Goal: Task Accomplishment & Management: Use online tool/utility

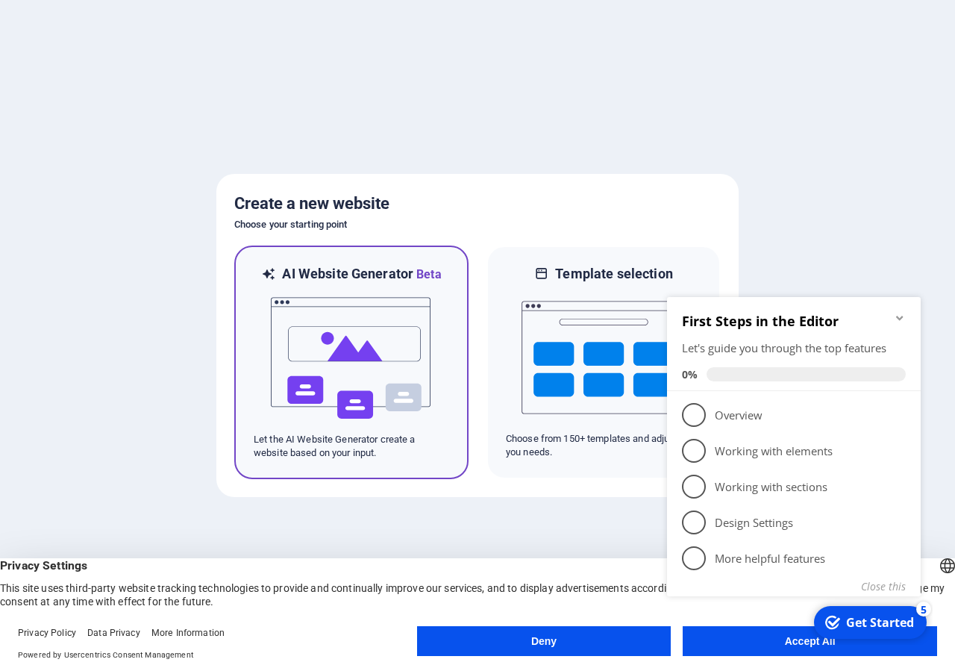
click at [378, 328] on img at bounding box center [351, 358] width 164 height 149
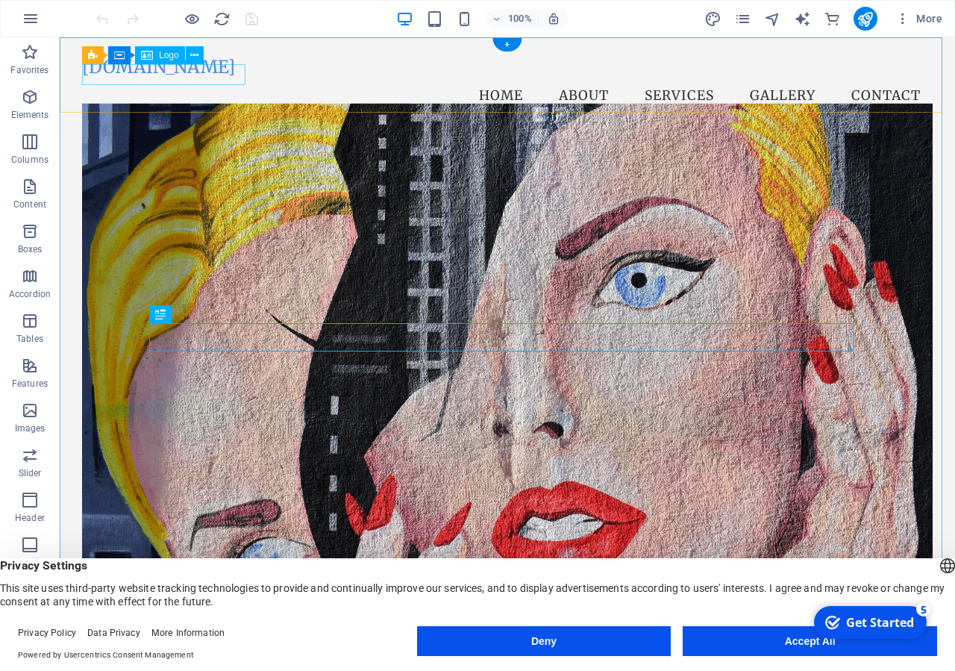
click at [185, 75] on div "[DOMAIN_NAME]" at bounding box center [507, 67] width 851 height 21
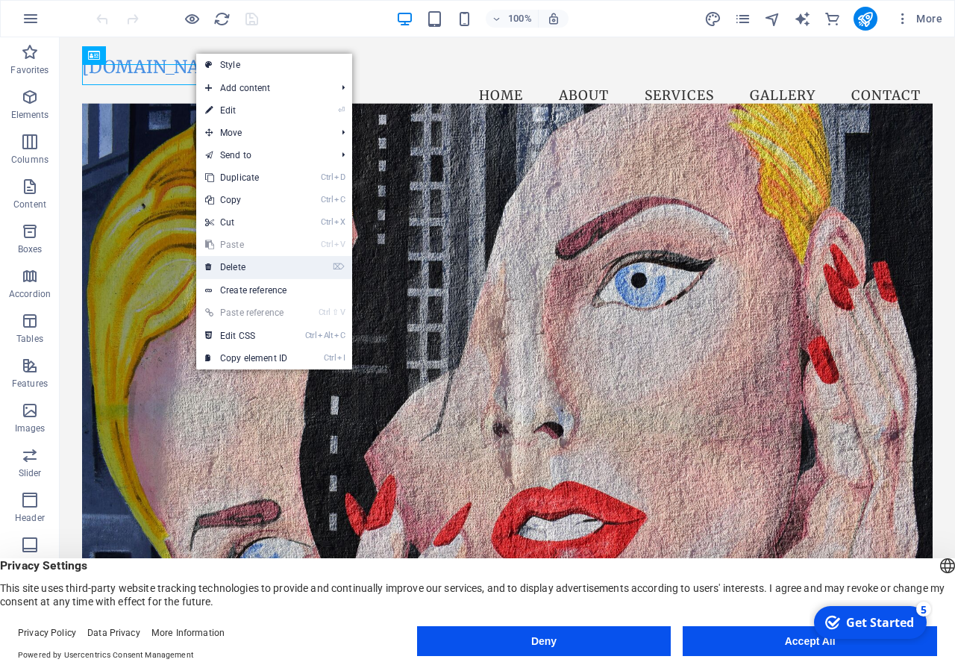
click at [252, 260] on link "⌦ Delete" at bounding box center [246, 267] width 100 height 22
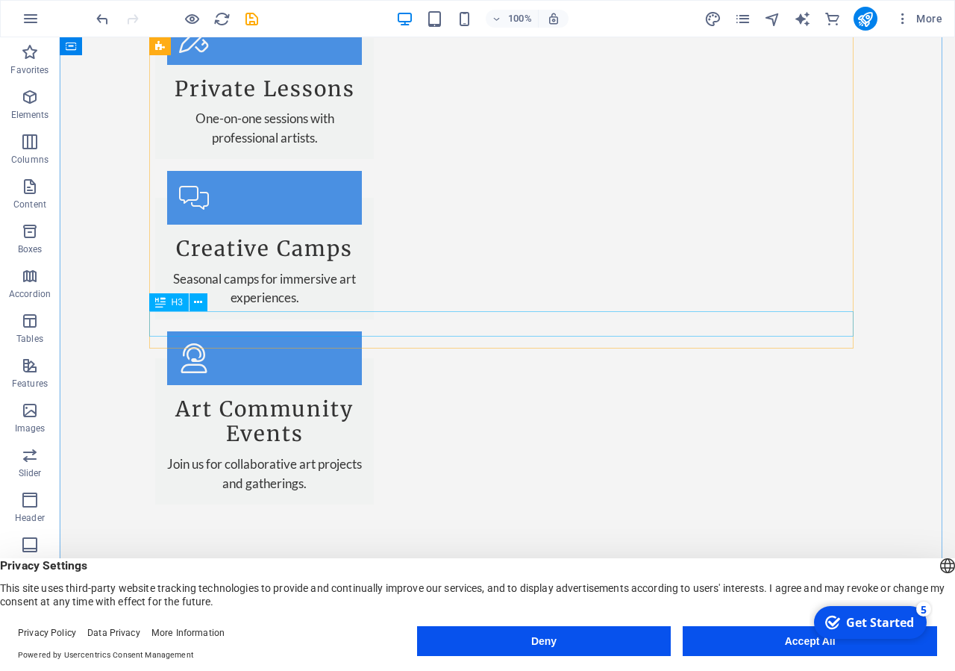
scroll to position [2283, 0]
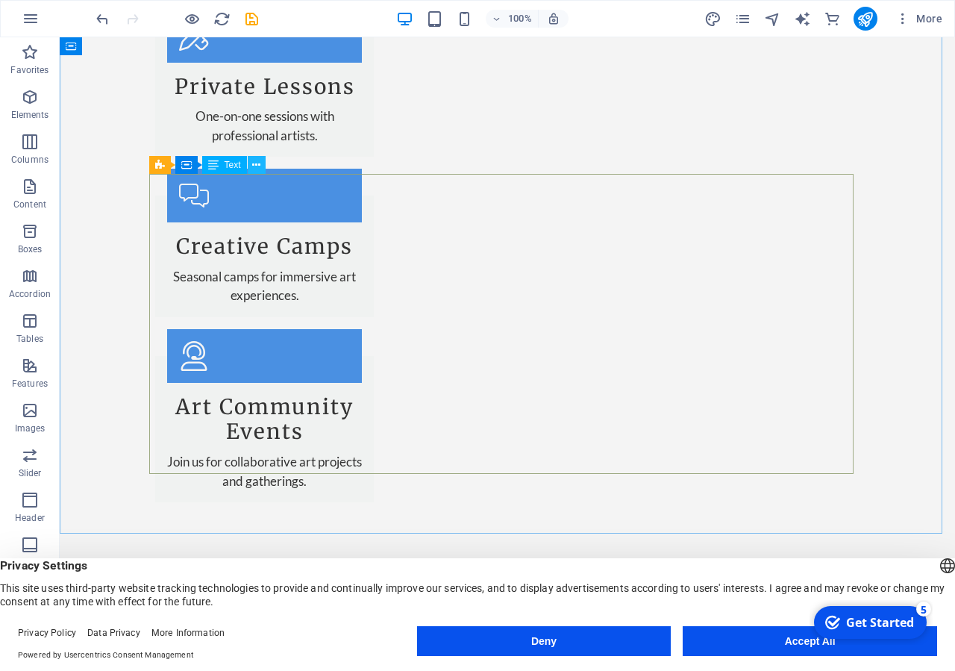
click at [258, 160] on icon at bounding box center [256, 165] width 8 height 16
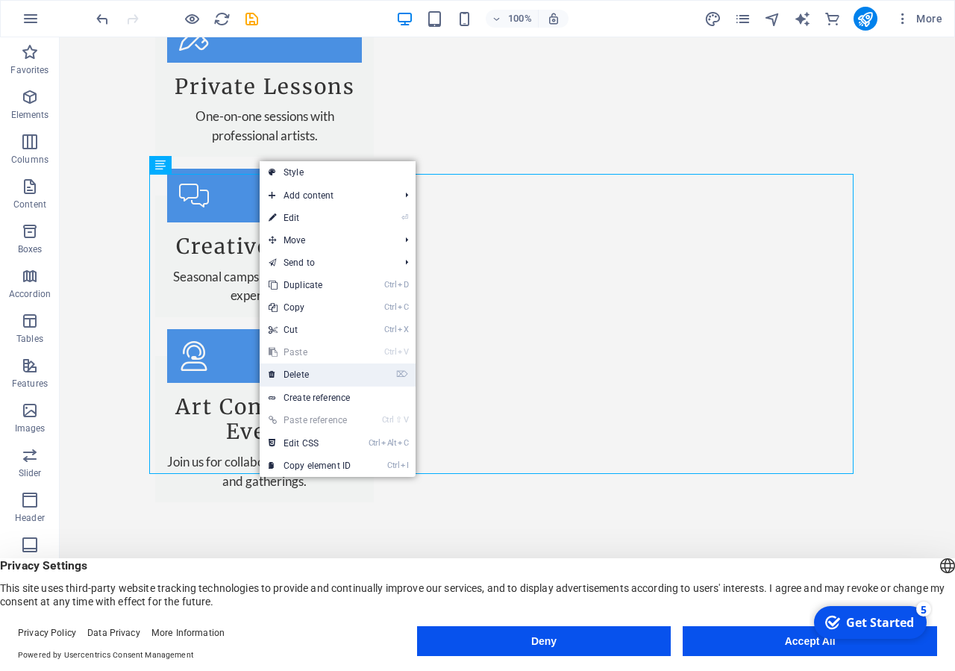
click at [303, 370] on link "⌦ Delete" at bounding box center [310, 374] width 100 height 22
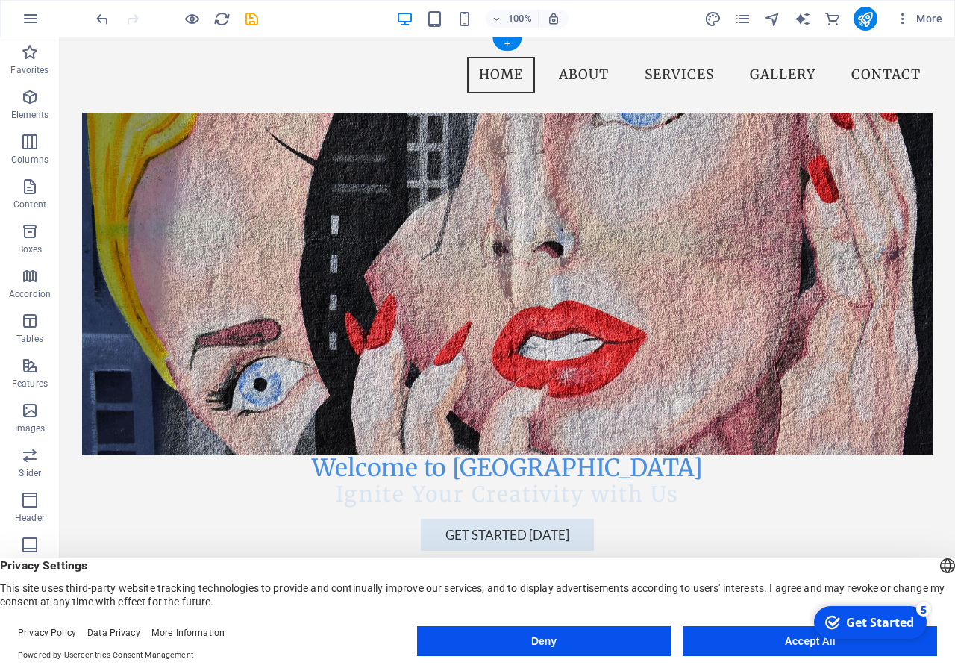
scroll to position [0, 0]
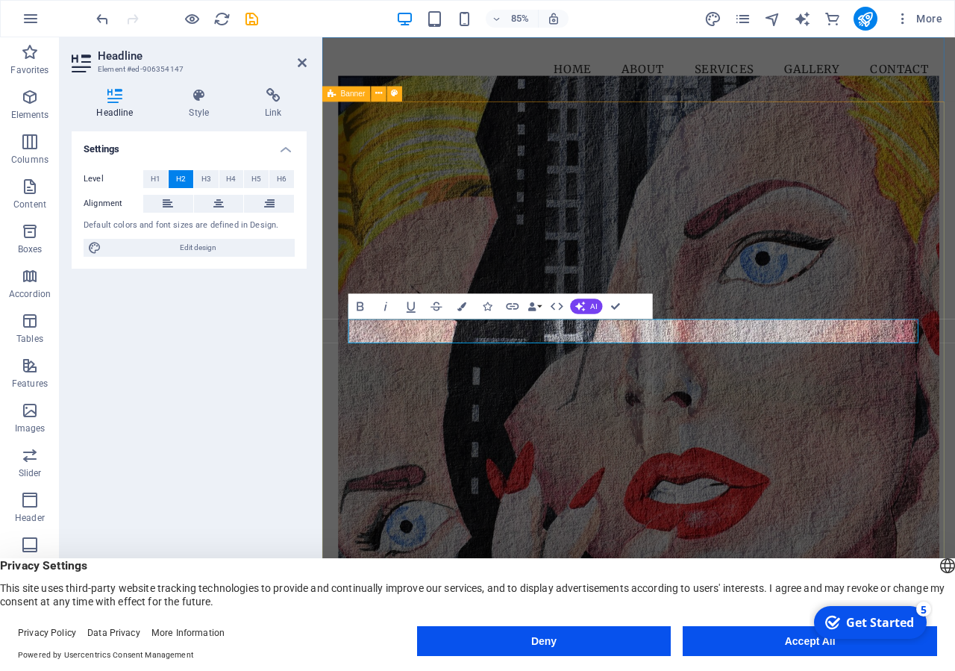
click at [341, 484] on div "Welcome to Varnaparahs Art School Ignite Your Creativity with Us Get Started To…" at bounding box center [694, 547] width 745 height 869
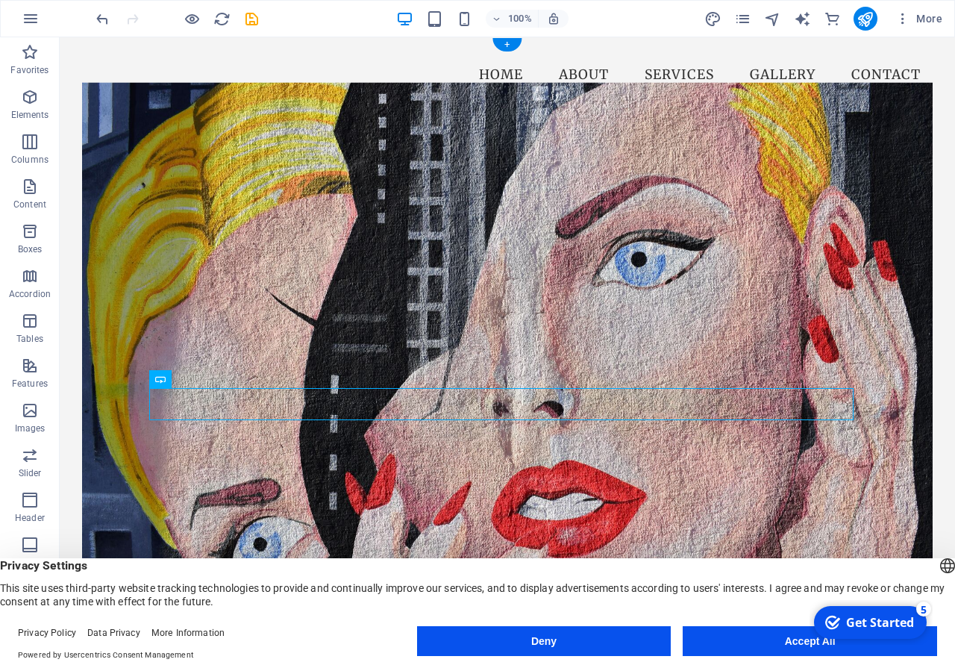
click at [183, 213] on figure at bounding box center [507, 359] width 851 height 555
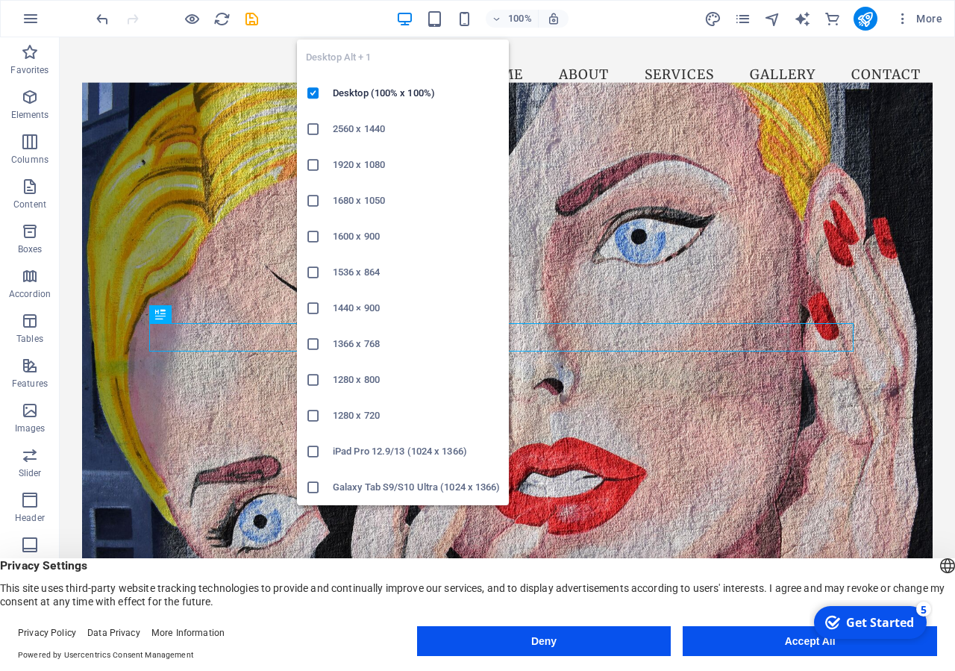
click at [398, 124] on h6 "2560 x 1440" at bounding box center [416, 129] width 167 height 18
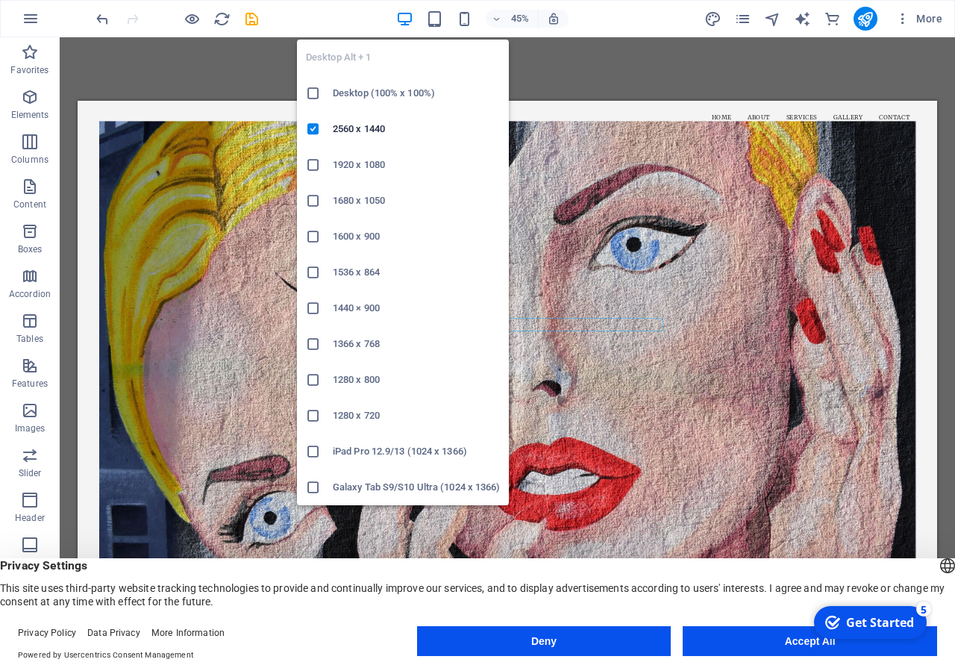
click at [394, 96] on h6 "Desktop (100% x 100%)" at bounding box center [416, 93] width 167 height 18
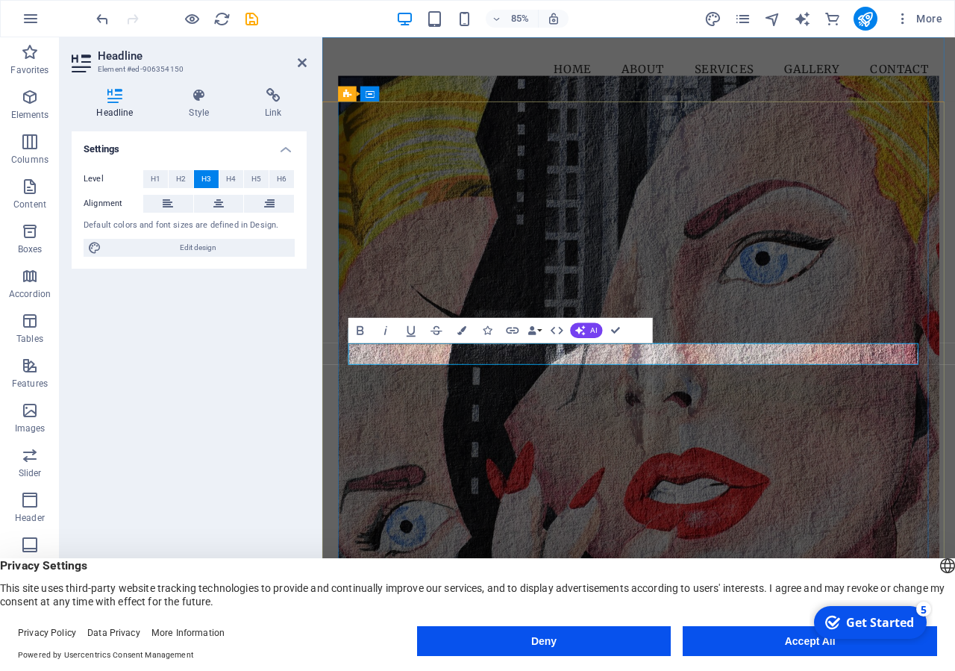
drag, startPoint x: 860, startPoint y: 407, endPoint x: 734, endPoint y: 415, distance: 127.1
drag, startPoint x: 865, startPoint y: 409, endPoint x: 516, endPoint y: 407, distance: 348.5
drag, startPoint x: 784, startPoint y: 405, endPoint x: 572, endPoint y: 405, distance: 211.9
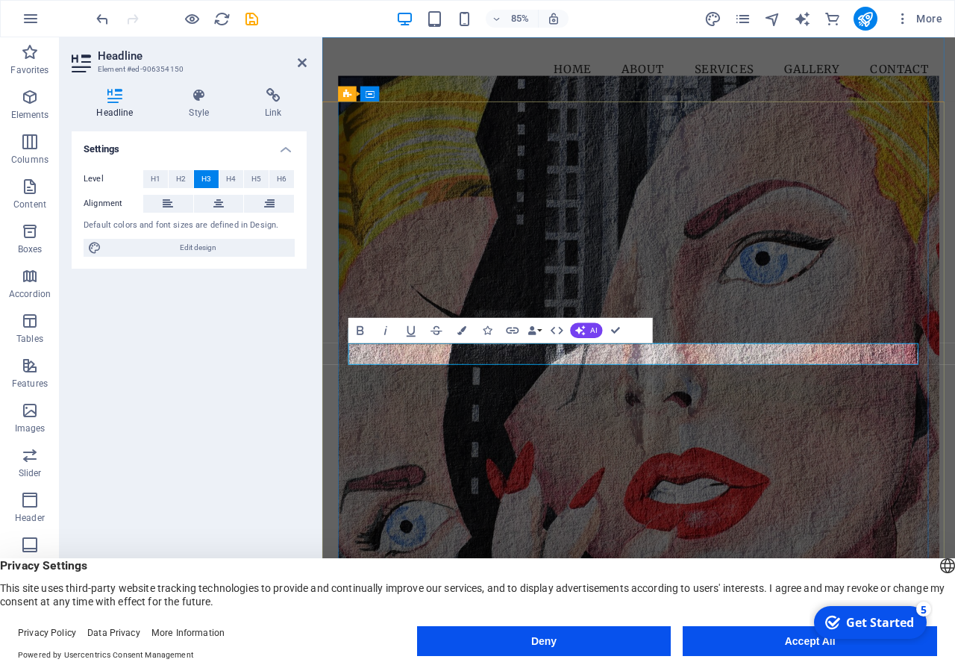
click at [278, 178] on span "H6" at bounding box center [282, 179] width 10 height 18
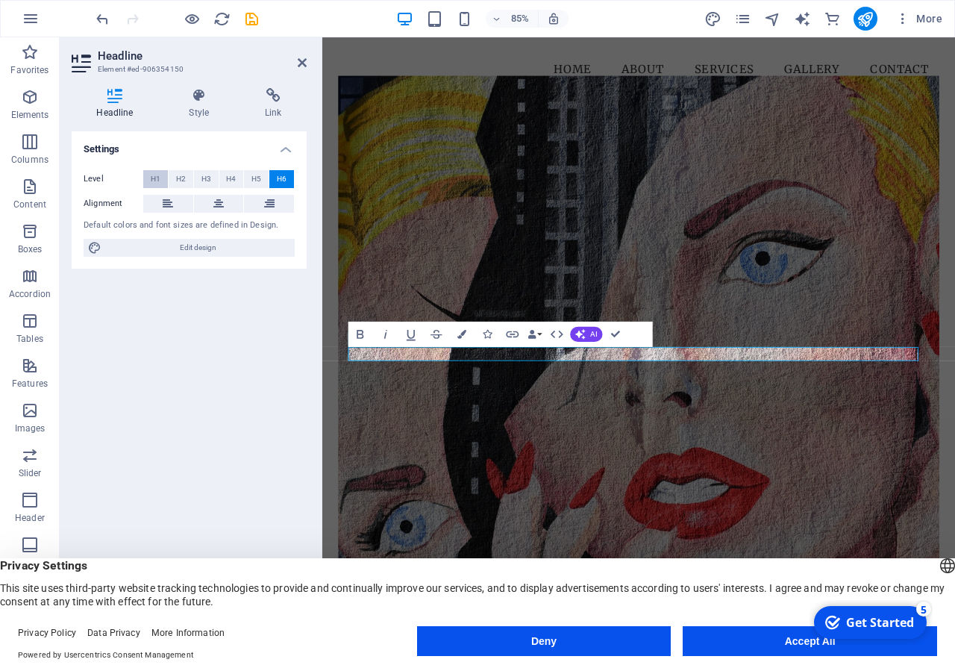
click at [156, 177] on span "H1" at bounding box center [156, 179] width 10 height 18
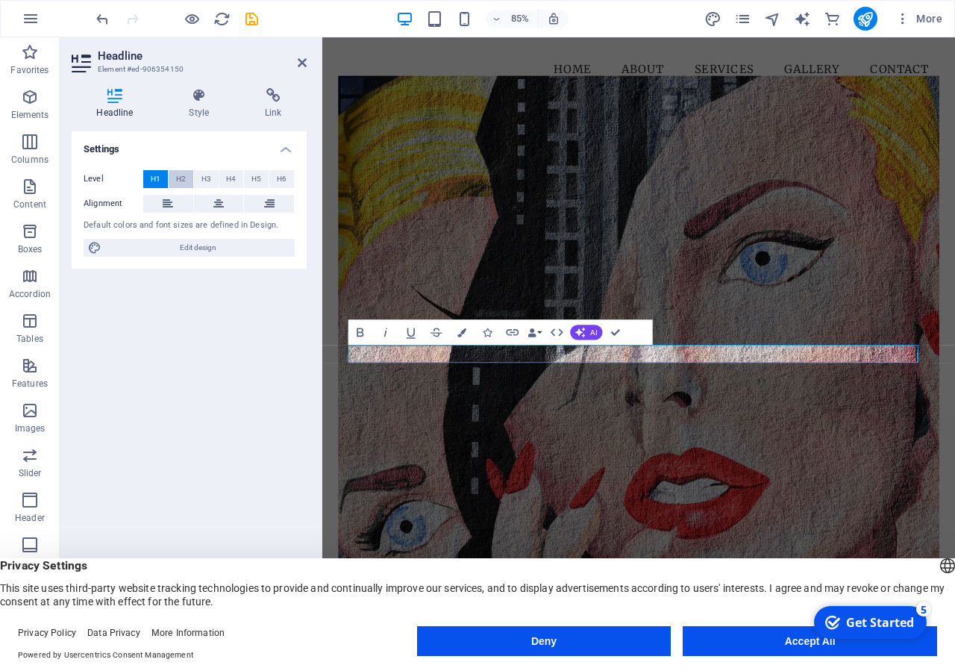
click at [181, 176] on span "H2" at bounding box center [181, 179] width 10 height 18
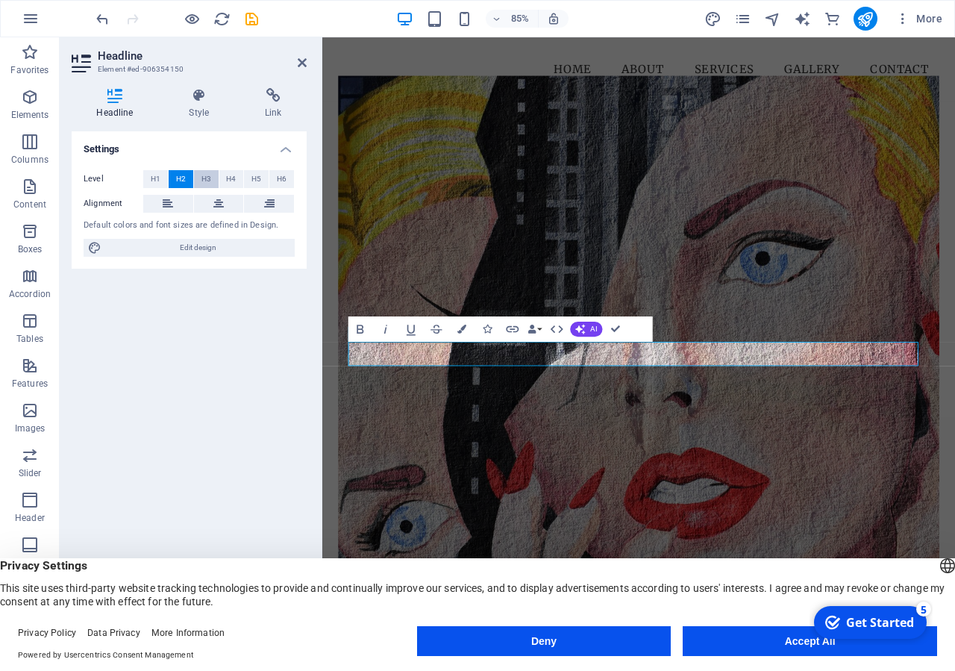
click at [204, 176] on span "H3" at bounding box center [206, 179] width 10 height 18
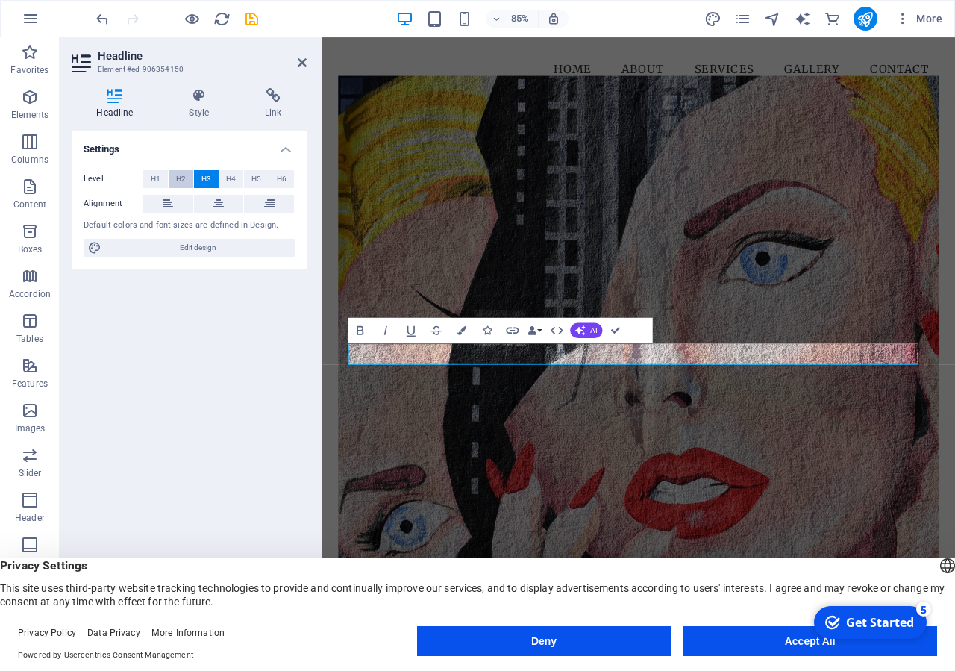
click at [184, 177] on span "H2" at bounding box center [181, 179] width 10 height 18
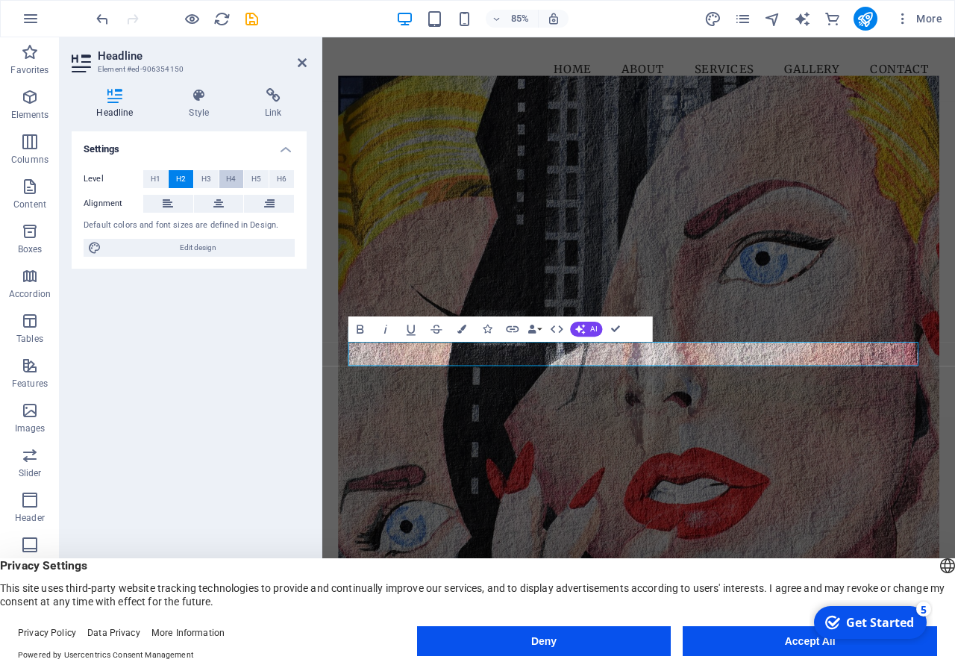
click at [228, 179] on span "H4" at bounding box center [231, 179] width 10 height 18
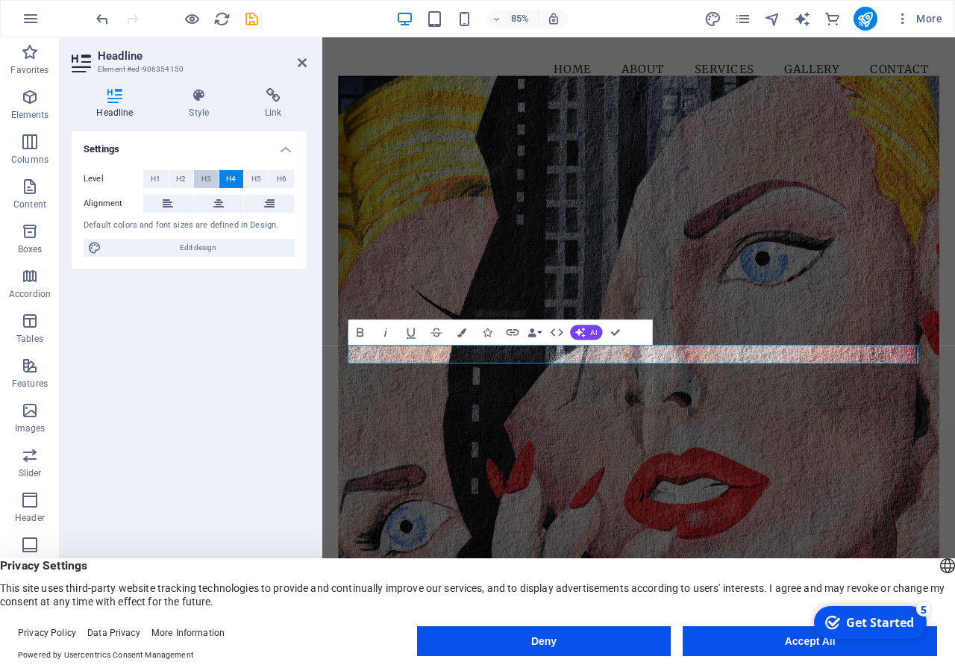
click at [205, 179] on span "H3" at bounding box center [206, 179] width 10 height 18
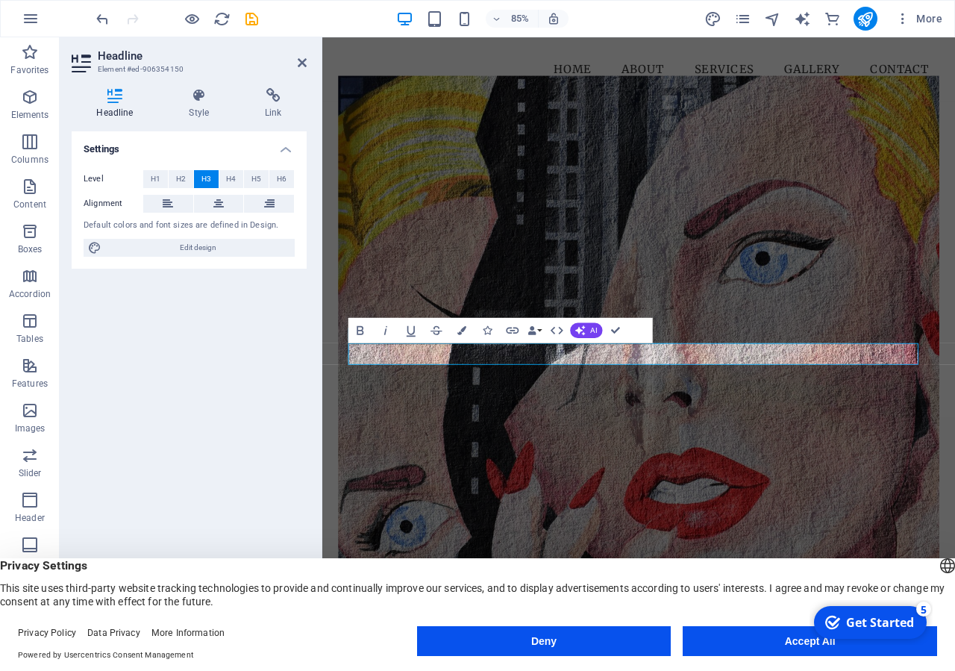
click at [79, 60] on icon at bounding box center [83, 63] width 22 height 24
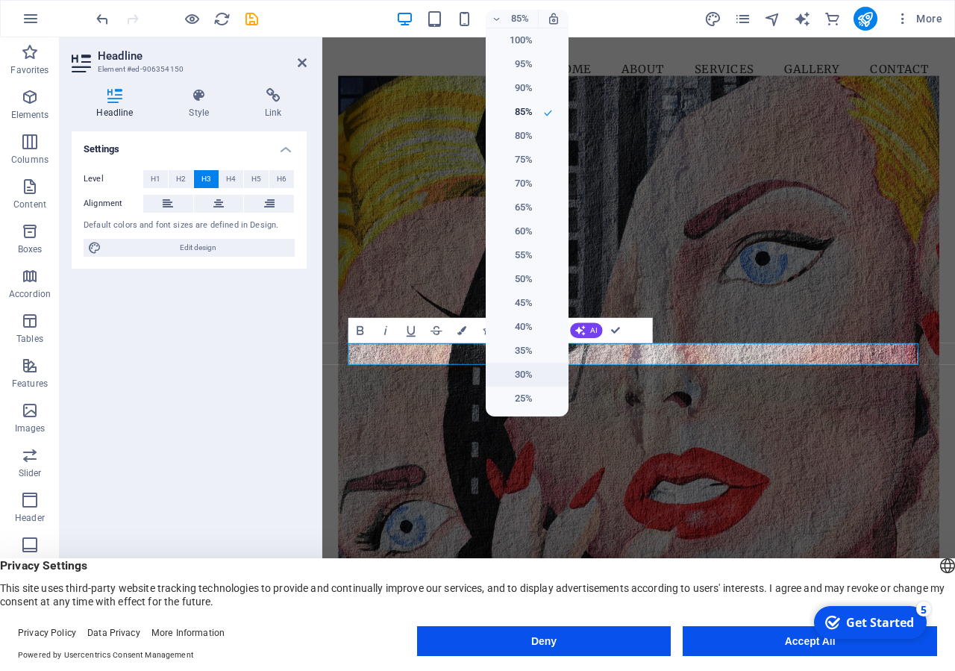
click at [529, 379] on h6 "30%" at bounding box center [514, 375] width 38 height 18
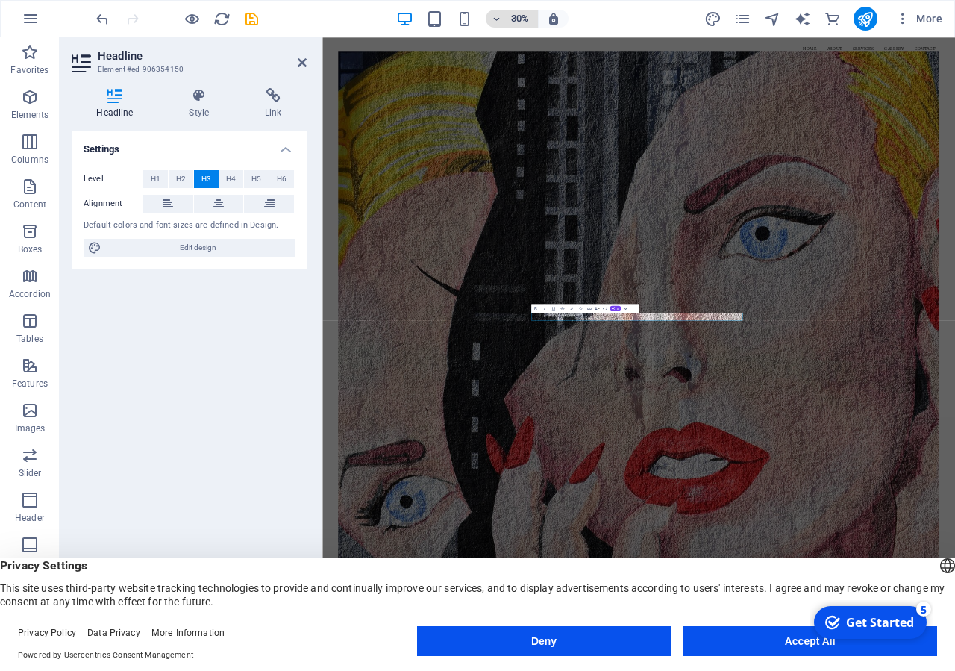
click at [523, 23] on h6 "30%" at bounding box center [520, 19] width 24 height 18
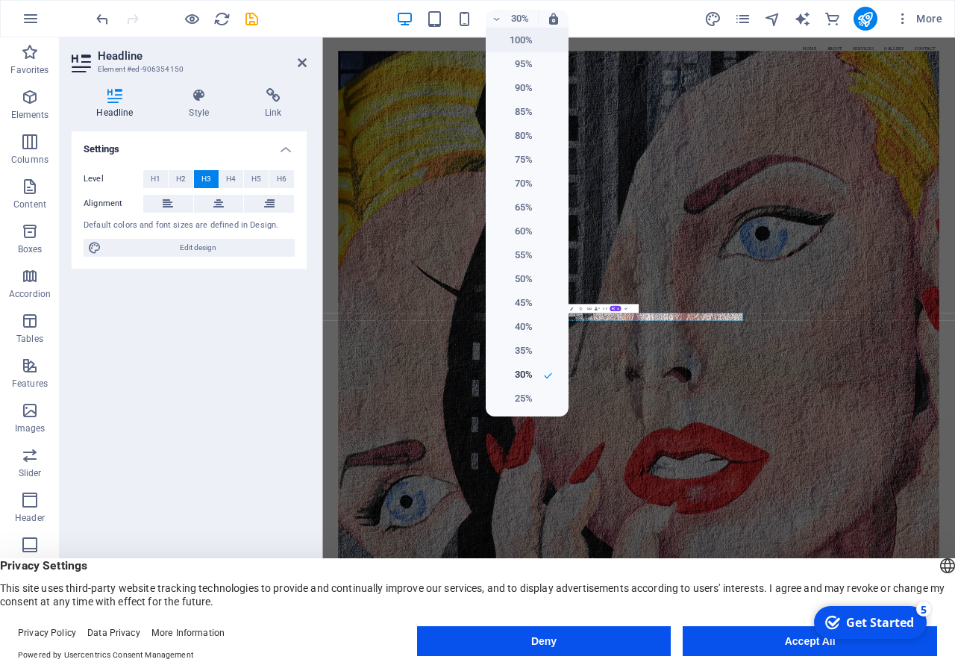
click at [534, 43] on li "100%" at bounding box center [527, 40] width 83 height 24
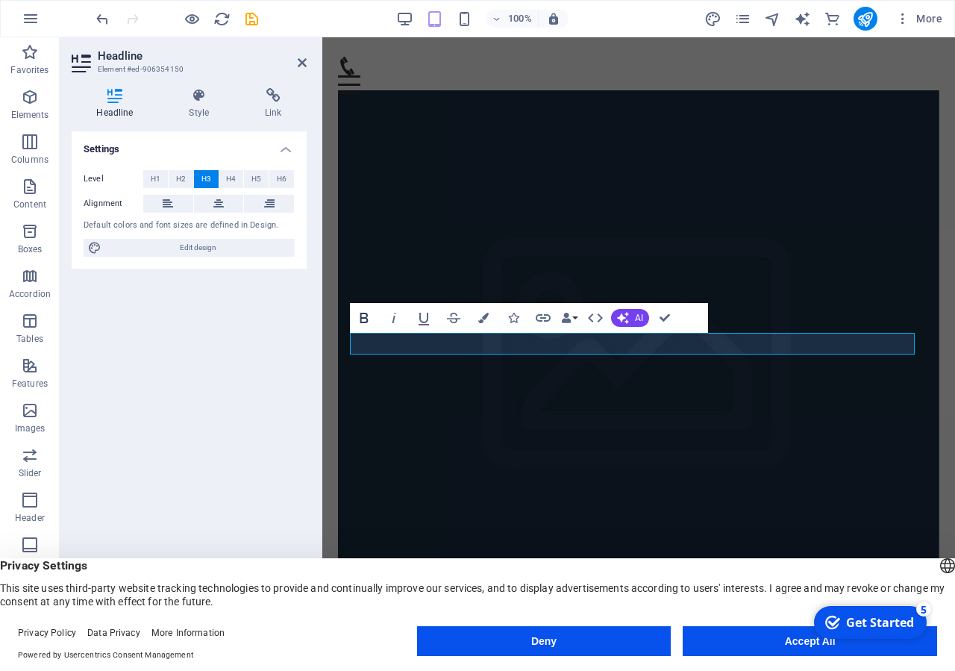
click at [366, 317] on icon "button" at bounding box center [364, 318] width 8 height 10
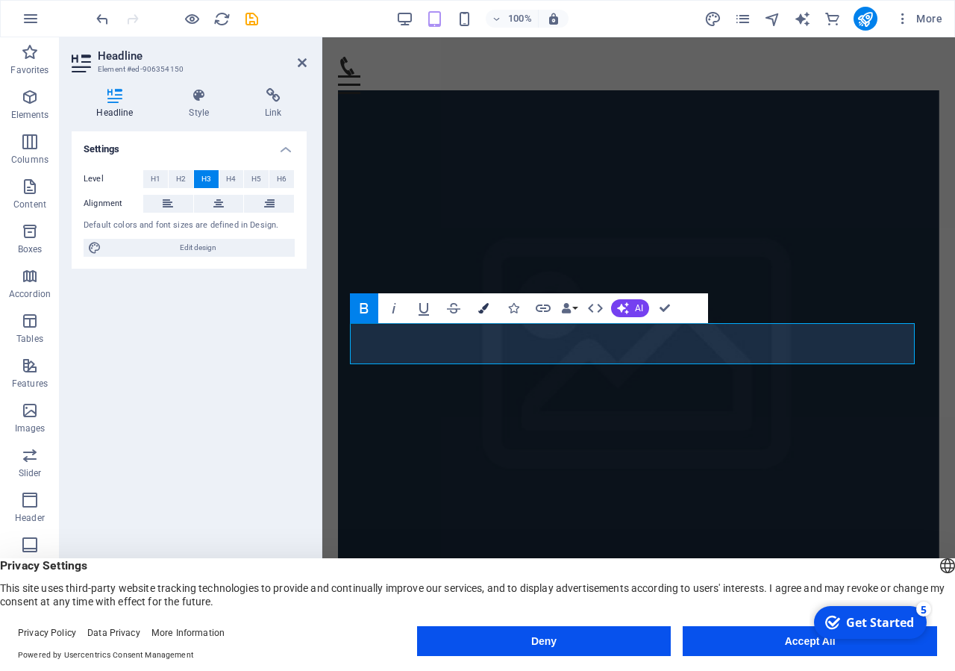
click at [490, 304] on button "Colors" at bounding box center [483, 308] width 28 height 30
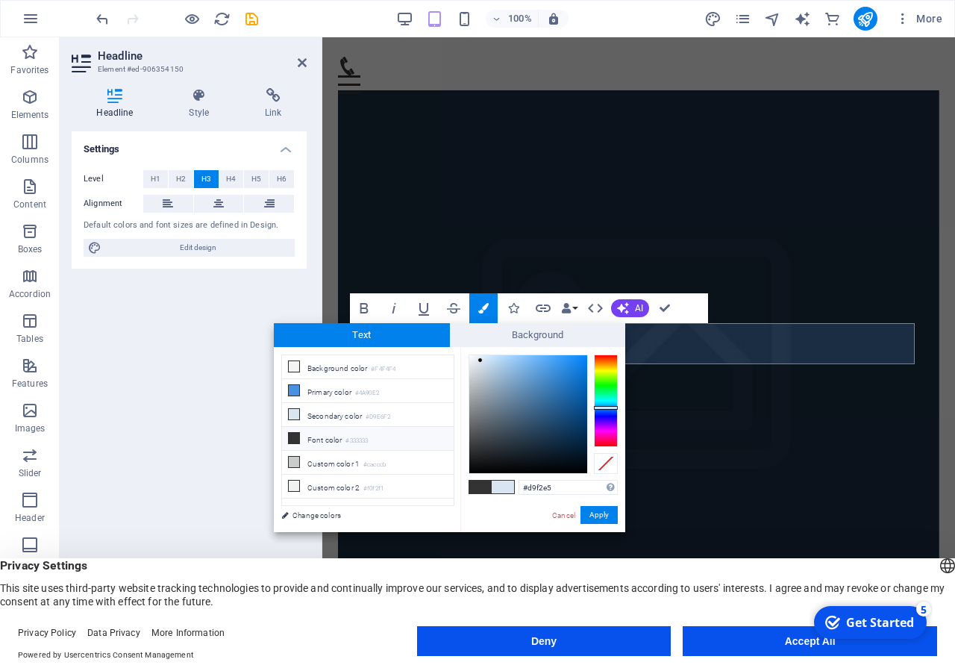
click at [600, 393] on div at bounding box center [606, 400] width 24 height 93
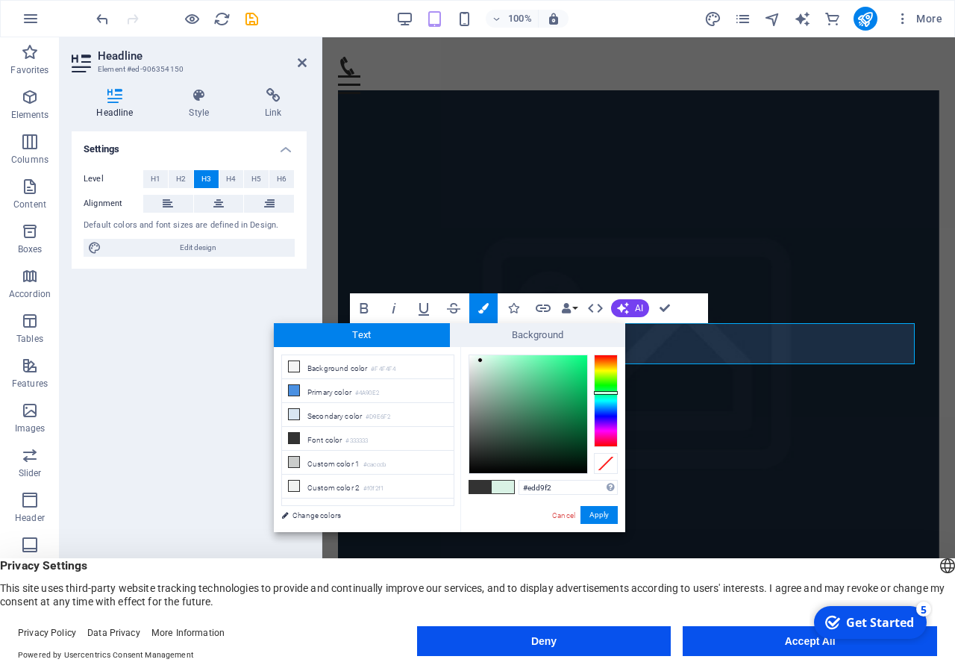
click at [601, 428] on div at bounding box center [606, 400] width 24 height 93
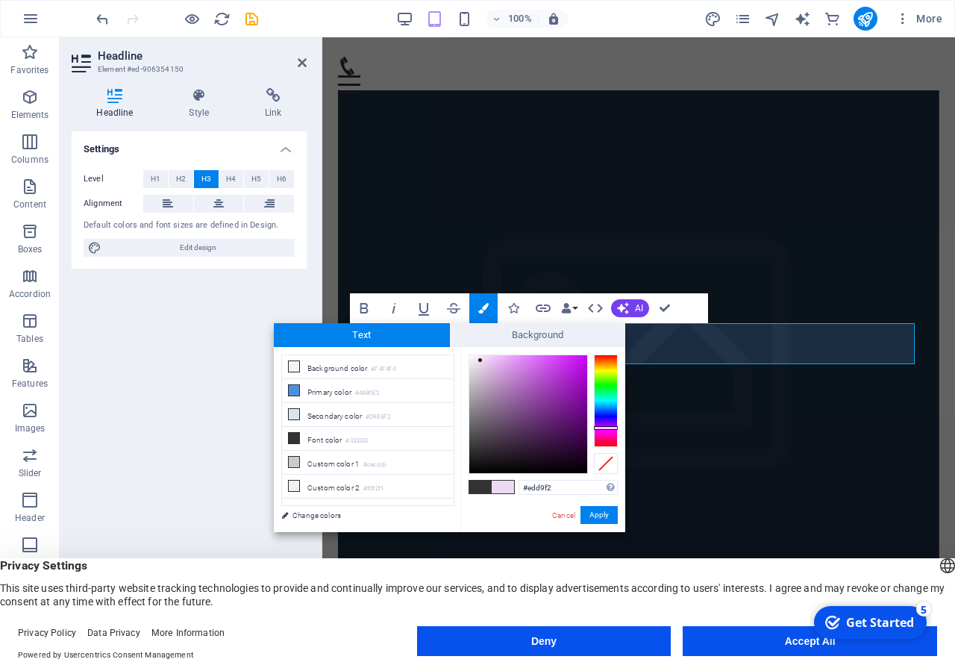
type input "#ca17f4"
click at [575, 360] on div at bounding box center [528, 414] width 118 height 118
click at [606, 515] on button "Apply" at bounding box center [599, 515] width 37 height 18
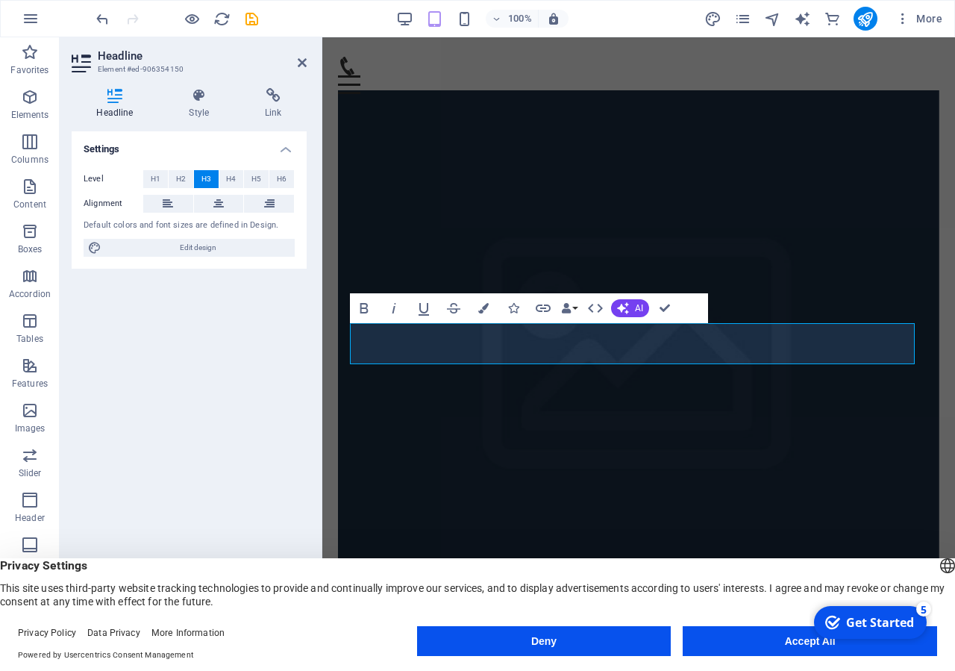
click at [691, 252] on figure at bounding box center [638, 367] width 601 height 555
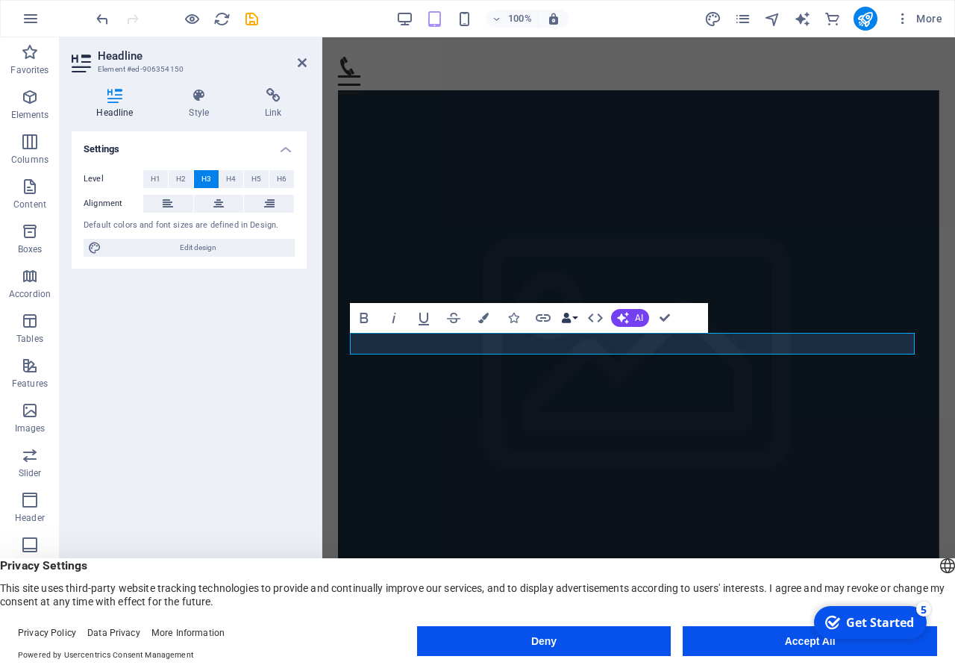
click at [575, 319] on button "Data Bindings" at bounding box center [569, 318] width 21 height 30
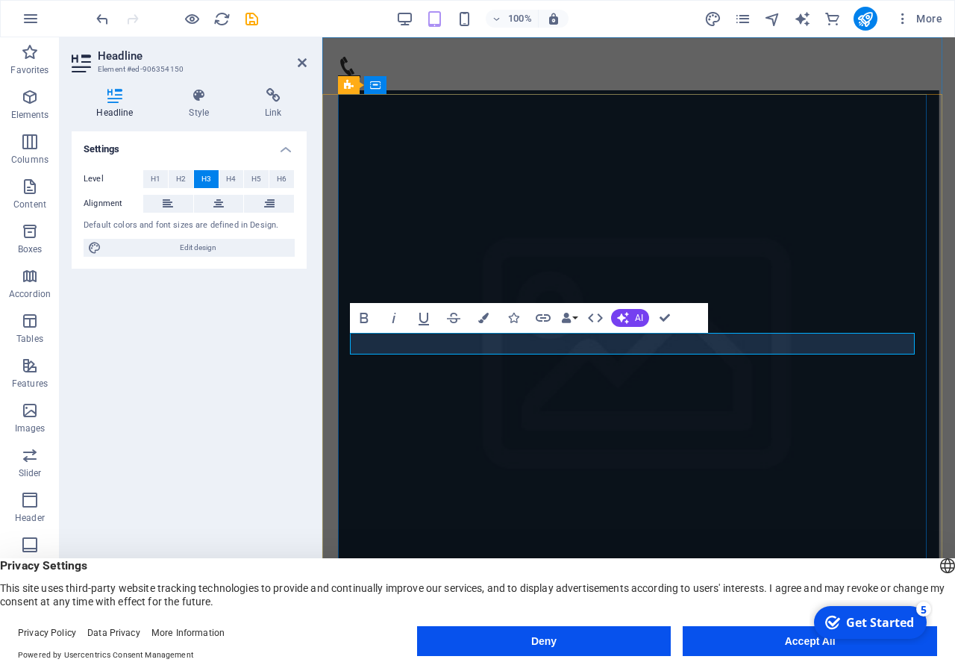
click at [482, 321] on icon "button" at bounding box center [483, 318] width 10 height 10
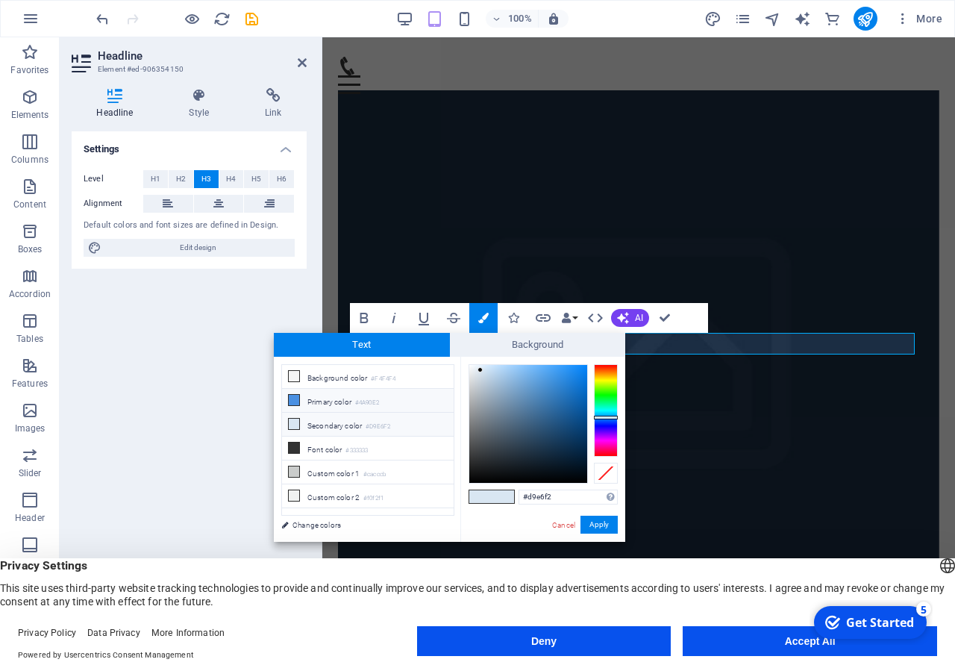
click at [346, 398] on li "Primary color #4A90E2" at bounding box center [368, 401] width 172 height 24
click at [342, 403] on li "Primary color #4A90E2" at bounding box center [368, 401] width 172 height 24
click at [294, 402] on icon at bounding box center [294, 400] width 10 height 10
click at [581, 370] on div at bounding box center [528, 424] width 118 height 118
click at [607, 438] on div at bounding box center [606, 410] width 24 height 93
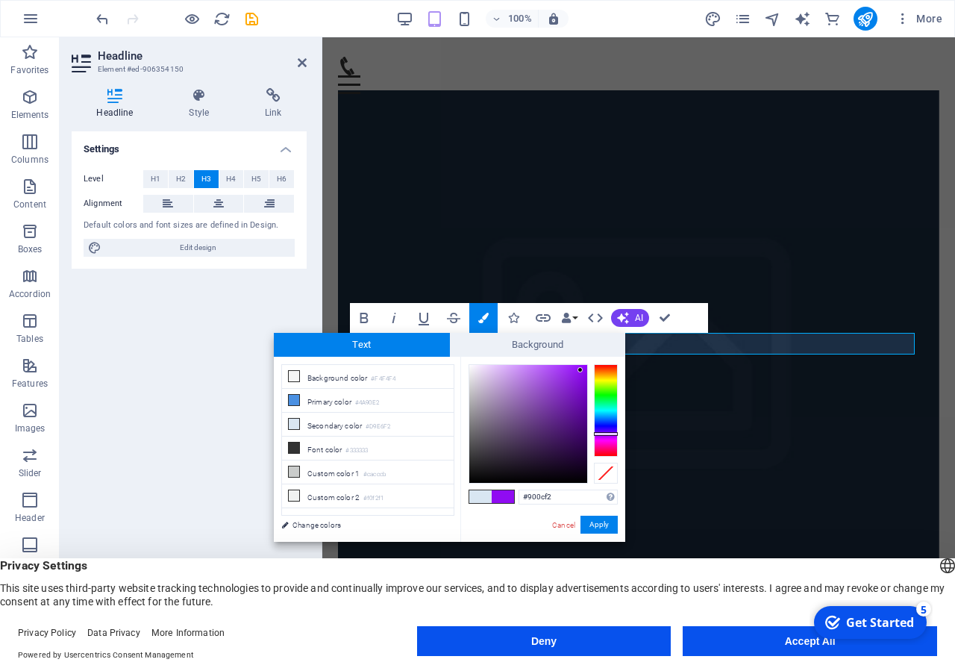
type input "#7a0cf2"
click at [606, 432] on div at bounding box center [606, 410] width 24 height 93
click at [557, 498] on input "#7a0cf2" at bounding box center [568, 497] width 99 height 15
click at [602, 528] on button "Apply" at bounding box center [599, 525] width 37 height 18
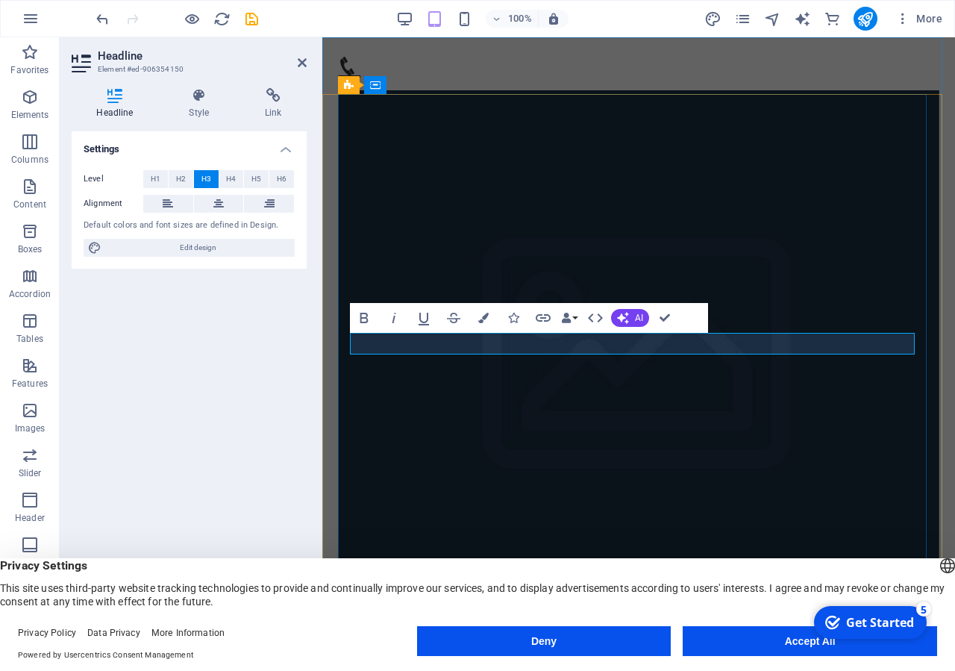
click at [686, 437] on figure at bounding box center [638, 367] width 601 height 555
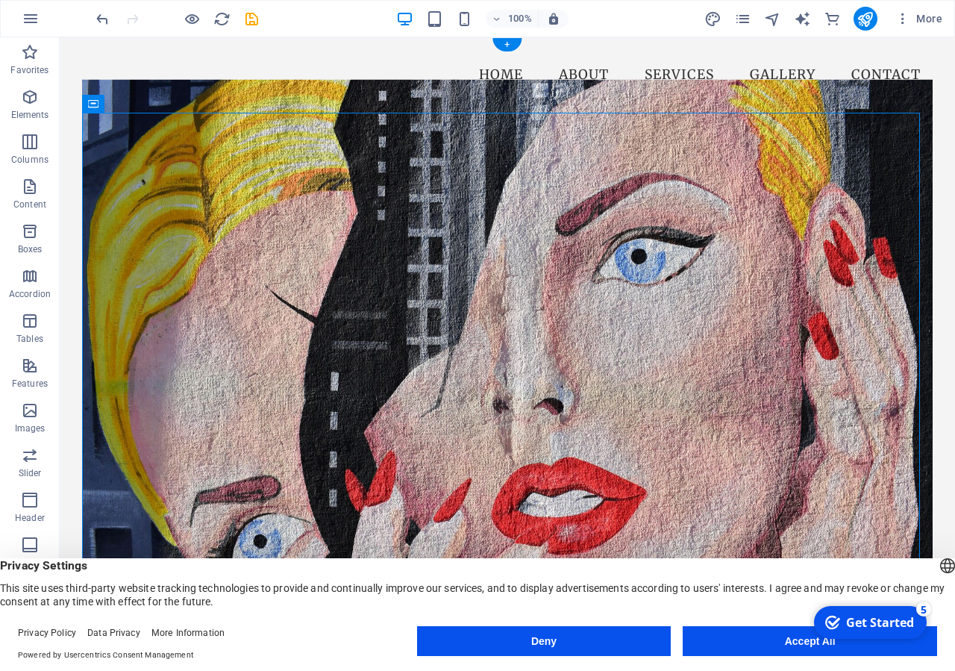
click at [649, 443] on figure at bounding box center [507, 356] width 851 height 555
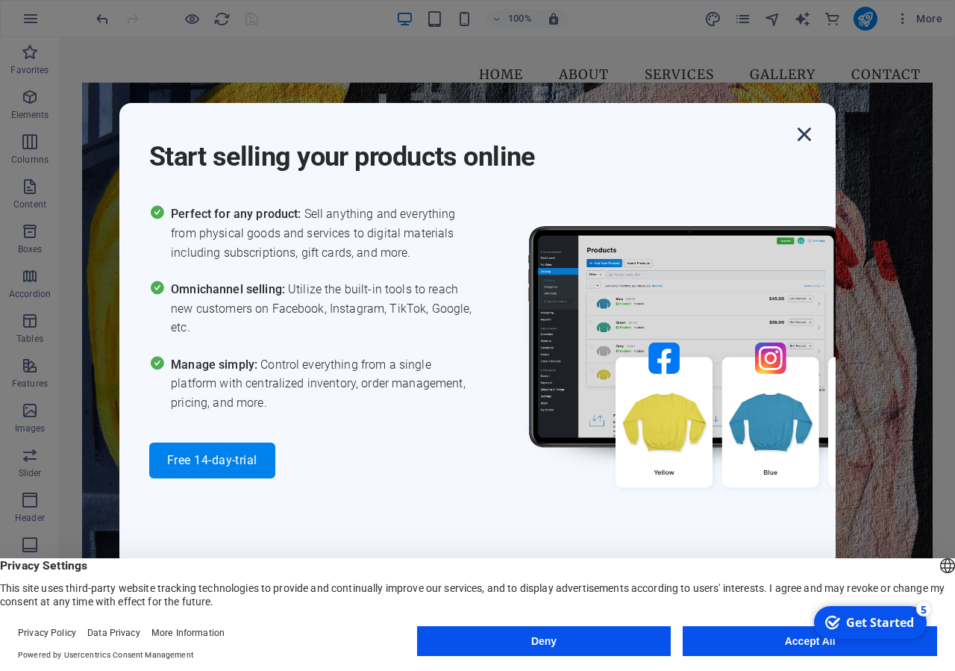
click at [809, 137] on icon "button" at bounding box center [804, 134] width 27 height 27
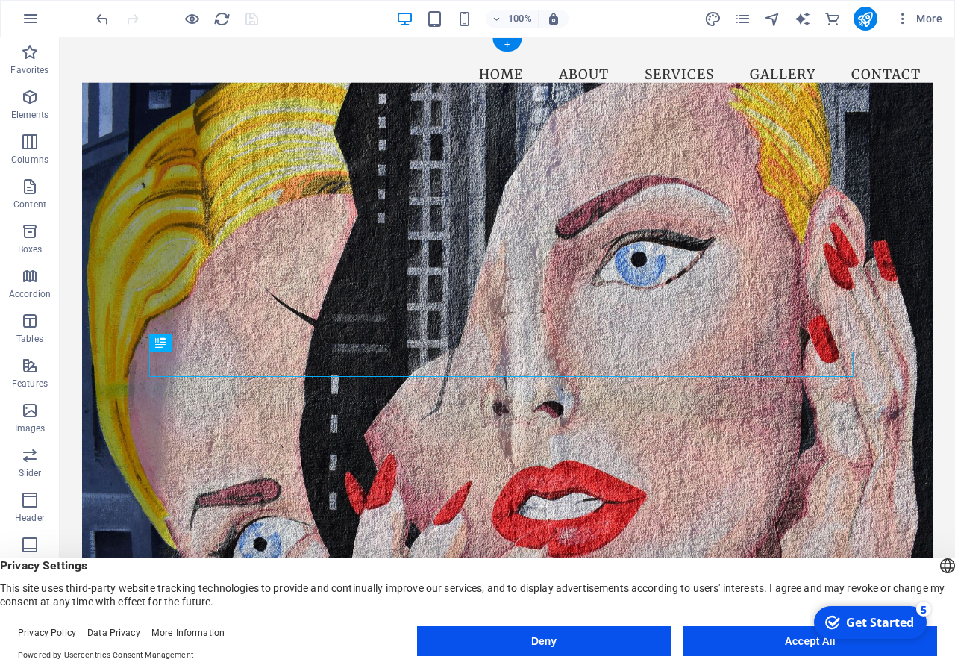
click at [485, 217] on figure at bounding box center [507, 359] width 851 height 555
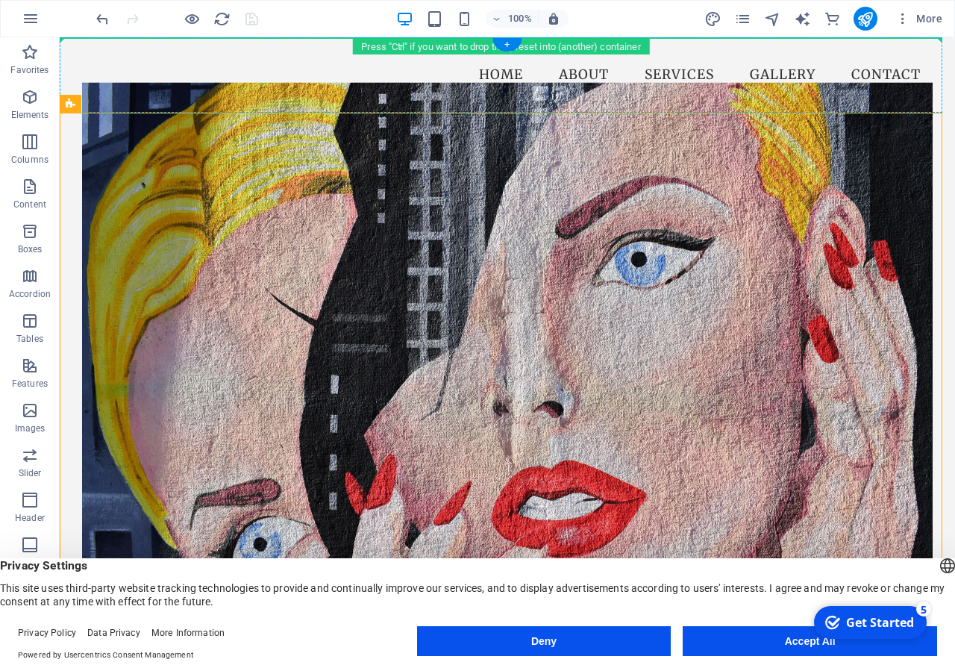
drag, startPoint x: 156, startPoint y: 145, endPoint x: 97, endPoint y: 87, distance: 82.3
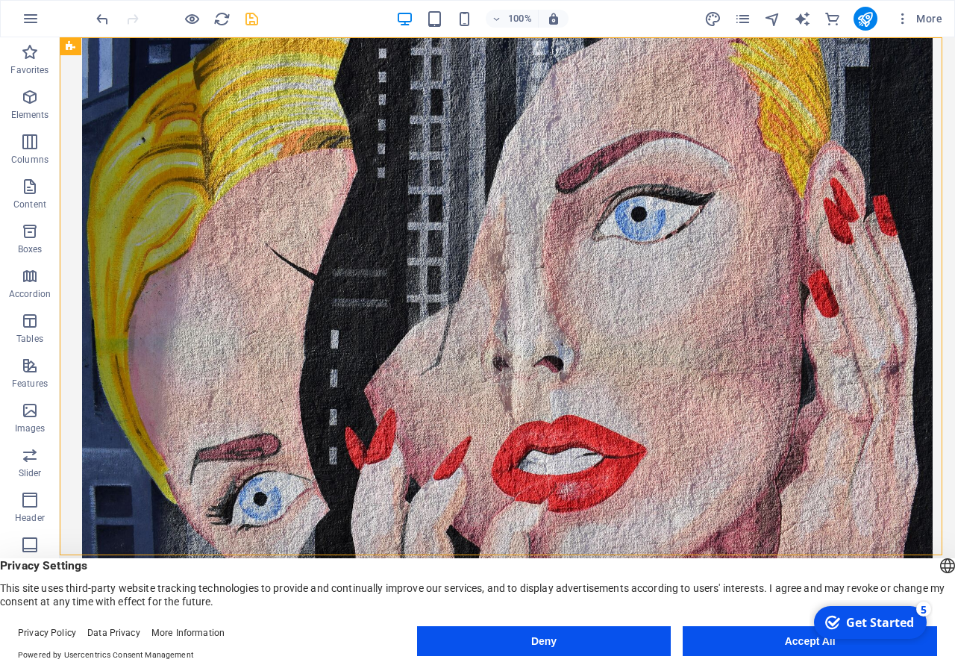
drag, startPoint x: 129, startPoint y: 82, endPoint x: 65, endPoint y: 72, distance: 64.9
drag, startPoint x: 125, startPoint y: 85, endPoint x: 81, endPoint y: 87, distance: 43.3
drag, startPoint x: 84, startPoint y: 57, endPoint x: 91, endPoint y: 78, distance: 22.7
drag, startPoint x: 127, startPoint y: 88, endPoint x: 63, endPoint y: 84, distance: 64.3
click at [328, 126] on figure at bounding box center [507, 314] width 851 height 555
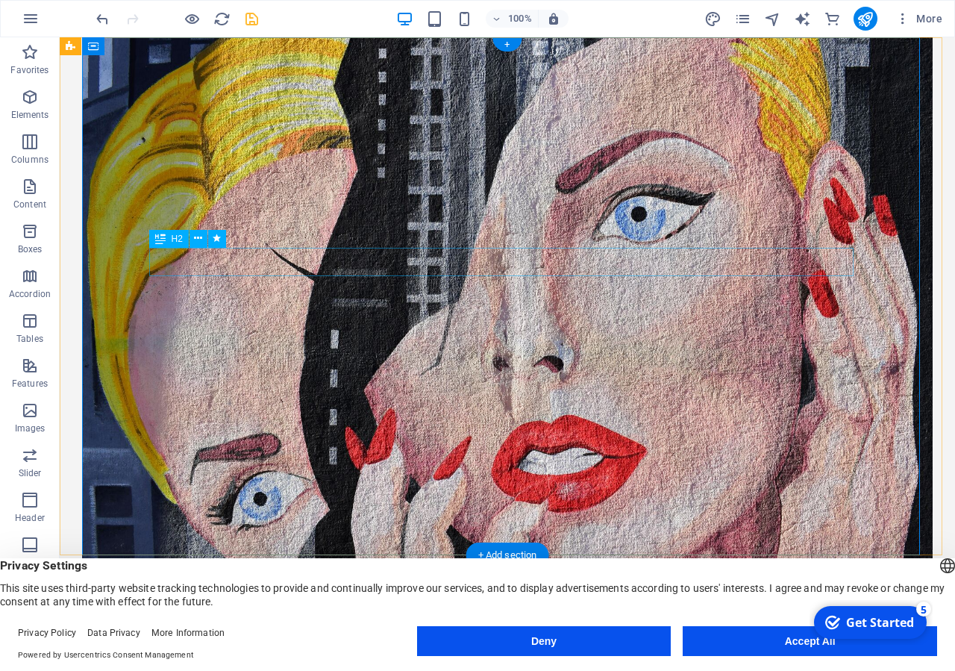
drag, startPoint x: 304, startPoint y: 126, endPoint x: 331, endPoint y: 257, distance: 133.9
click at [331, 257] on div "Welcome to Varnaparahs Art School ভর্ণাপাড়া উচ্চ বিদ্যালয় Get Started Today" at bounding box center [507, 423] width 851 height 772
drag, startPoint x: 272, startPoint y: 103, endPoint x: 262, endPoint y: 206, distance: 103.5
click at [263, 206] on figure at bounding box center [507, 314] width 851 height 555
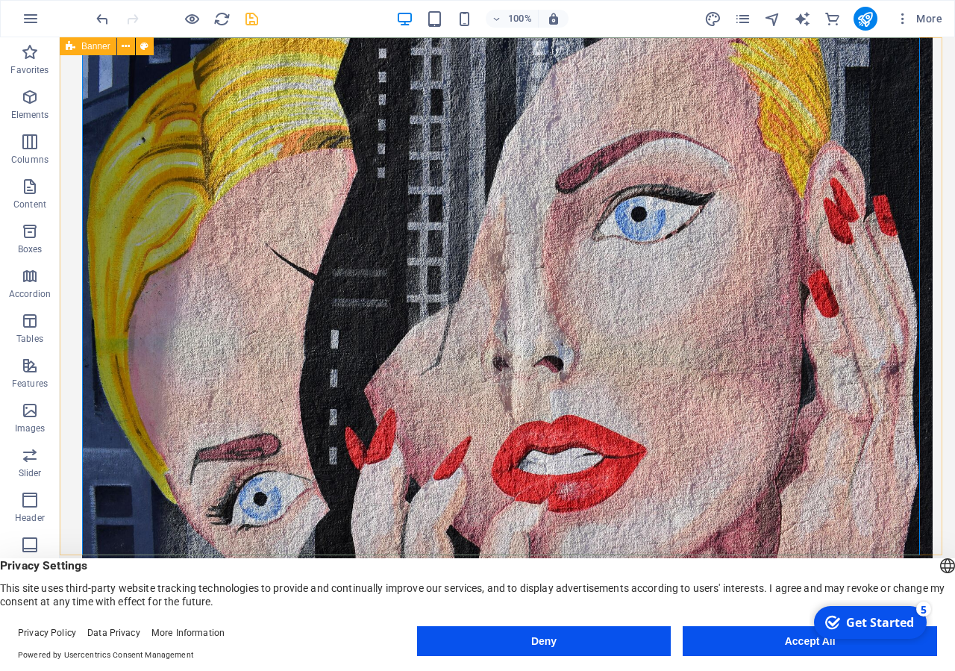
click at [94, 44] on span "Banner" at bounding box center [95, 46] width 29 height 9
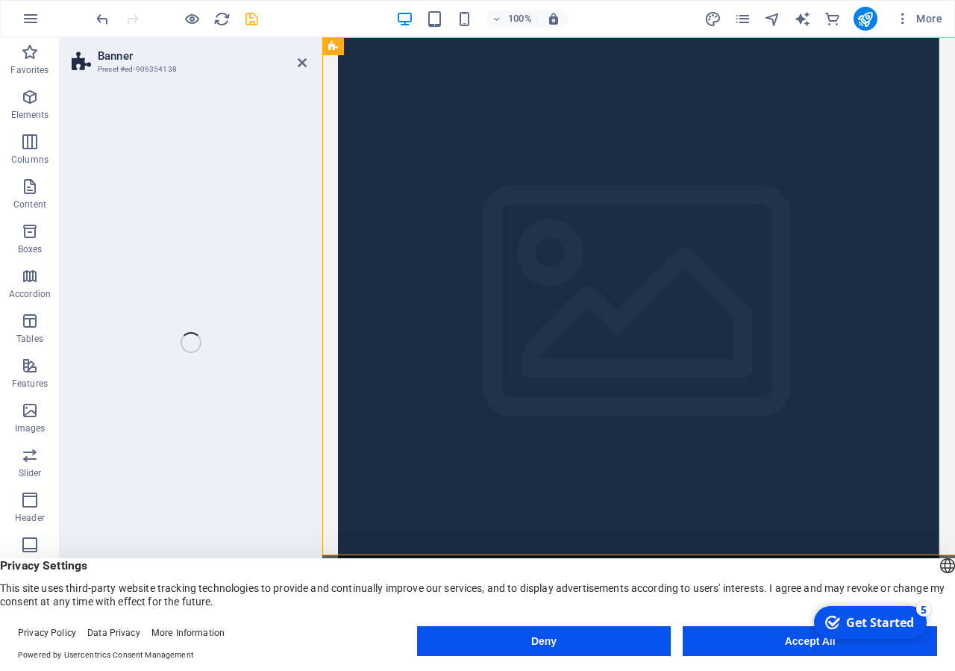
select select "vh"
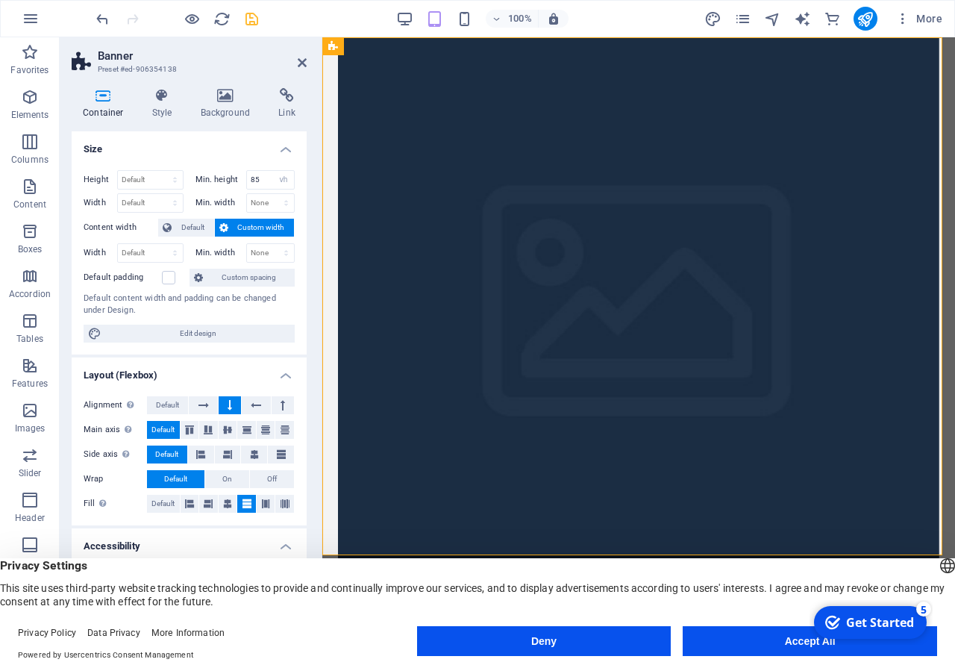
click at [576, 202] on figure at bounding box center [638, 314] width 601 height 555
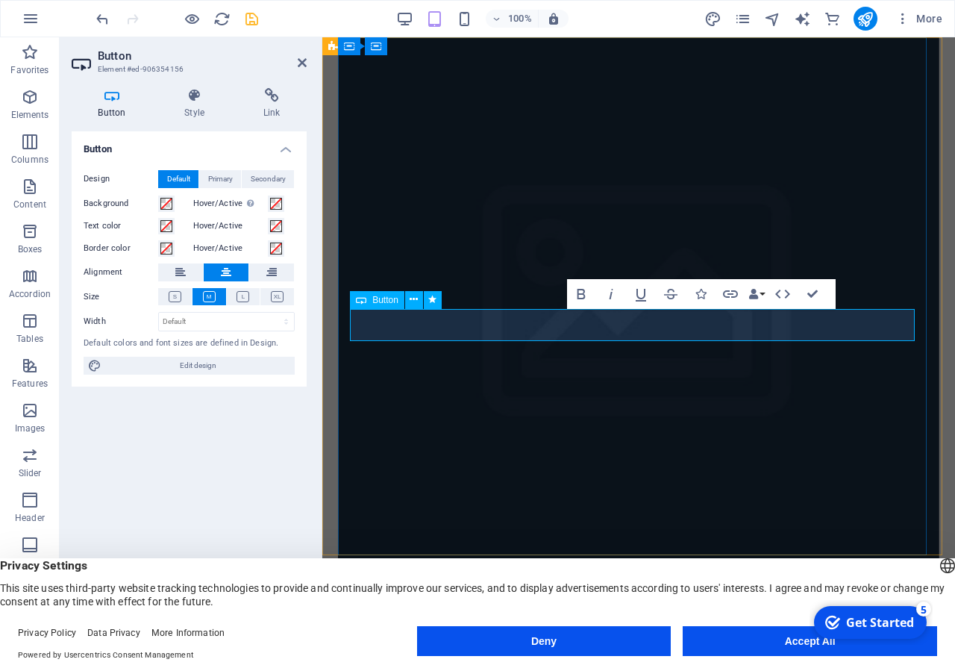
drag, startPoint x: 585, startPoint y: 319, endPoint x: 679, endPoint y: 321, distance: 94.0
click at [588, 293] on icon "button" at bounding box center [581, 294] width 18 height 18
click at [618, 296] on icon "button" at bounding box center [611, 294] width 18 height 18
click at [672, 296] on icon "button" at bounding box center [671, 294] width 18 height 18
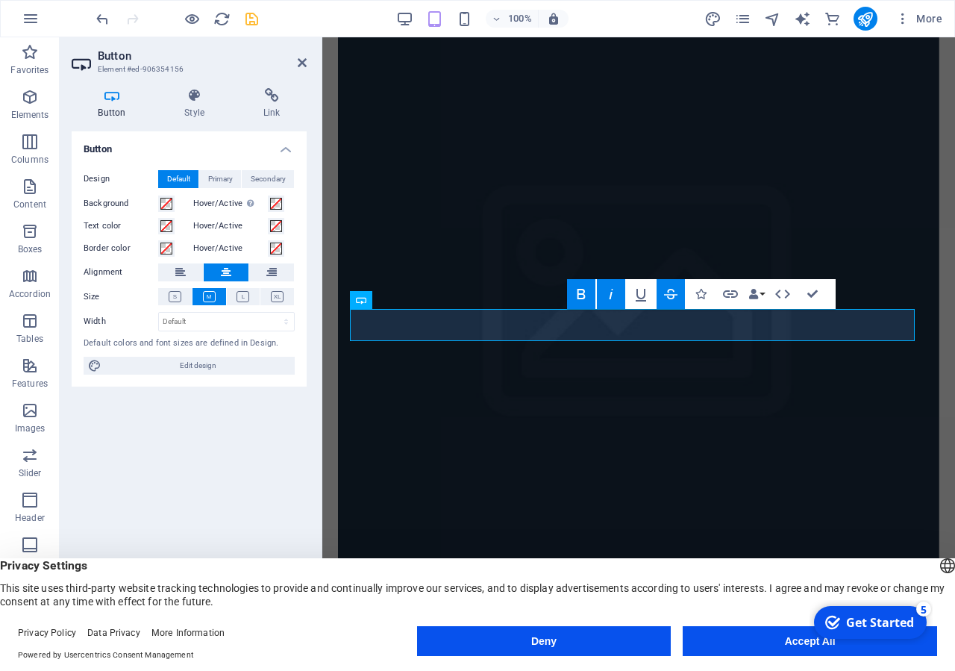
click at [673, 296] on icon "button" at bounding box center [670, 294] width 13 height 10
click at [759, 296] on button "Data Bindings" at bounding box center [756, 294] width 21 height 30
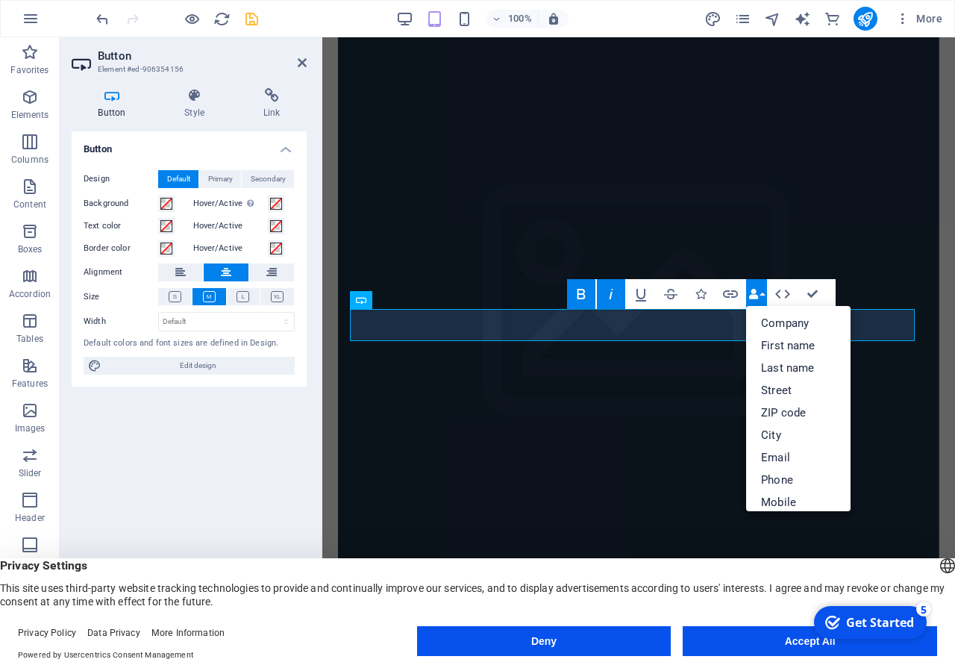
click at [759, 296] on button "Data Bindings" at bounding box center [756, 294] width 21 height 30
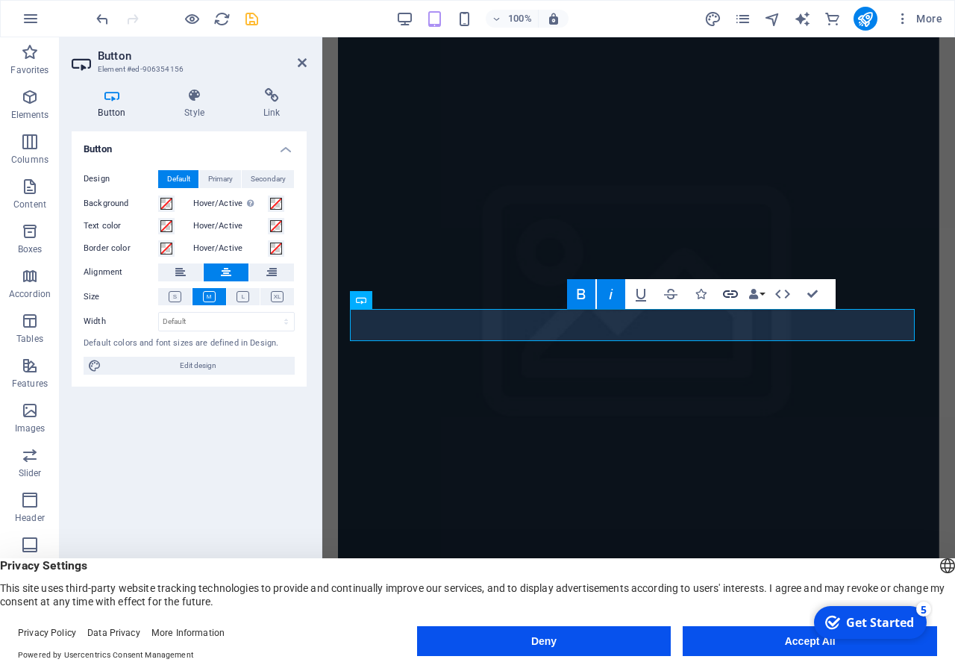
click at [735, 296] on icon "button" at bounding box center [730, 293] width 15 height 7
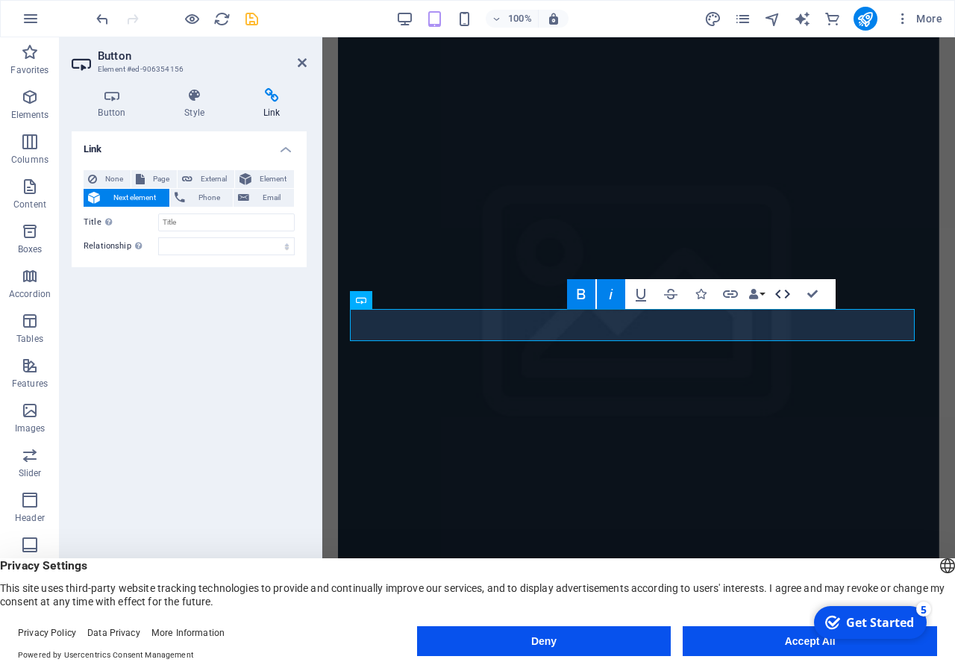
click at [791, 295] on icon "button" at bounding box center [783, 294] width 18 height 18
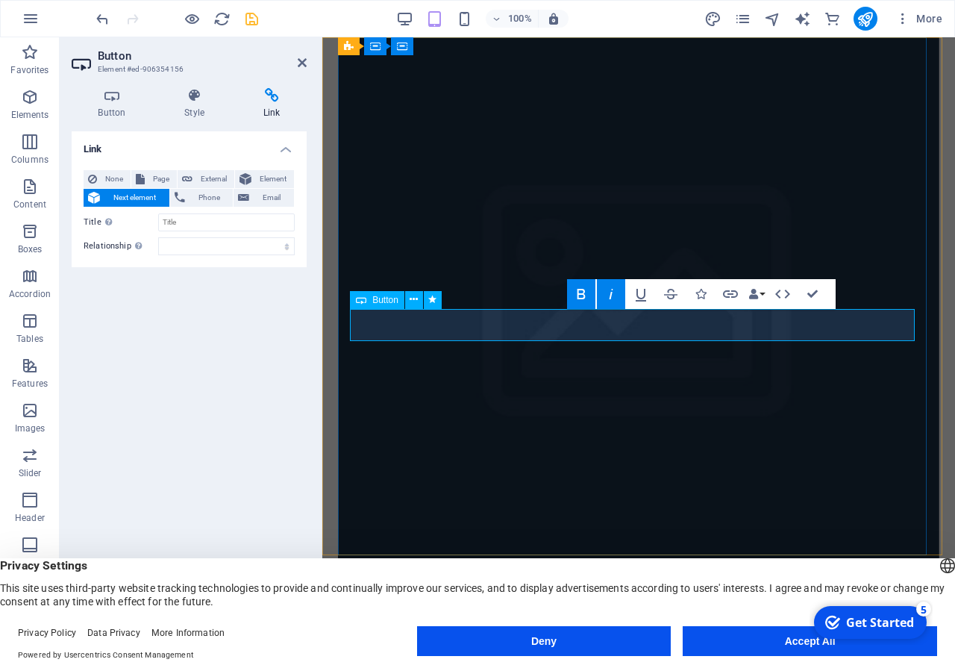
drag, startPoint x: 675, startPoint y: 316, endPoint x: 594, endPoint y: 322, distance: 80.8
click at [700, 297] on icon "button" at bounding box center [700, 294] width 10 height 10
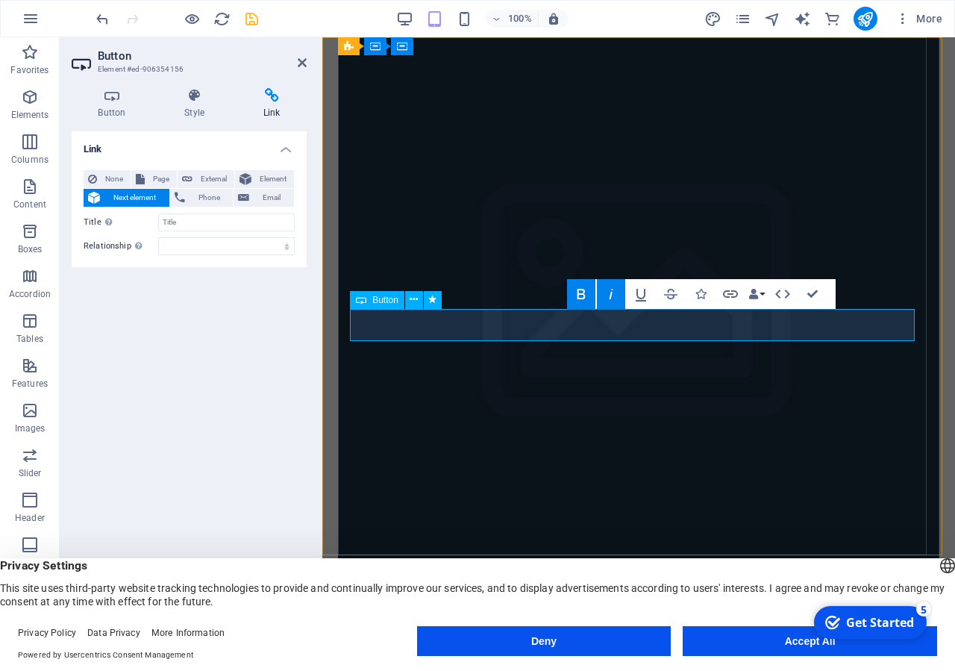
click at [758, 297] on icon "button" at bounding box center [753, 294] width 10 height 10
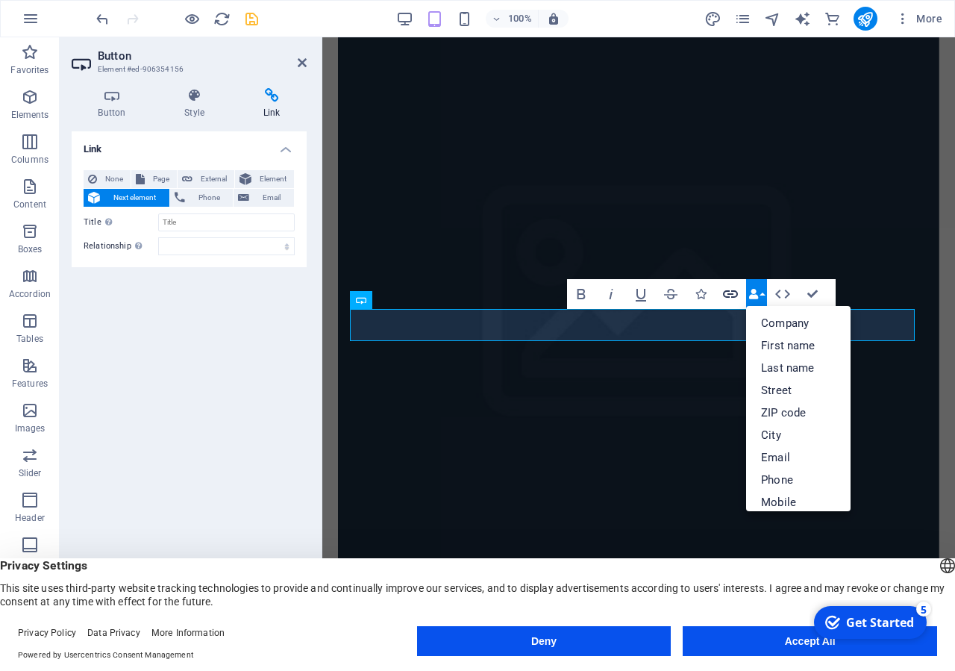
click at [725, 296] on icon "button" at bounding box center [730, 293] width 15 height 7
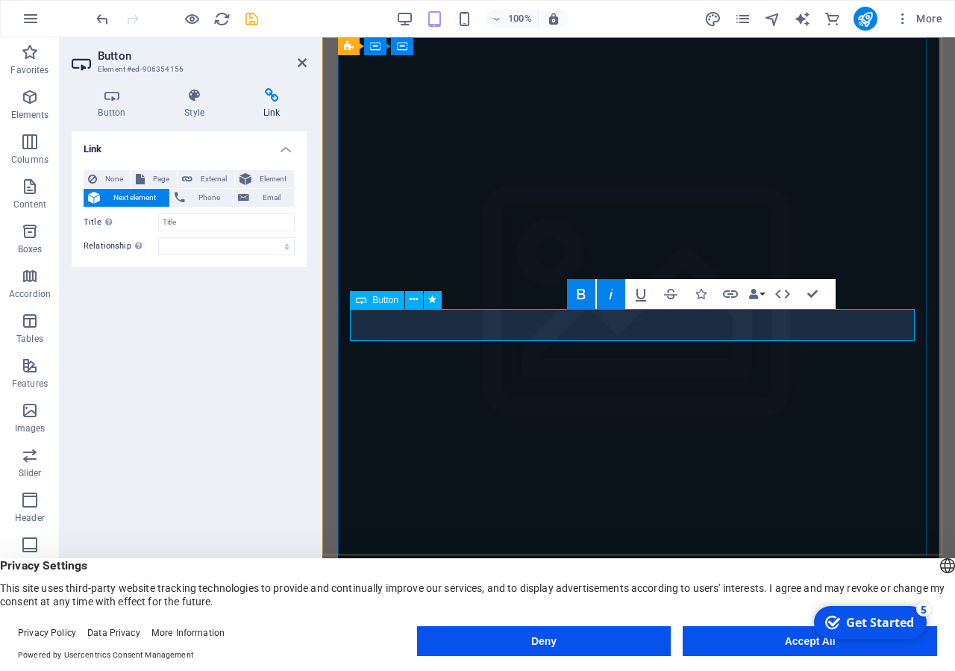
click at [613, 405] on figure at bounding box center [638, 314] width 601 height 555
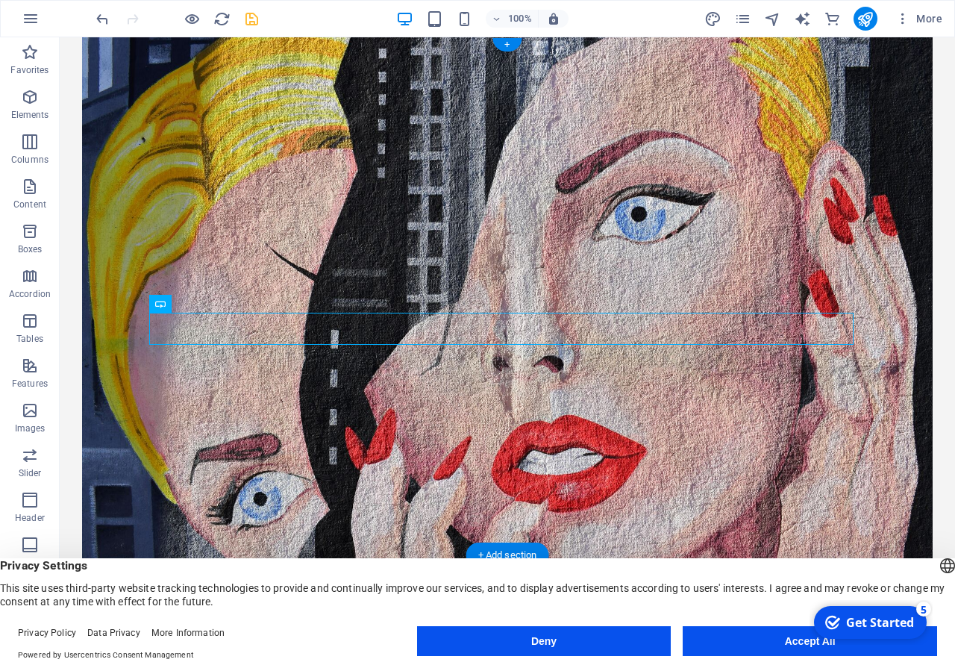
click at [611, 445] on figure at bounding box center [507, 314] width 851 height 555
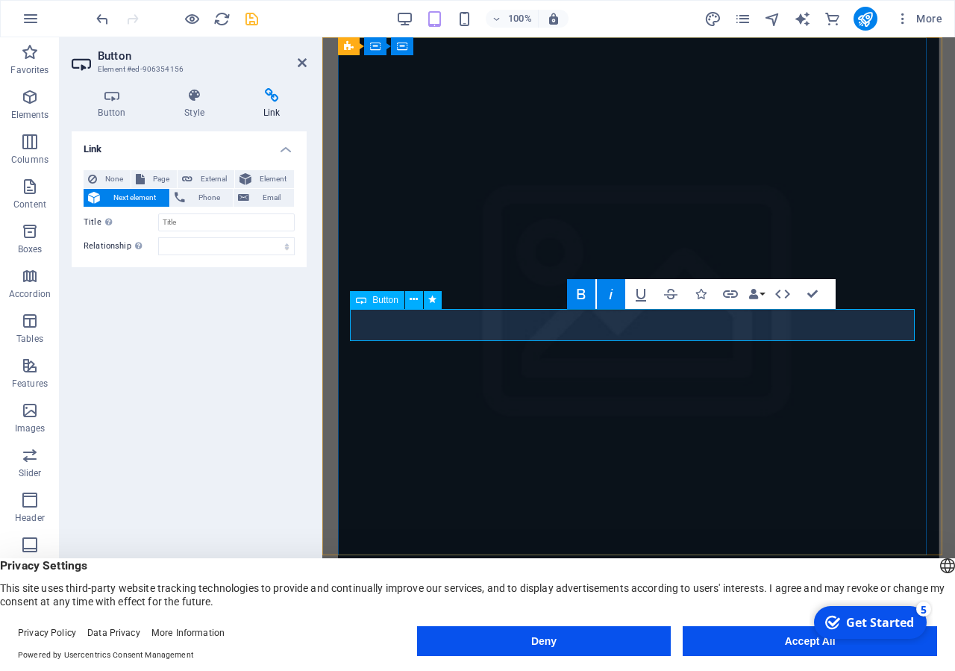
click at [700, 413] on figure at bounding box center [638, 314] width 601 height 555
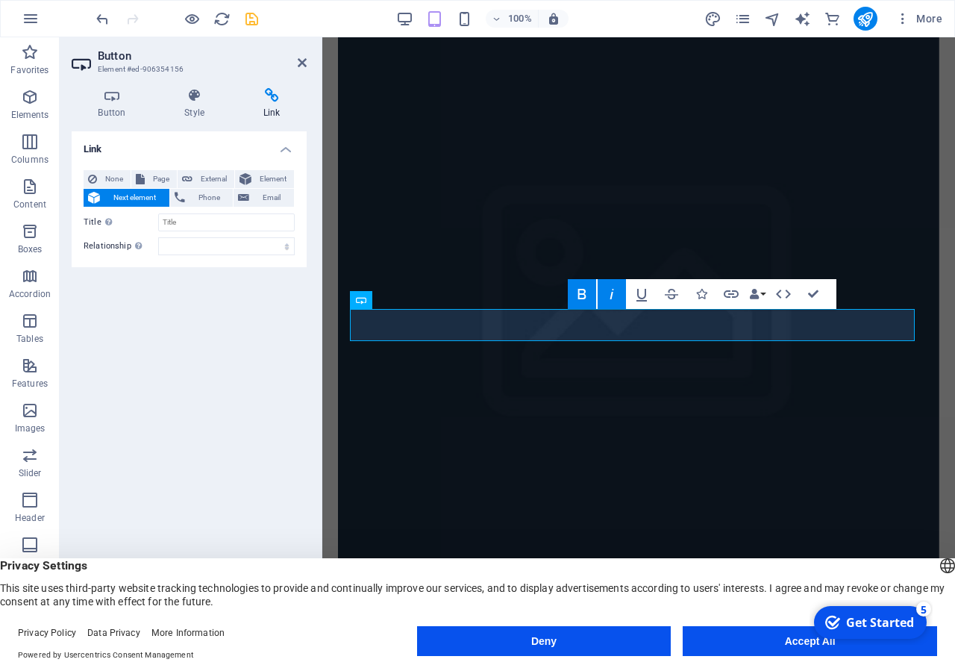
click at [692, 405] on figure at bounding box center [638, 314] width 601 height 555
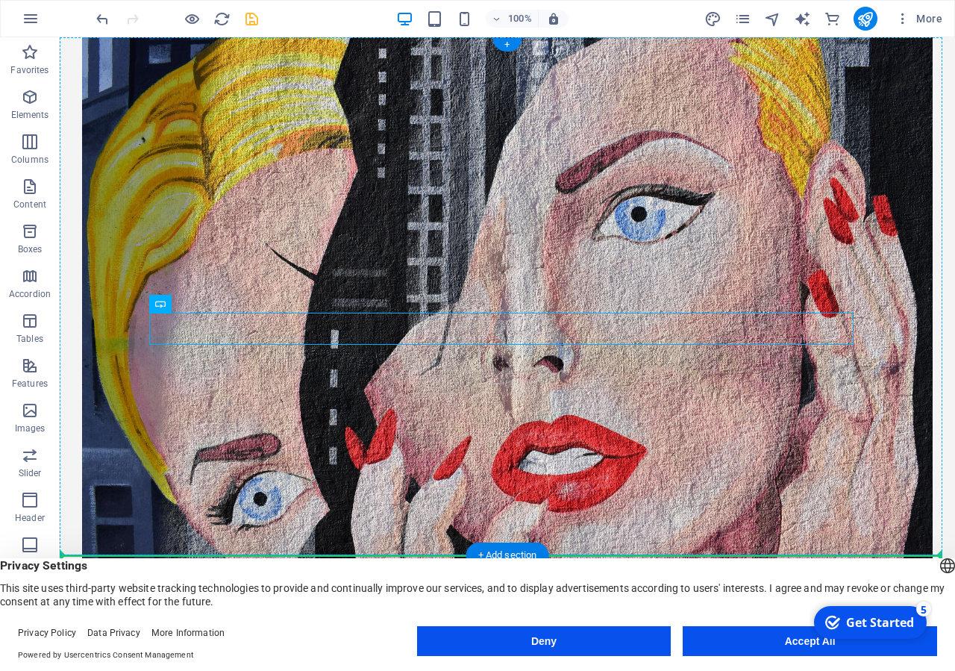
drag, startPoint x: 518, startPoint y: 328, endPoint x: 523, endPoint y: 363, distance: 35.5
click at [523, 363] on div "Welcome to Varnaparahs Art School ভর্ণাপাড়া উচ্চ বিদ্যালয় স্থাপিত: ১৯৯০খ্রি:" at bounding box center [507, 423] width 851 height 772
drag, startPoint x: 513, startPoint y: 363, endPoint x: 511, endPoint y: 381, distance: 18.0
click at [511, 381] on div "Welcome to Varnaparahs Art School ভর্ণাপাড়া উচ্চ বিদ্যালয় স্থাপিত: ১৯৯০খ্রি:" at bounding box center [507, 423] width 851 height 772
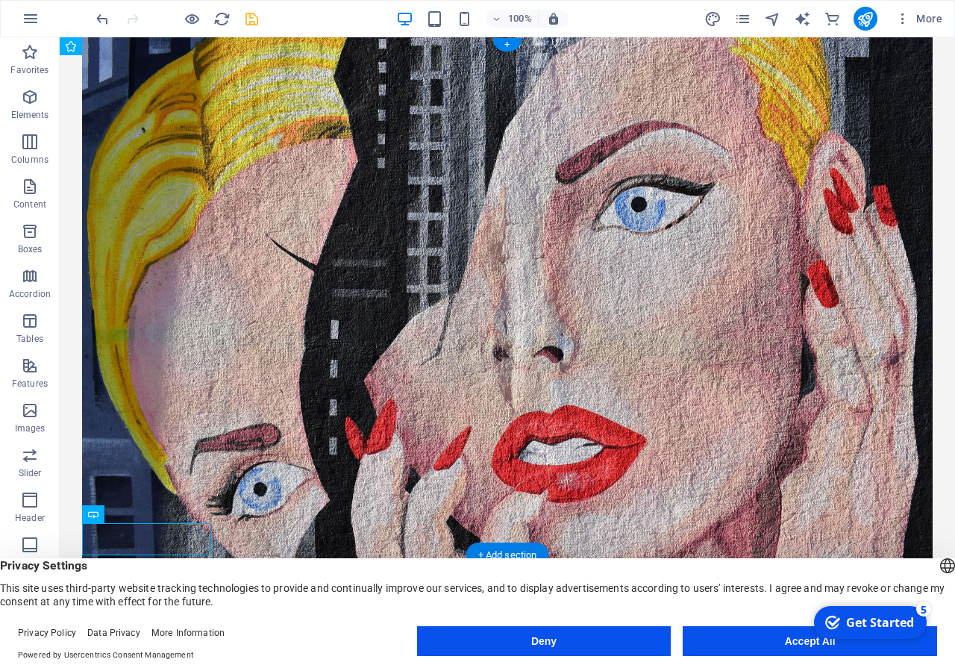
click at [513, 352] on figure at bounding box center [507, 305] width 851 height 536
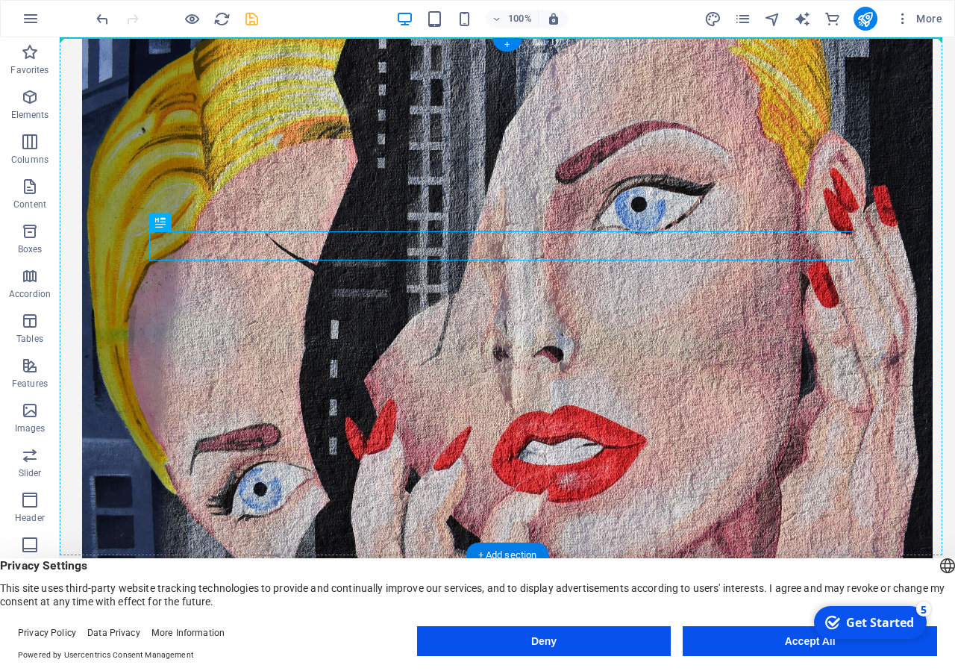
drag, startPoint x: 484, startPoint y: 242, endPoint x: 484, endPoint y: 131, distance: 110.4
click at [484, 131] on div "Welcome to Varnaparahs Art School ভর্ণাপাড়া উচ্চ বিদ্যালয় স্থাপিত: ১৯৯০খ্রি:" at bounding box center [507, 413] width 851 height 752
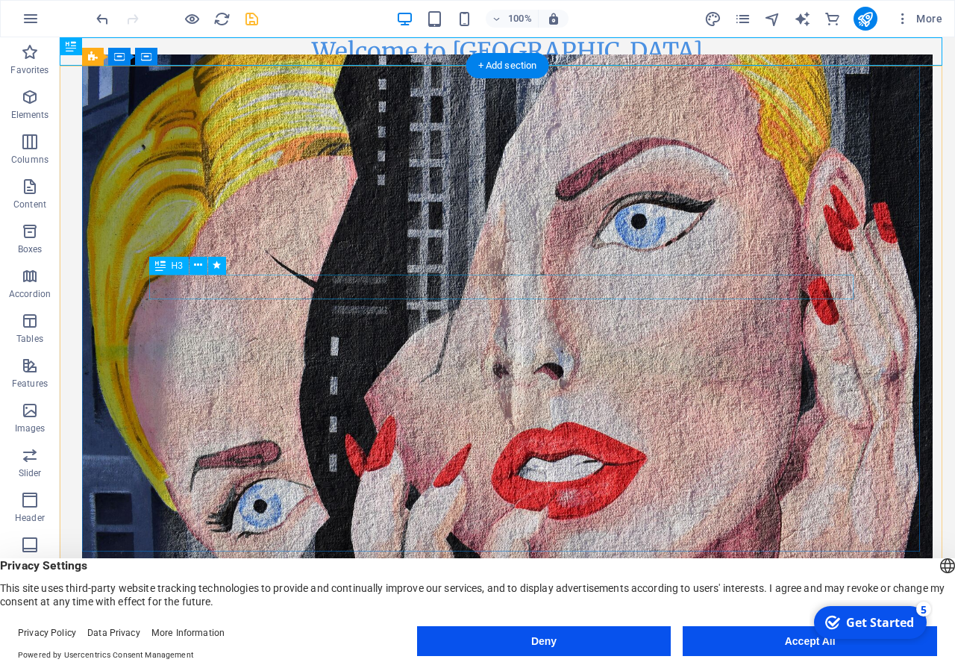
click at [461, 661] on div "ভর্ণাপাড়া উচ্চ বিদ্যালয়" at bounding box center [507, 673] width 704 height 25
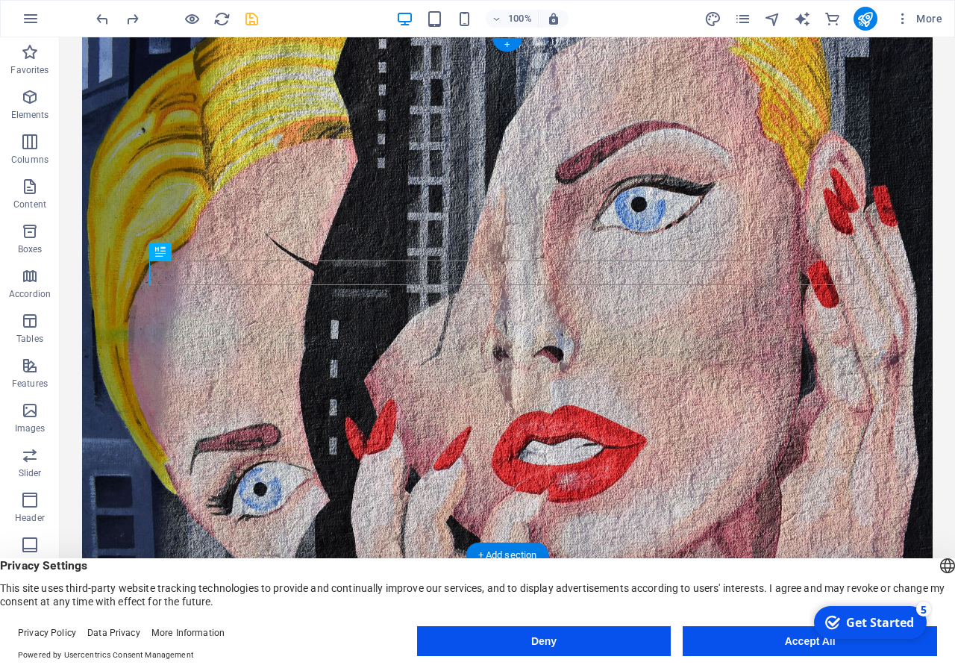
click at [448, 207] on figure at bounding box center [507, 305] width 851 height 536
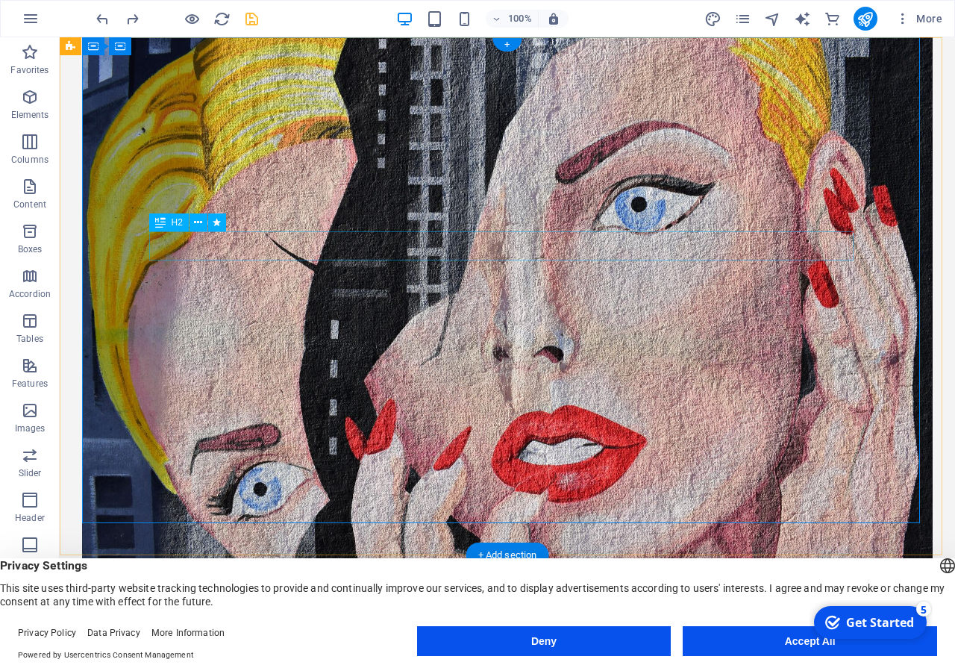
click at [481, 633] on div "Welcome to [GEOGRAPHIC_DATA]" at bounding box center [507, 647] width 704 height 28
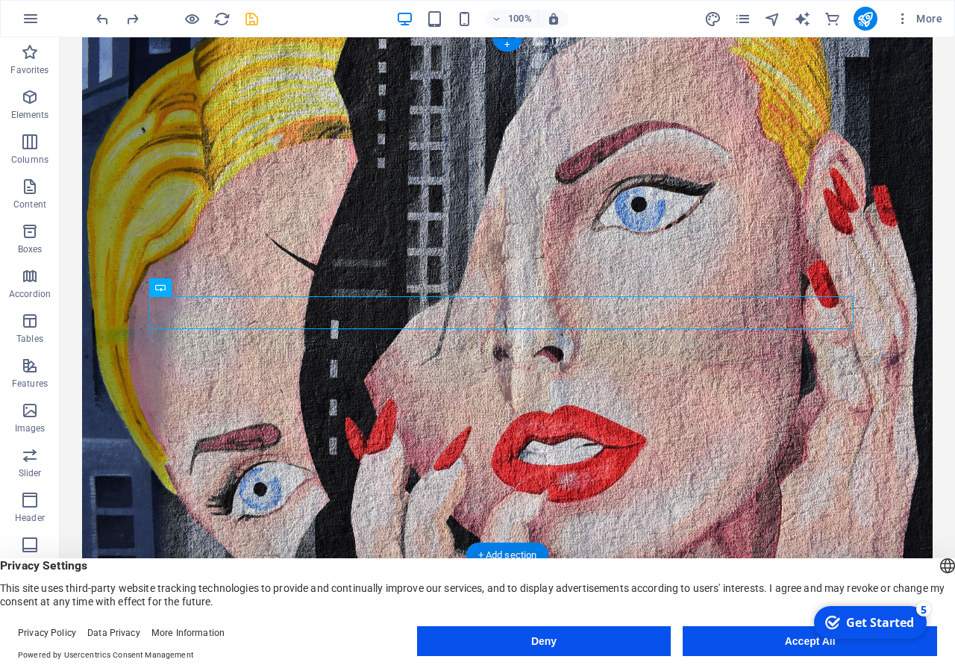
click at [791, 148] on figure at bounding box center [507, 305] width 851 height 536
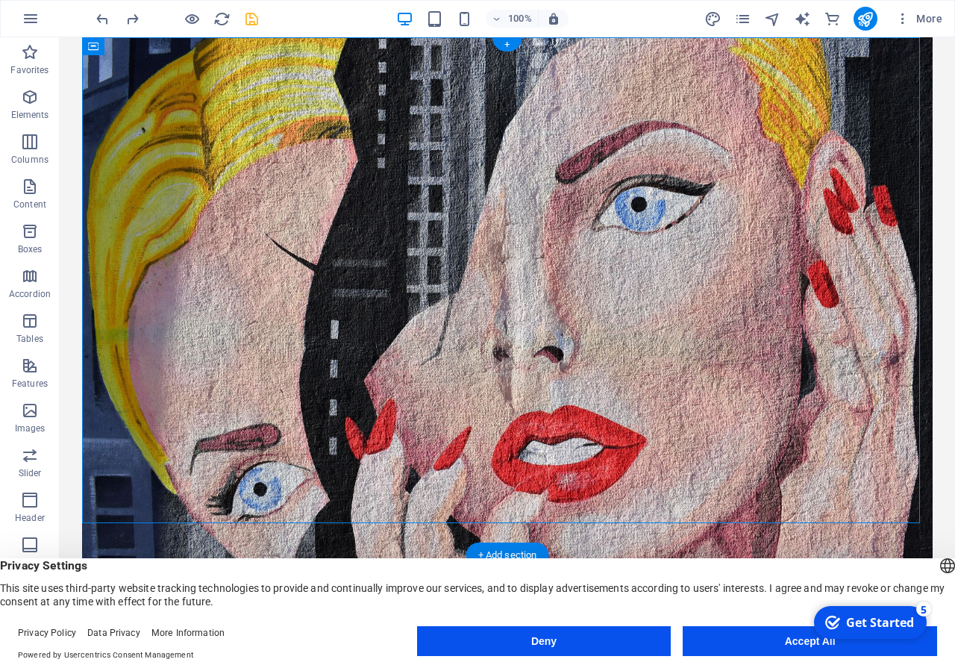
click at [791, 148] on figure at bounding box center [507, 305] width 851 height 536
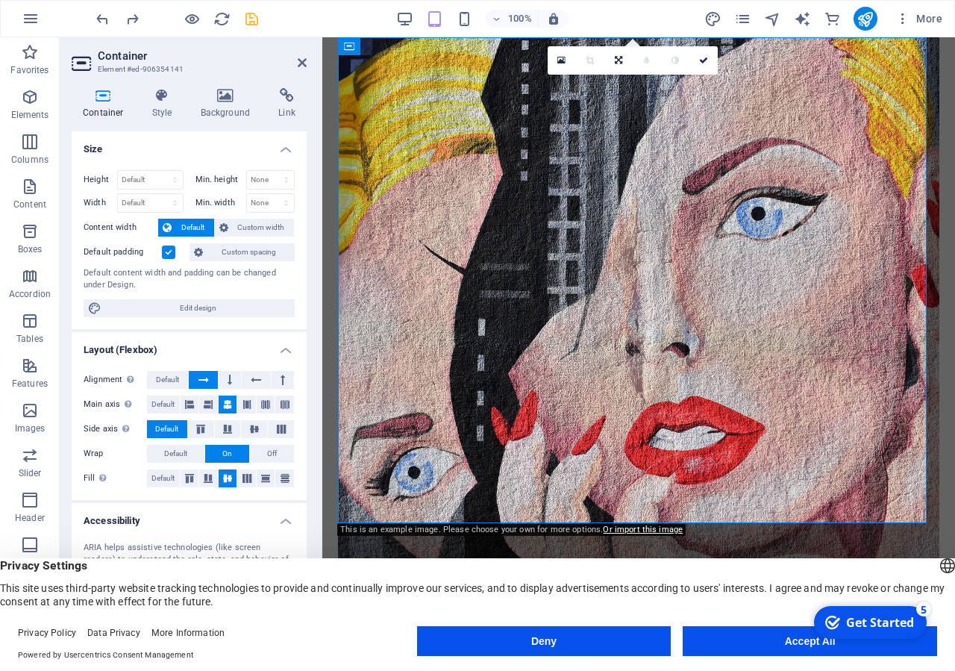
click at [756, 160] on figure at bounding box center [638, 305] width 601 height 536
select select "preset-banner-v3-home-4"
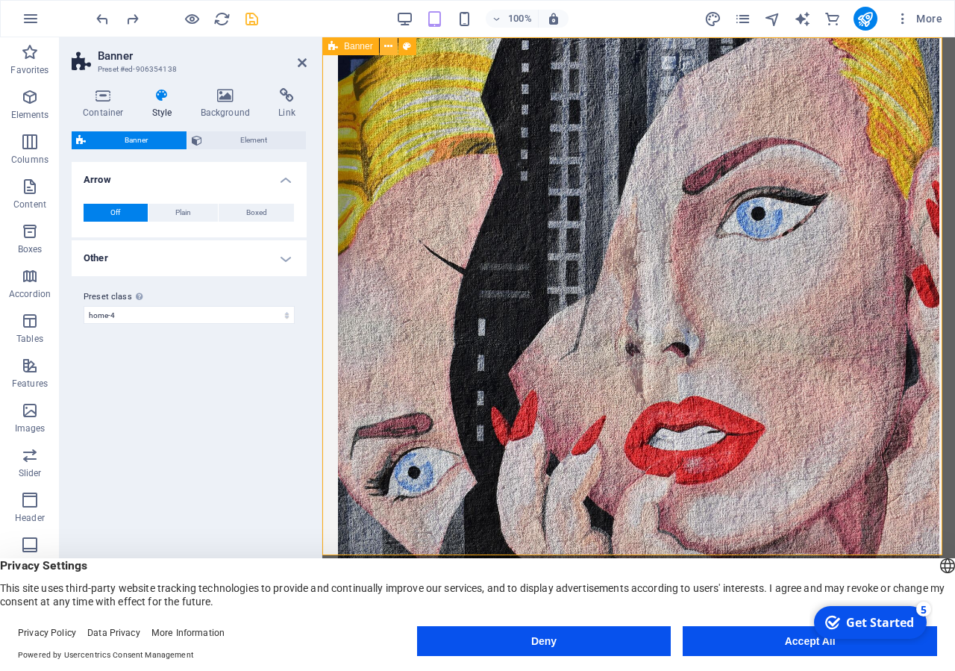
click at [387, 48] on icon at bounding box center [388, 47] width 8 height 16
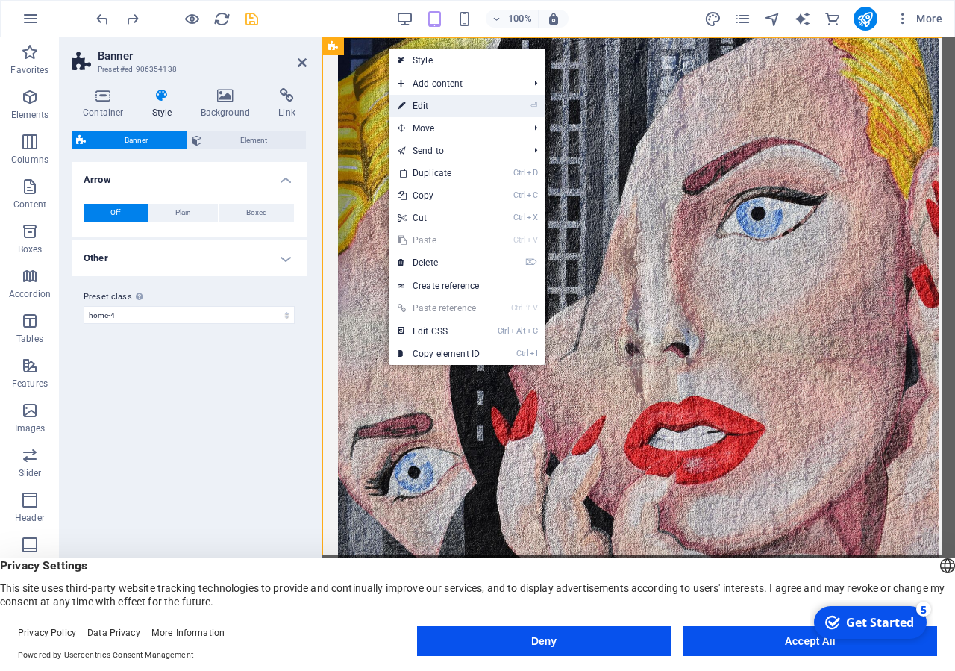
click at [447, 107] on link "⏎ Edit" at bounding box center [439, 106] width 100 height 22
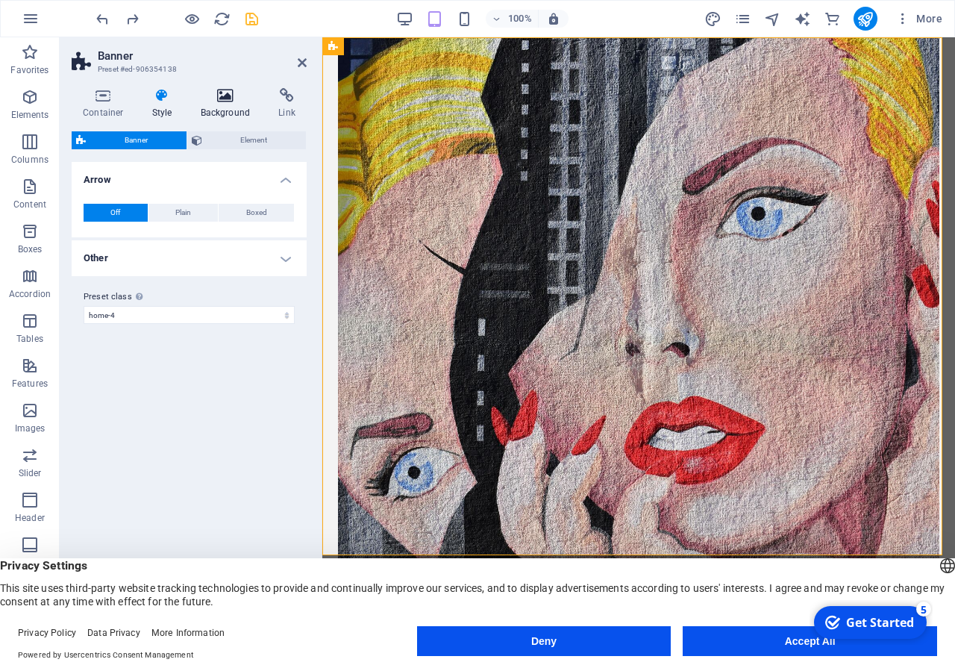
click at [228, 104] on h4 "Background" at bounding box center [229, 103] width 78 height 31
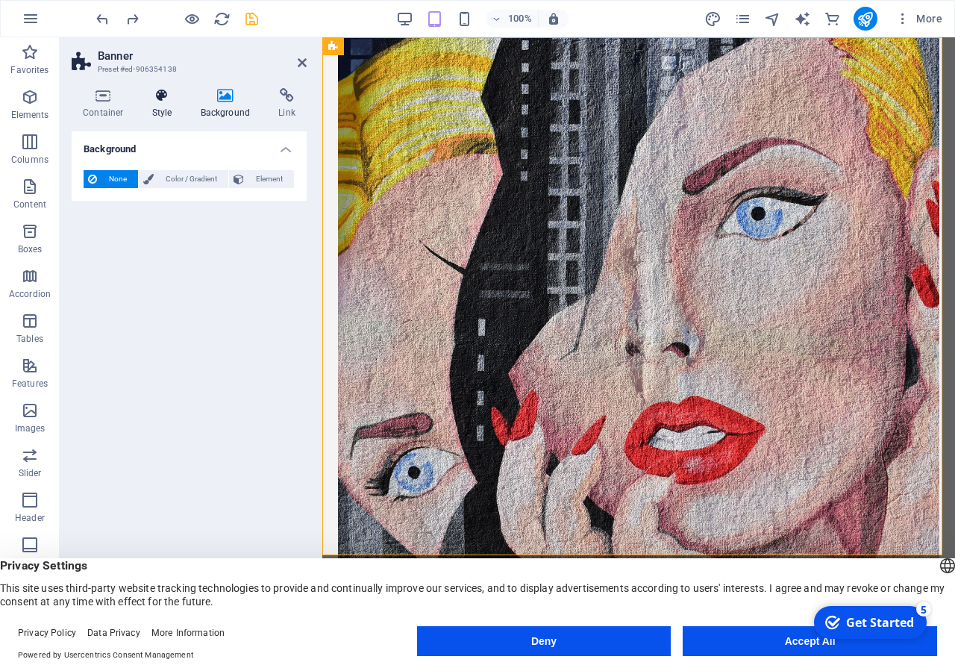
click at [157, 111] on h4 "Style" at bounding box center [165, 103] width 49 height 31
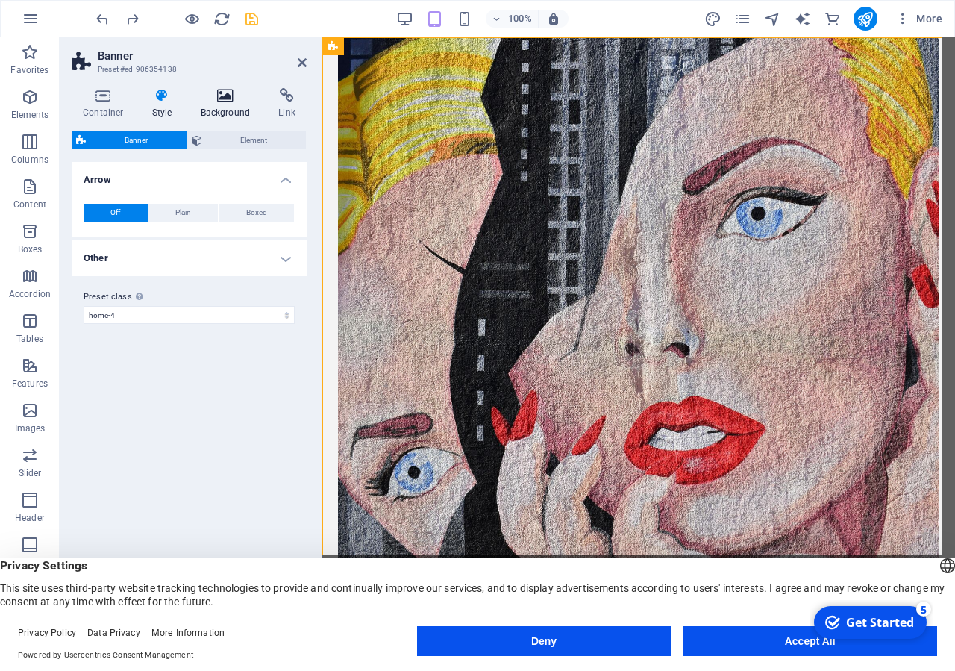
click at [226, 110] on h4 "Background" at bounding box center [229, 103] width 78 height 31
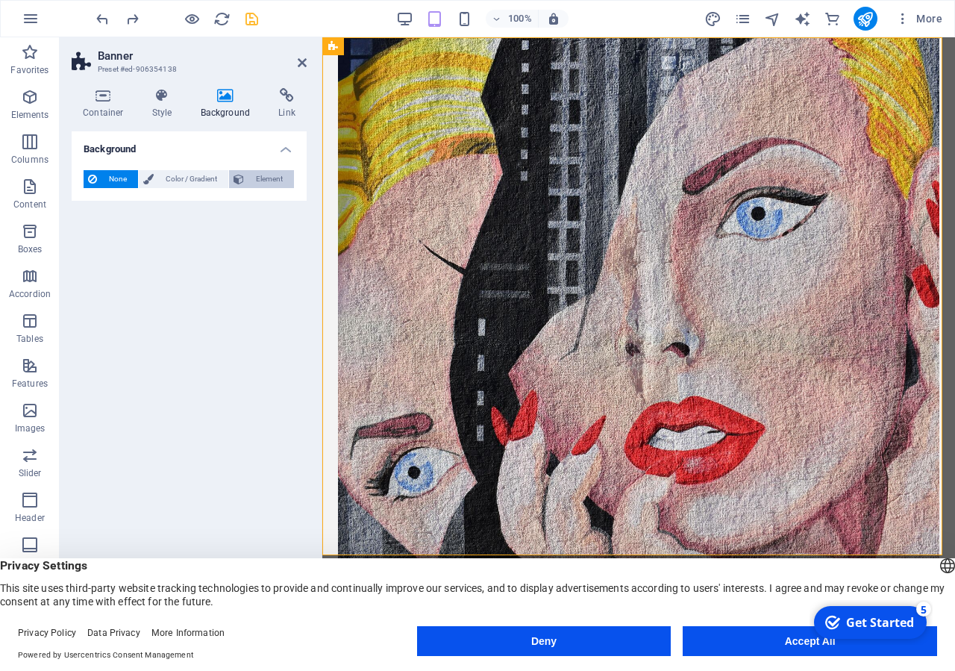
click at [260, 177] on span "Element" at bounding box center [268, 179] width 41 height 18
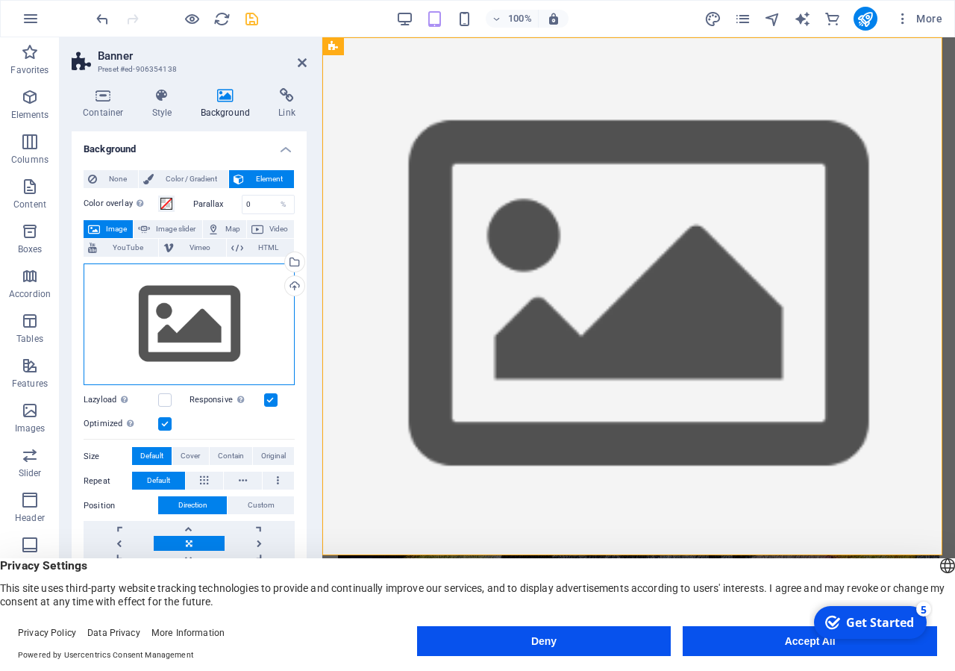
click at [197, 322] on div "Drag files here, click to choose files or select files from Files or our free s…" at bounding box center [189, 324] width 211 height 122
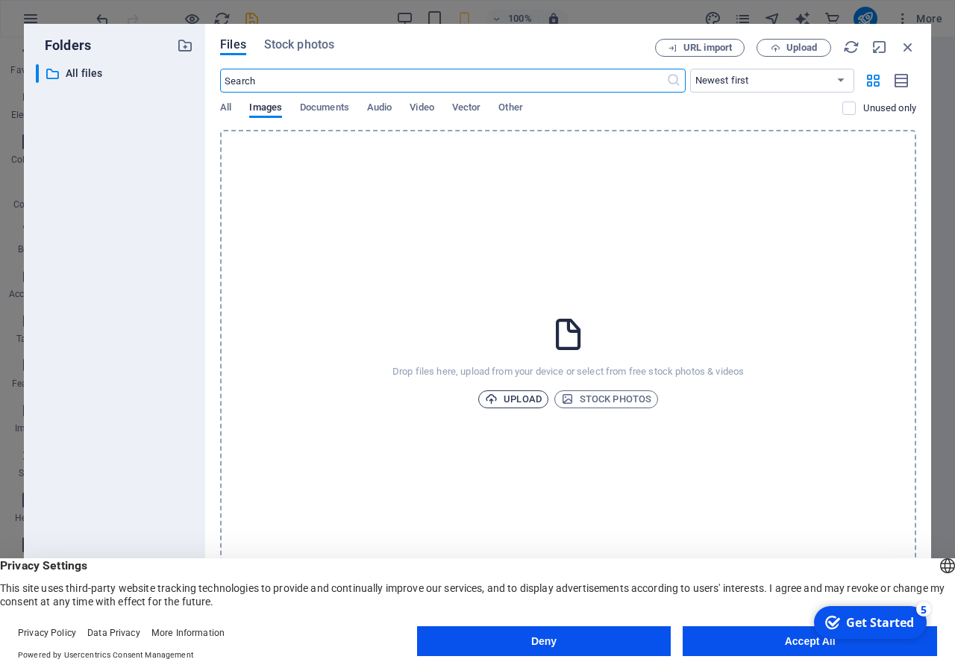
click at [534, 390] on span "Upload" at bounding box center [513, 399] width 57 height 18
click at [560, 337] on icon at bounding box center [568, 334] width 37 height 37
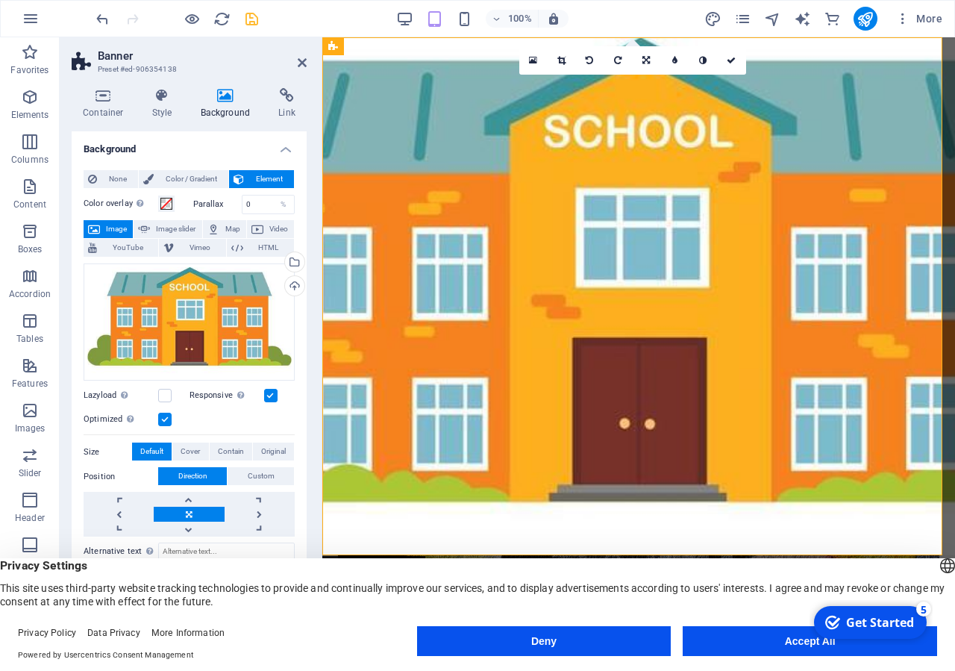
drag, startPoint x: 495, startPoint y: 537, endPoint x: 417, endPoint y: 478, distance: 97.0
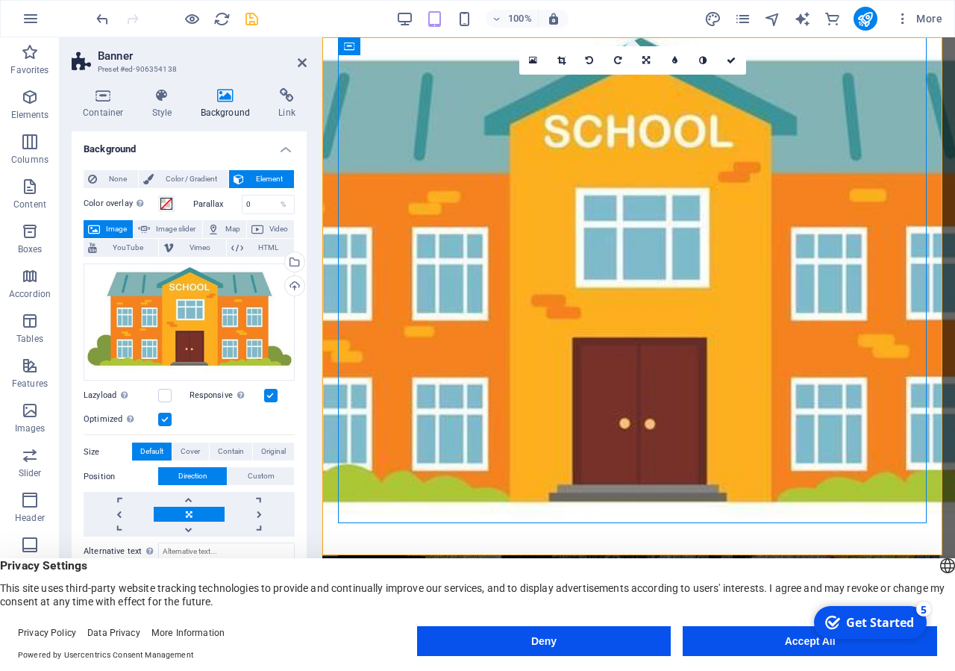
drag, startPoint x: 691, startPoint y: 116, endPoint x: 694, endPoint y: 157, distance: 40.4
click at [564, 57] on icon at bounding box center [561, 60] width 8 height 9
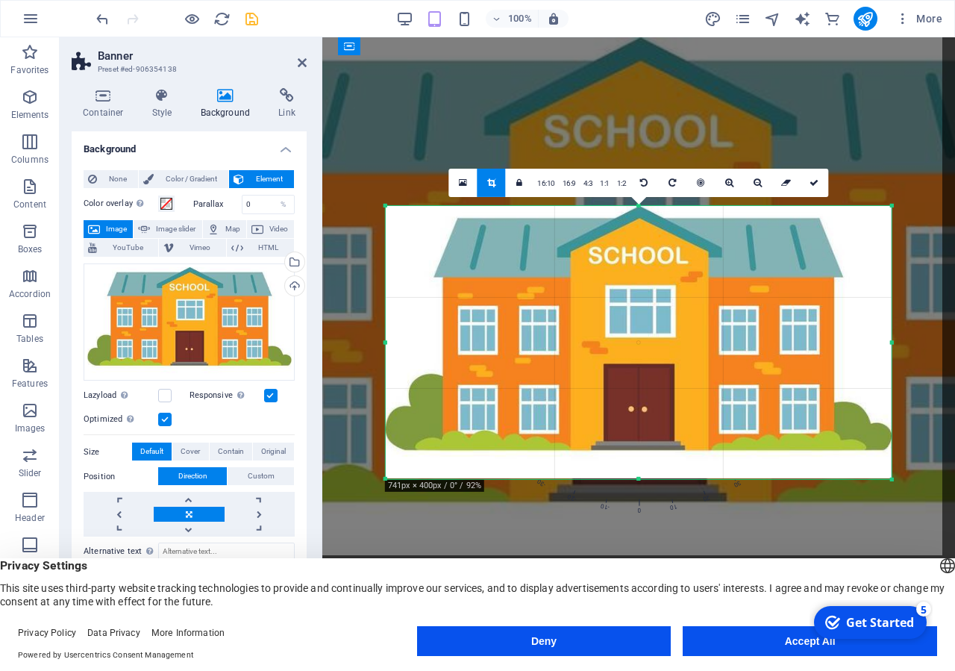
click at [529, 252] on div at bounding box center [639, 341] width 506 height 273
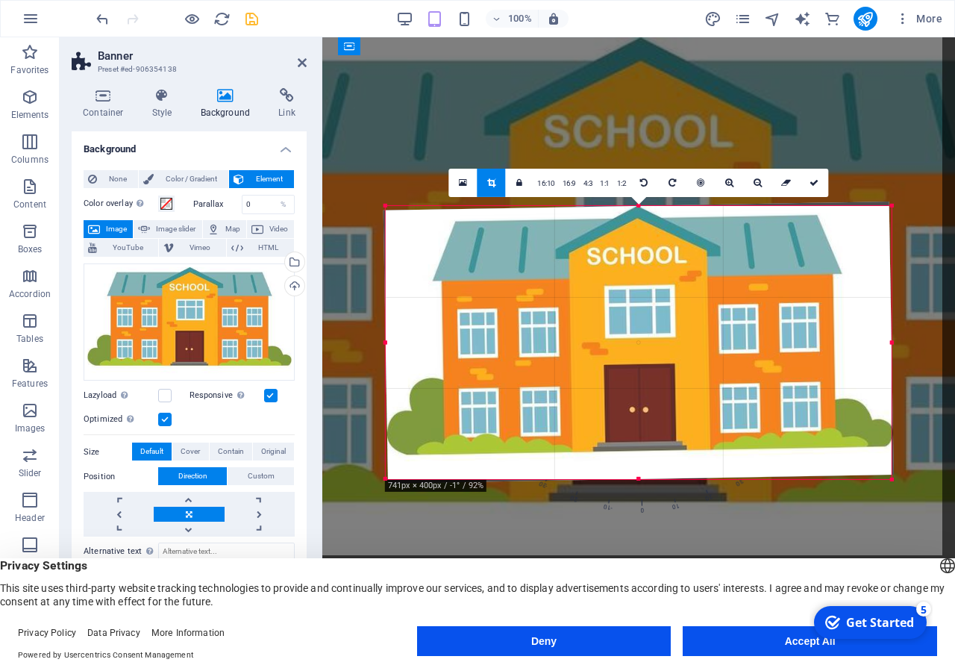
drag, startPoint x: 382, startPoint y: 210, endPoint x: 369, endPoint y: 210, distance: 12.7
click at [369, 210] on div at bounding box center [638, 342] width 541 height 312
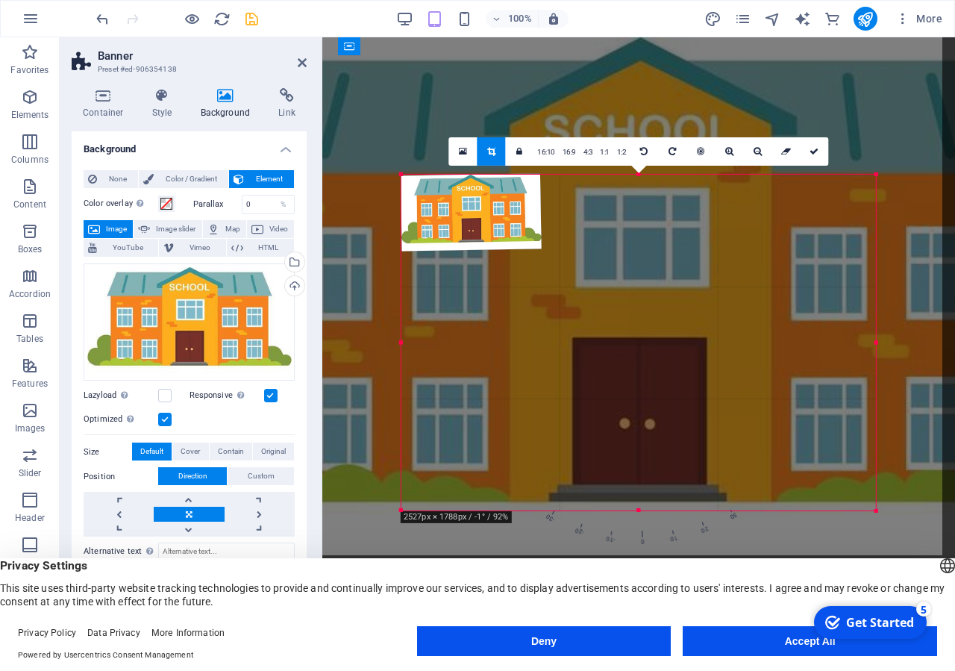
drag, startPoint x: 891, startPoint y: 204, endPoint x: 860, endPoint y: 142, distance: 70.1
click at [860, 142] on div "Drag here to replace the existing content. Press “Ctrl” if you want to create a…" at bounding box center [638, 342] width 633 height 610
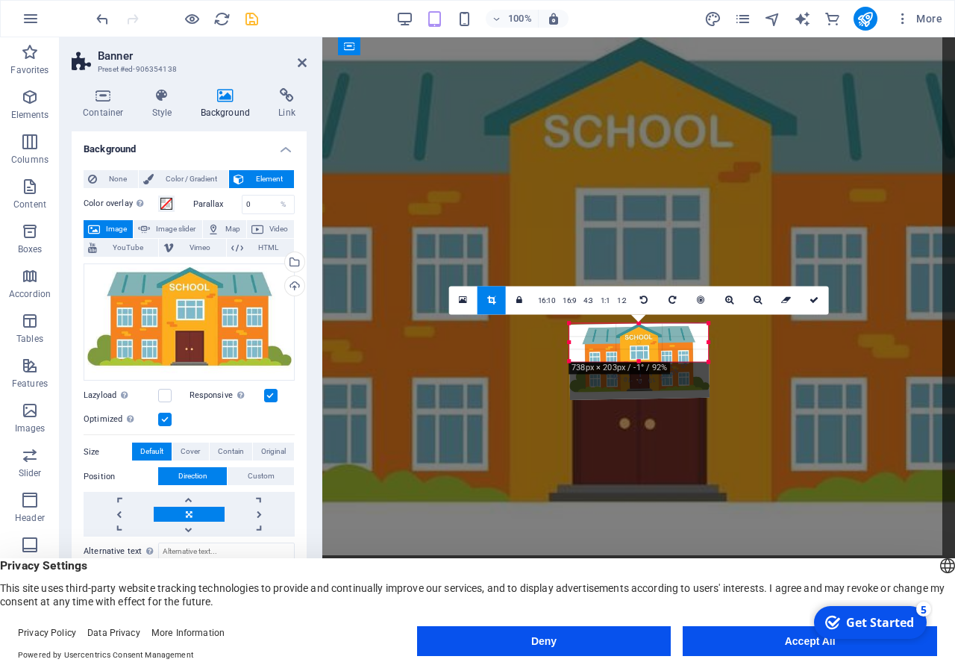
click at [645, 365] on div "738px × 203px / -1° / 92%" at bounding box center [619, 368] width 101 height 12
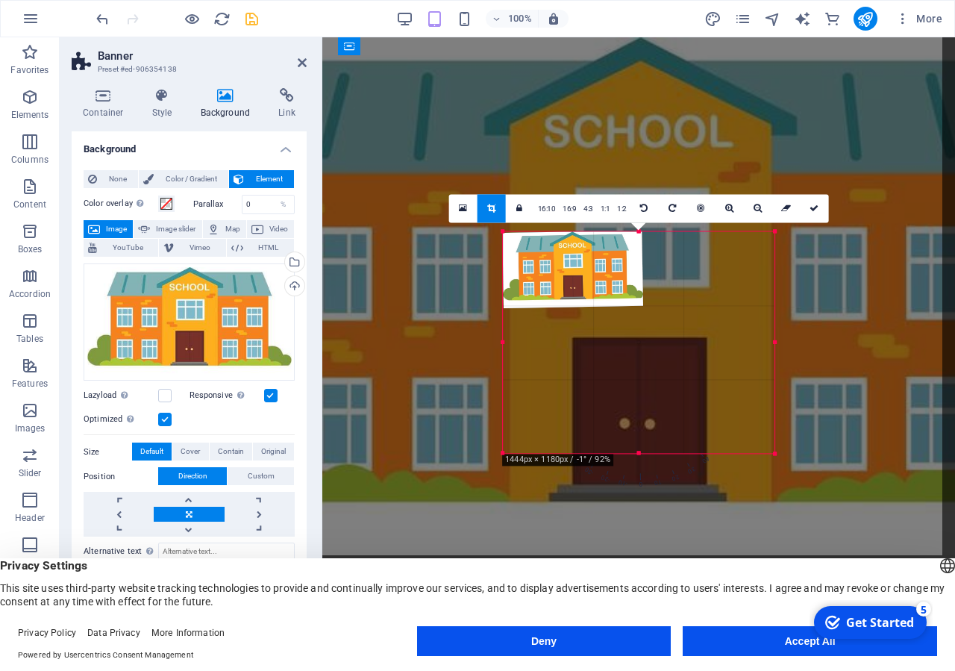
drag, startPoint x: 710, startPoint y: 366, endPoint x: 837, endPoint y: 540, distance: 214.8
click at [844, 549] on body "varnaparahs.edu.bd Home Favorites Elements Columns Content Boxes Accordion Tabl…" at bounding box center [477, 335] width 955 height 671
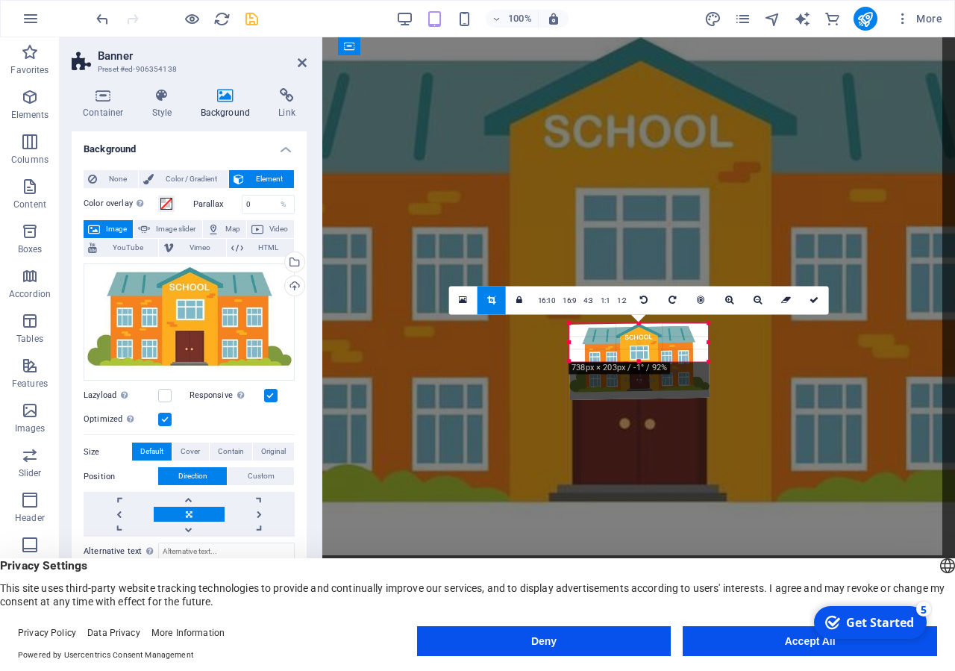
click at [565, 362] on div at bounding box center [639, 361] width 171 height 108
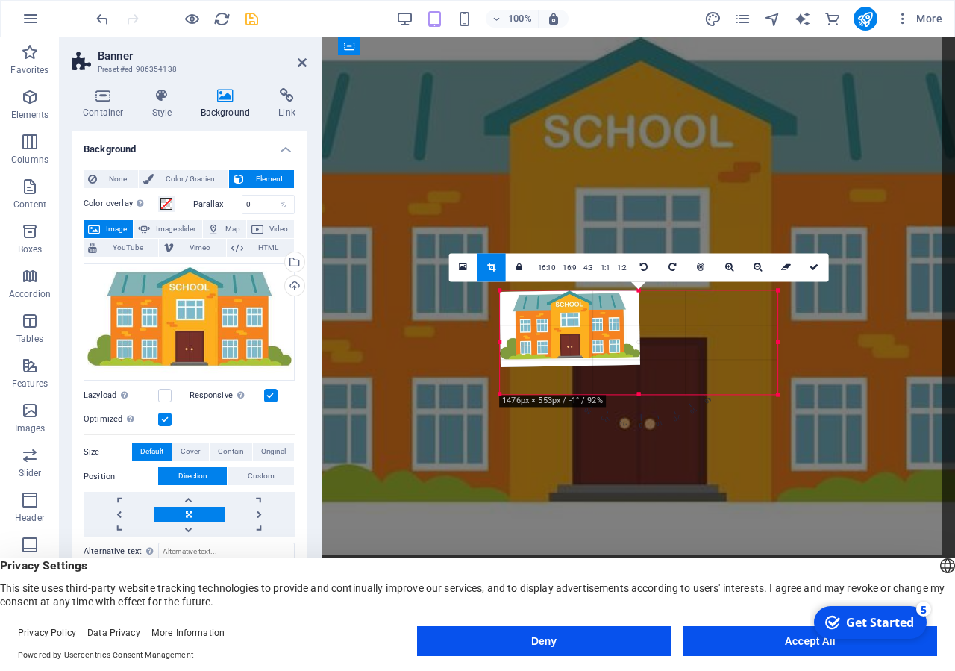
drag, startPoint x: 568, startPoint y: 362, endPoint x: 429, endPoint y: 428, distance: 153.5
click at [429, 428] on div "Drag here to replace the existing content. Press “Ctrl” if you want to create a…" at bounding box center [638, 342] width 633 height 610
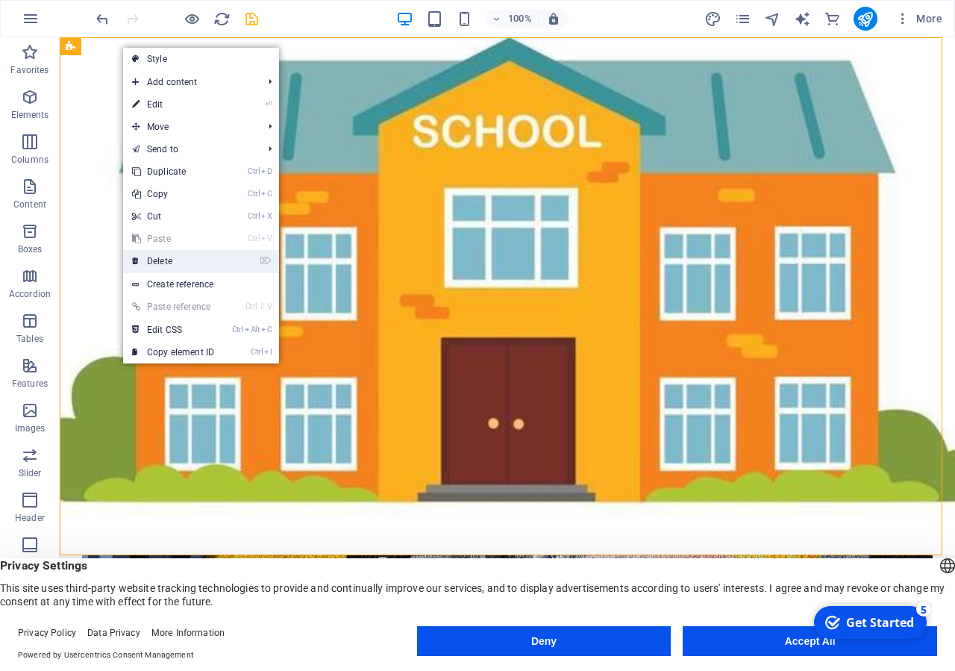
click at [191, 257] on link "⌦ Delete" at bounding box center [173, 261] width 100 height 22
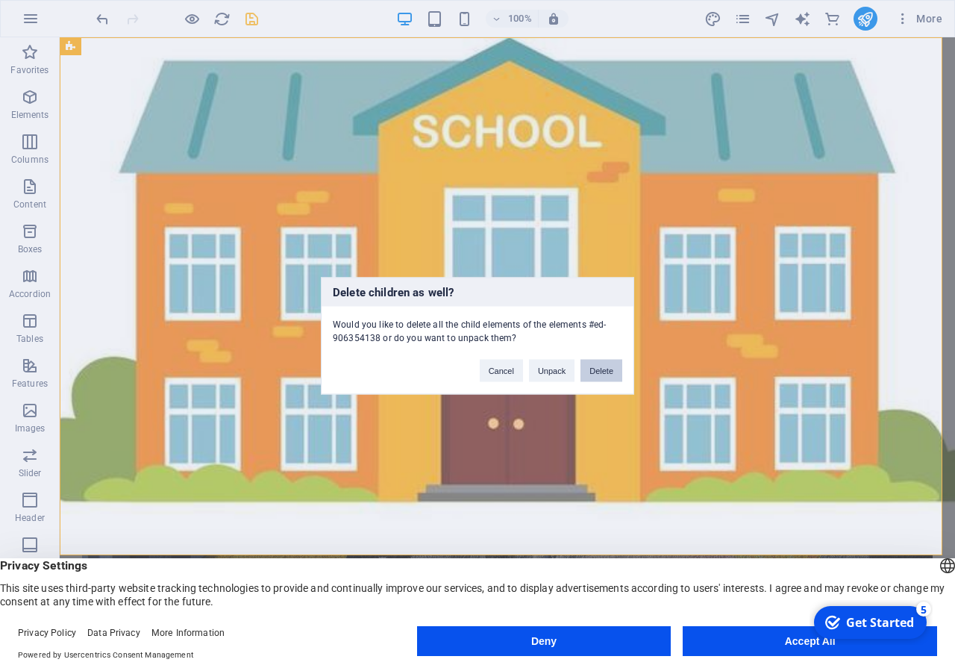
click at [604, 372] on button "Delete" at bounding box center [602, 370] width 42 height 22
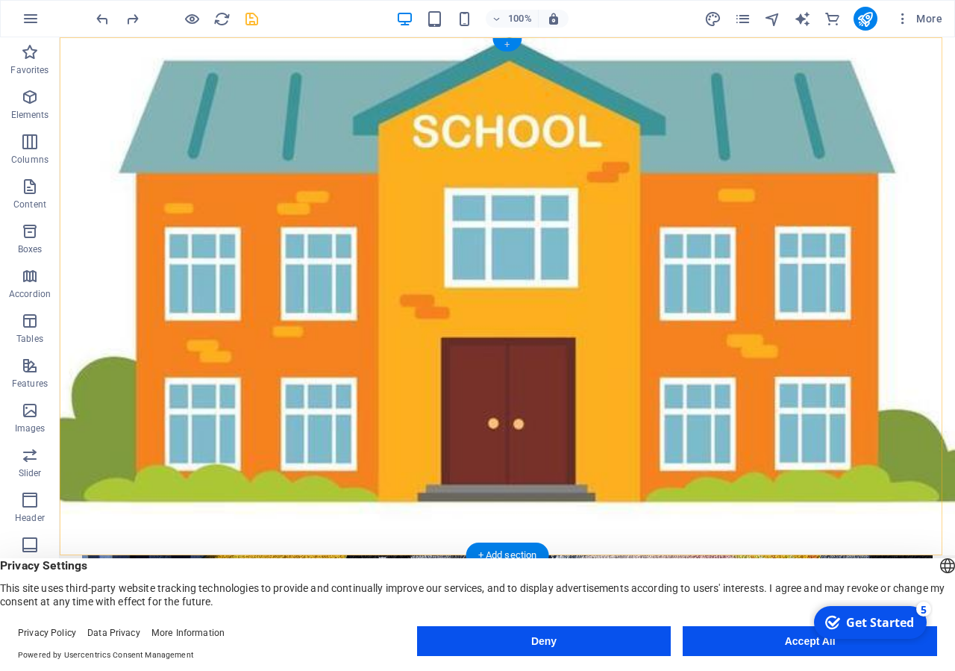
click at [506, 44] on div "+" at bounding box center [507, 44] width 29 height 13
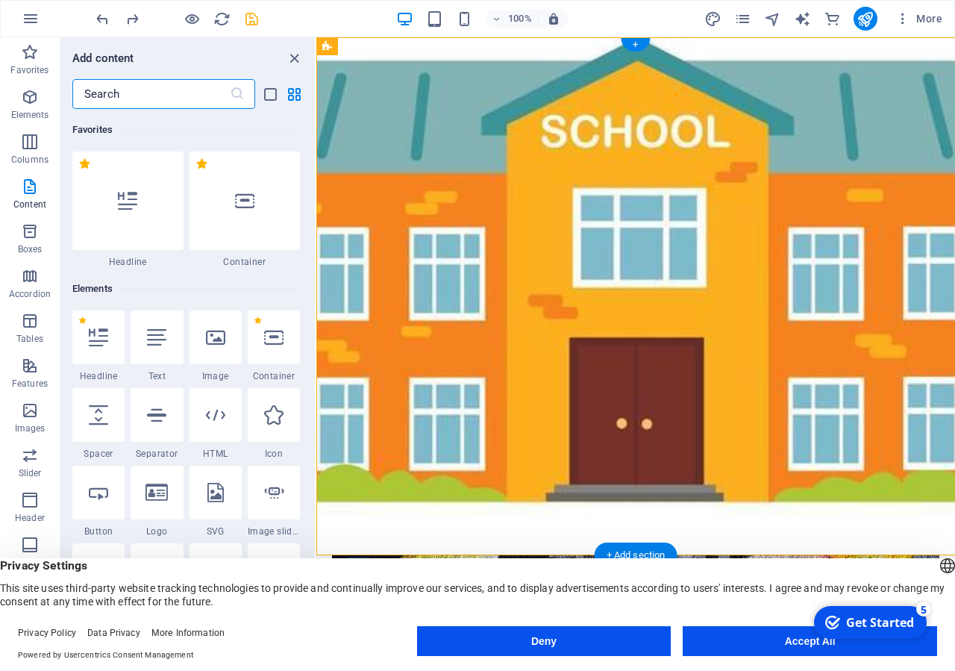
scroll to position [2611, 0]
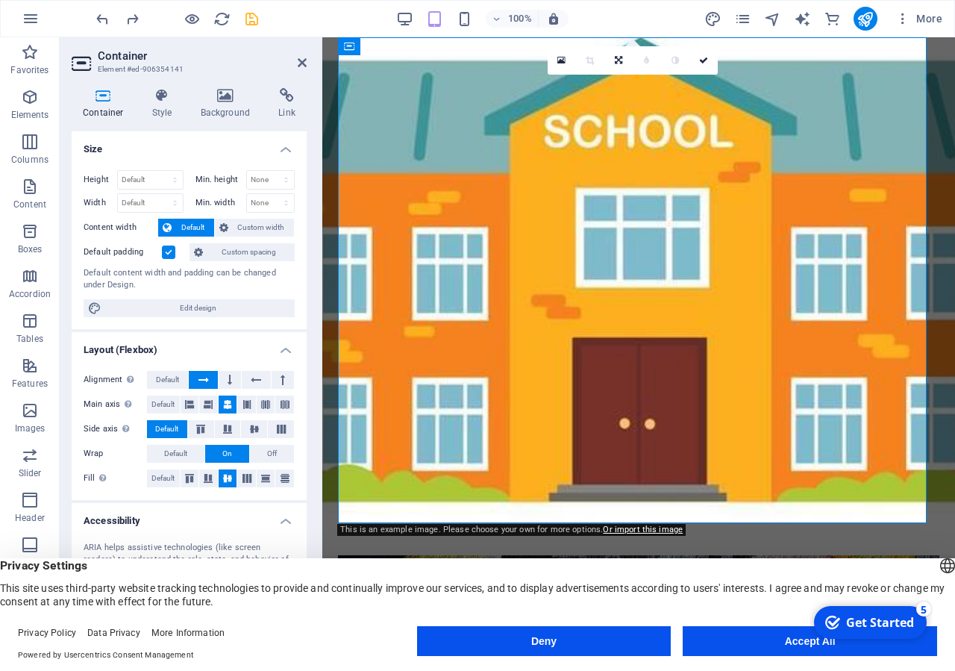
click at [328, 119] on figure at bounding box center [638, 296] width 633 height 518
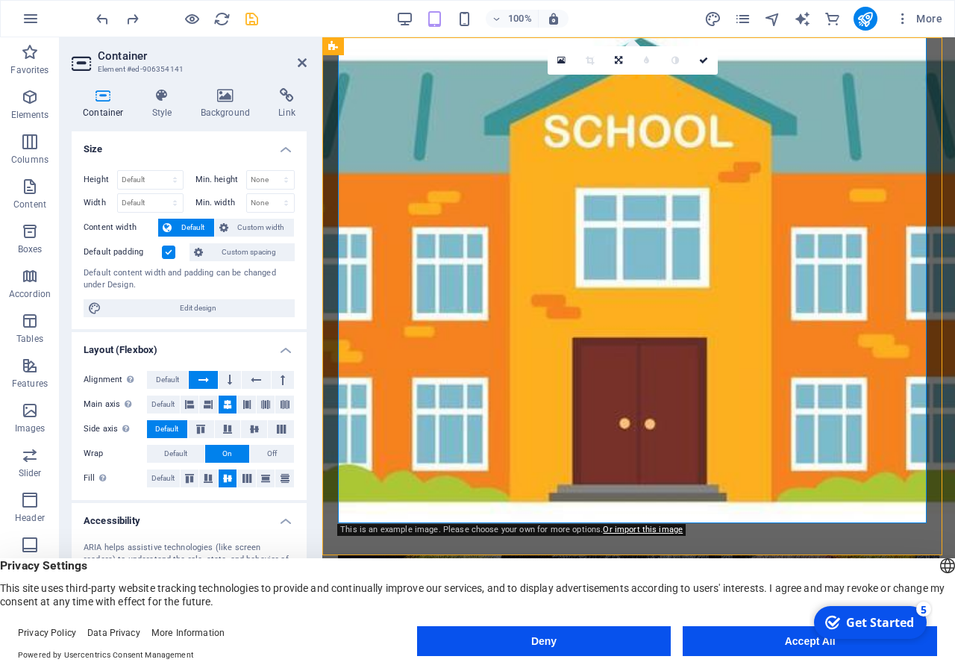
click at [329, 119] on figure at bounding box center [638, 296] width 633 height 518
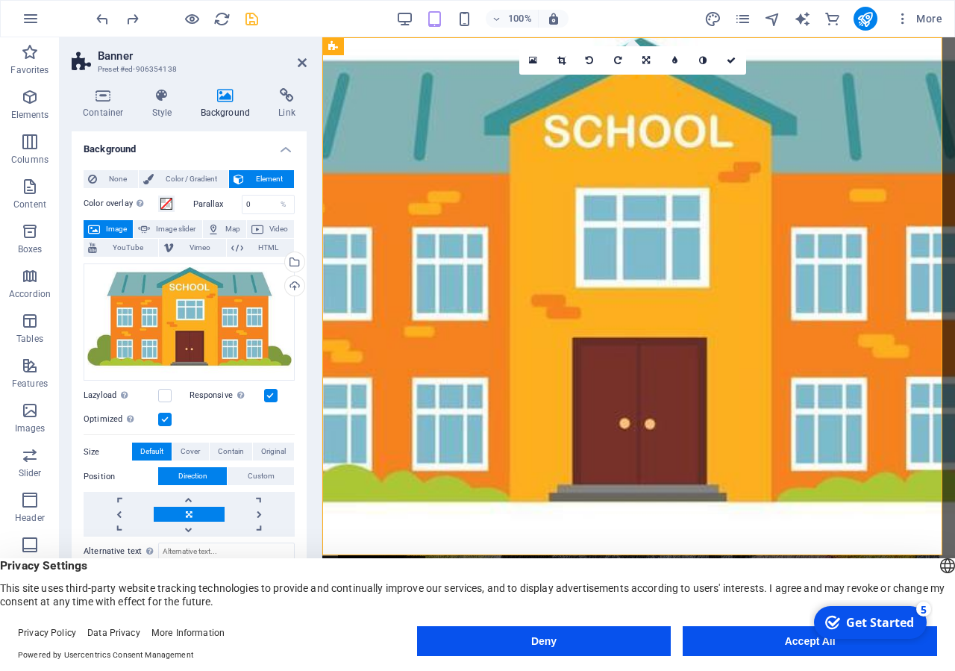
click at [329, 119] on figure at bounding box center [638, 296] width 633 height 518
click at [183, 301] on div "Drag files here, click to choose files or select files from Files or our free s…" at bounding box center [189, 321] width 211 height 117
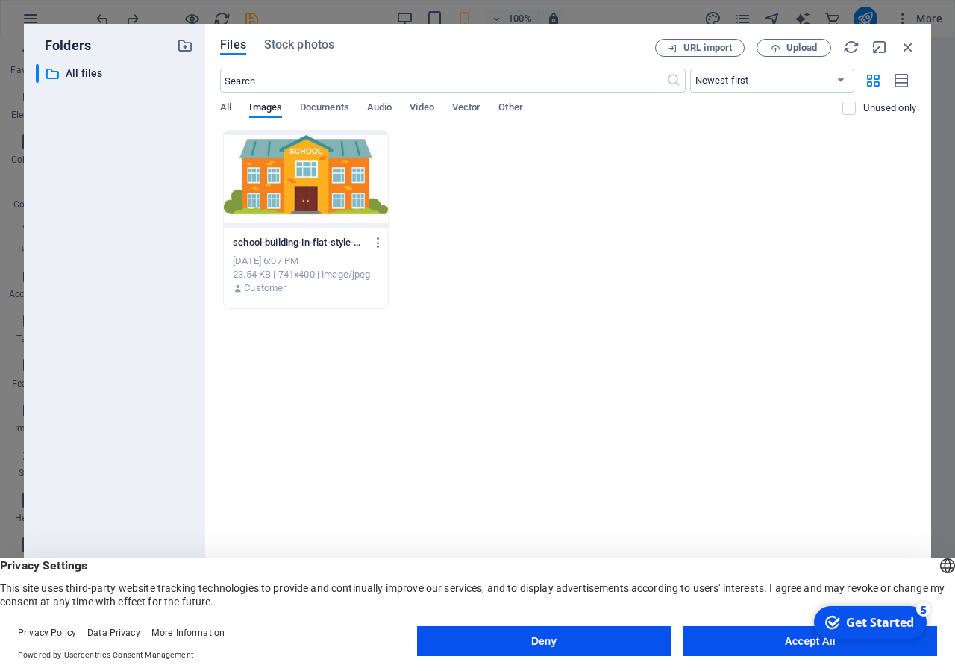
click at [323, 172] on div at bounding box center [306, 179] width 164 height 97
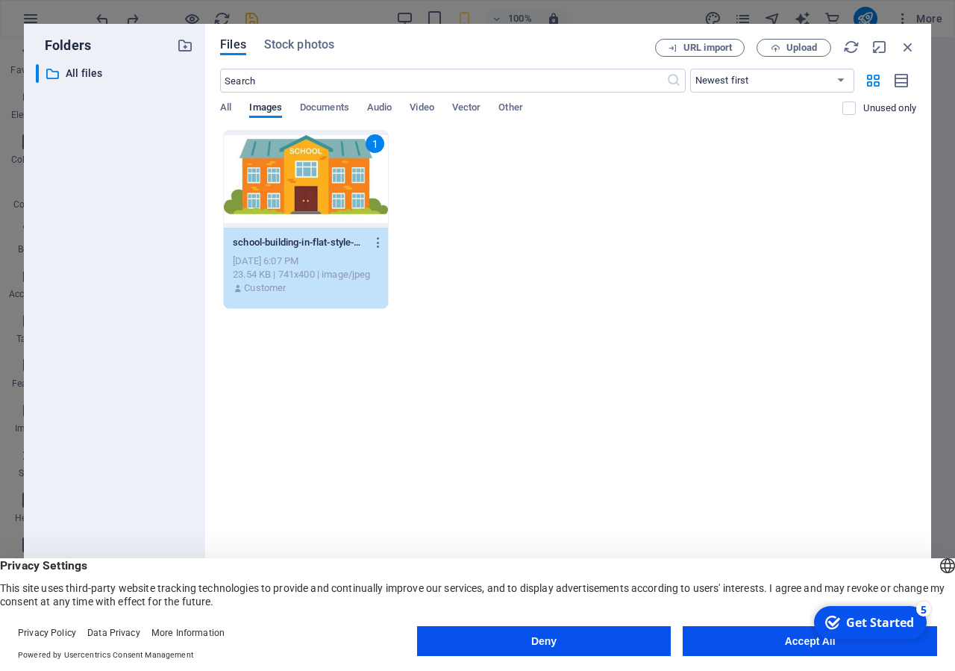
click at [895, 43] on div "URL import Upload" at bounding box center [785, 48] width 261 height 18
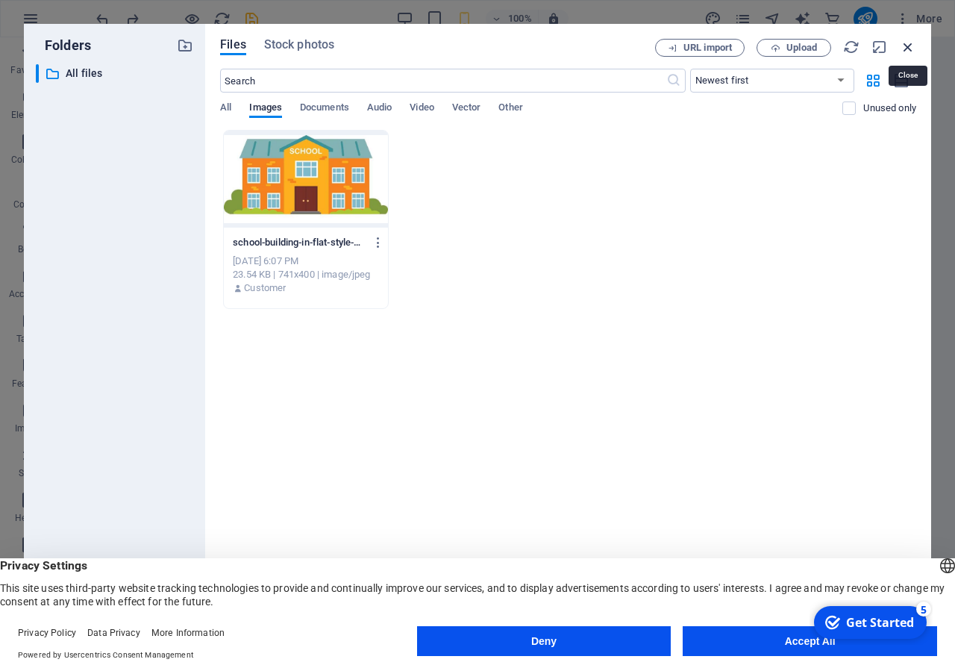
drag, startPoint x: 901, startPoint y: 46, endPoint x: 257, endPoint y: 106, distance: 647.6
click at [901, 46] on icon "button" at bounding box center [908, 47] width 16 height 16
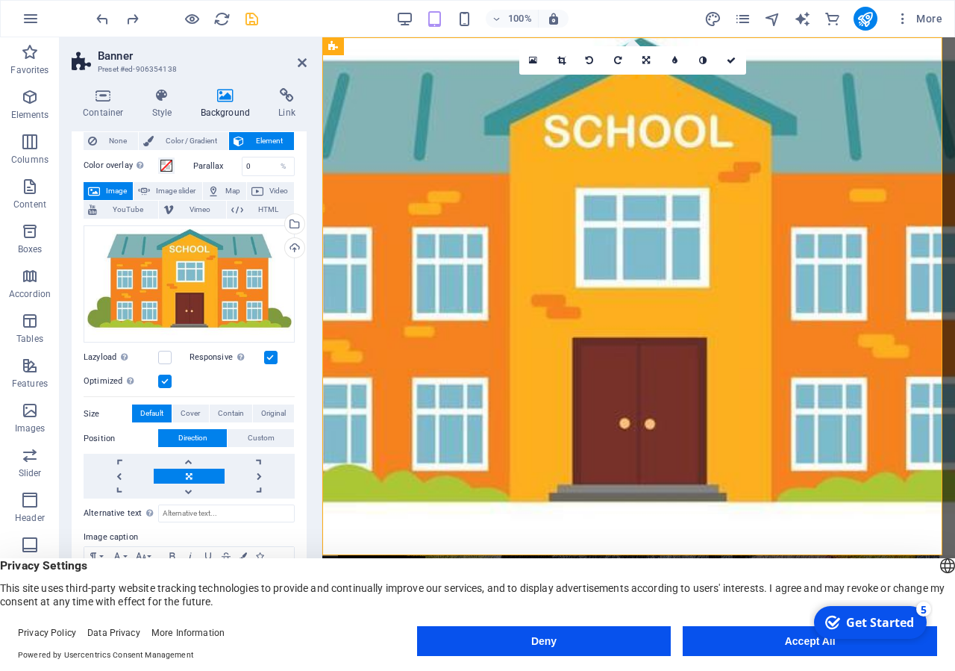
scroll to position [0, 0]
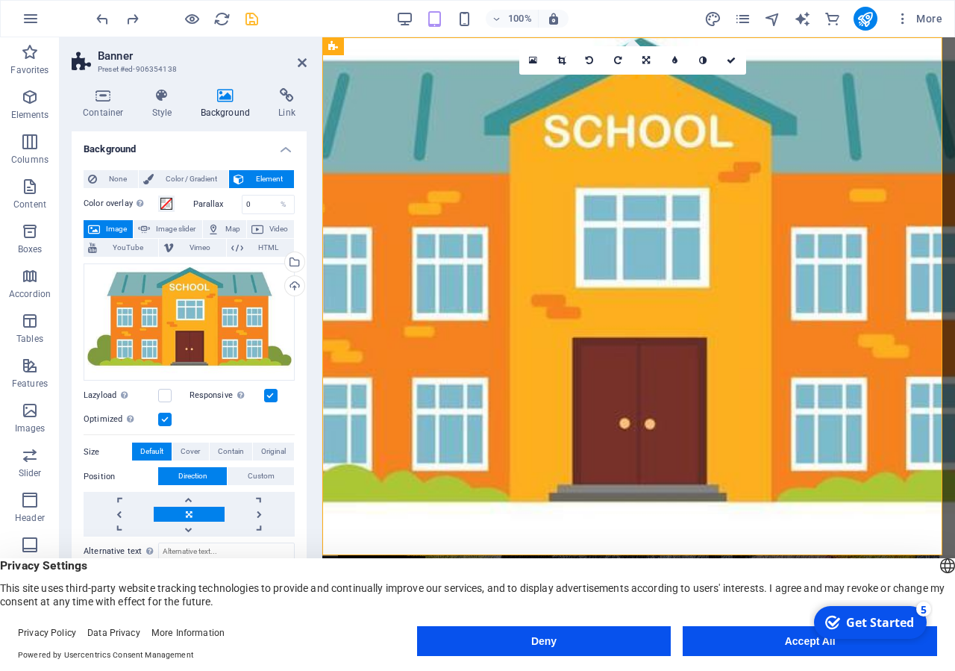
click at [211, 387] on label "Responsive Automatically load retina image and smartphone optimized sizes." at bounding box center [227, 396] width 75 height 18
click at [0, 0] on input "Responsive Automatically load retina image and smartphone optimized sizes." at bounding box center [0, 0] width 0 height 0
click at [190, 390] on label "Responsive Automatically load retina image and smartphone optimized sizes." at bounding box center [227, 396] width 75 height 18
click at [0, 0] on input "Responsive Automatically load retina image and smartphone optimized sizes." at bounding box center [0, 0] width 0 height 0
click at [163, 389] on label at bounding box center [164, 395] width 13 height 13
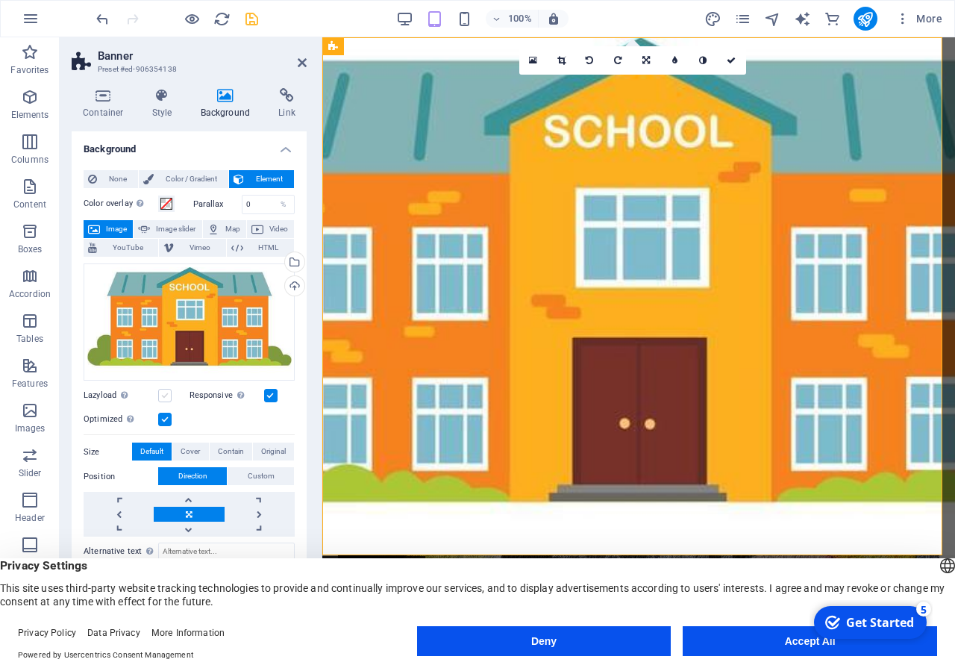
click at [0, 0] on input "Lazyload Loading images after the page loads improves page speed." at bounding box center [0, 0] width 0 height 0
click at [163, 389] on label at bounding box center [164, 395] width 13 height 13
click at [0, 0] on input "Lazyload Loading images after the page loads improves page speed." at bounding box center [0, 0] width 0 height 0
click at [165, 204] on span at bounding box center [166, 204] width 12 height 12
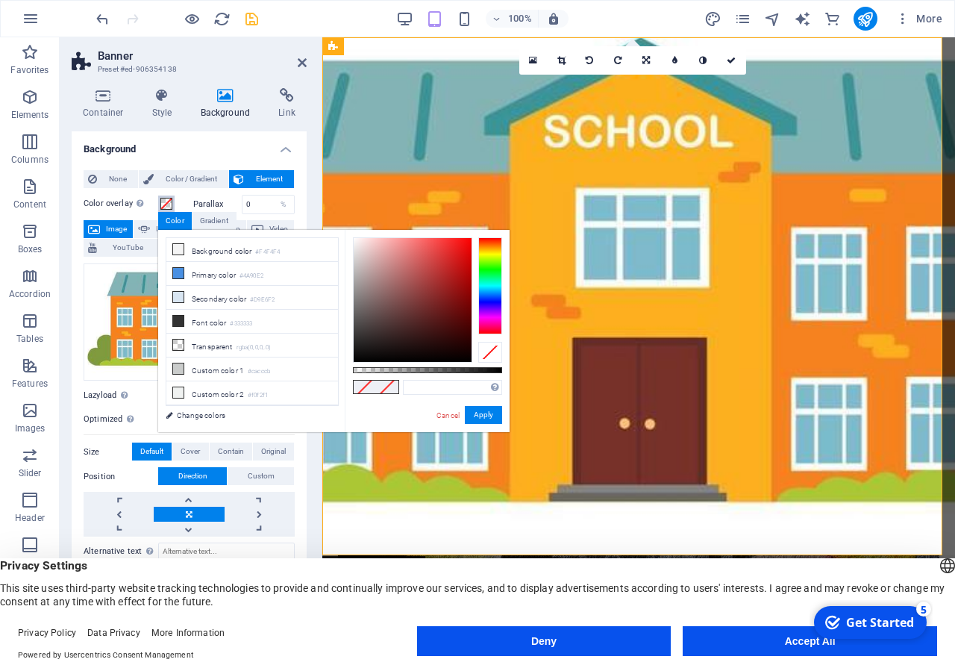
click at [165, 204] on span at bounding box center [166, 204] width 12 height 12
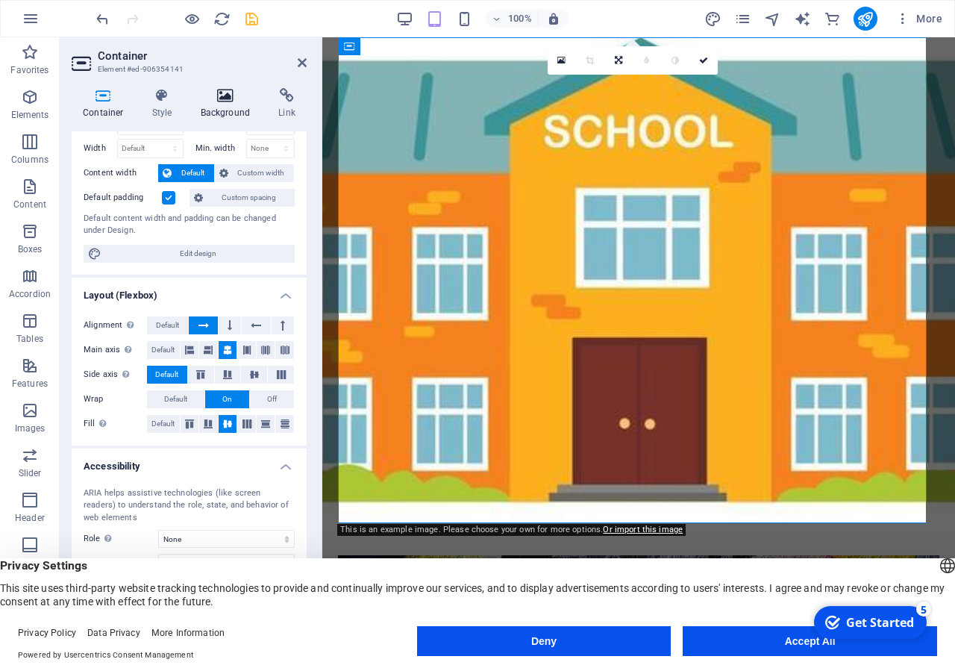
scroll to position [67, 0]
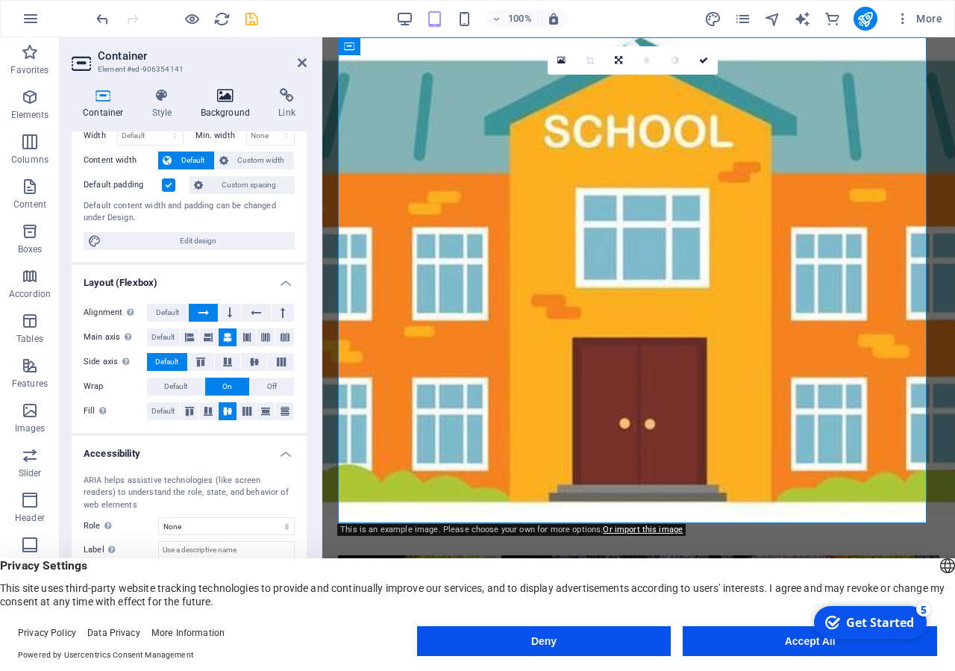
click at [216, 101] on icon at bounding box center [226, 95] width 72 height 15
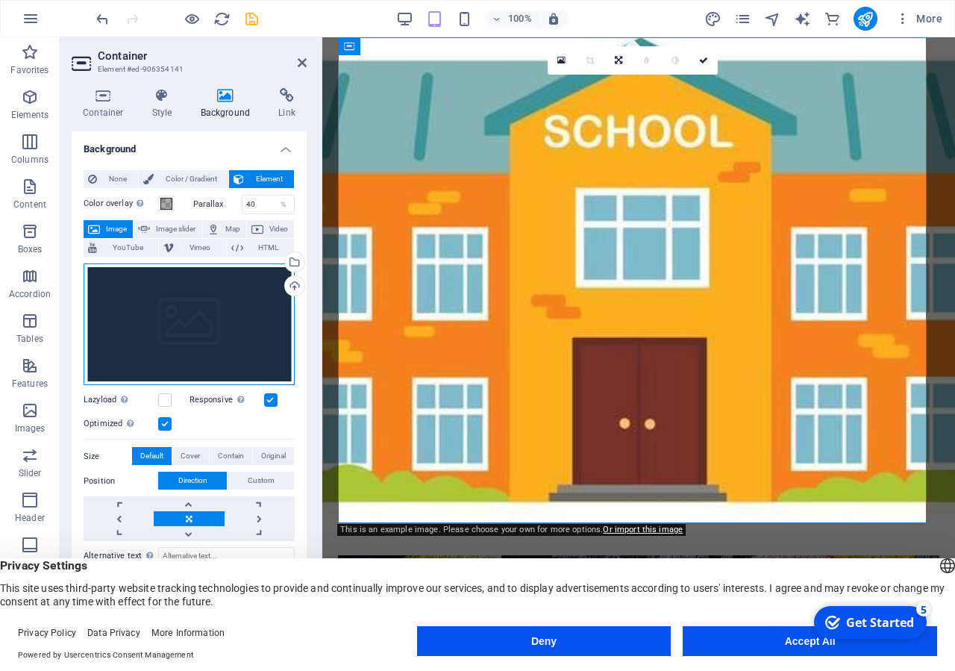
click at [191, 310] on div "Drag files here, click to choose files or select files from Files or our free s…" at bounding box center [189, 324] width 211 height 122
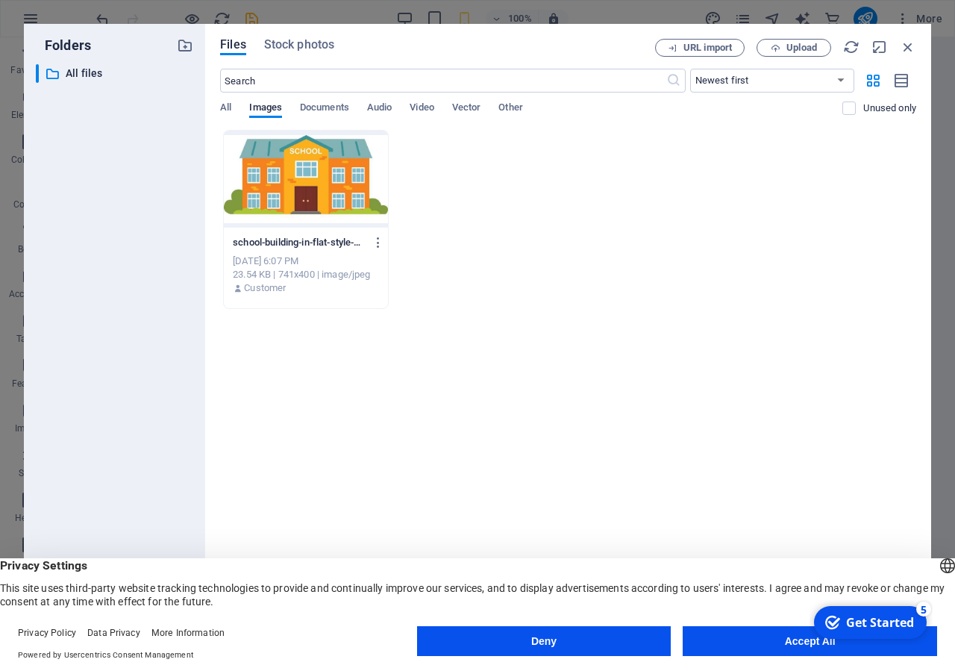
click at [335, 164] on div at bounding box center [306, 179] width 164 height 97
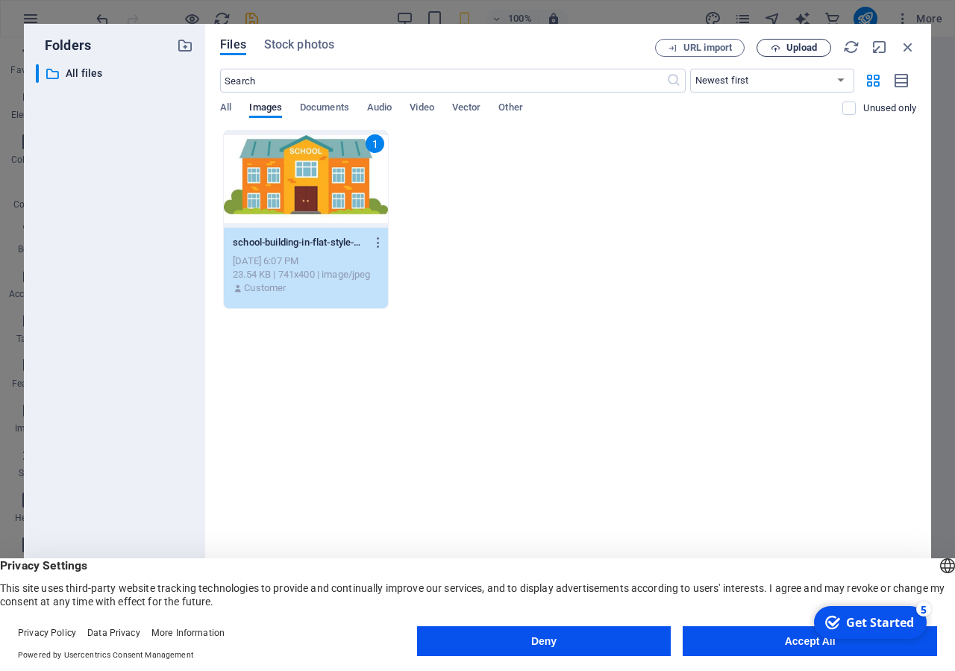
click at [778, 43] on button "Upload" at bounding box center [794, 48] width 75 height 18
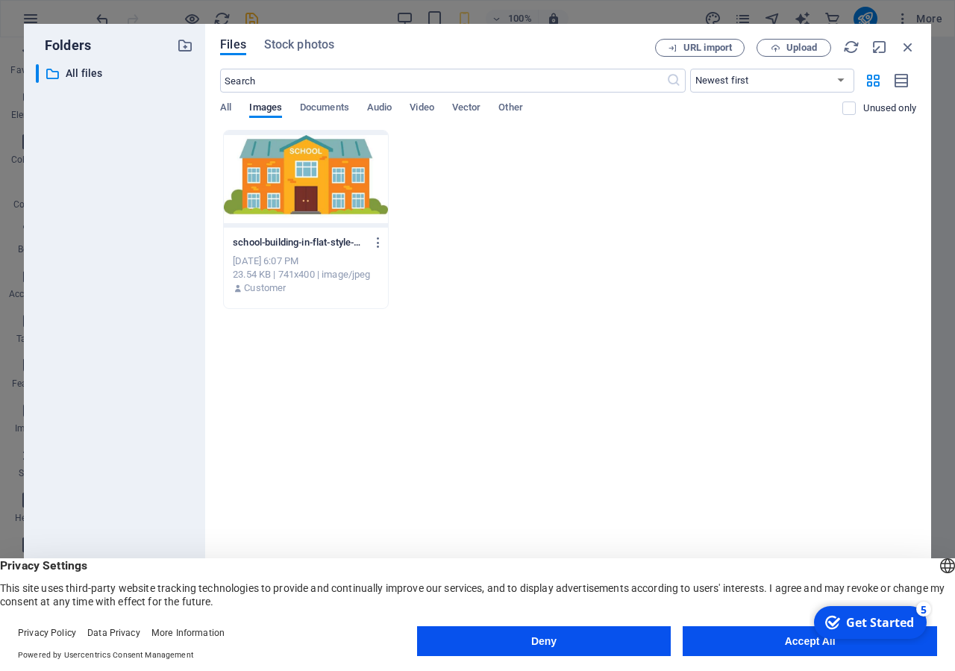
click at [357, 178] on div at bounding box center [306, 179] width 164 height 97
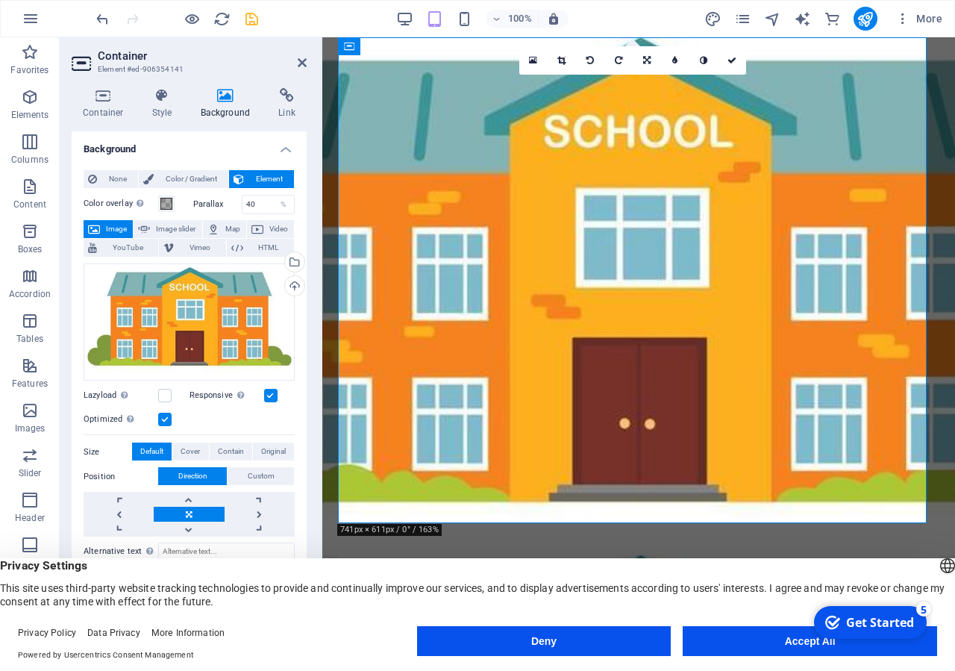
click at [328, 287] on figure at bounding box center [638, 296] width 633 height 518
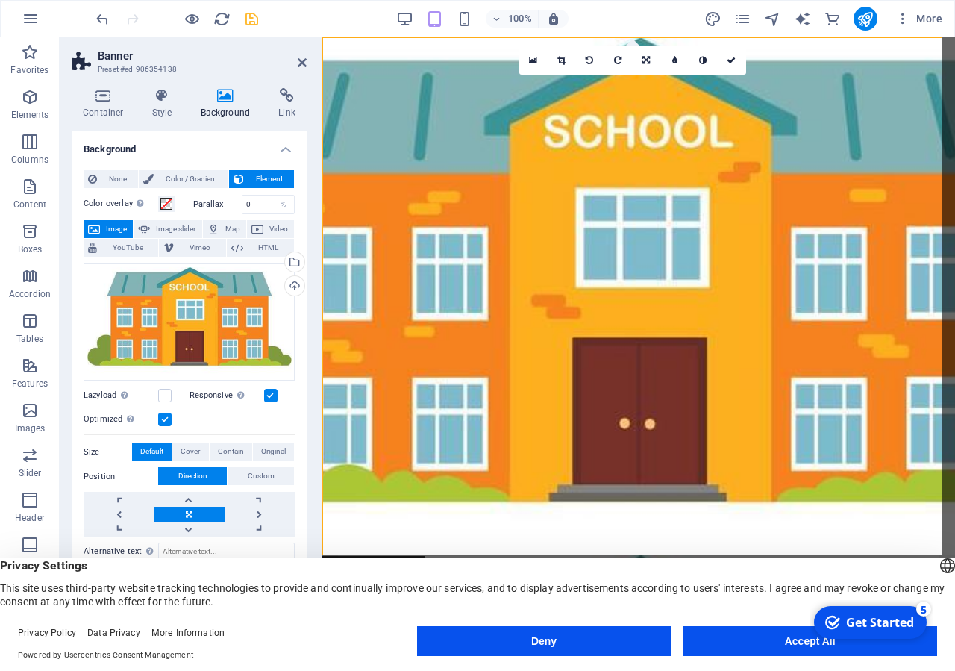
click at [328, 286] on figure at bounding box center [638, 296] width 633 height 518
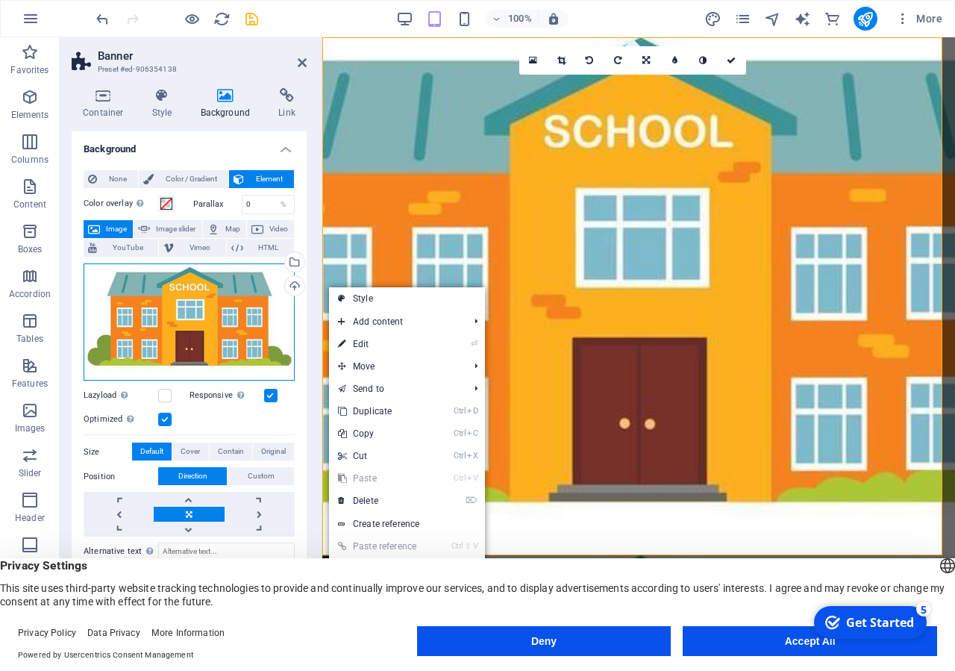
click at [216, 328] on div "Drag files here, click to choose files or select files from Files or our free s…" at bounding box center [189, 321] width 211 height 117
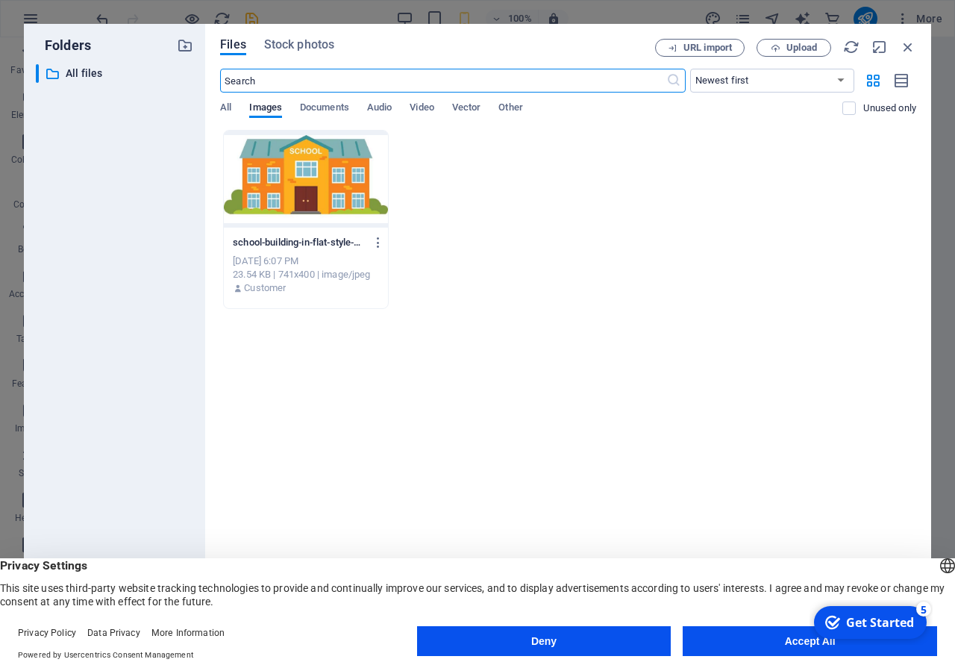
click at [339, 156] on div at bounding box center [306, 179] width 164 height 97
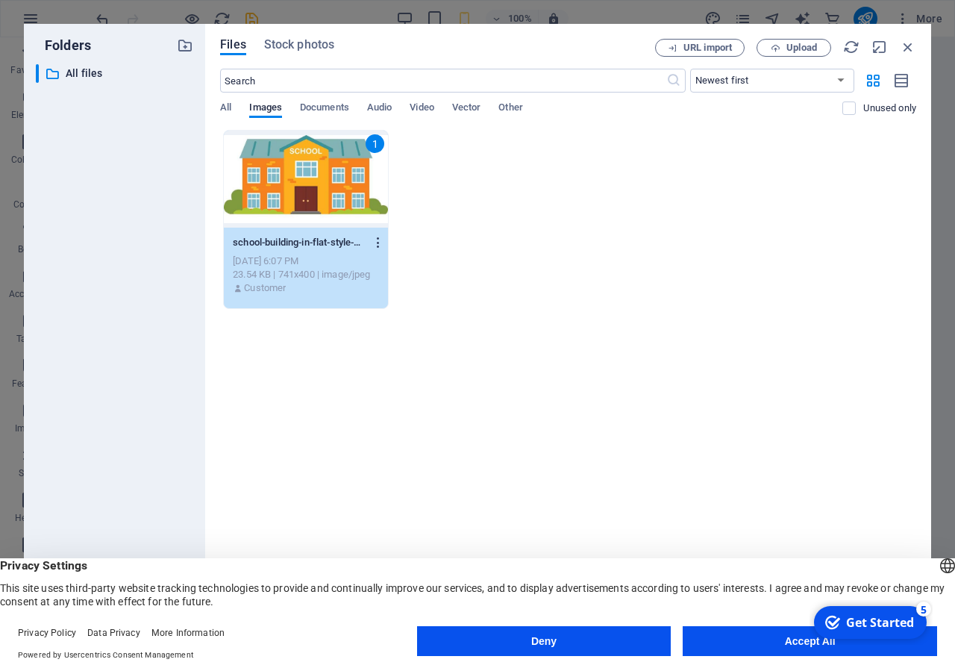
click at [386, 239] on icon "button" at bounding box center [379, 242] width 14 height 13
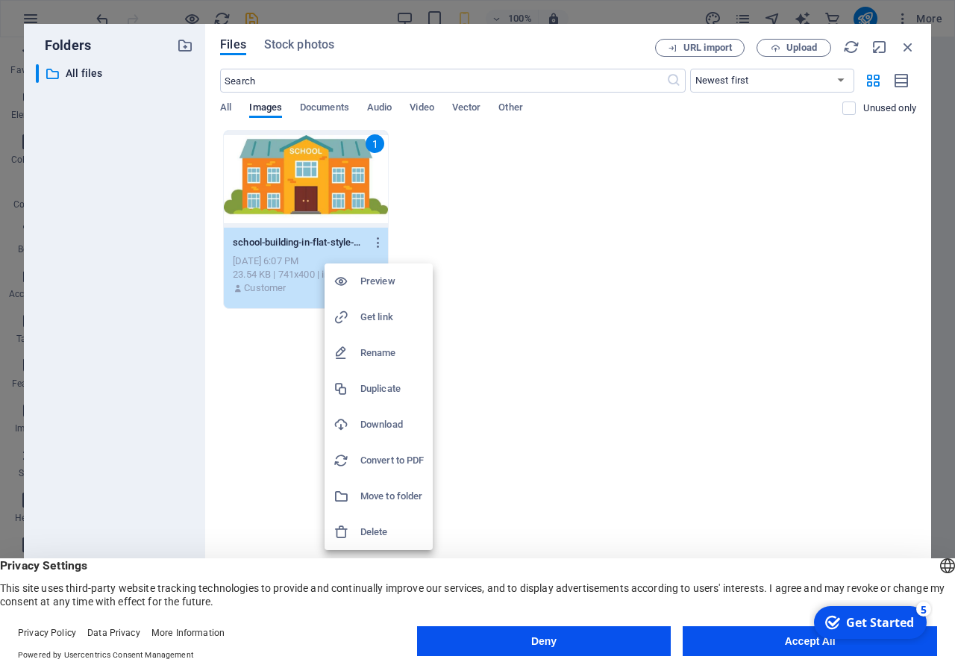
click at [388, 533] on h6 "Delete" at bounding box center [391, 532] width 63 height 18
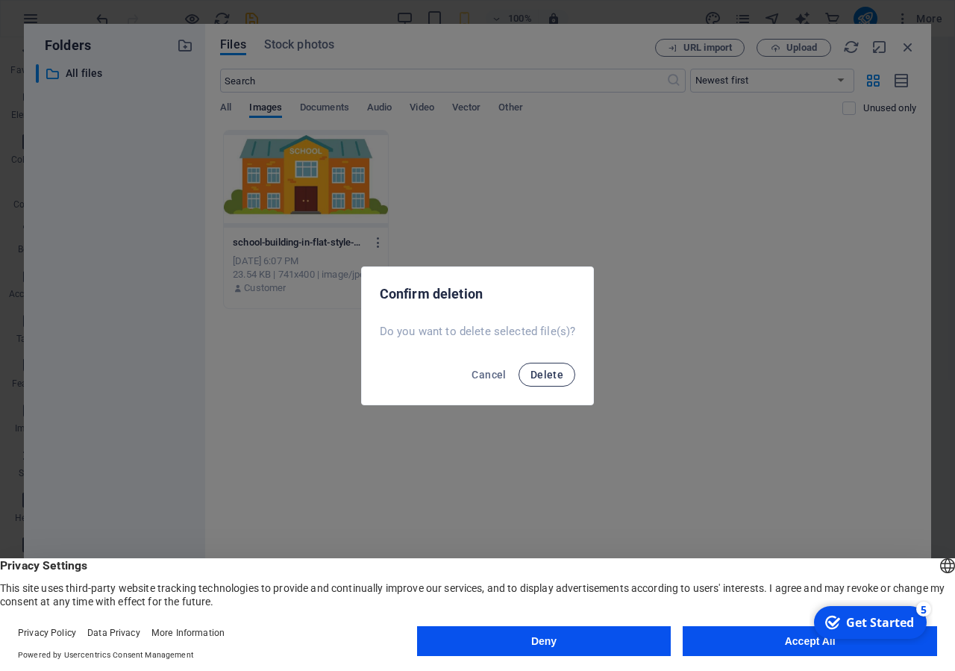
click at [556, 375] on span "Delete" at bounding box center [547, 375] width 33 height 12
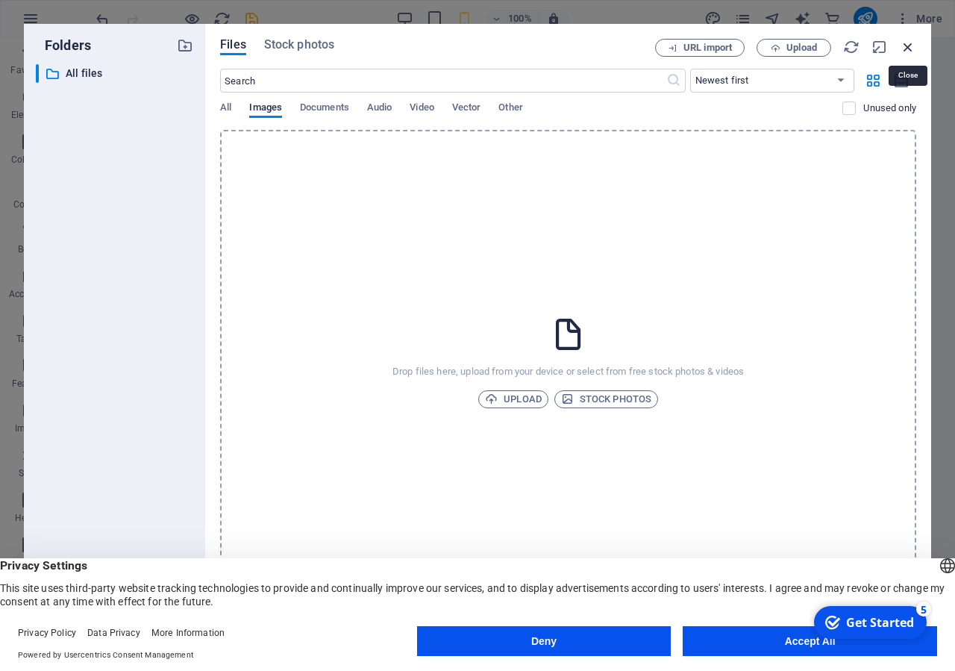
click at [907, 42] on icon "button" at bounding box center [908, 47] width 16 height 16
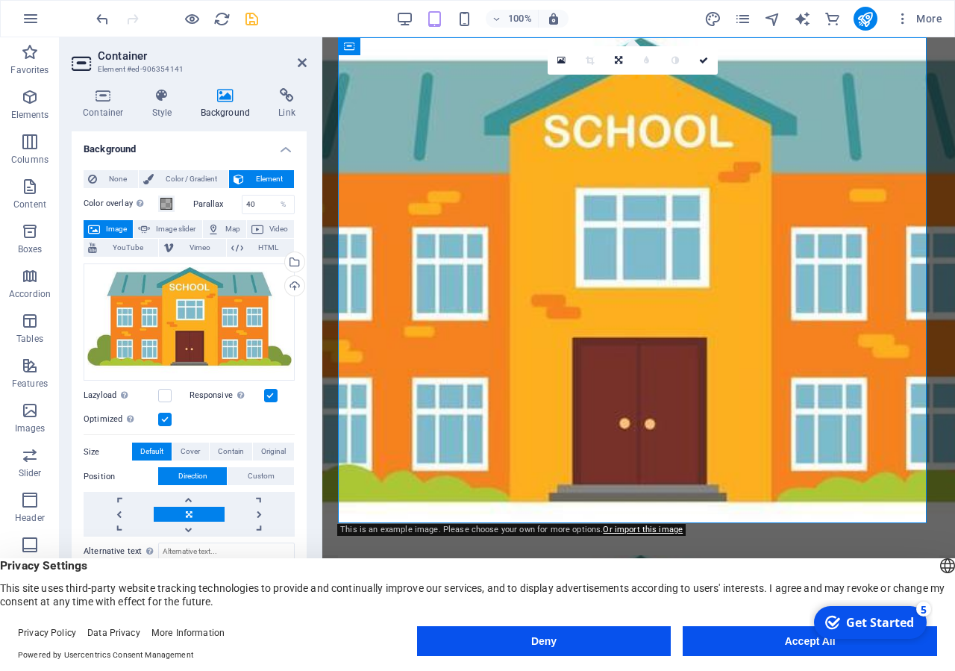
click at [326, 275] on figure at bounding box center [638, 296] width 633 height 518
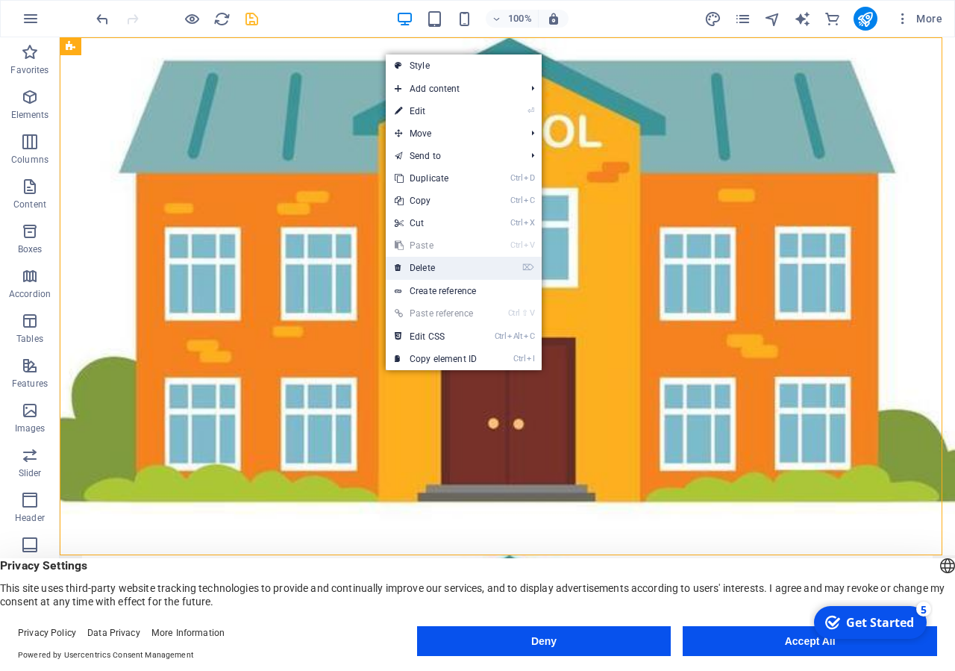
click at [444, 266] on link "⌦ Delete" at bounding box center [436, 268] width 100 height 22
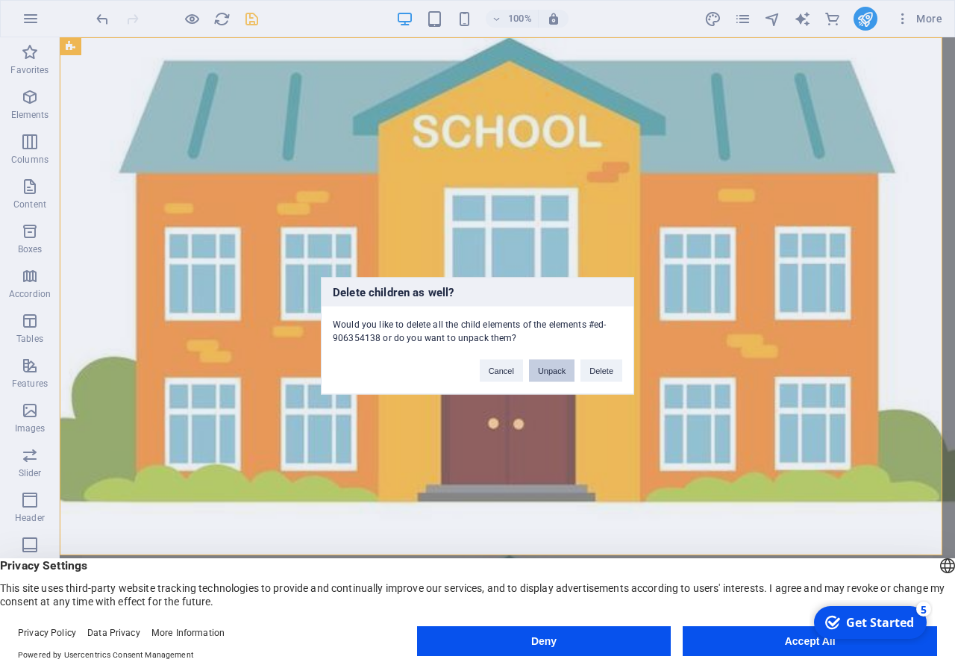
click at [548, 372] on button "Unpack" at bounding box center [552, 370] width 46 height 22
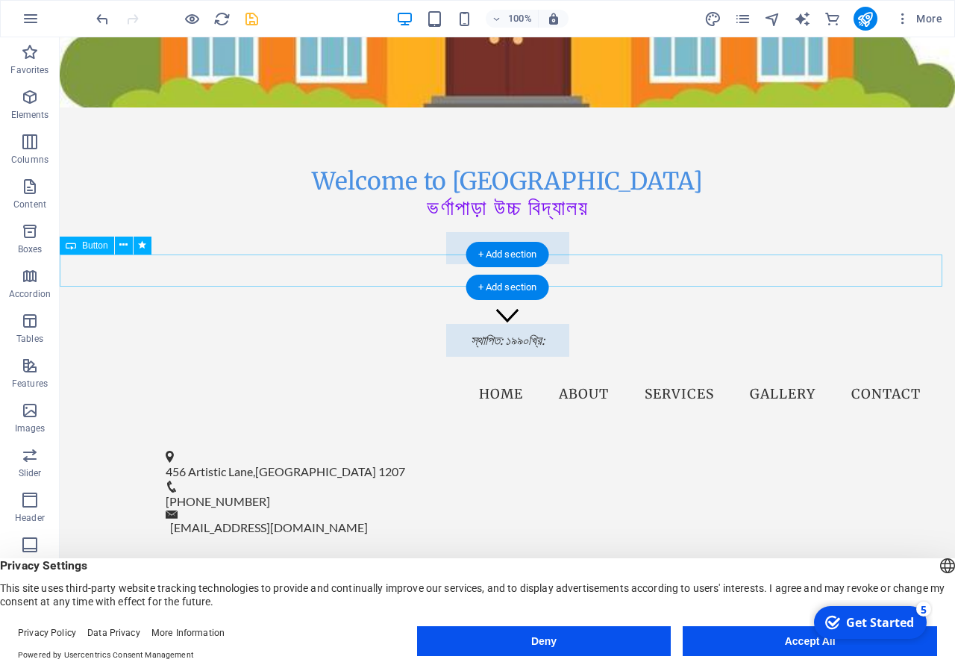
scroll to position [0, 0]
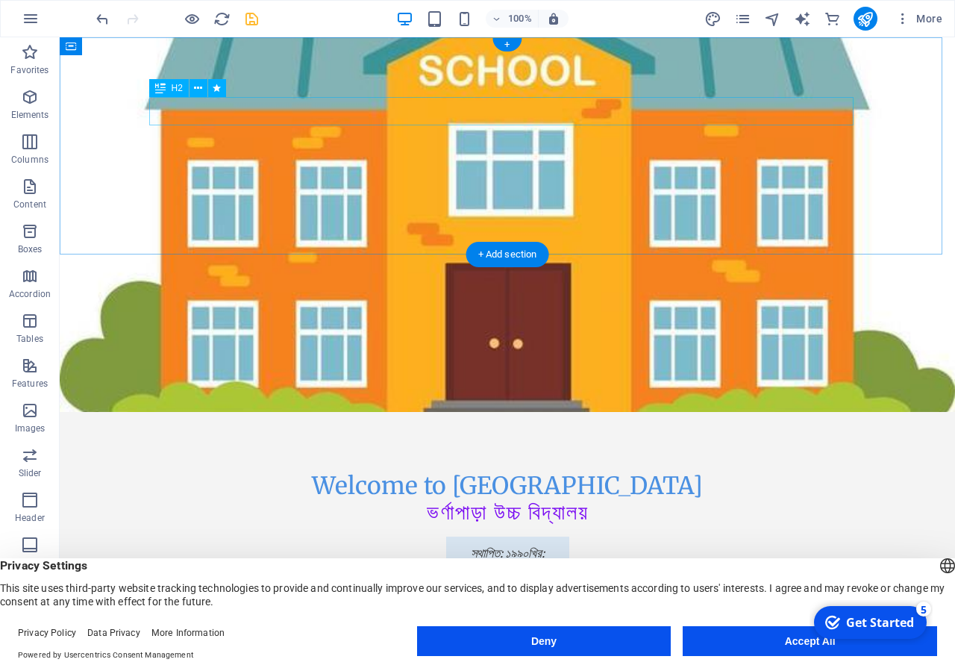
click at [592, 472] on div "Welcome to [GEOGRAPHIC_DATA]" at bounding box center [507, 486] width 704 height 28
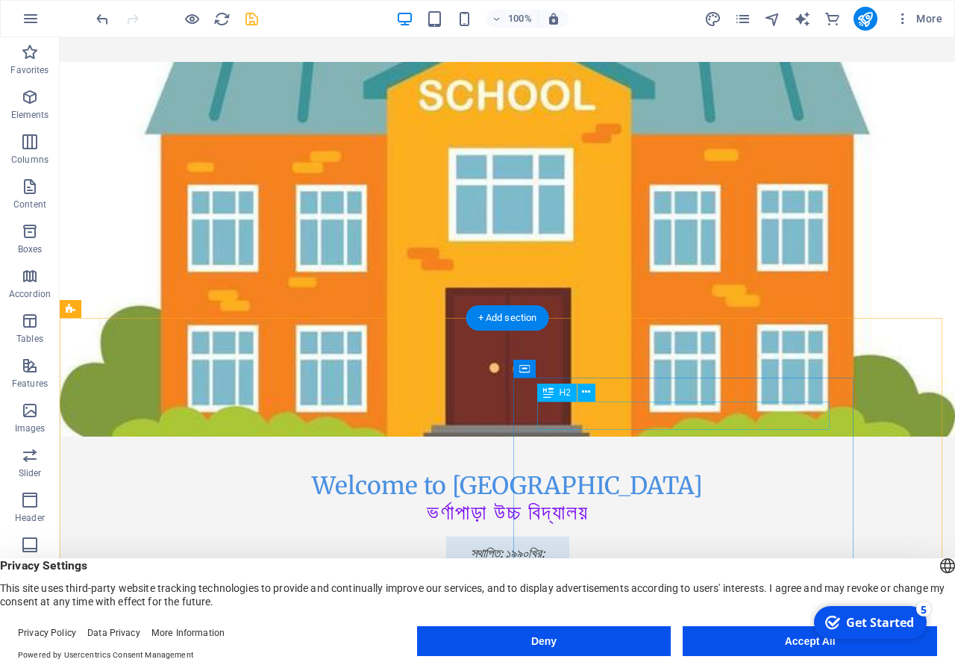
scroll to position [152, 0]
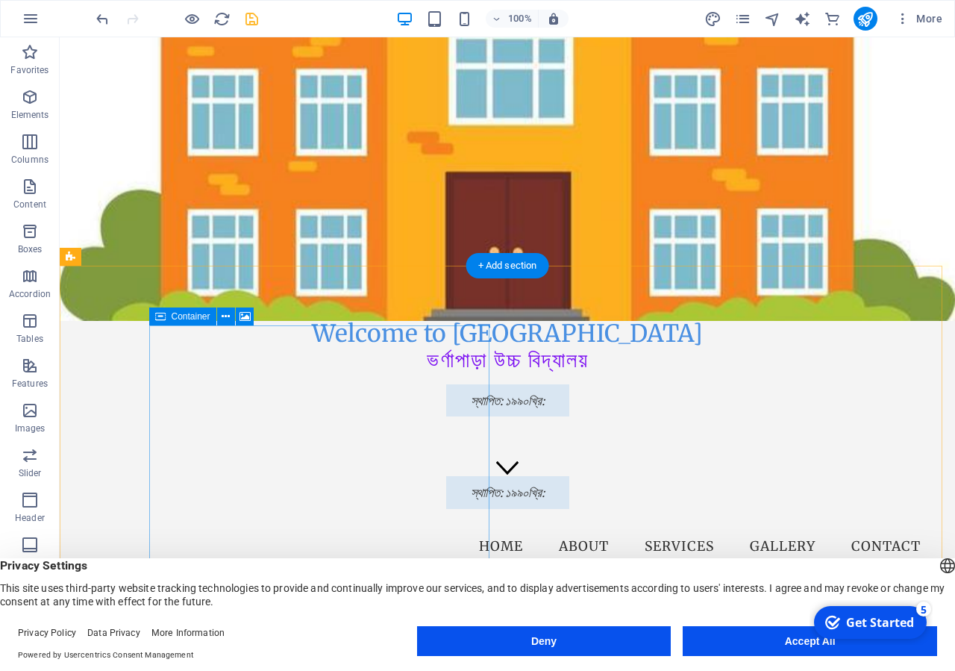
click at [246, 315] on icon at bounding box center [245, 317] width 11 height 16
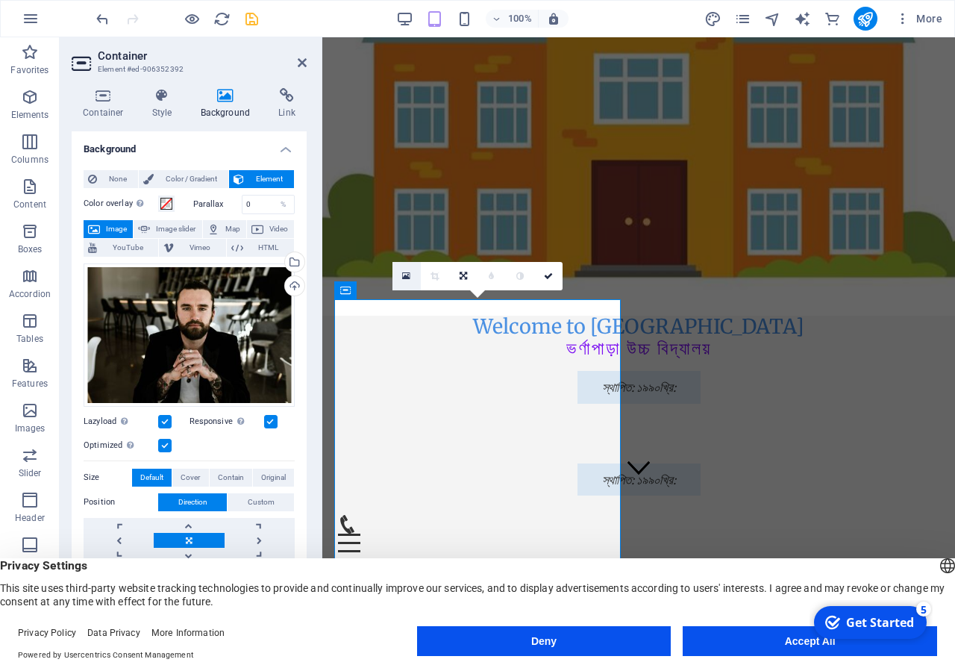
click at [402, 278] on link at bounding box center [407, 276] width 28 height 28
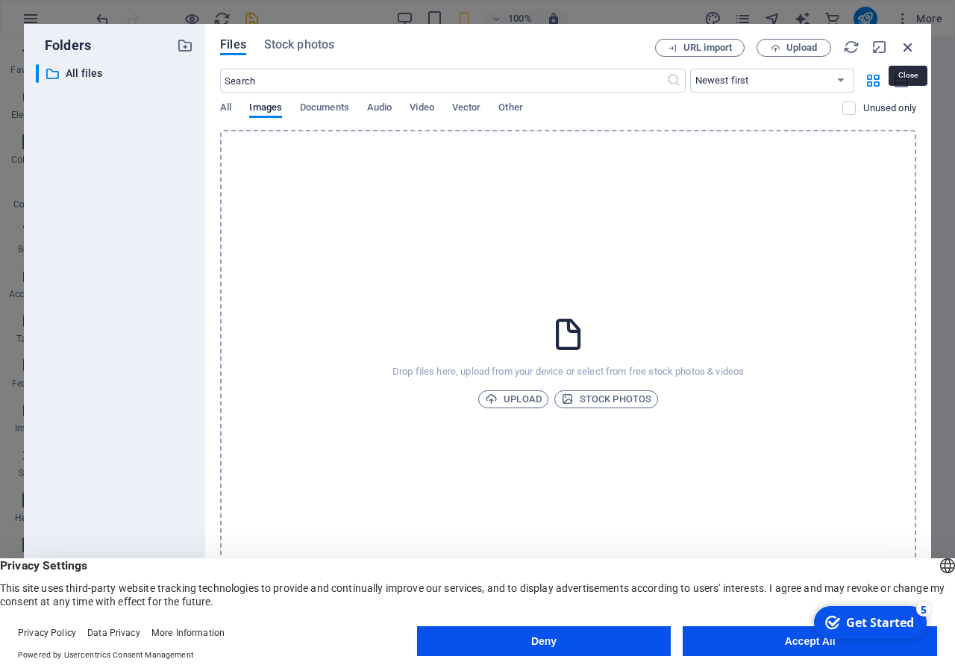
drag, startPoint x: 907, startPoint y: 47, endPoint x: 294, endPoint y: 154, distance: 622.6
click at [907, 47] on icon "button" at bounding box center [908, 47] width 16 height 16
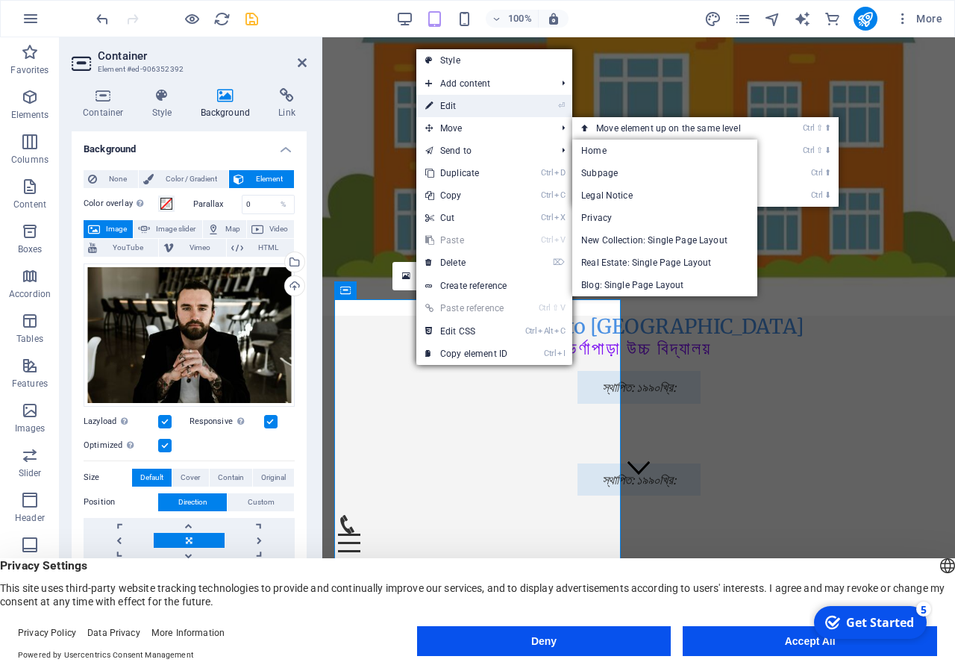
click at [478, 112] on link "⏎ Edit" at bounding box center [466, 106] width 100 height 22
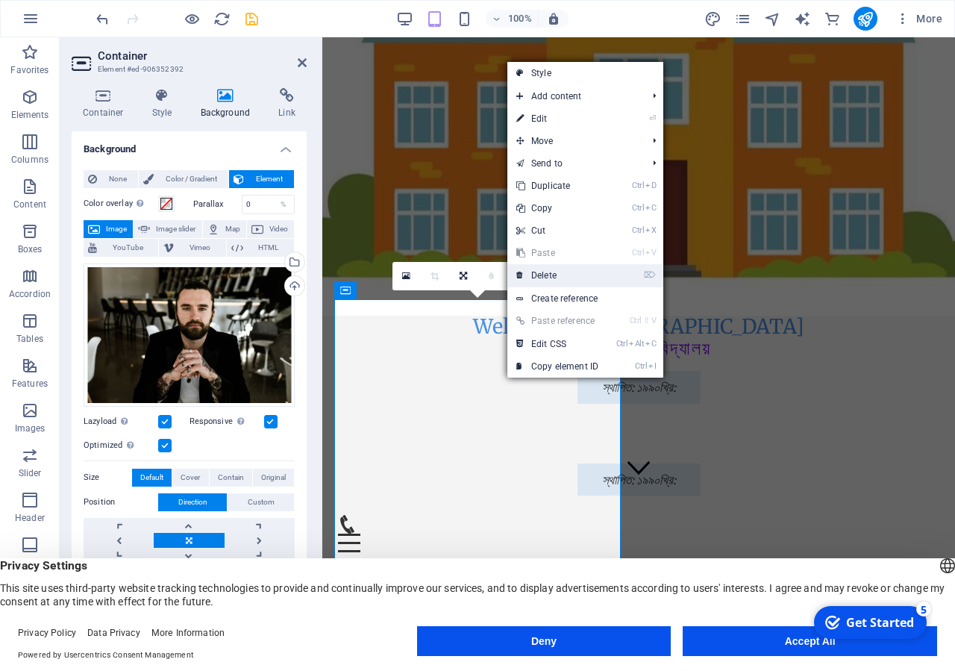
click at [549, 278] on link "⌦ Delete" at bounding box center [557, 275] width 100 height 22
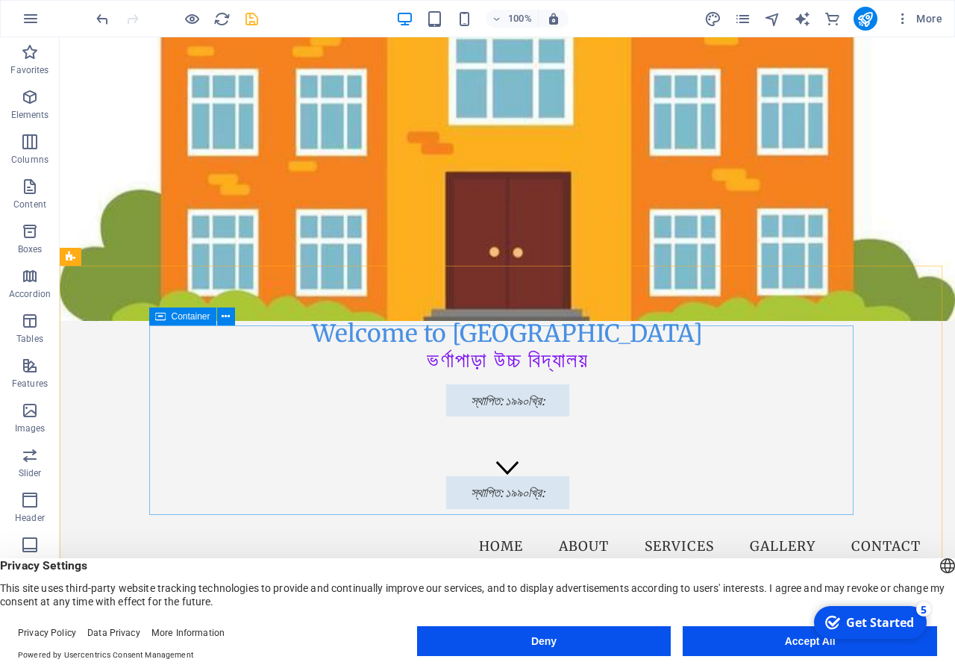
click at [162, 318] on icon at bounding box center [160, 316] width 10 height 18
click at [22, 108] on span "Elements" at bounding box center [30, 106] width 60 height 36
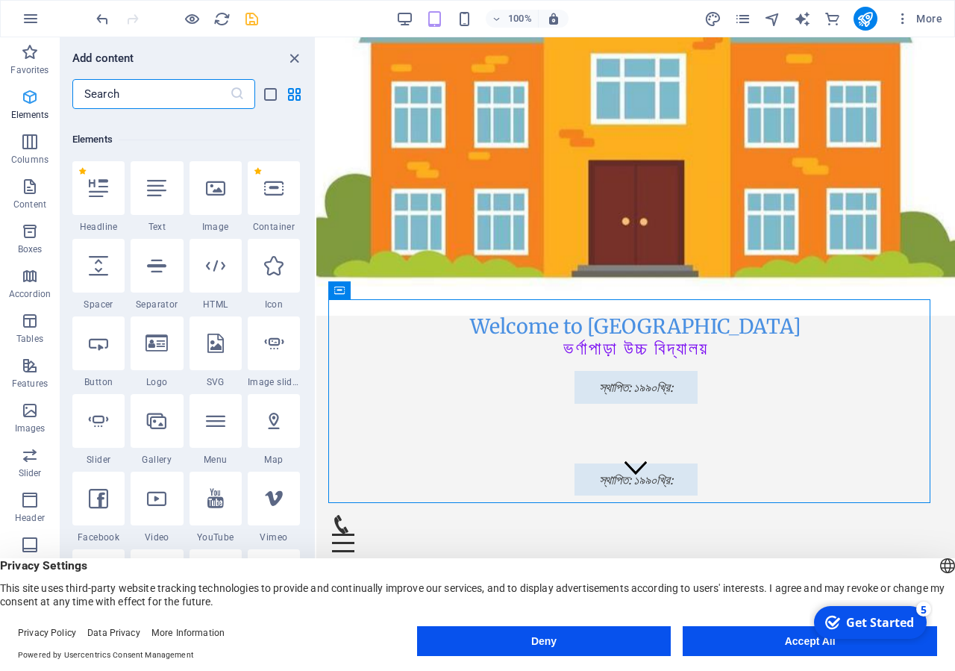
scroll to position [159, 0]
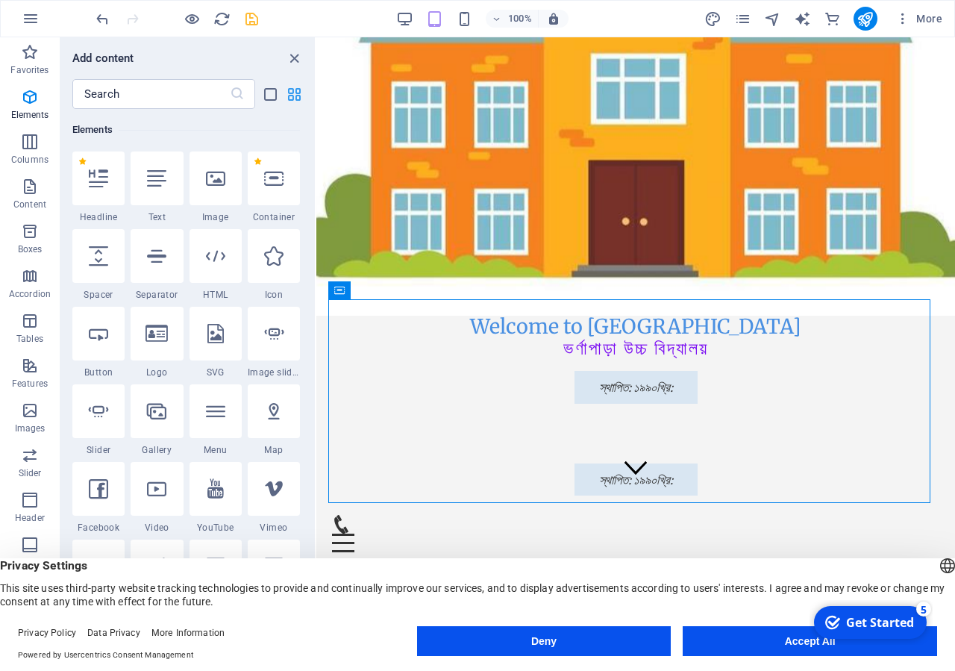
click at [290, 95] on icon "grid-view" at bounding box center [294, 94] width 17 height 17
click at [150, 356] on div at bounding box center [157, 334] width 52 height 54
click at [153, 337] on icon at bounding box center [157, 333] width 22 height 19
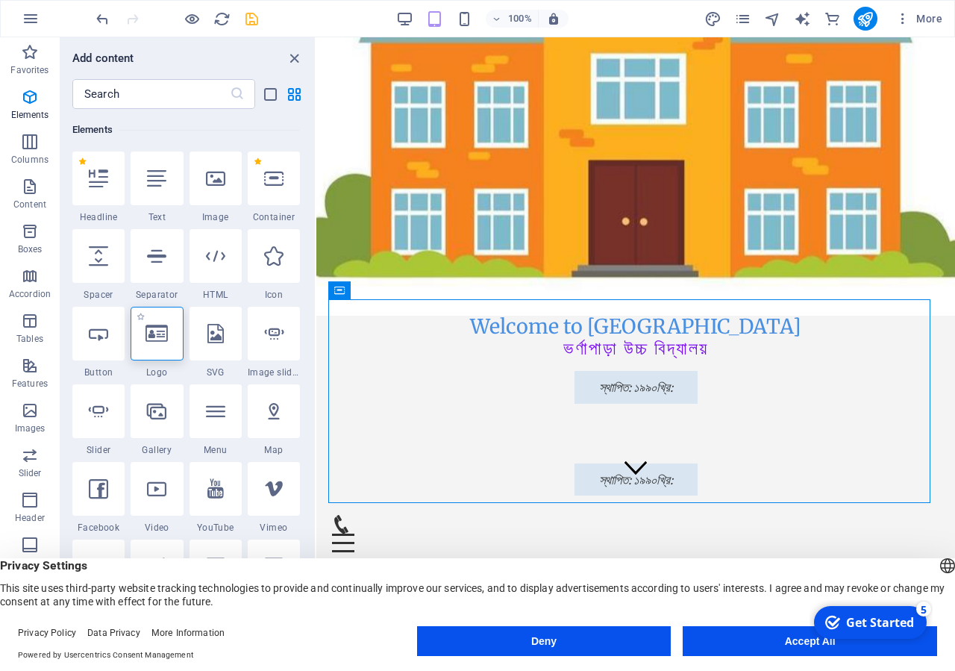
click at [153, 337] on icon at bounding box center [157, 333] width 22 height 19
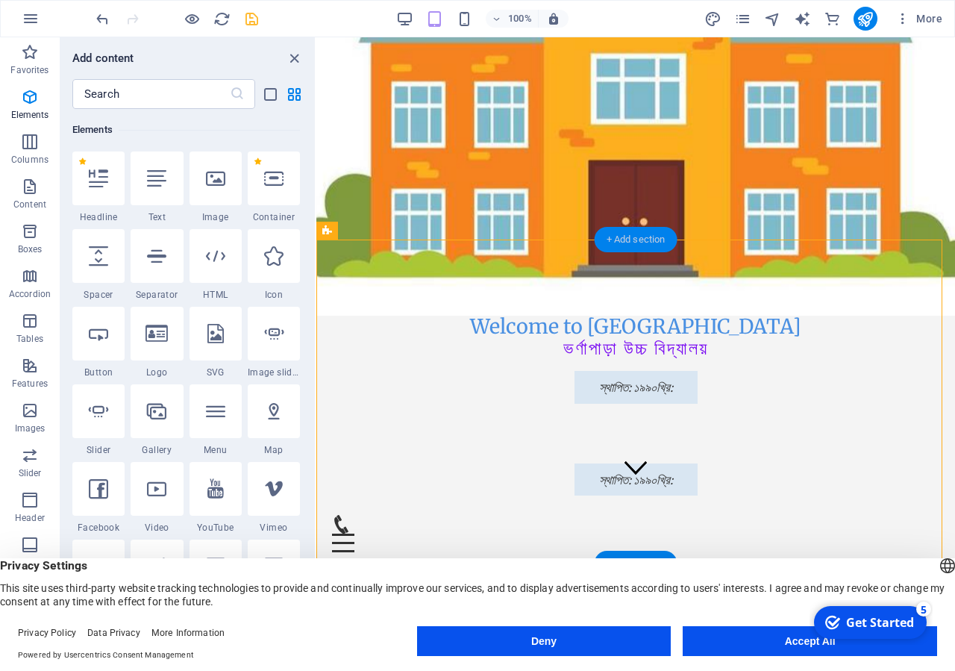
click at [616, 244] on div "+ Add section" at bounding box center [636, 239] width 83 height 25
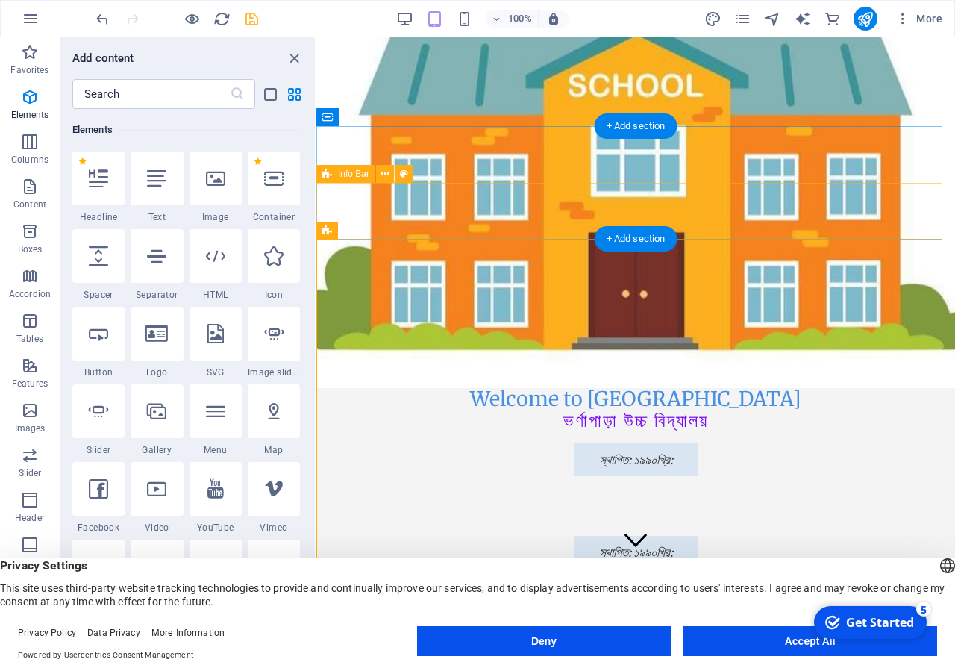
scroll to position [0, 0]
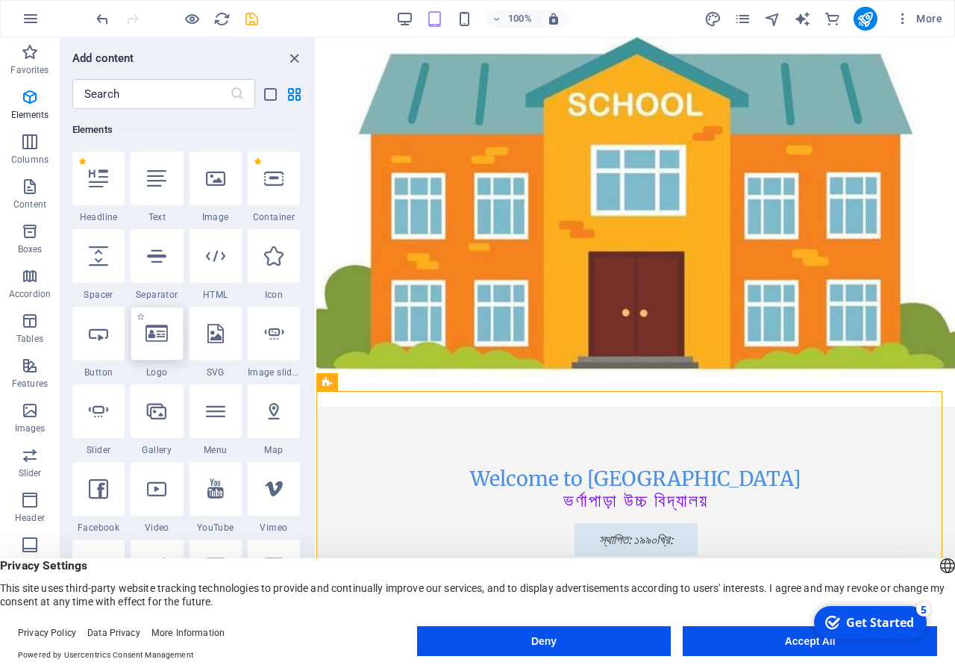
click at [152, 354] on div at bounding box center [157, 334] width 52 height 54
click at [137, 322] on div at bounding box center [157, 334] width 52 height 54
click at [633, 274] on div "+ Add section" at bounding box center [636, 278] width 83 height 25
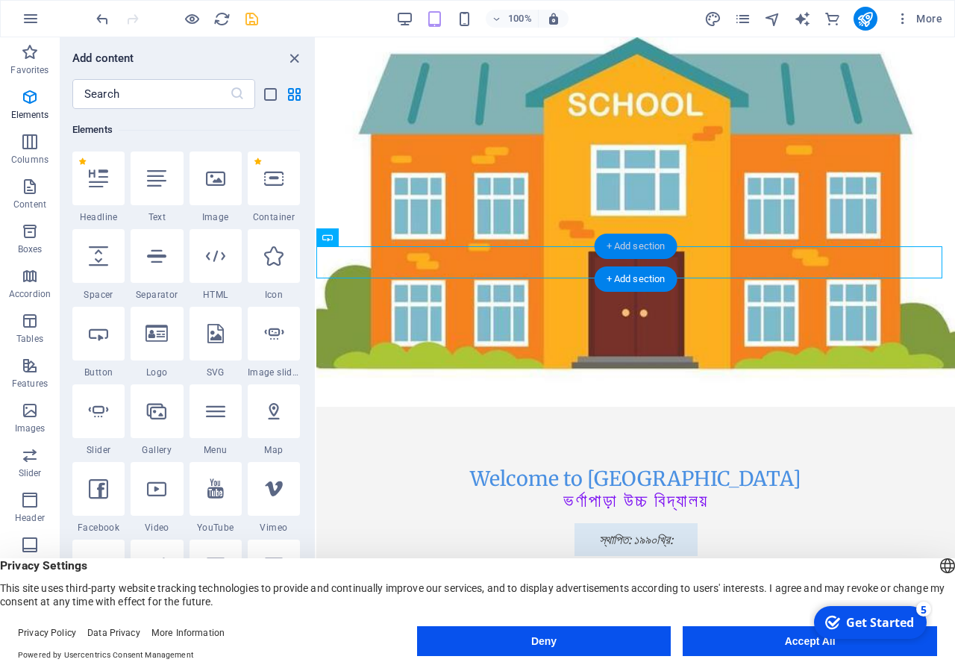
click at [619, 244] on div "+ Add section" at bounding box center [636, 246] width 83 height 25
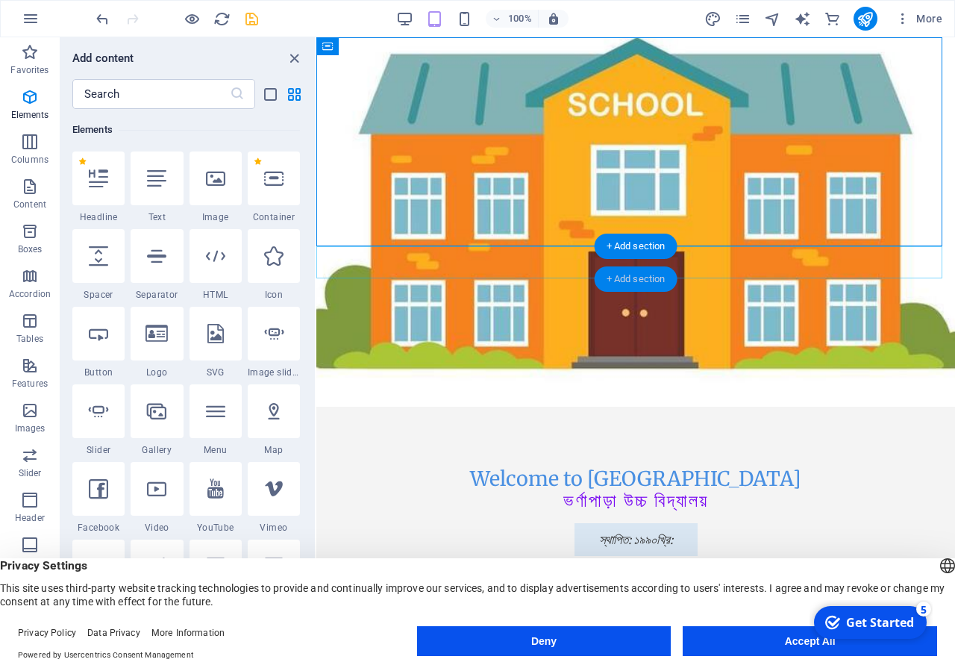
click at [625, 280] on div "+ Add section" at bounding box center [636, 278] width 83 height 25
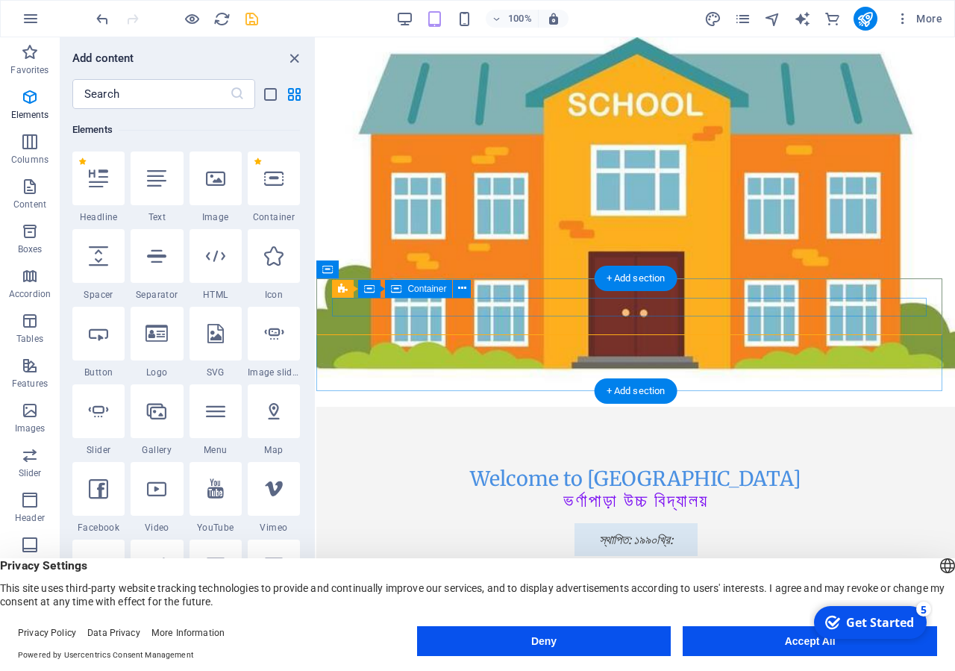
click at [634, 272] on div "+ Add section" at bounding box center [636, 278] width 83 height 25
click at [437, 298] on div "Menu Bar Container Container" at bounding box center [406, 289] width 148 height 19
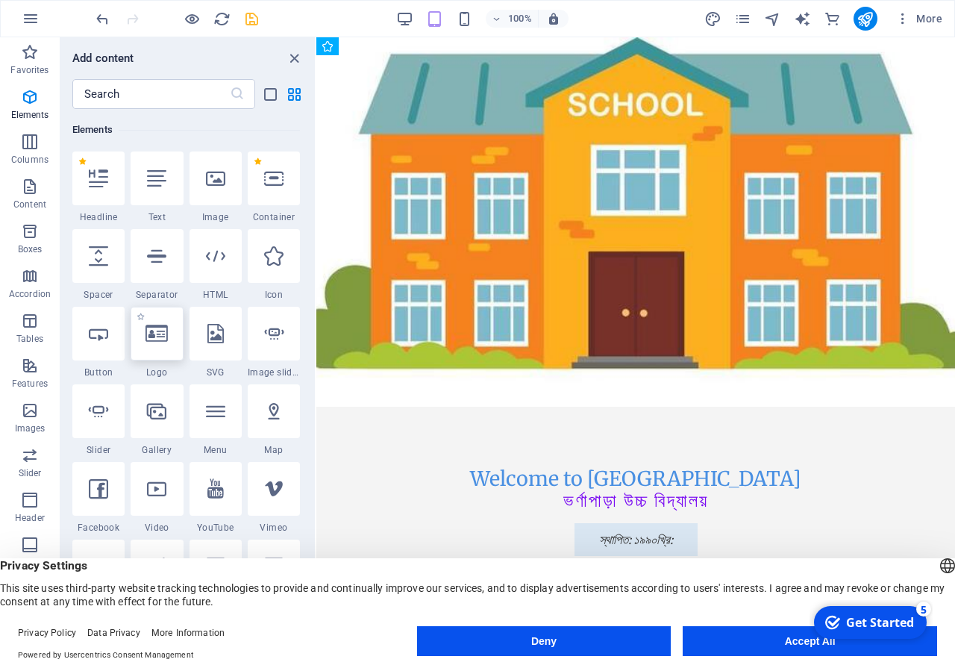
click at [149, 337] on icon at bounding box center [157, 333] width 22 height 19
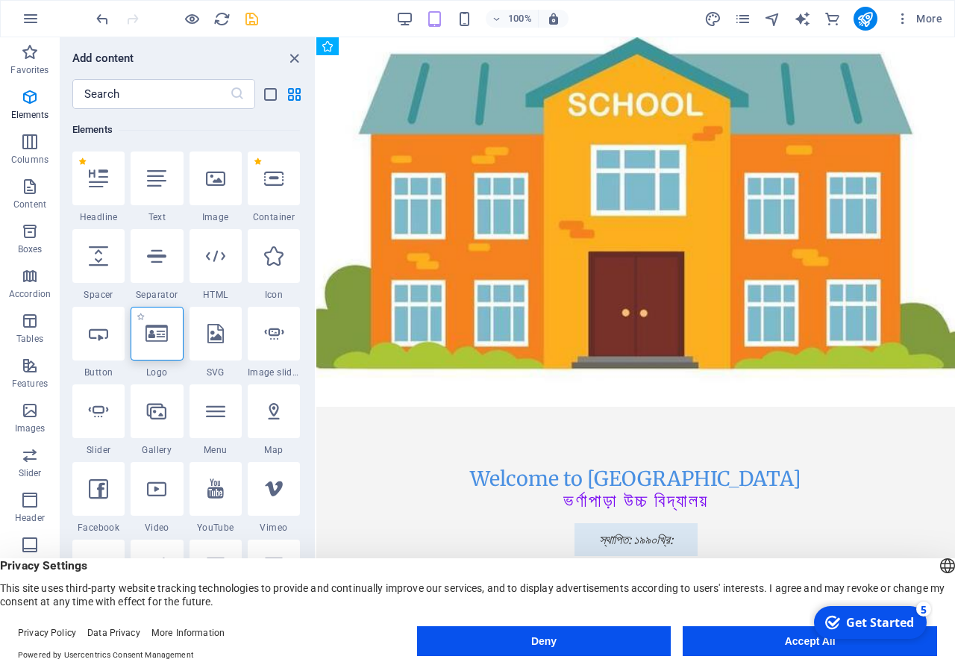
click at [149, 337] on icon at bounding box center [157, 333] width 22 height 19
click at [148, 337] on icon at bounding box center [157, 333] width 22 height 19
click at [147, 337] on icon at bounding box center [157, 333] width 22 height 19
click at [146, 339] on icon at bounding box center [157, 333] width 22 height 19
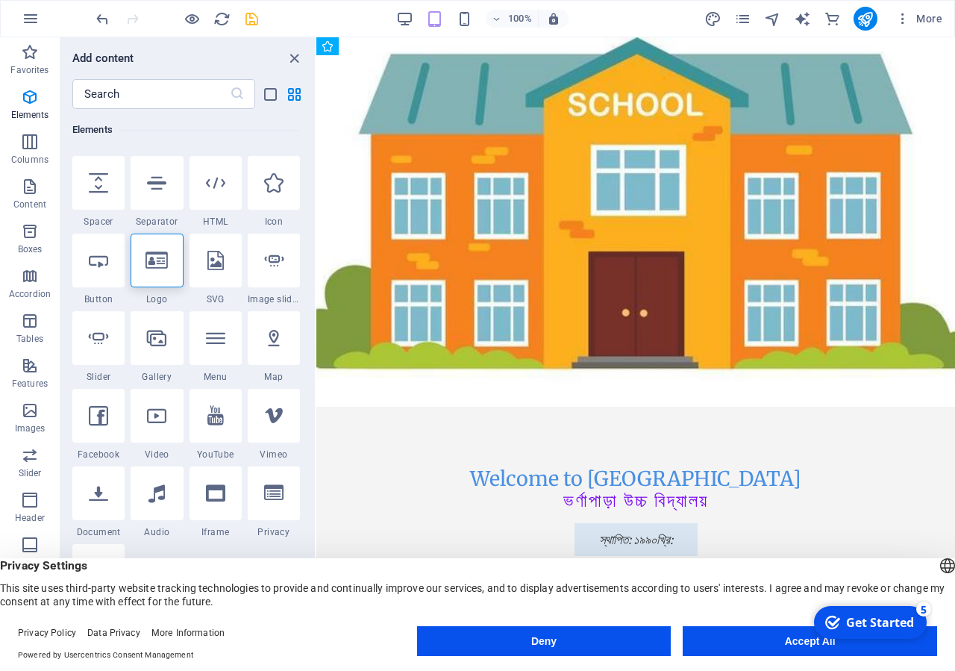
scroll to position [159, 0]
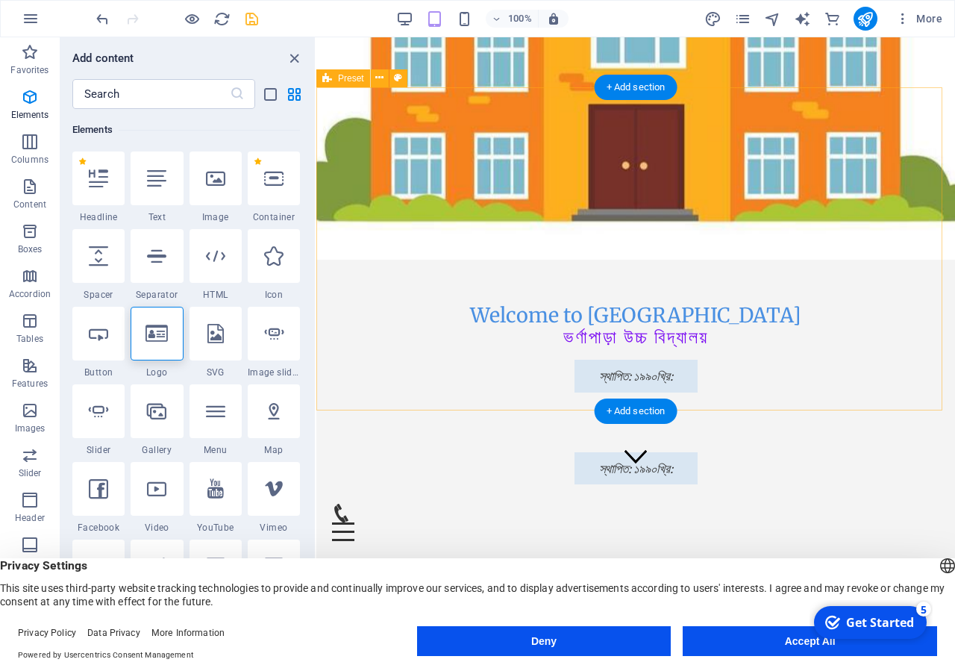
scroll to position [0, 0]
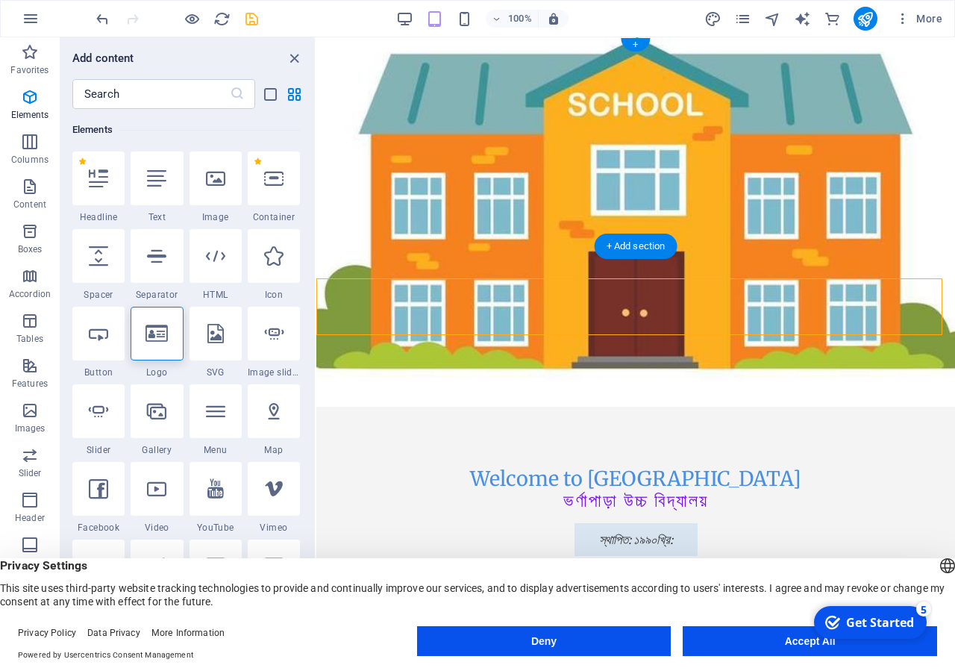
click at [407, 80] on figure at bounding box center [635, 221] width 639 height 369
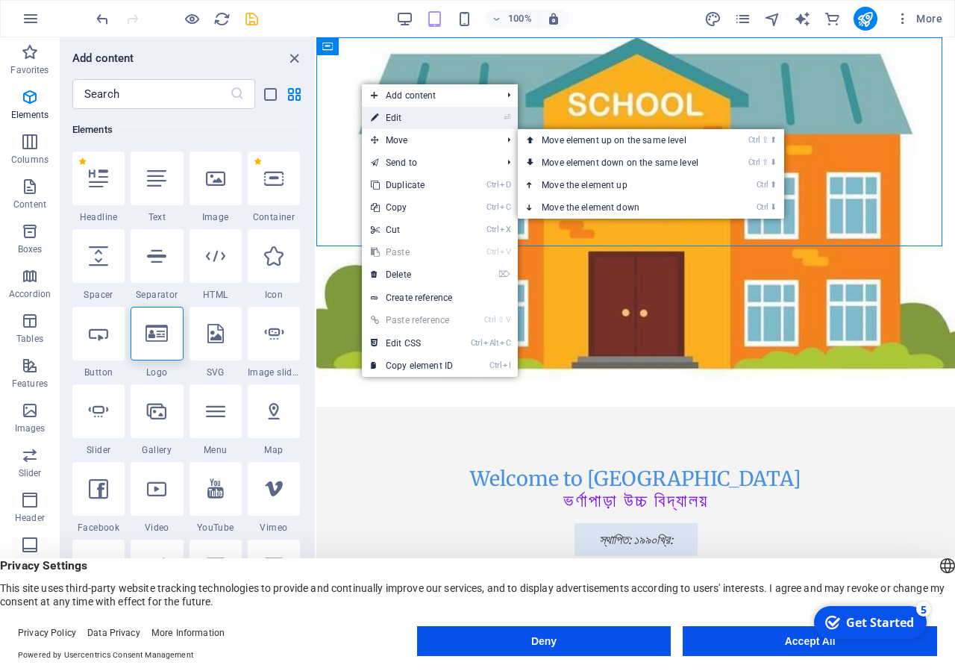
click at [416, 113] on link "⏎ Edit" at bounding box center [412, 118] width 100 height 22
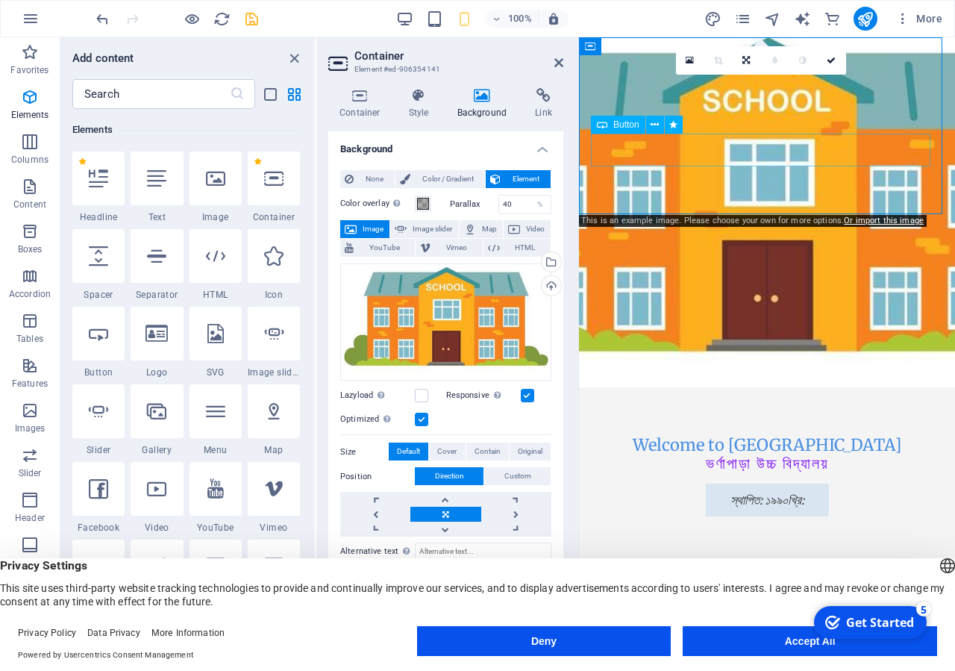
click at [634, 484] on div "স্থাপিত: ১৯৯০খ্রি:" at bounding box center [767, 500] width 352 height 33
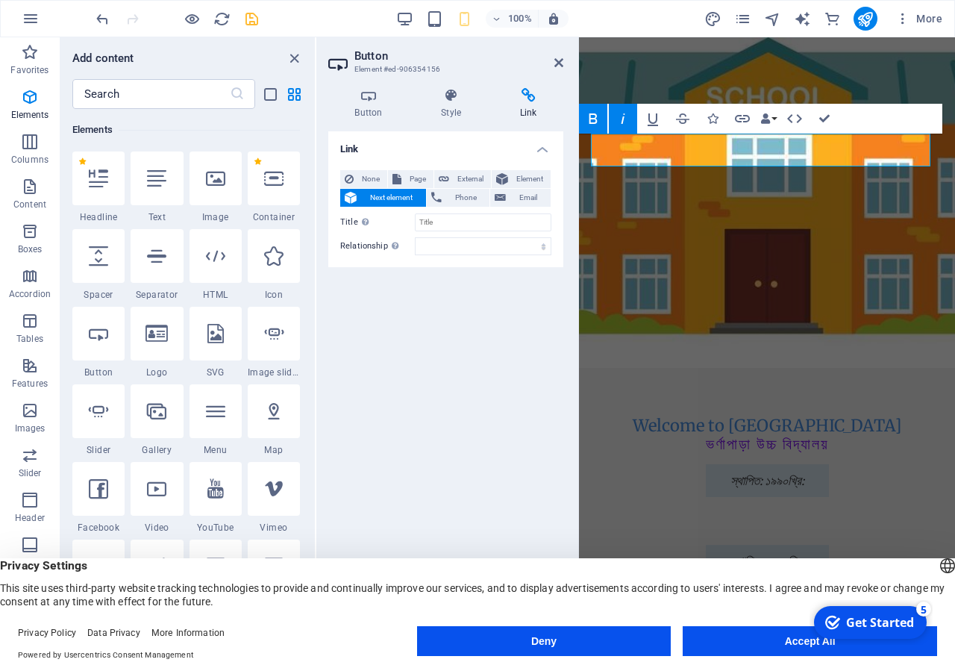
click at [694, 201] on figure at bounding box center [767, 202] width 376 height 331
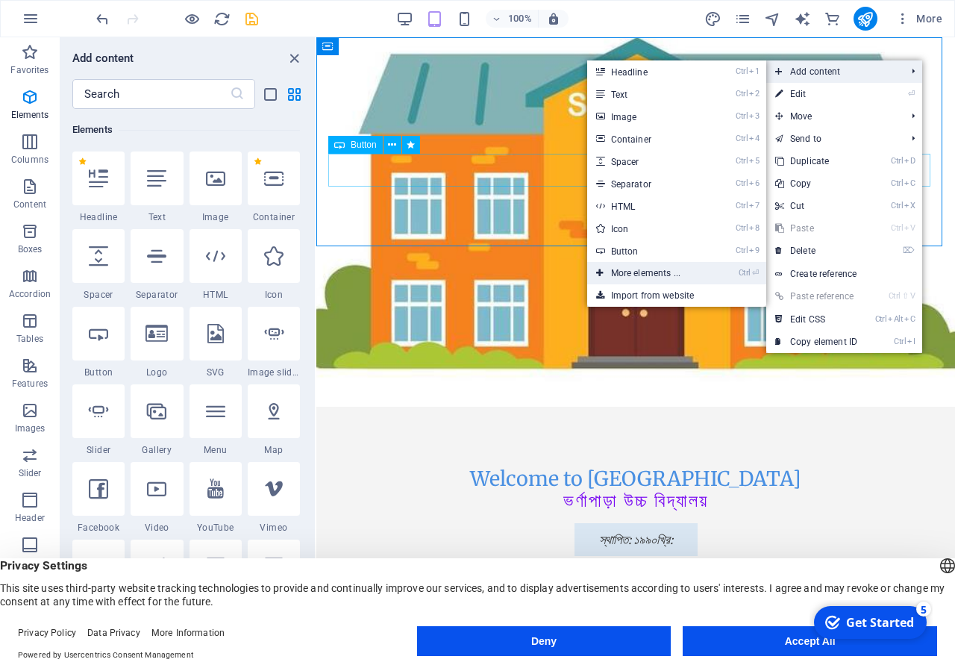
click at [652, 270] on link "Ctrl ⏎ More elements ..." at bounding box center [648, 273] width 123 height 22
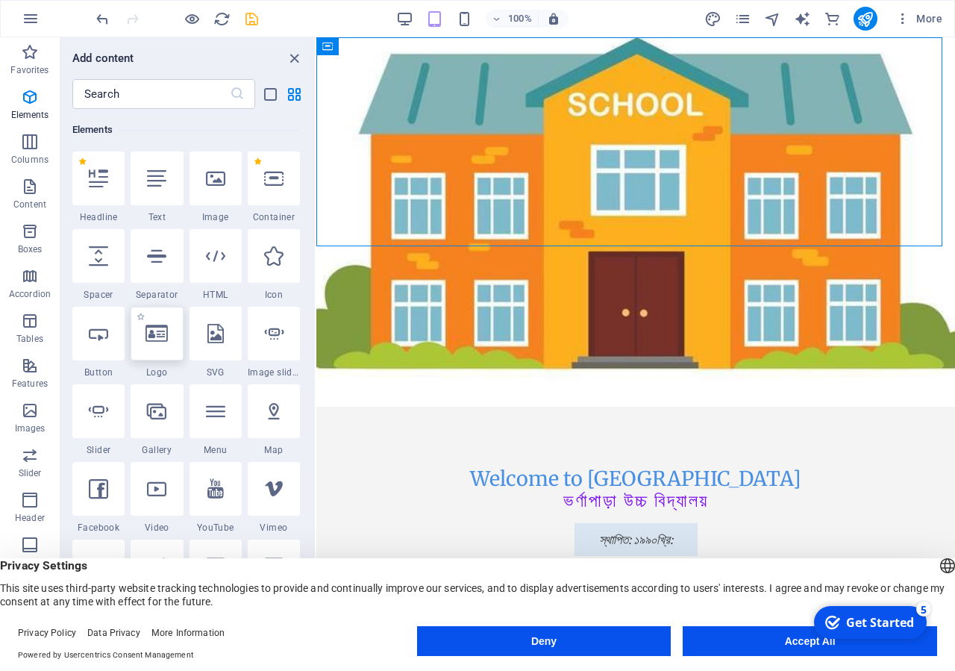
click at [143, 343] on div at bounding box center [157, 334] width 52 height 54
click at [168, 325] on div at bounding box center [157, 334] width 52 height 54
click at [635, 41] on div "+" at bounding box center [635, 44] width 29 height 13
click at [631, 44] on div "+" at bounding box center [635, 44] width 29 height 13
click at [649, 39] on div "+" at bounding box center [635, 44] width 29 height 13
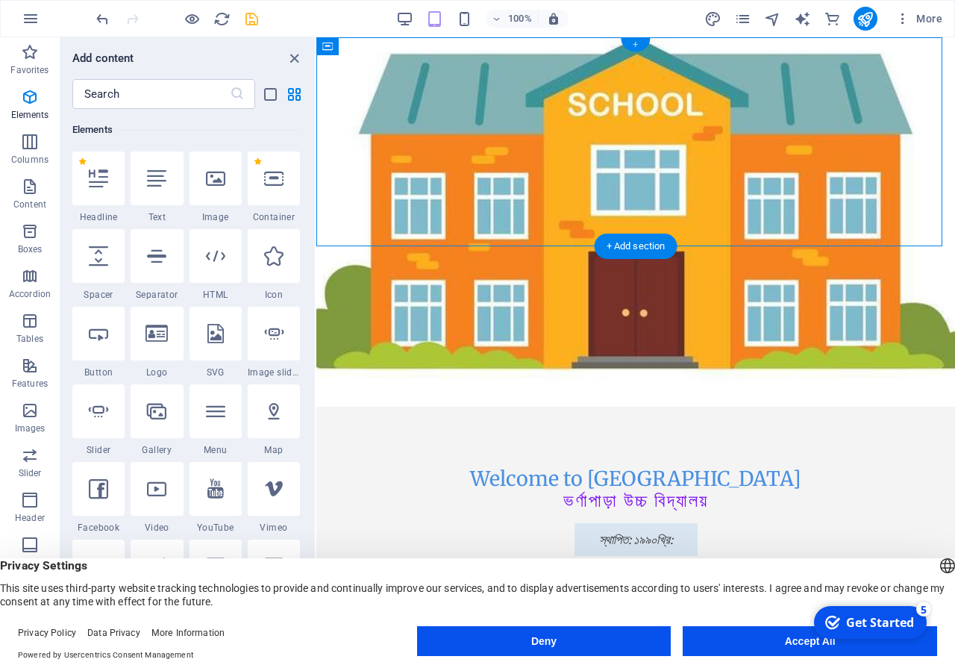
click at [635, 44] on div "+" at bounding box center [635, 44] width 29 height 13
click at [486, 209] on figure at bounding box center [635, 221] width 639 height 369
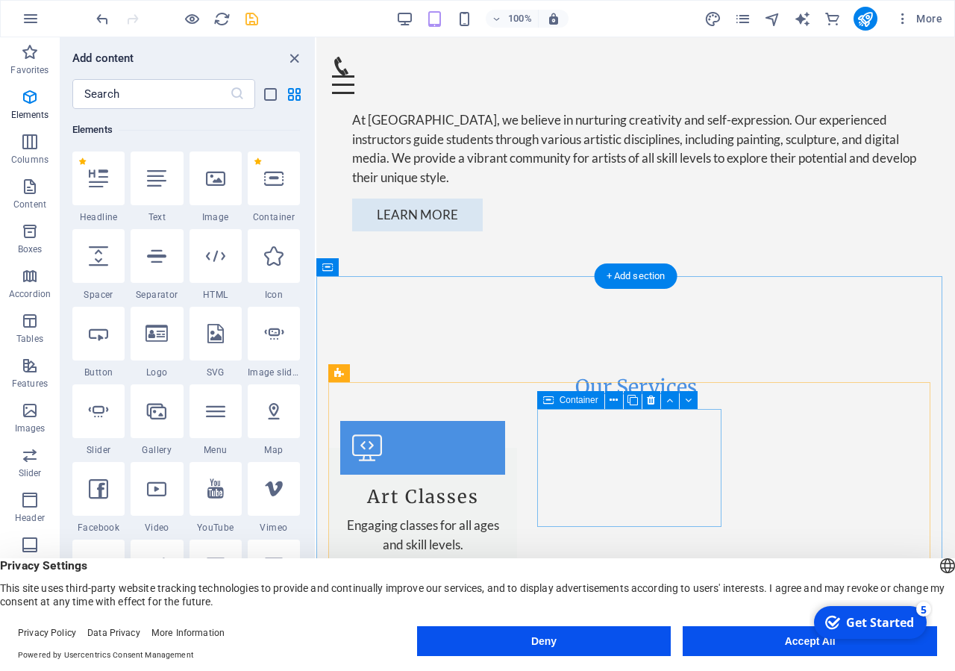
scroll to position [381, 0]
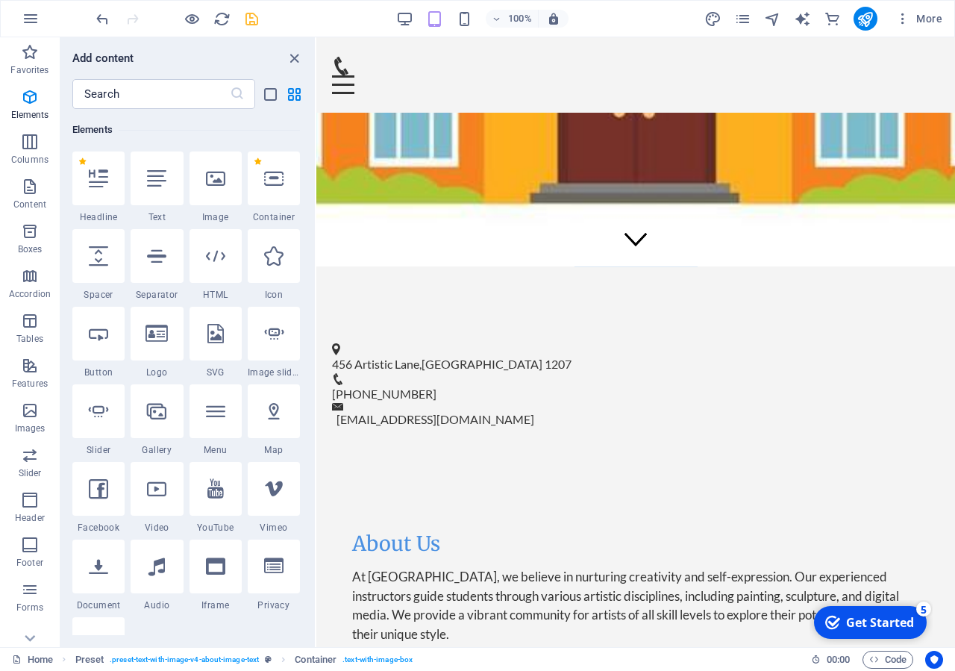
click at [891, 616] on div "Get Started" at bounding box center [880, 622] width 68 height 16
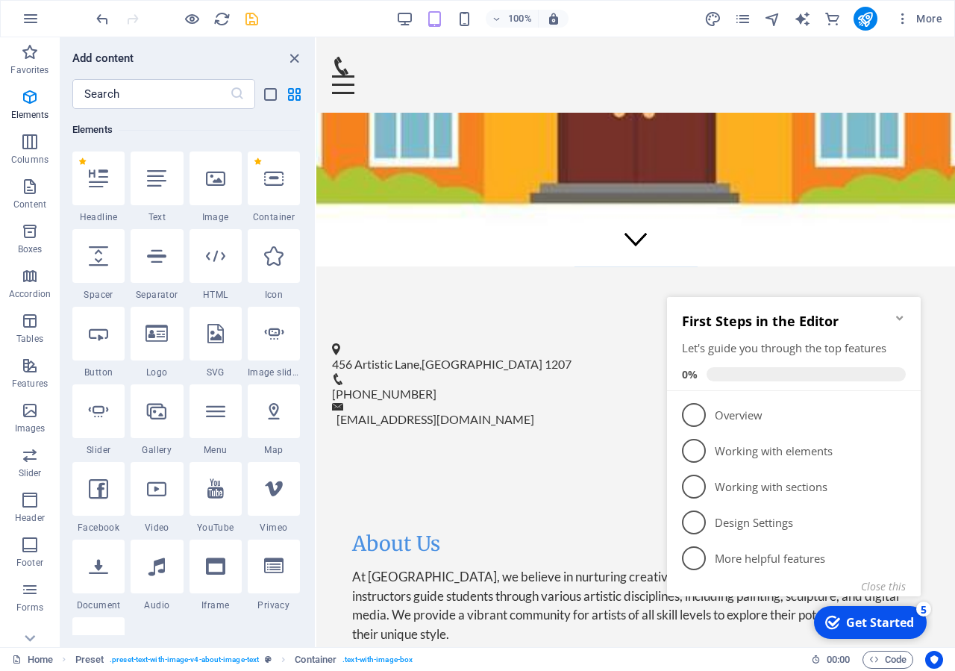
click at [902, 311] on div "First Steps in the Editor Let's guide you through the top features 0%" at bounding box center [794, 344] width 254 height 94
click at [901, 313] on icon "Minimize checklist" at bounding box center [900, 318] width 12 height 12
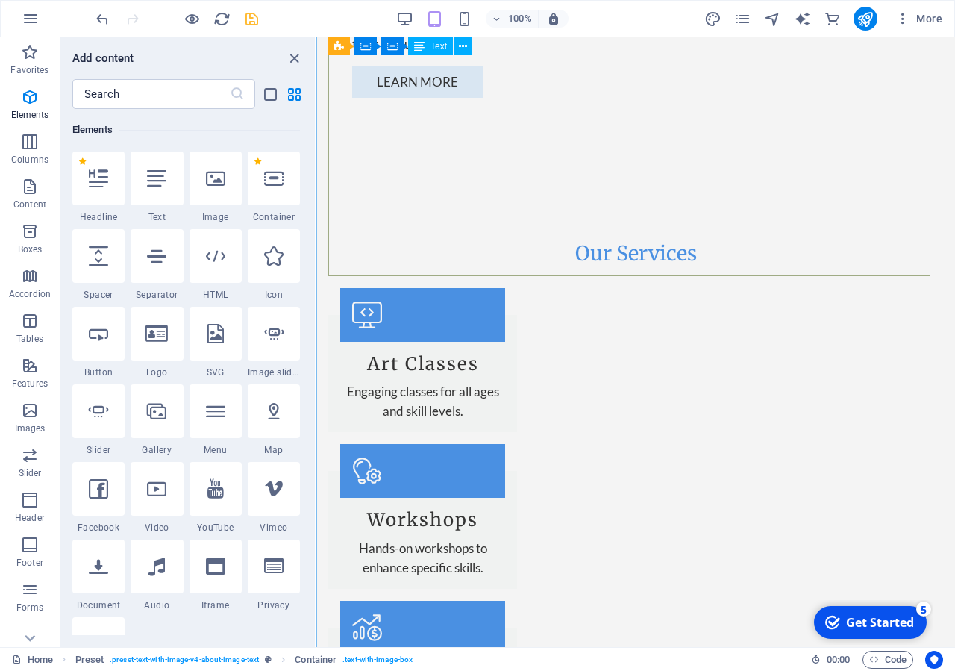
scroll to position [1446, 0]
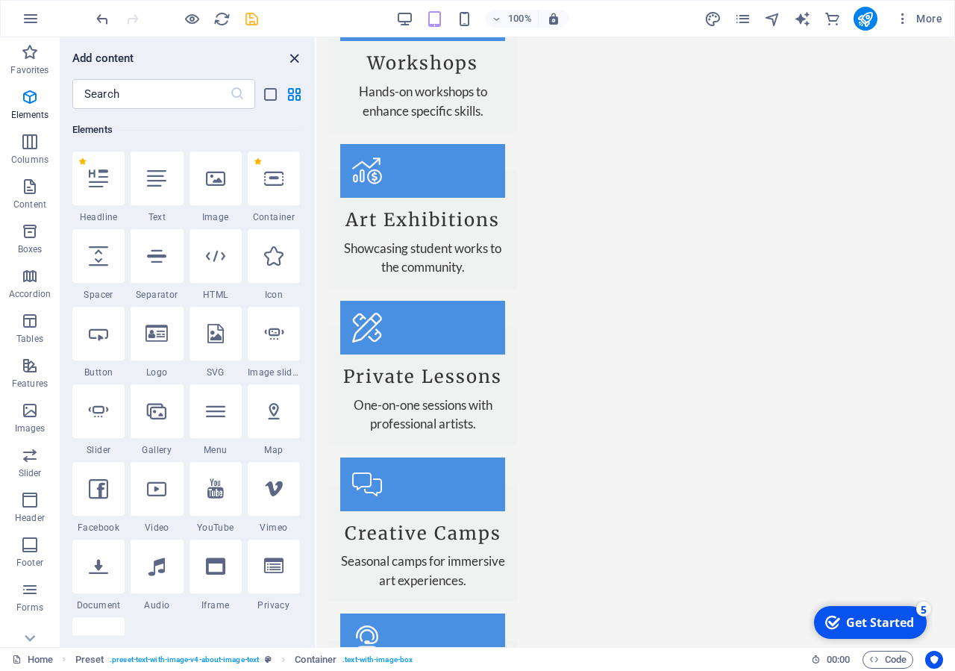
click at [295, 59] on icon "close panel" at bounding box center [294, 58] width 17 height 17
click at [295, 60] on icon "close panel" at bounding box center [294, 58] width 17 height 17
click at [292, 56] on icon "close panel" at bounding box center [294, 58] width 17 height 17
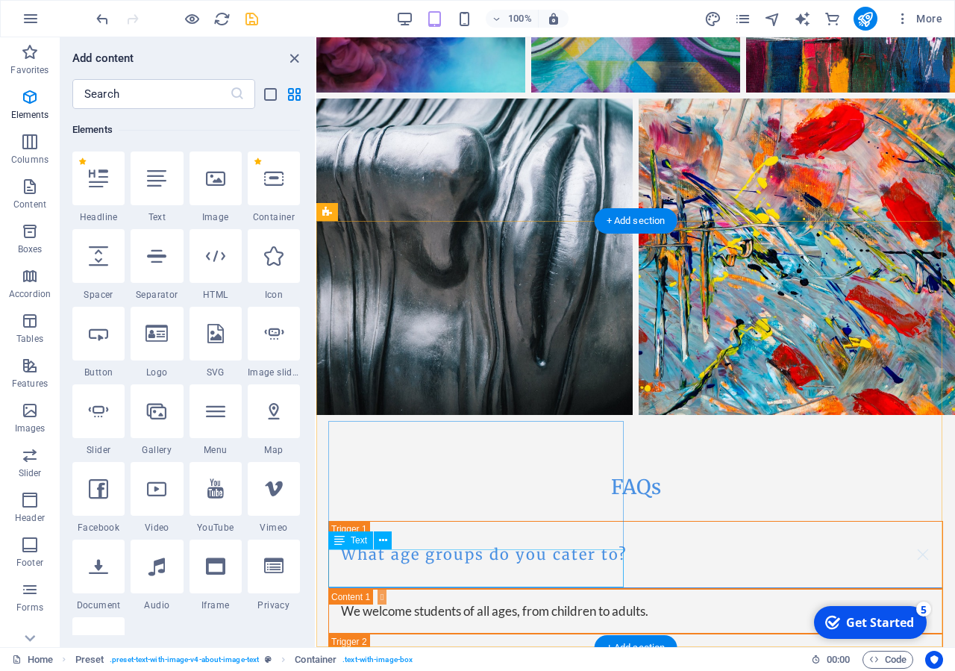
scroll to position [3803, 0]
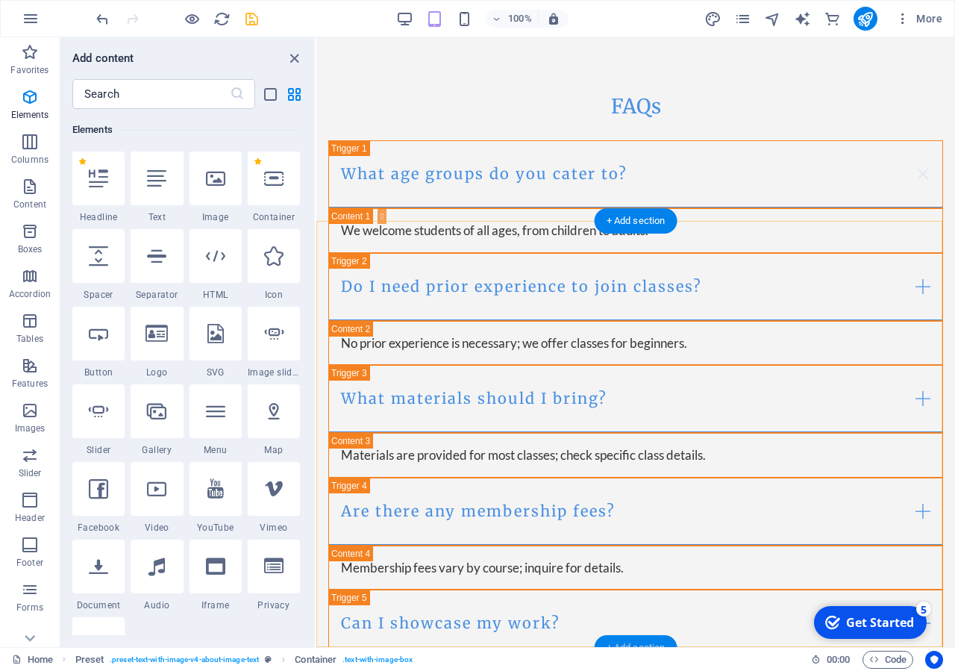
click at [645, 642] on div "+ Add section" at bounding box center [636, 647] width 83 height 25
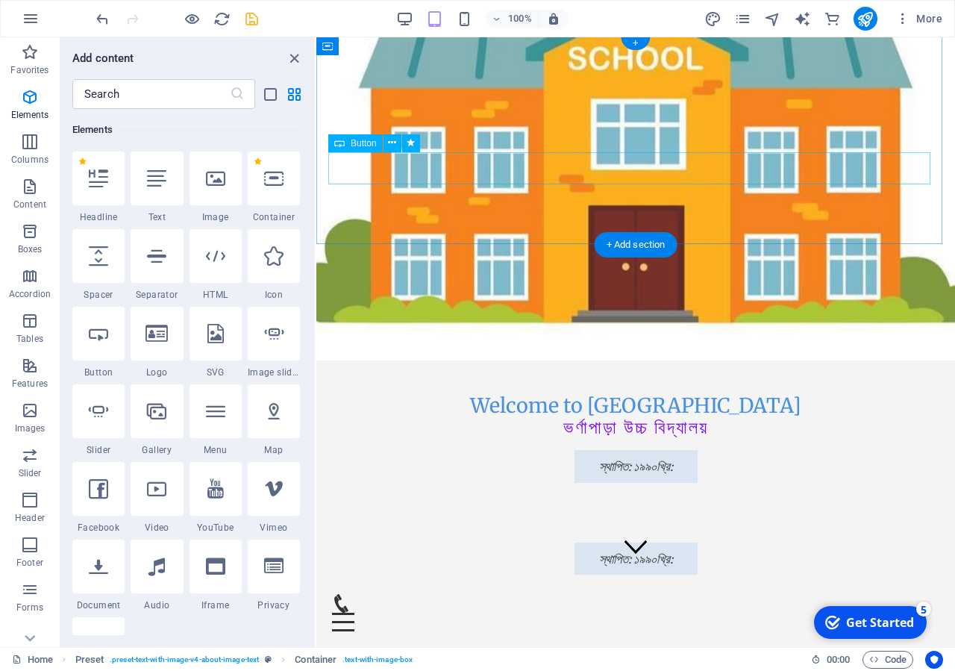
scroll to position [0, 0]
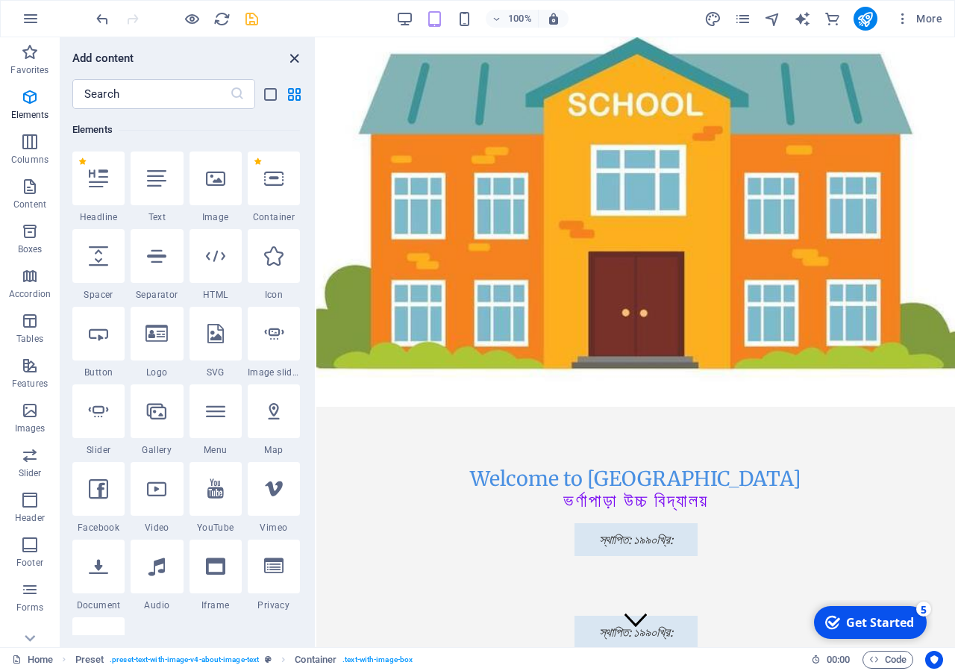
click at [296, 54] on icon "close panel" at bounding box center [294, 58] width 17 height 17
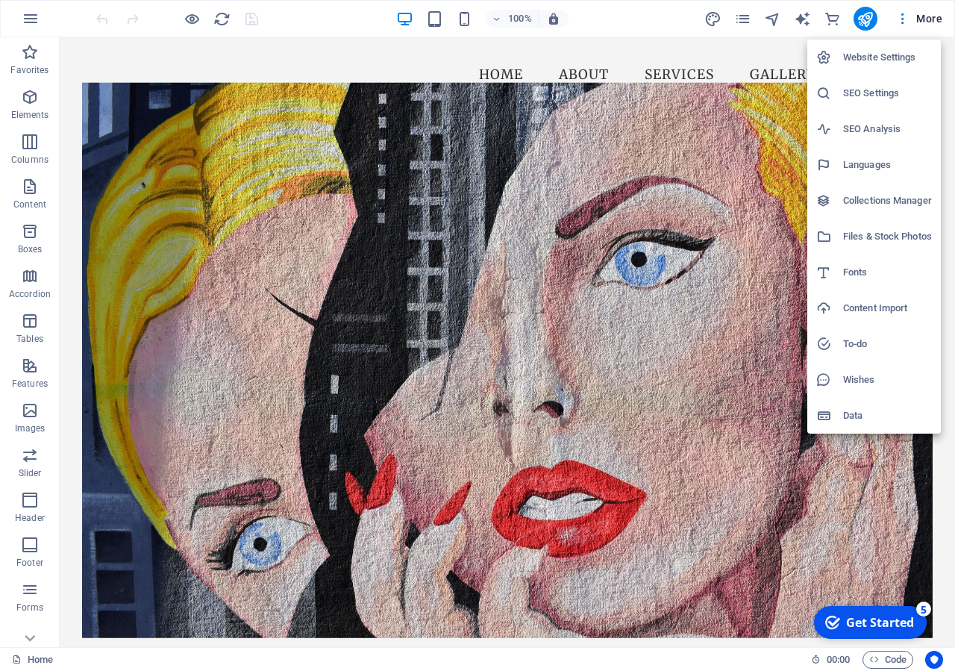
click at [747, 60] on div at bounding box center [477, 335] width 955 height 671
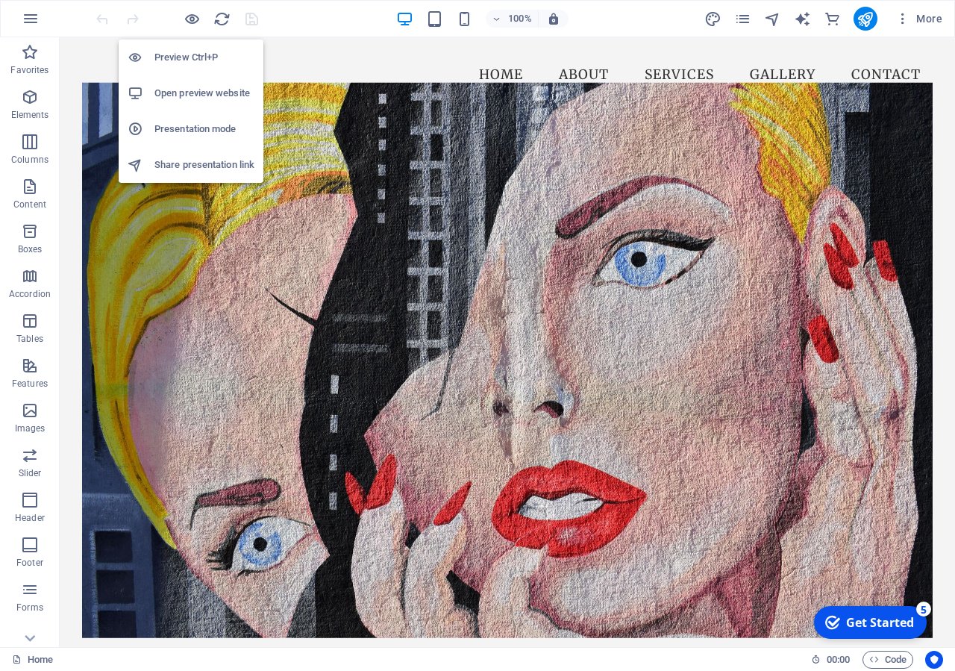
click at [164, 154] on li "Share presentation link" at bounding box center [191, 165] width 145 height 36
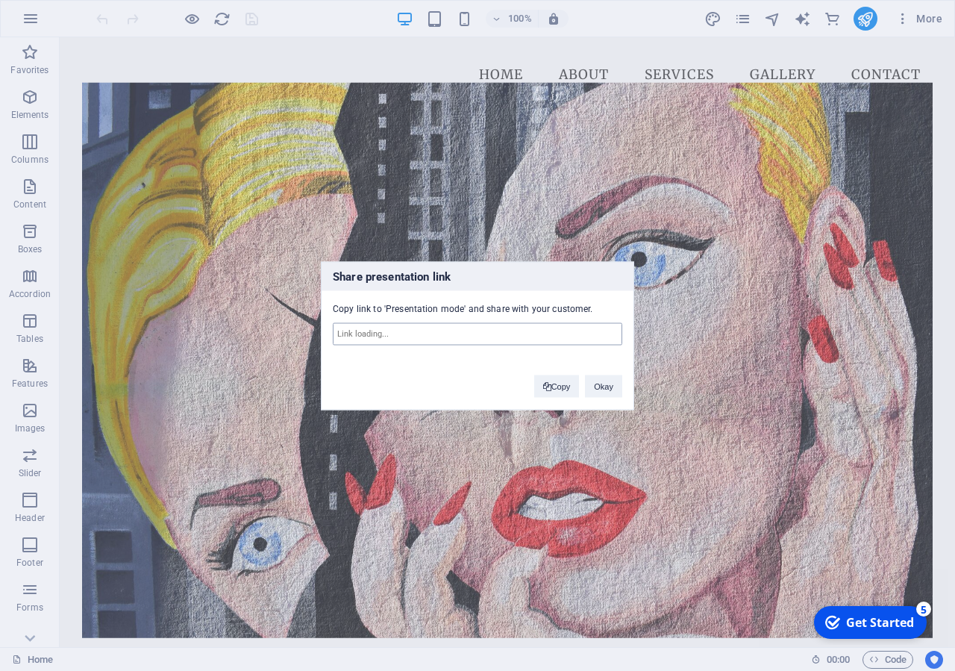
type input "https://cms.sitehub.io/presentation/2164809/089441f86467a6592596bc7fddd5a272d02…"
click at [435, 334] on input "https://cms.sitehub.io/presentation/2164809/089441f86467a6592596bc7fddd5a272d02…" at bounding box center [478, 333] width 290 height 22
click at [548, 373] on div "Copy Okay" at bounding box center [578, 379] width 110 height 38
click at [548, 380] on button "Copy" at bounding box center [557, 386] width 46 height 22
click at [566, 334] on input "https://cms.sitehub.io/presentation/2164809/089441f86467a6592596bc7fddd5a272d02…" at bounding box center [478, 333] width 290 height 22
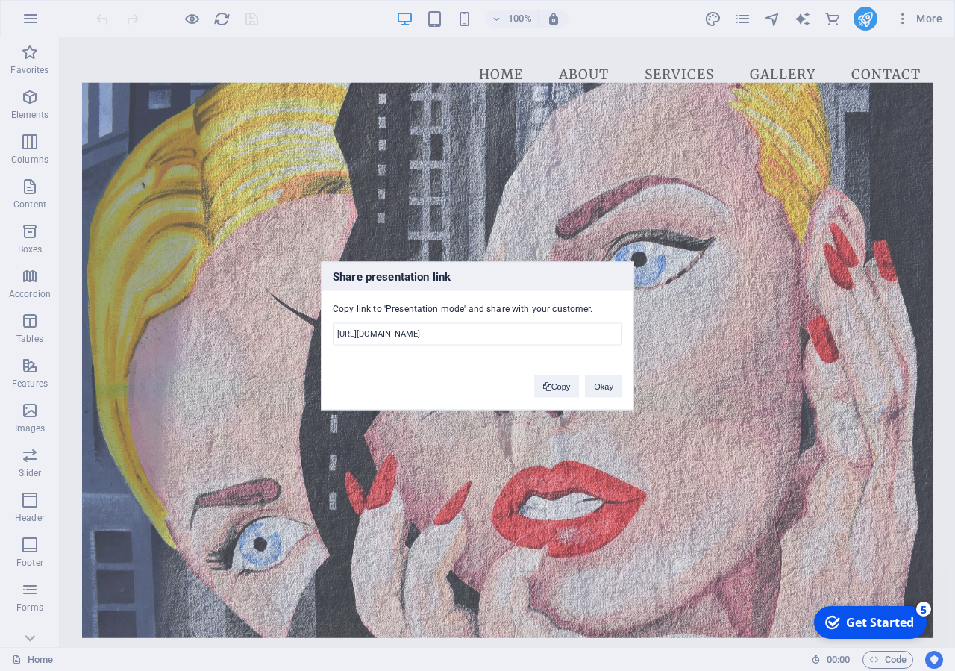
click at [510, 309] on div "Copy link to 'Presentation mode' and share with your customer. https://cms.site…" at bounding box center [478, 330] width 290 height 58
click at [549, 390] on span at bounding box center [547, 386] width 8 height 8
copy div "with"
click at [617, 387] on button "Okay" at bounding box center [603, 386] width 37 height 22
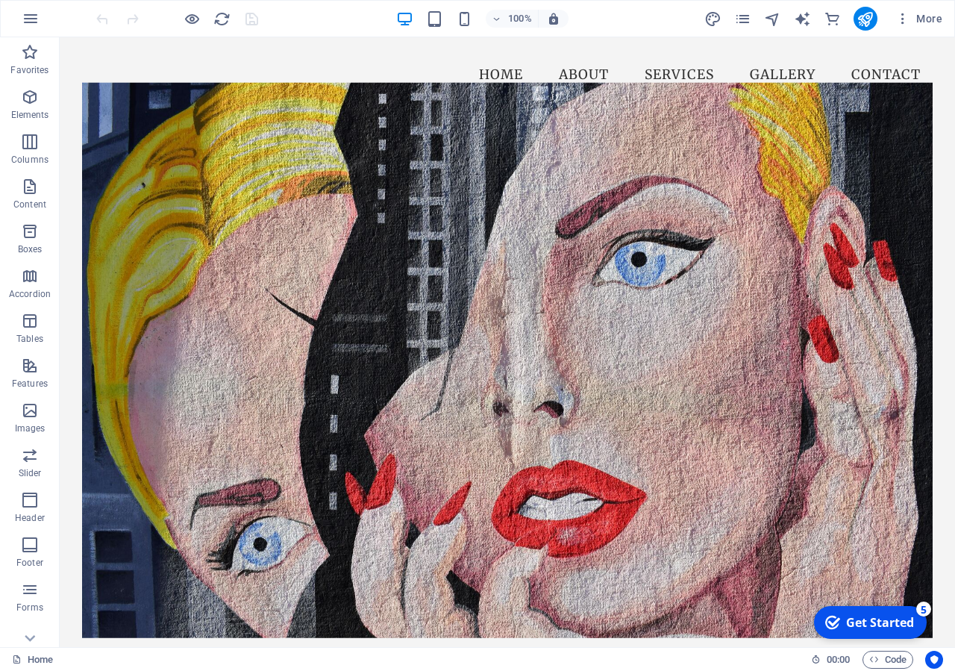
click at [861, 613] on div "checkmark Get Started 5" at bounding box center [870, 622] width 113 height 33
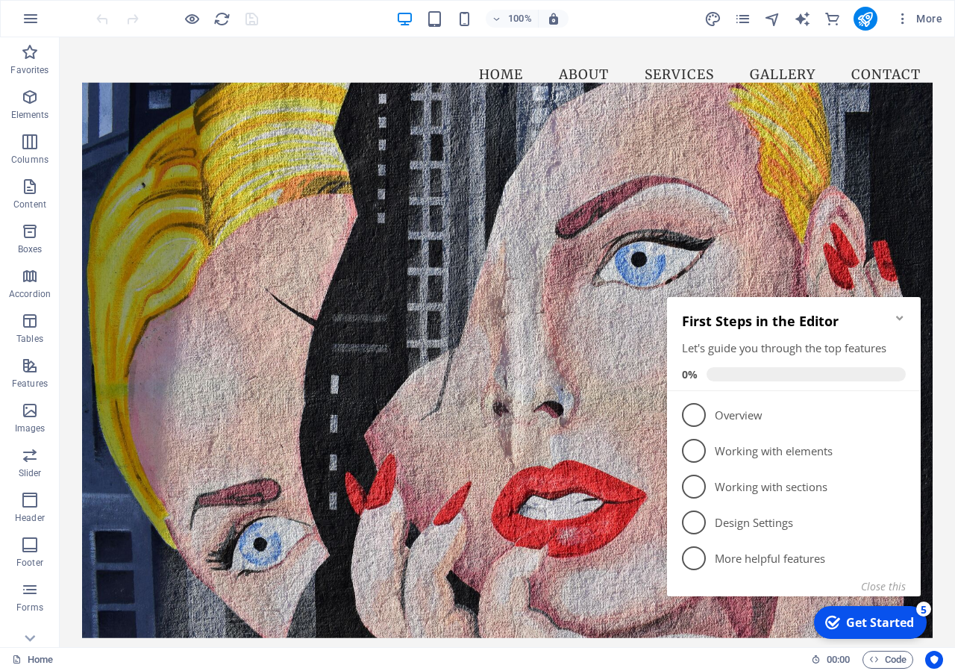
drag, startPoint x: 904, startPoint y: 317, endPoint x: 1429, endPoint y: 490, distance: 552.2
click at [904, 317] on icon "Minimize checklist" at bounding box center [900, 318] width 12 height 12
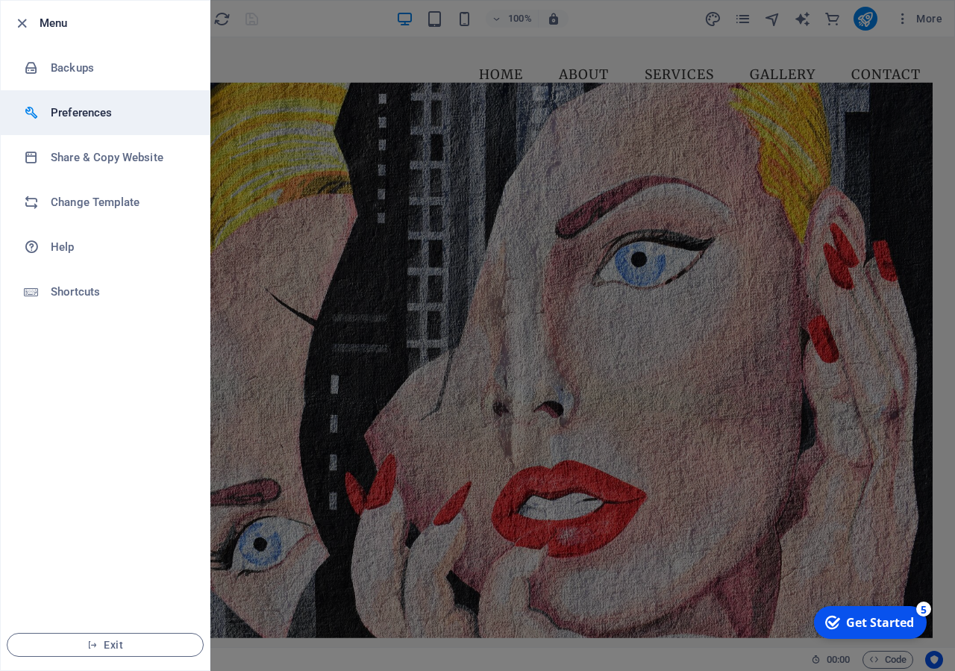
click at [81, 101] on li "Preferences" at bounding box center [105, 112] width 209 height 45
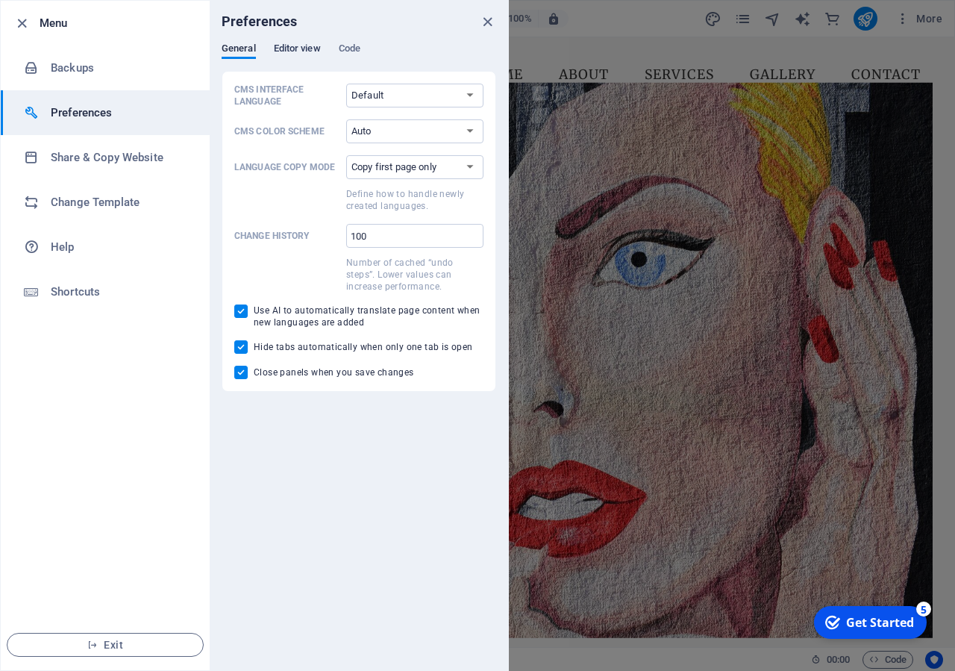
click at [293, 53] on span "Editor view" at bounding box center [297, 50] width 47 height 21
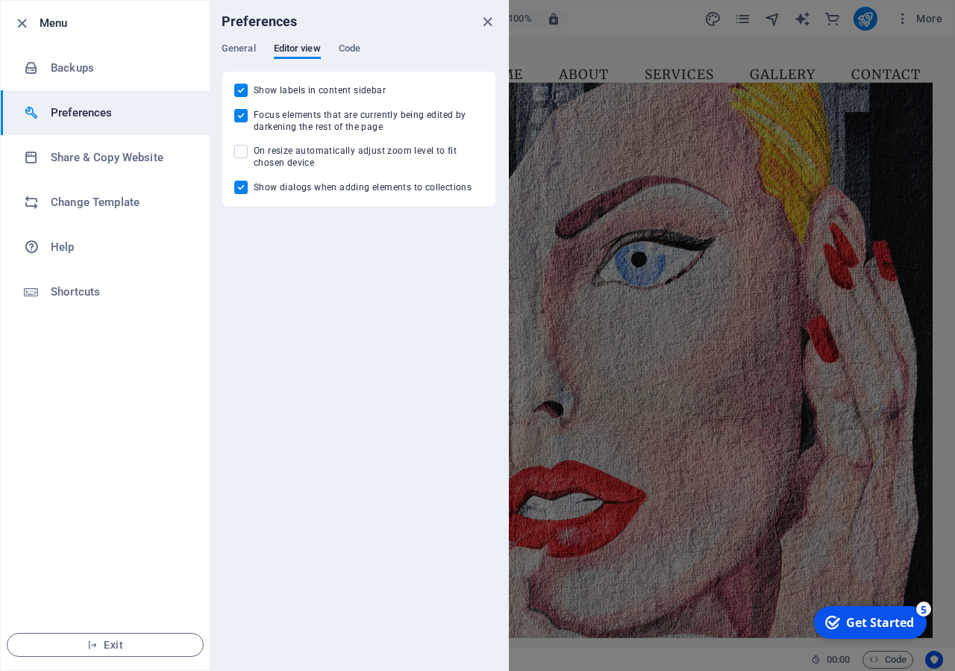
click at [354, 37] on div "Preferences" at bounding box center [359, 22] width 298 height 42
click at [354, 47] on span "Code" at bounding box center [350, 50] width 22 height 21
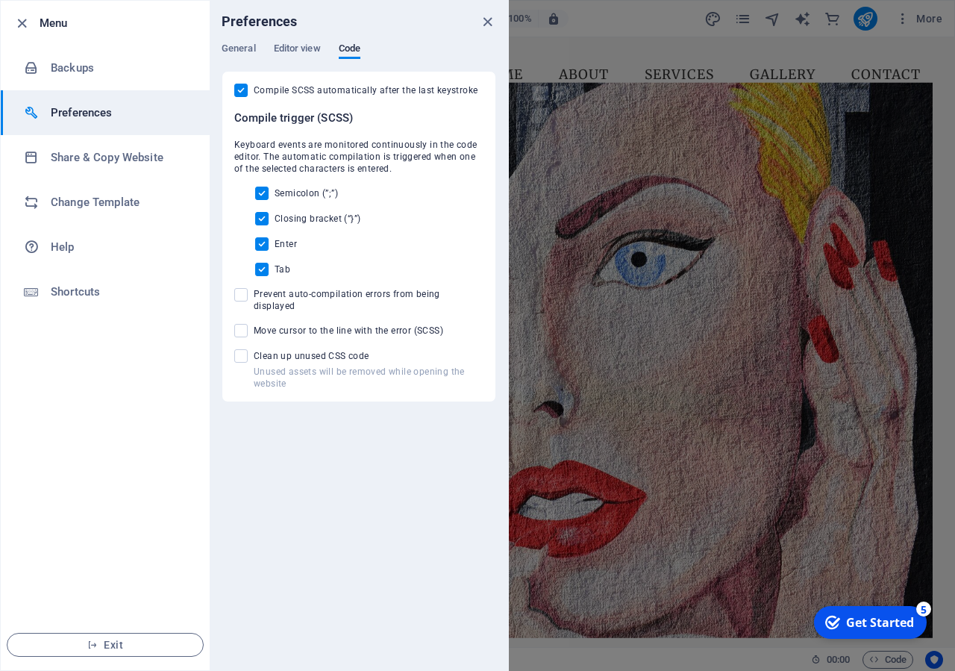
click at [290, 296] on span "Prevent auto-compilation errors from being displayed" at bounding box center [369, 300] width 230 height 24
click at [254, 296] on input "Prevent auto-compilation errors from being displayed" at bounding box center [243, 294] width 19 height 13
click at [290, 296] on span "Prevent auto-compilation errors from being displayed" at bounding box center [369, 300] width 230 height 24
click at [254, 296] on input "Prevent auto-compilation errors from being displayed" at bounding box center [243, 294] width 19 height 13
checkbox input "false"
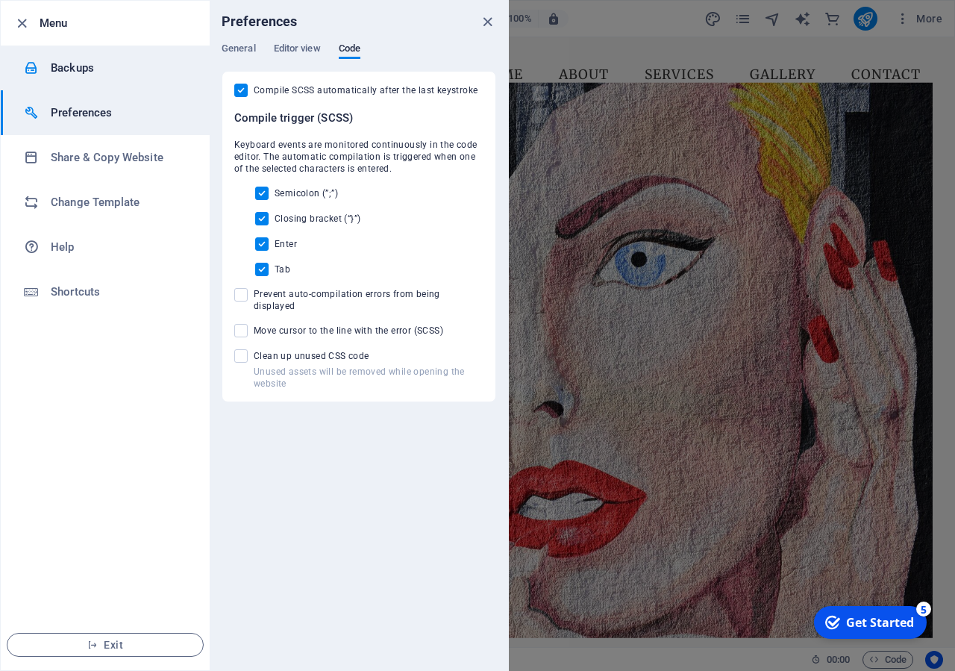
click at [88, 68] on h6 "Backups" at bounding box center [120, 68] width 138 height 18
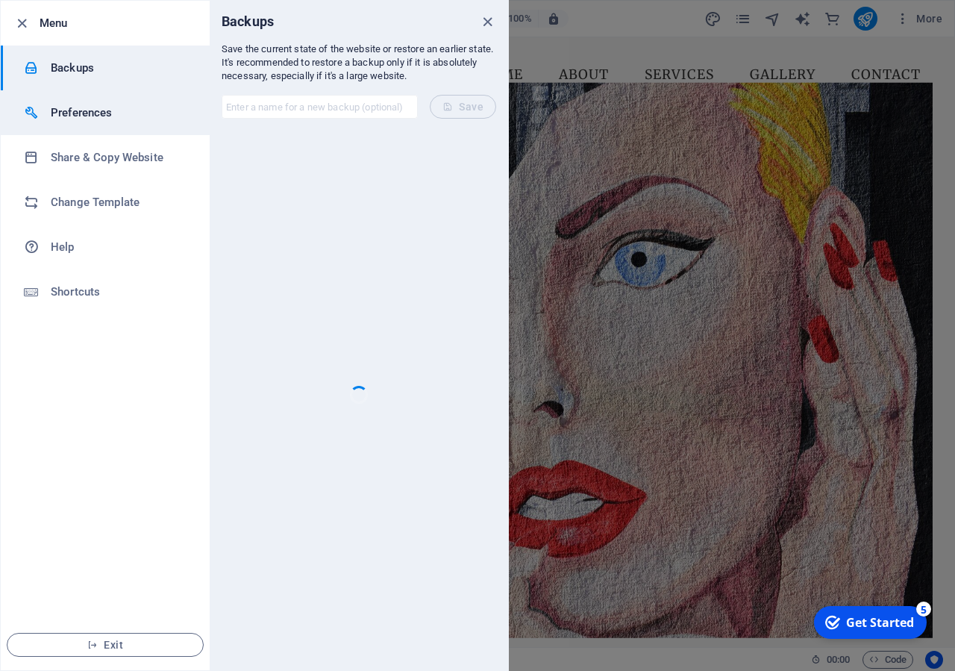
click at [90, 122] on li "Preferences" at bounding box center [105, 112] width 209 height 45
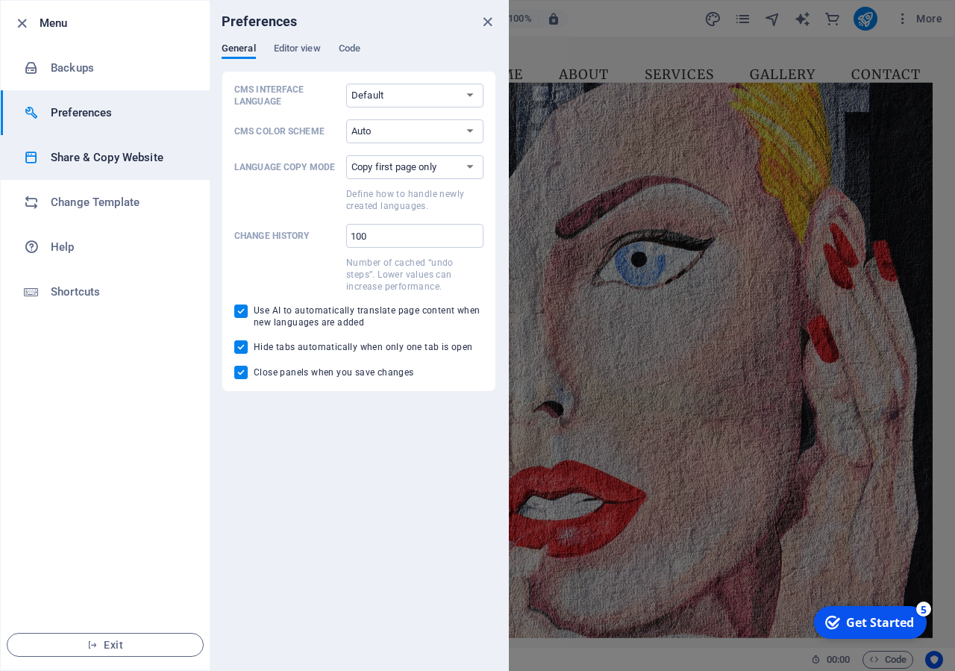
click at [89, 141] on li "Share & Copy Website" at bounding box center [105, 157] width 209 height 45
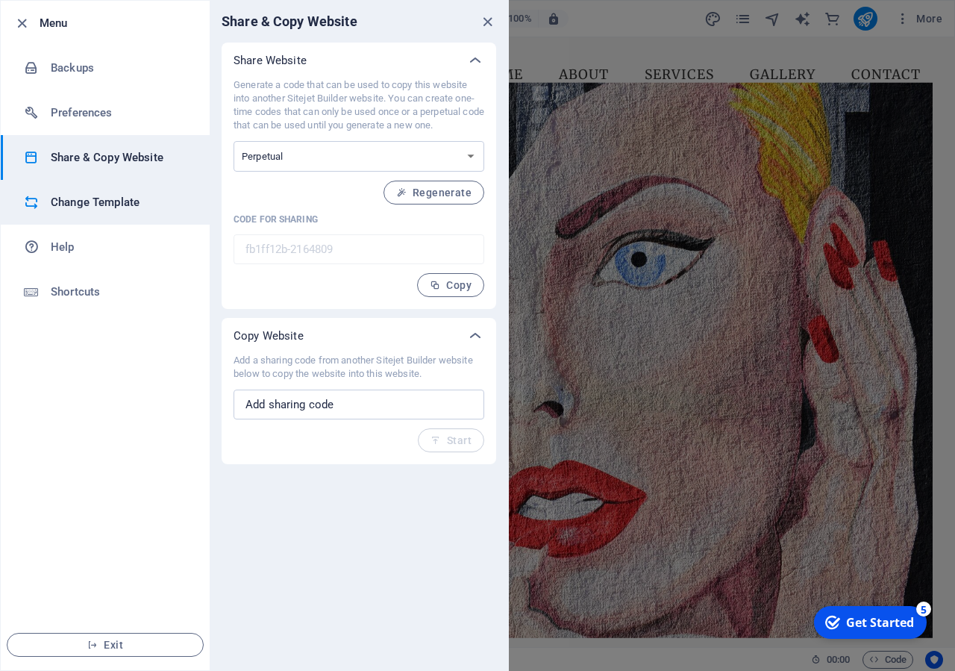
click at [77, 207] on h6 "Change Template" at bounding box center [120, 202] width 138 height 18
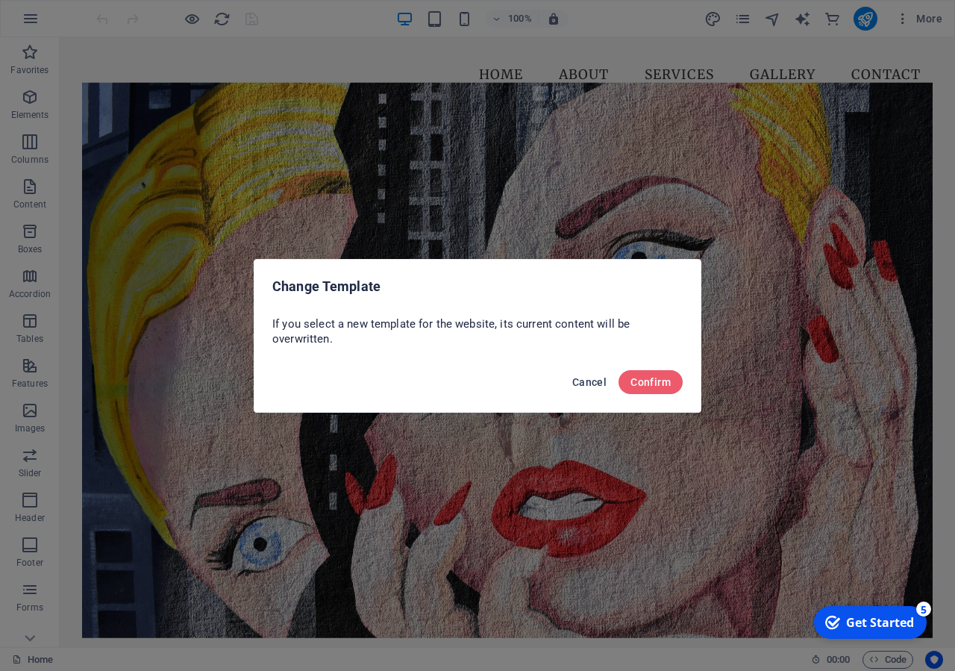
click at [601, 390] on button "Cancel" at bounding box center [589, 382] width 46 height 24
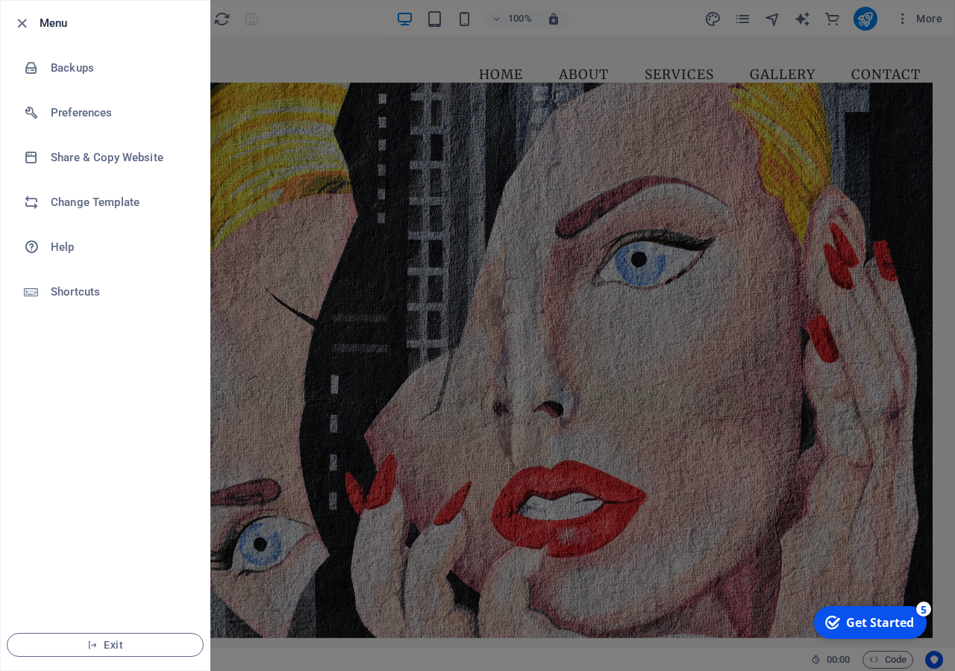
click at [417, 540] on div at bounding box center [477, 335] width 955 height 671
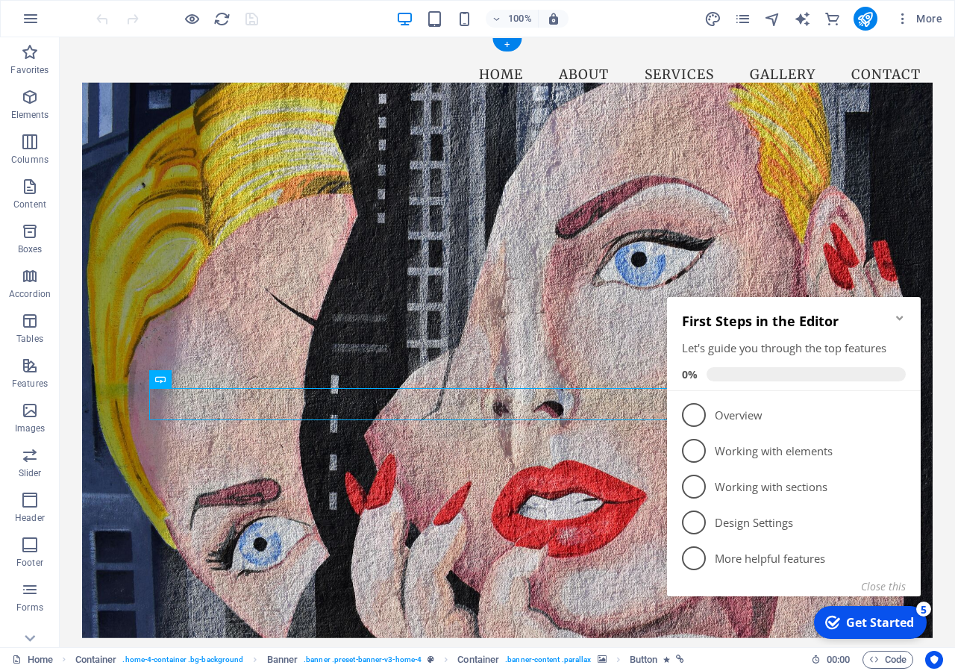
click at [207, 202] on figure at bounding box center [507, 359] width 851 height 555
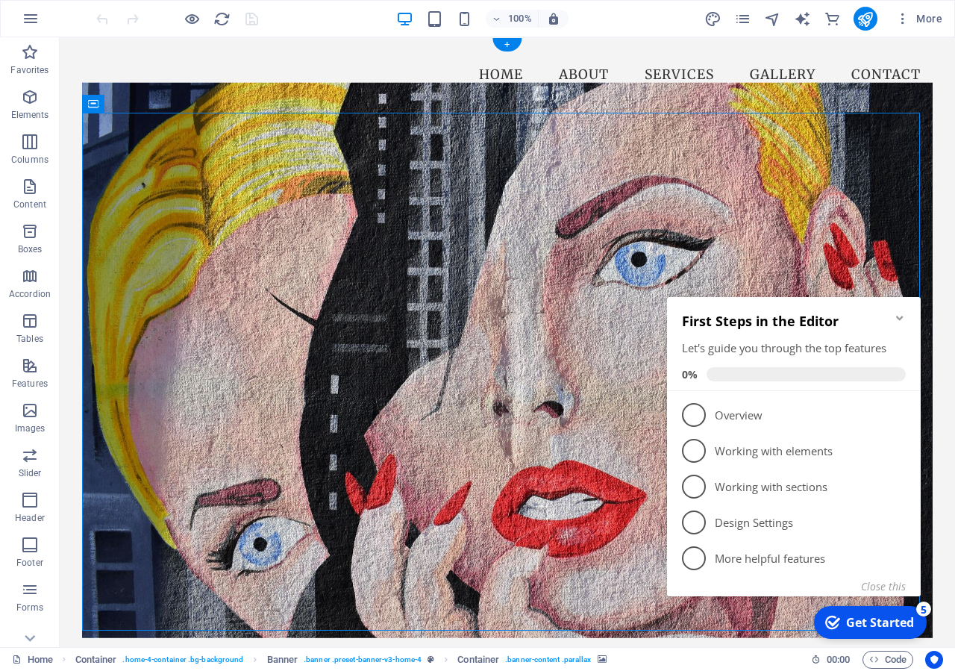
click at [204, 202] on figure at bounding box center [507, 359] width 851 height 555
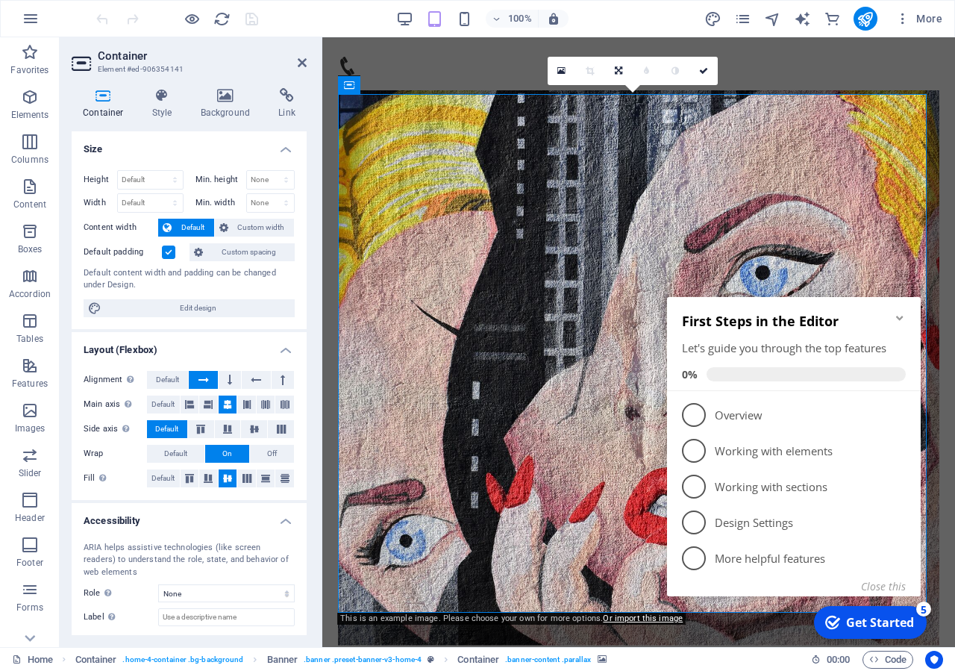
click at [430, 224] on figure at bounding box center [638, 367] width 601 height 555
click at [904, 321] on icon "Minimize checklist" at bounding box center [900, 318] width 12 height 12
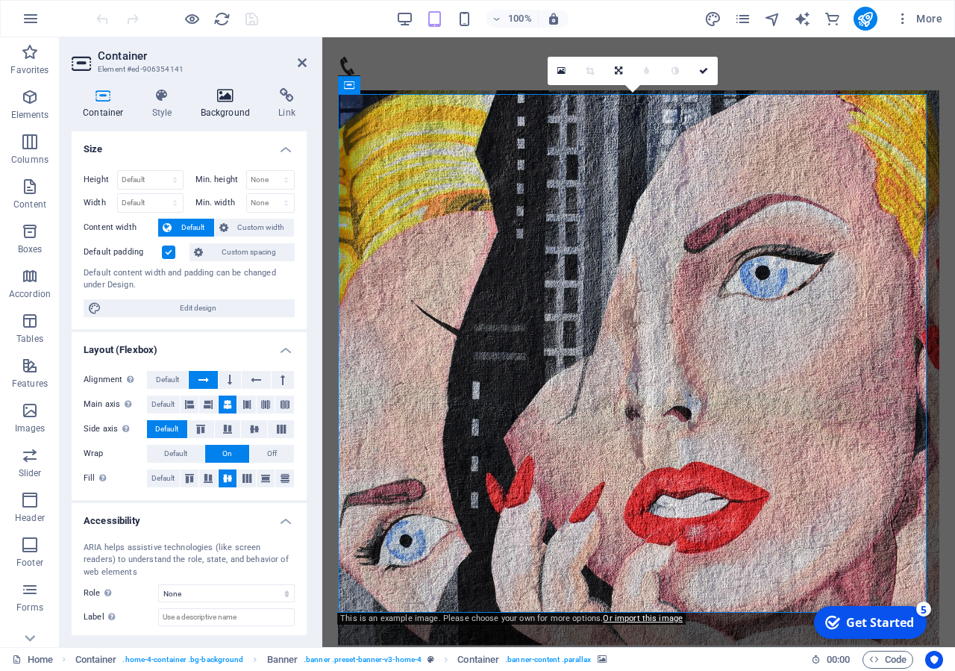
click at [236, 103] on h4 "Background" at bounding box center [229, 103] width 78 height 31
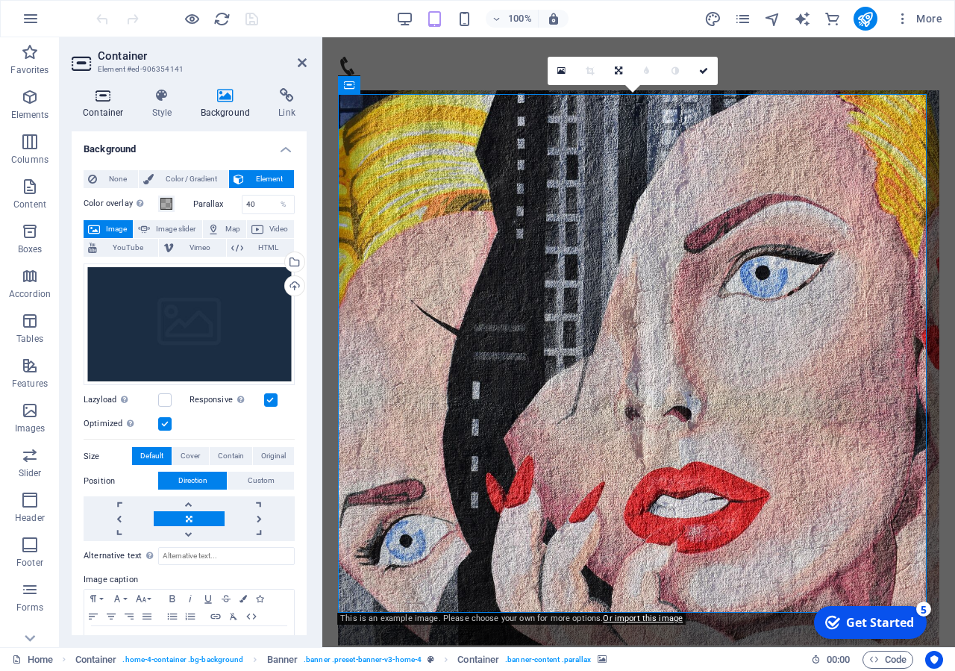
click at [111, 109] on h4 "Container" at bounding box center [106, 103] width 69 height 31
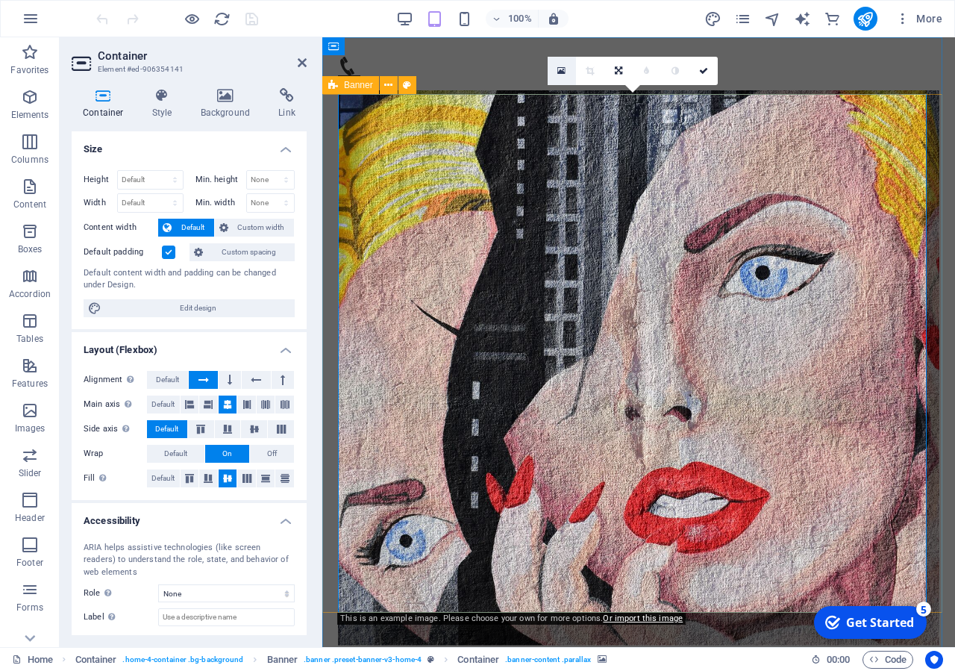
click at [560, 72] on icon at bounding box center [561, 71] width 8 height 10
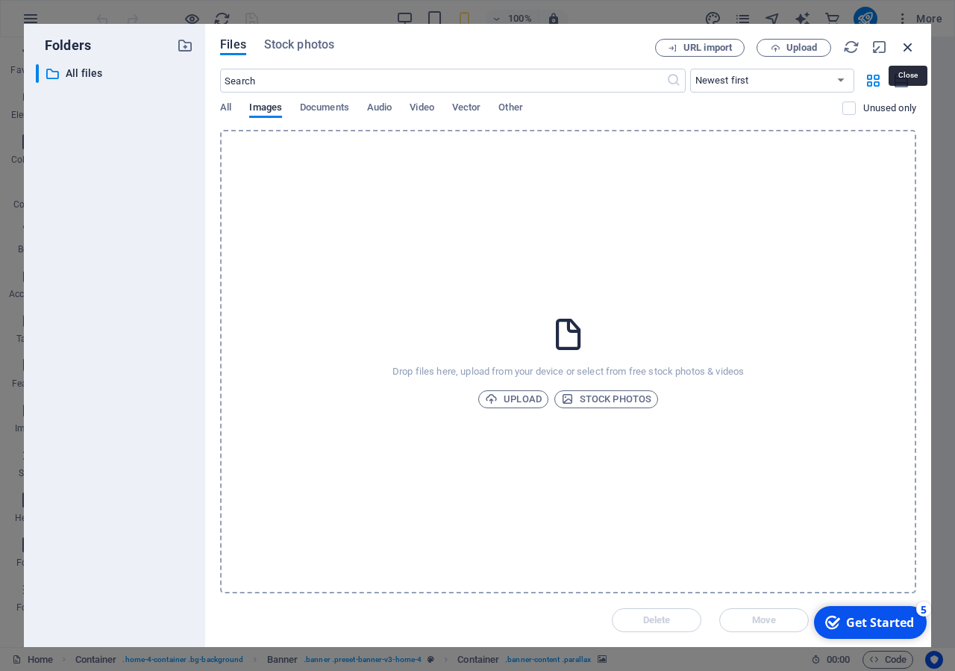
click at [913, 46] on icon "button" at bounding box center [908, 47] width 16 height 16
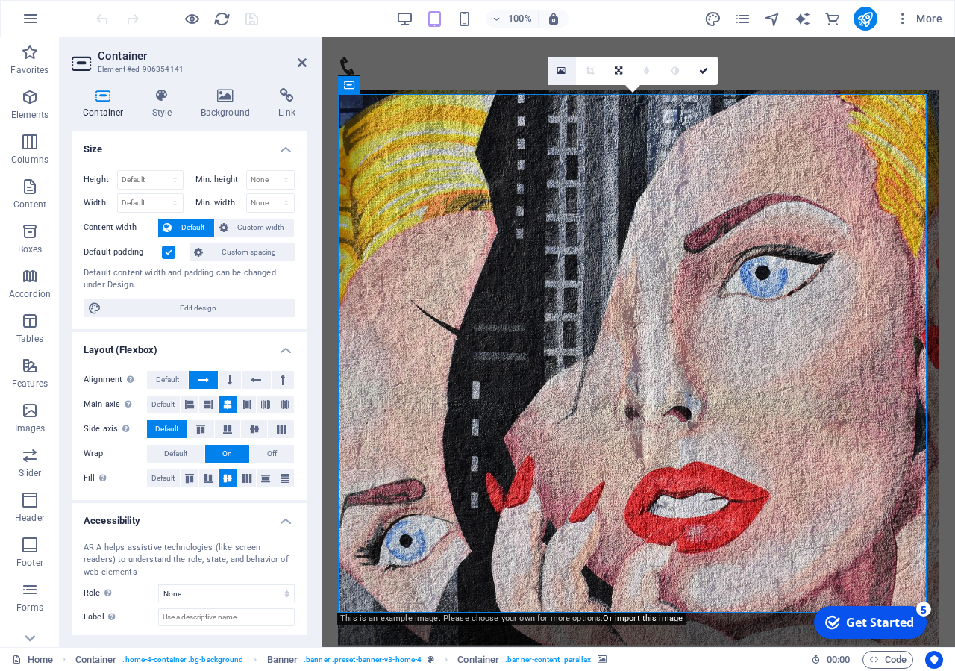
click at [567, 72] on link at bounding box center [562, 71] width 28 height 28
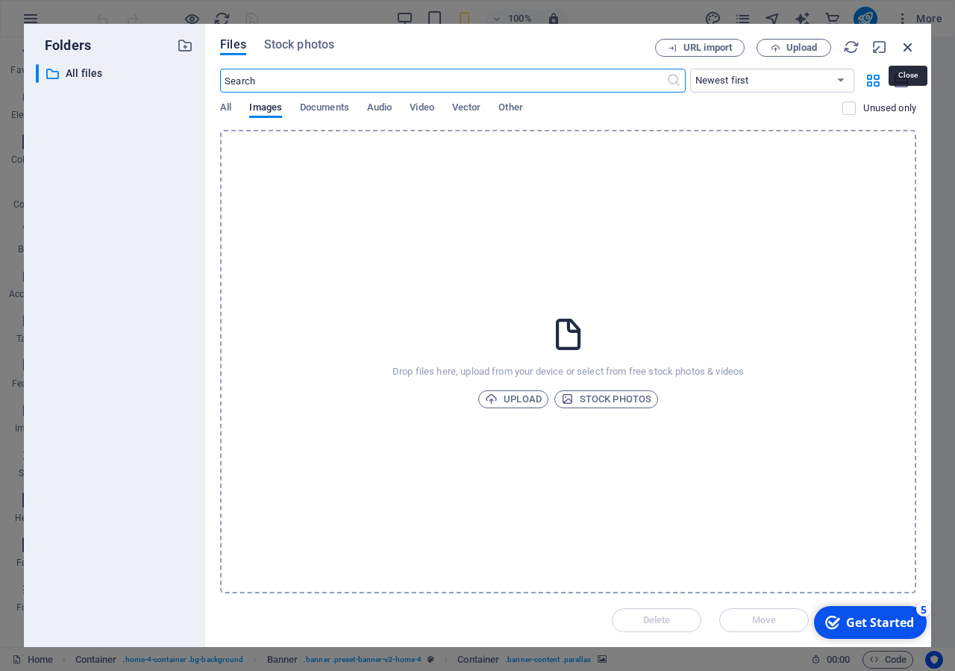
click at [913, 40] on icon "button" at bounding box center [908, 47] width 16 height 16
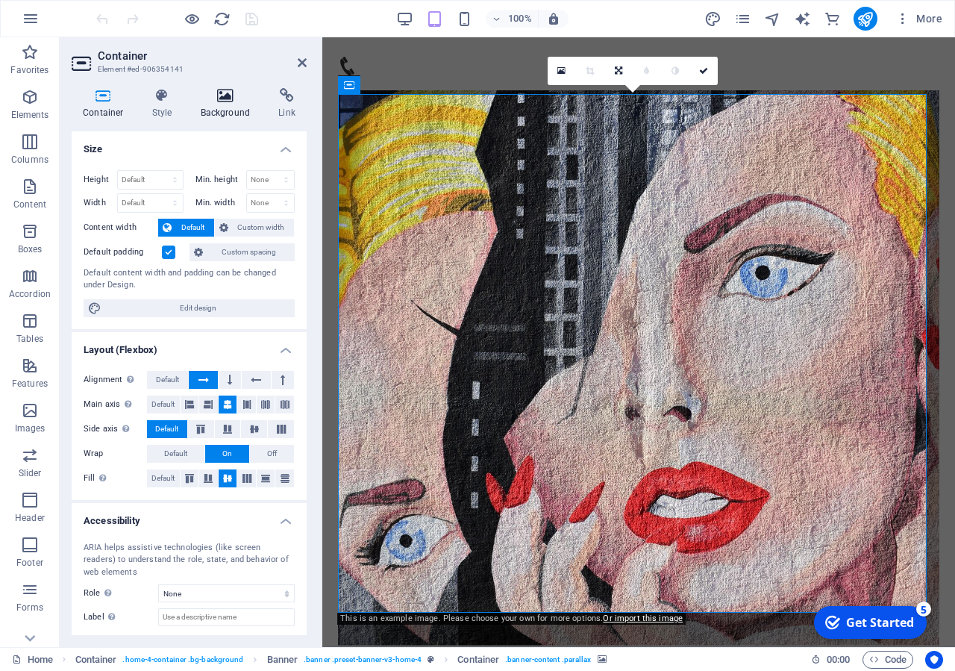
click at [222, 109] on h4 "Background" at bounding box center [229, 103] width 78 height 31
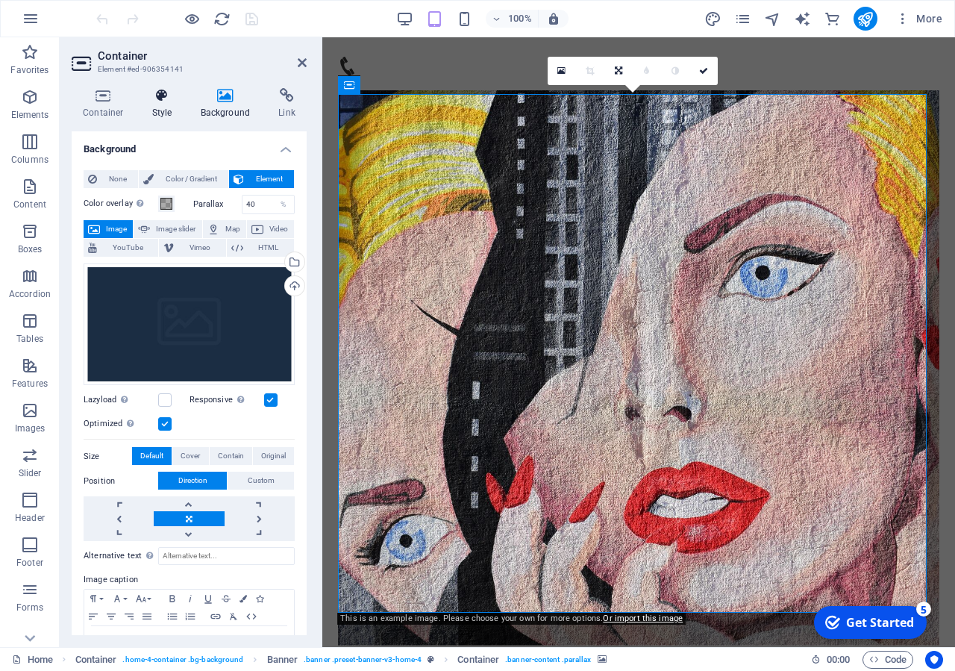
click at [159, 101] on icon at bounding box center [162, 95] width 43 height 15
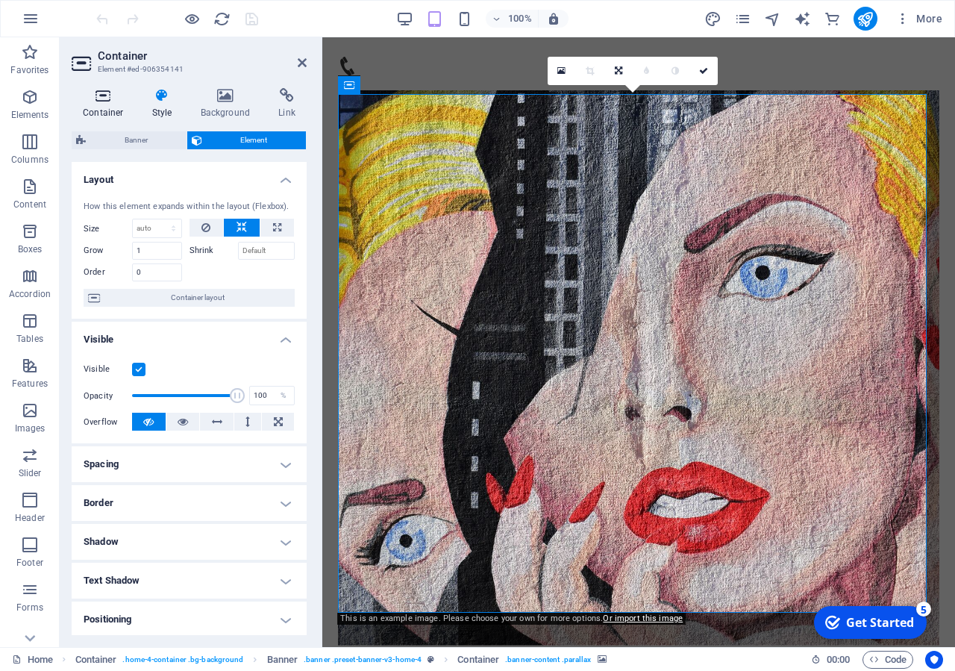
click at [98, 112] on h4 "Container" at bounding box center [106, 103] width 69 height 31
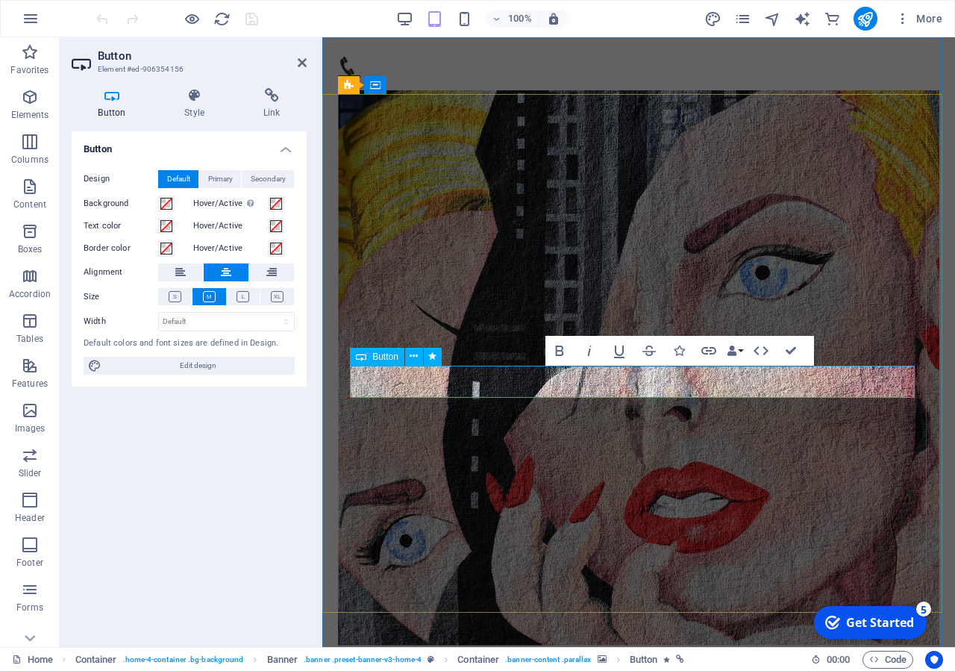
drag, startPoint x: 700, startPoint y: 382, endPoint x: 574, endPoint y: 388, distance: 126.3
drag, startPoint x: 731, startPoint y: 378, endPoint x: 593, endPoint y: 378, distance: 138.1
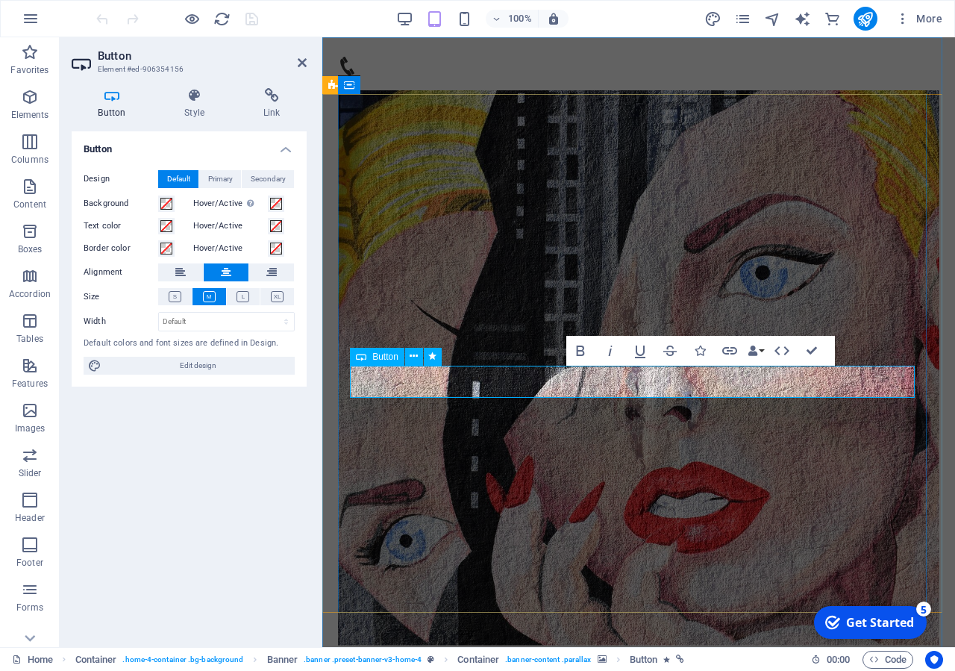
drag, startPoint x: 582, startPoint y: 388, endPoint x: 690, endPoint y: 393, distance: 108.3
click at [614, 351] on icon "button" at bounding box center [610, 351] width 18 height 18
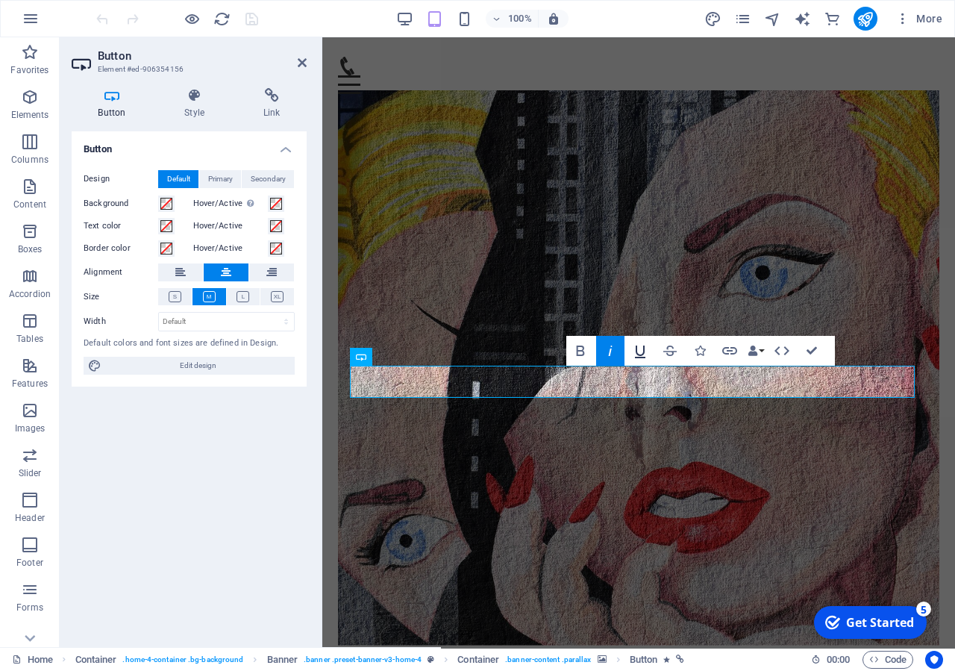
click at [637, 350] on icon "button" at bounding box center [640, 352] width 10 height 13
click at [635, 349] on icon "button" at bounding box center [640, 351] width 18 height 18
click at [575, 351] on icon "button" at bounding box center [581, 351] width 18 height 18
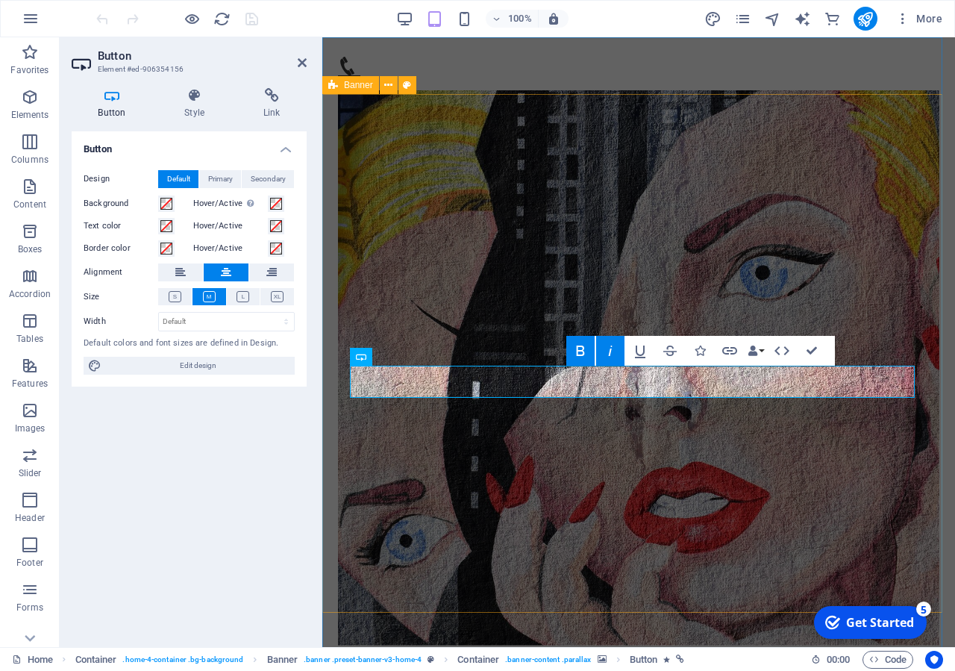
click at [401, 220] on figure at bounding box center [638, 367] width 601 height 555
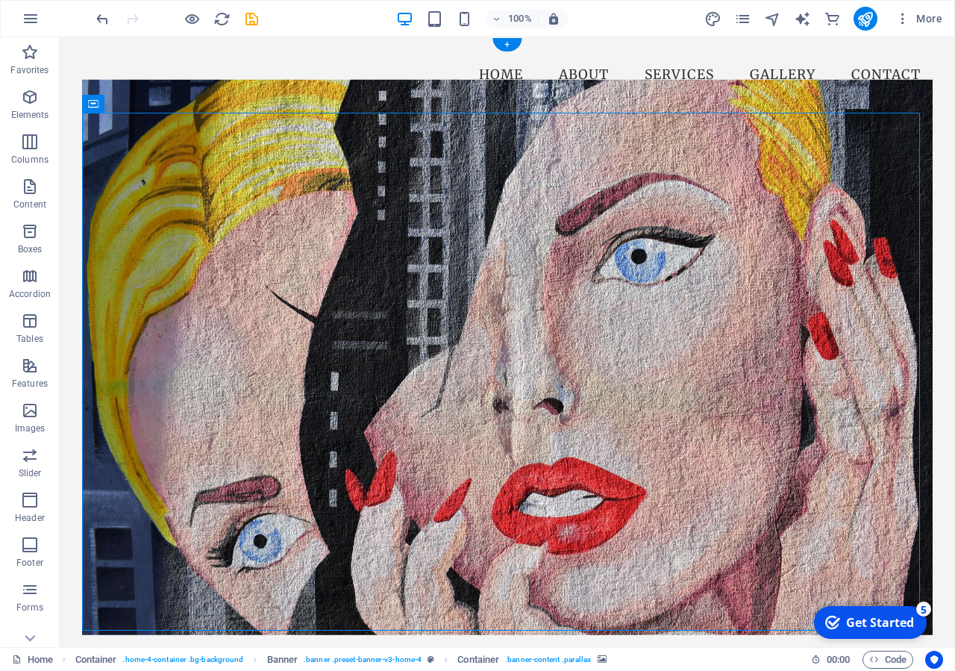
click at [493, 444] on figure at bounding box center [507, 356] width 851 height 555
click at [495, 440] on figure at bounding box center [507, 356] width 851 height 555
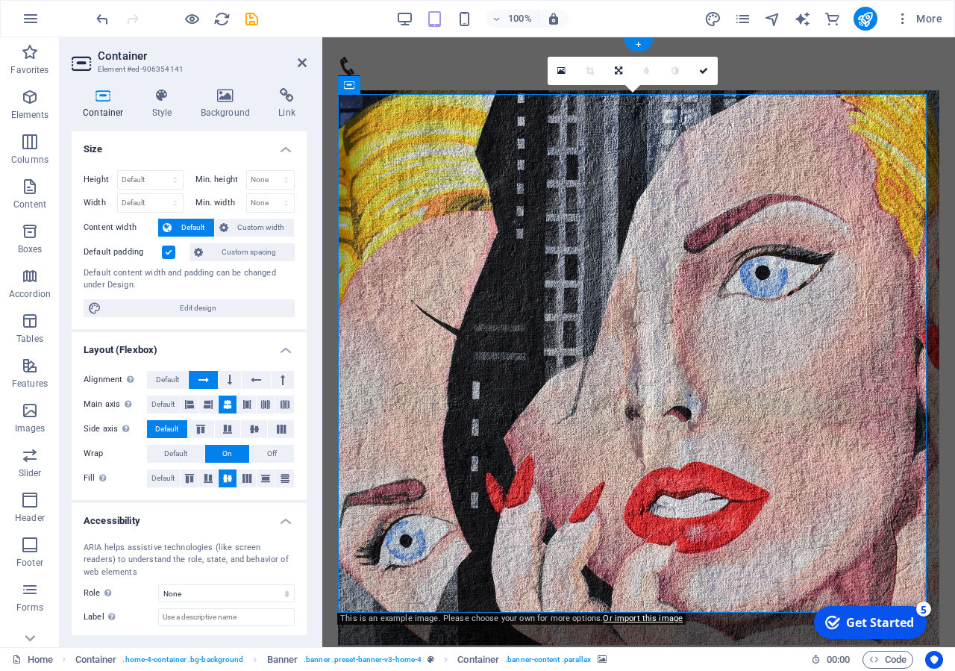
click at [620, 404] on figure at bounding box center [638, 367] width 601 height 555
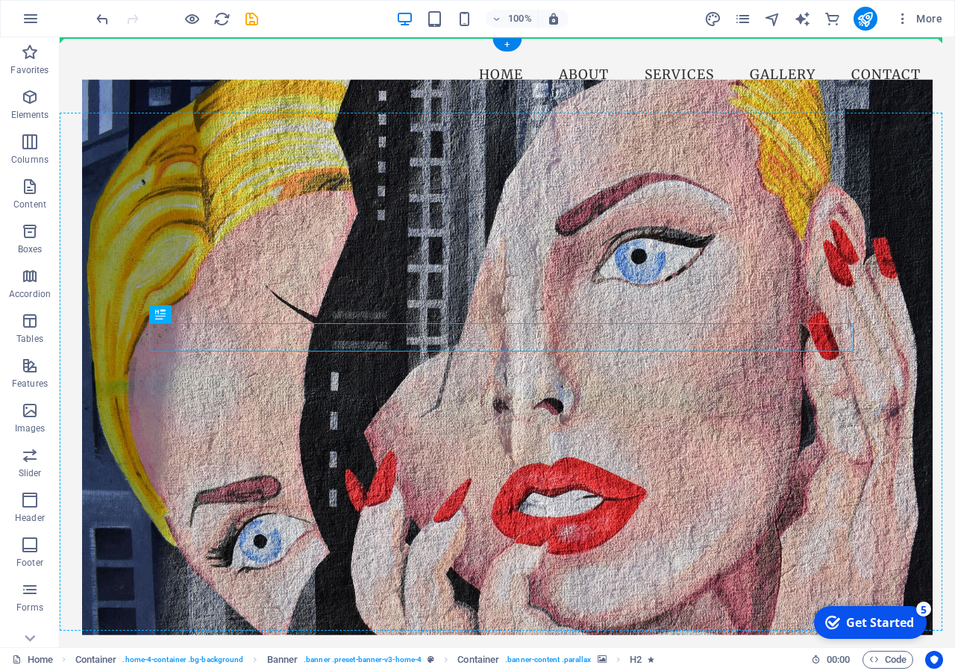
drag, startPoint x: 337, startPoint y: 319, endPoint x: 603, endPoint y: 238, distance: 277.6
click at [603, 238] on div "Welcome to Varnaparahs Art School ভর্ণাপাড়া উচ্চ বিদ্যালয় স্থাপিত: ১৯৯০ খ্রি:" at bounding box center [507, 499] width 851 height 772
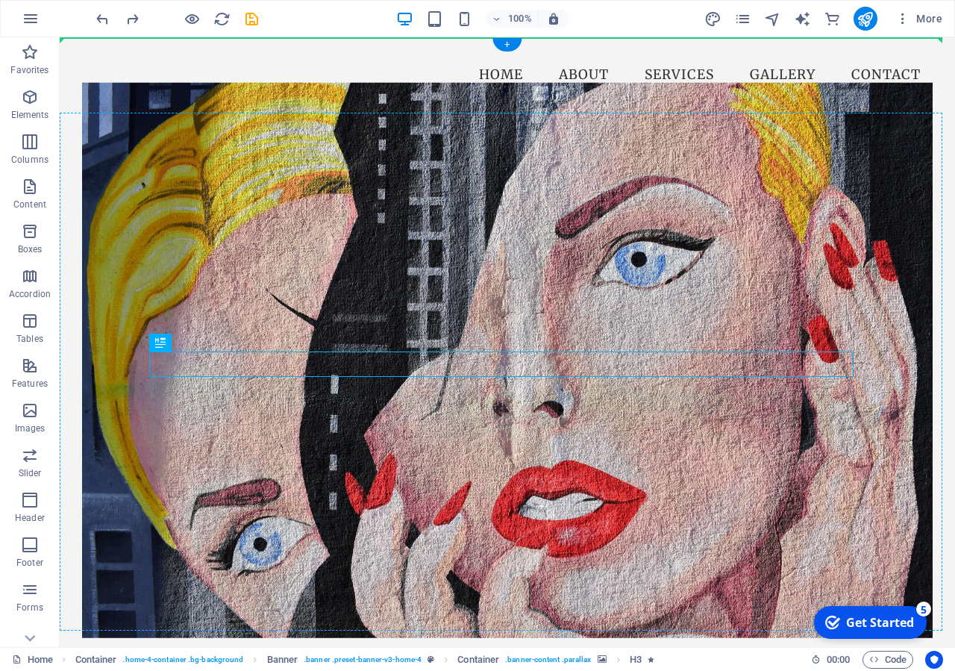
drag, startPoint x: 221, startPoint y: 377, endPoint x: 161, endPoint y: 290, distance: 105.8
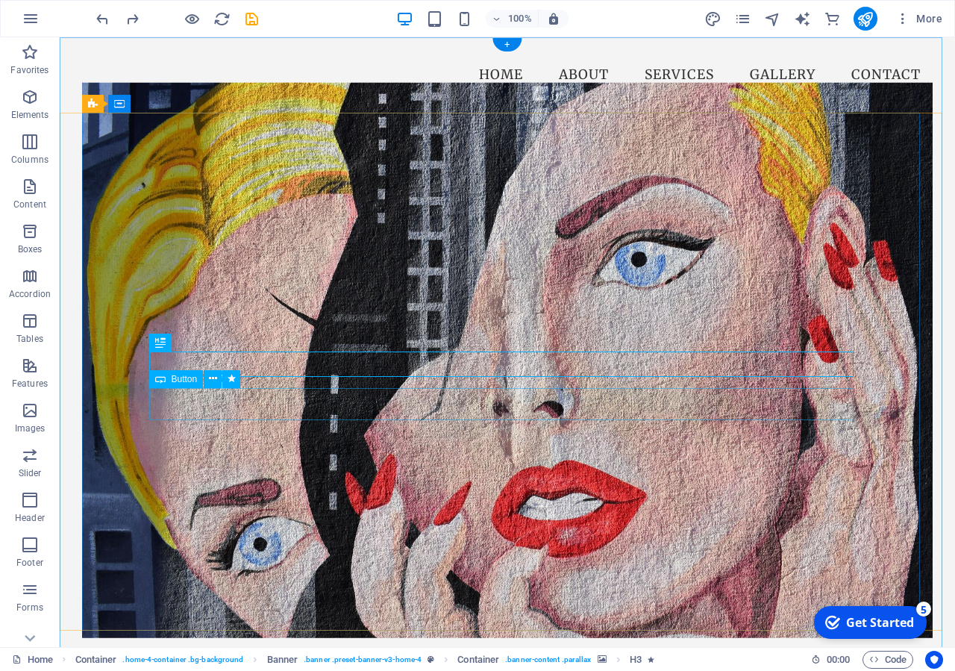
click at [301, 404] on figure at bounding box center [507, 359] width 851 height 555
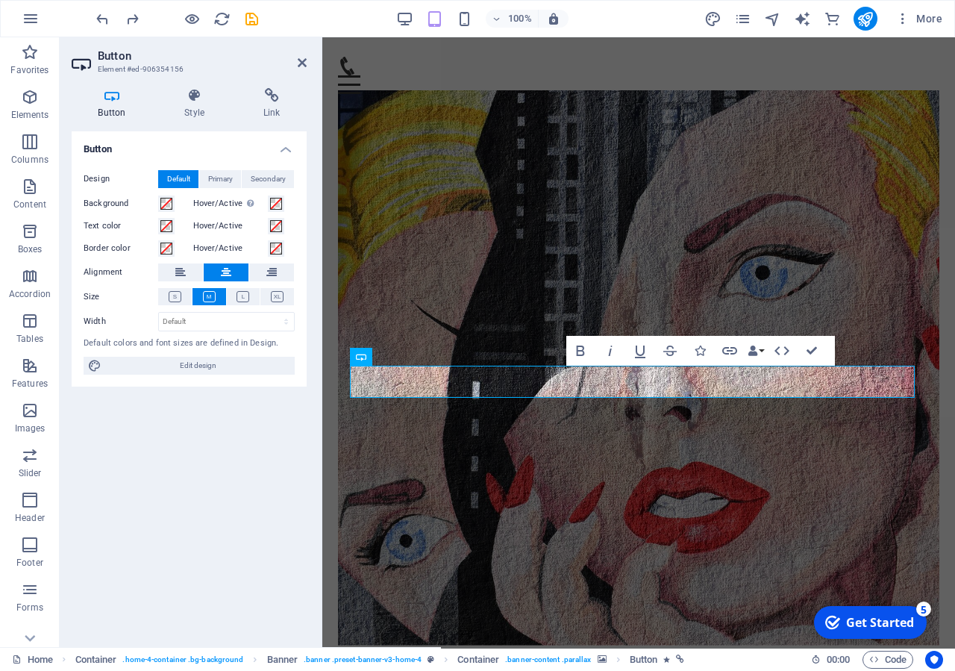
click at [661, 452] on figure at bounding box center [638, 367] width 601 height 555
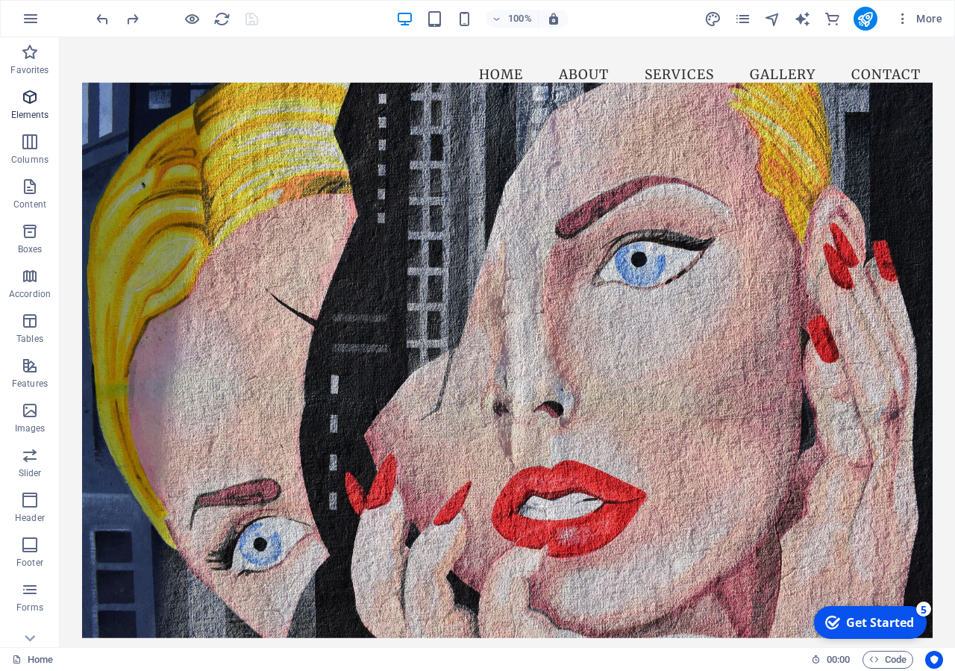
click at [25, 96] on icon "button" at bounding box center [30, 97] width 18 height 18
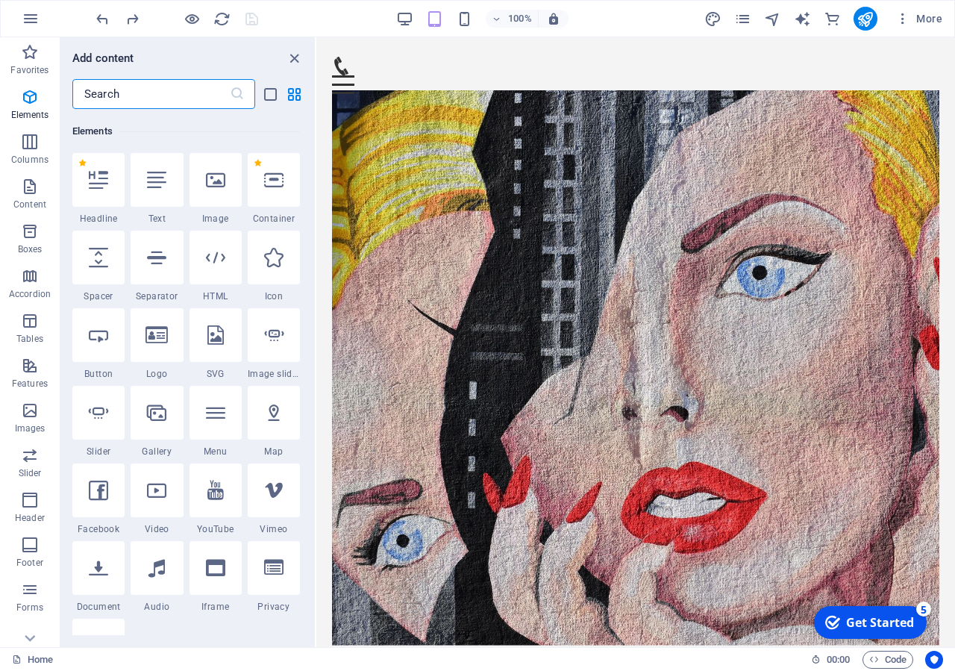
scroll to position [159, 0]
click at [99, 191] on div at bounding box center [98, 178] width 52 height 54
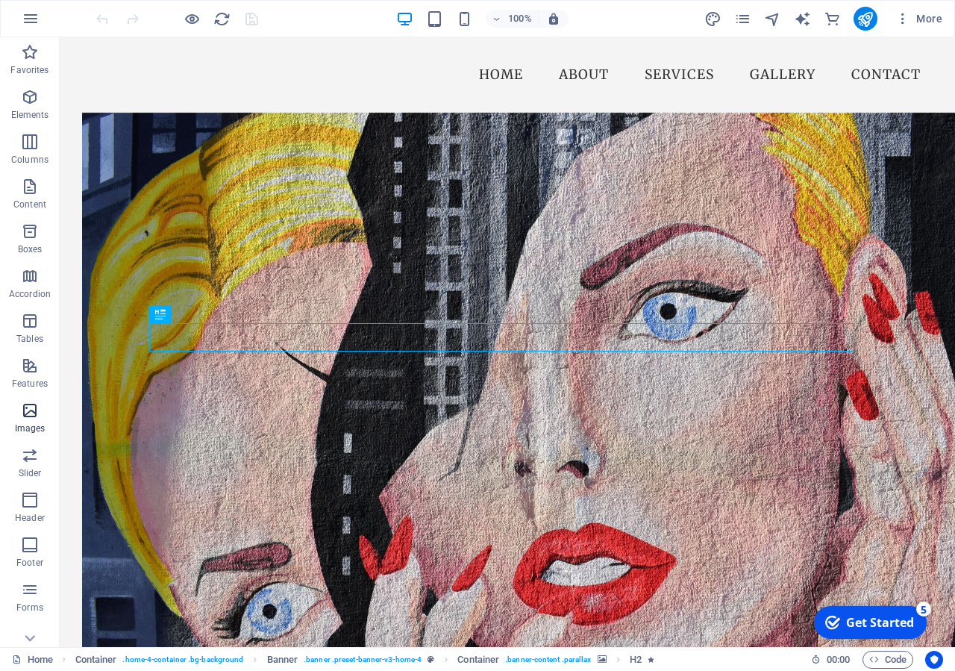
click at [33, 416] on icon "button" at bounding box center [30, 410] width 18 height 18
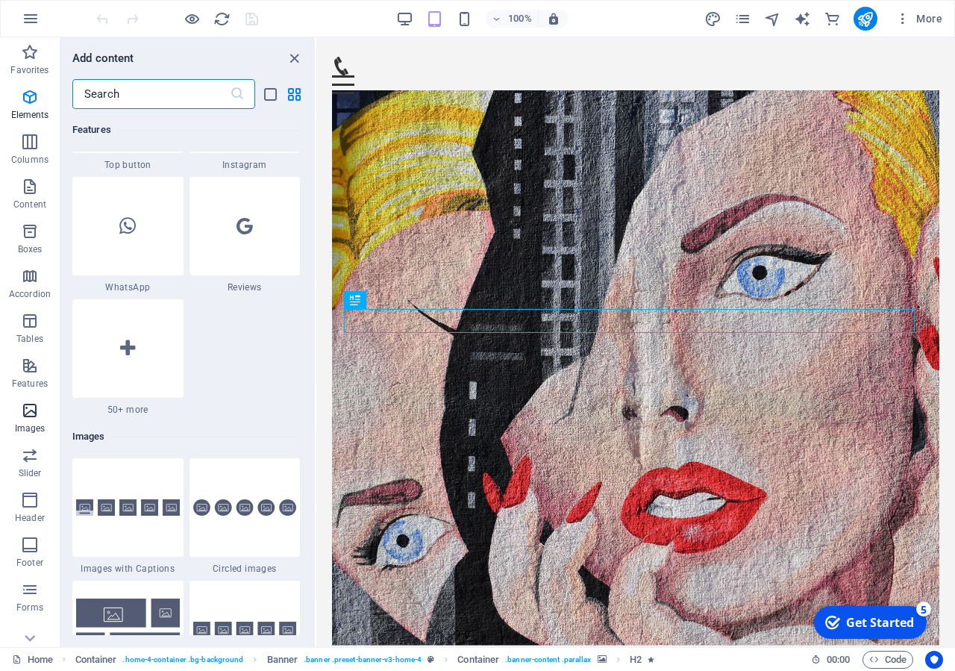
scroll to position [7567, 0]
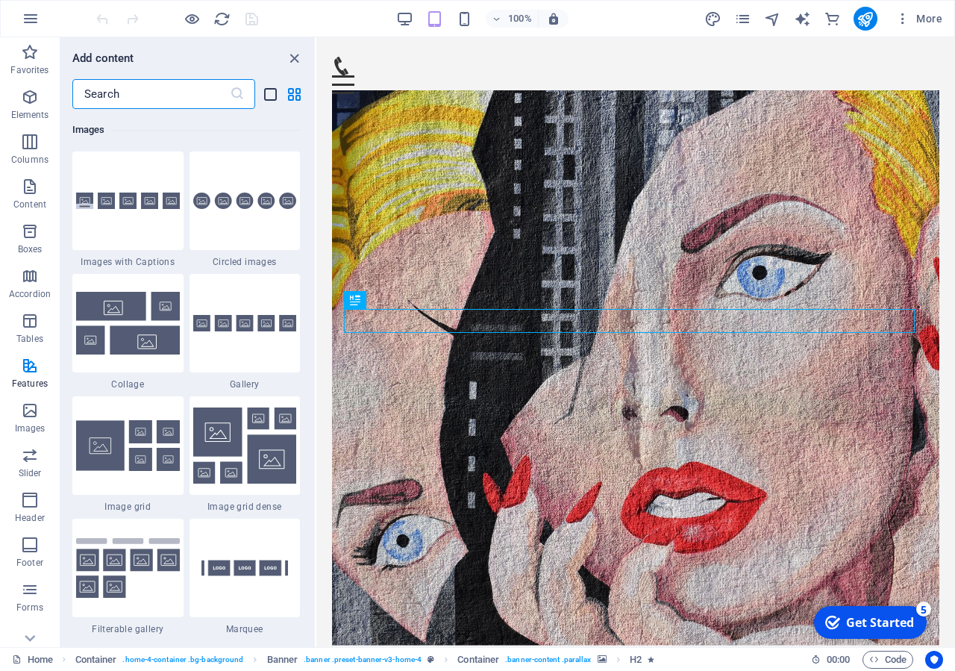
click at [271, 100] on icon "list-view" at bounding box center [270, 94] width 17 height 17
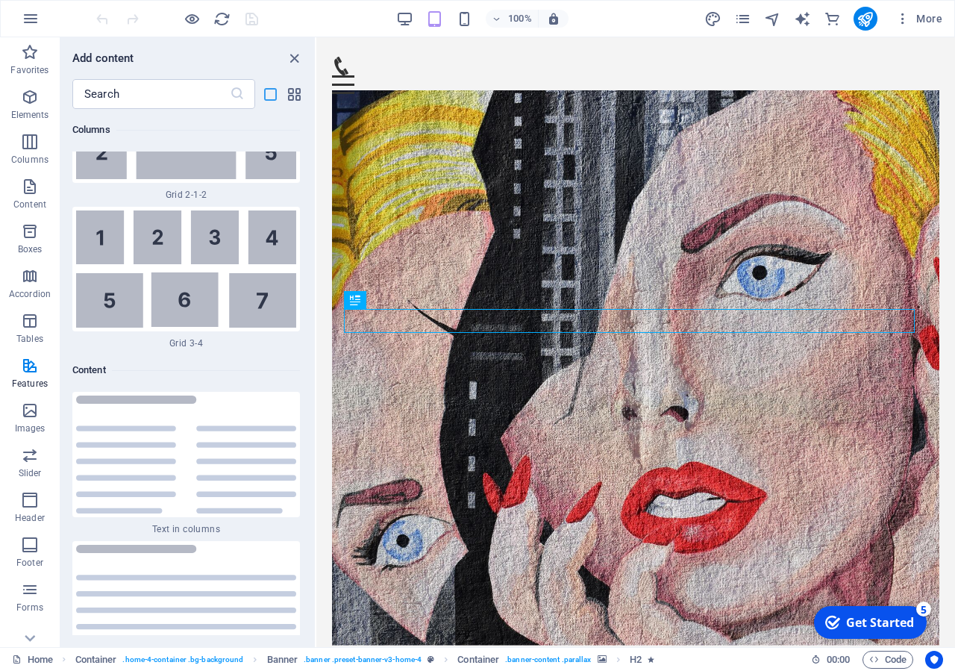
scroll to position [17865, 0]
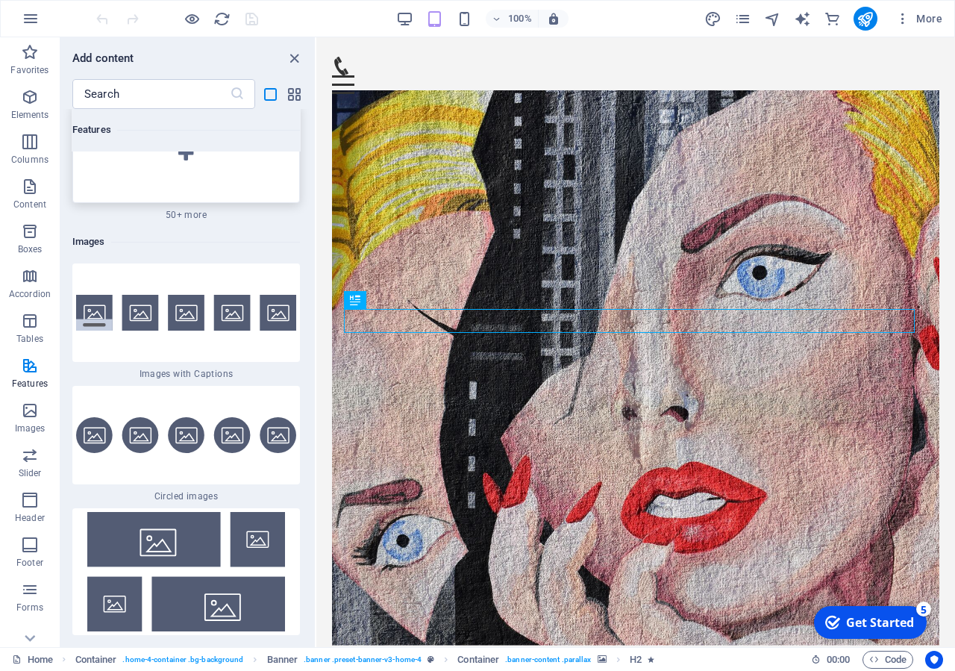
click at [184, 157] on div at bounding box center [186, 153] width 228 height 99
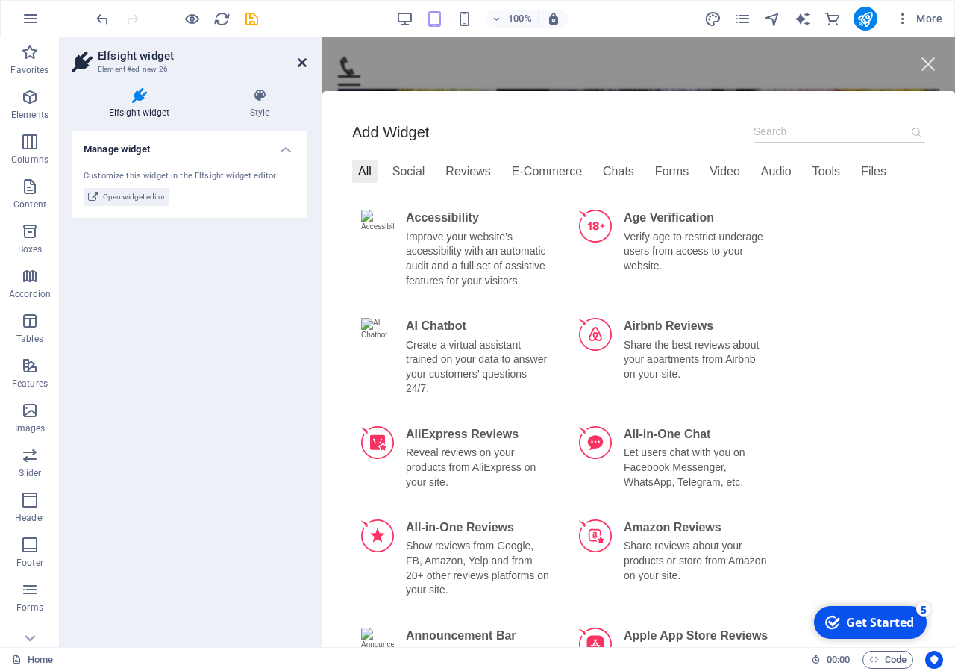
click at [300, 63] on icon at bounding box center [302, 63] width 9 height 12
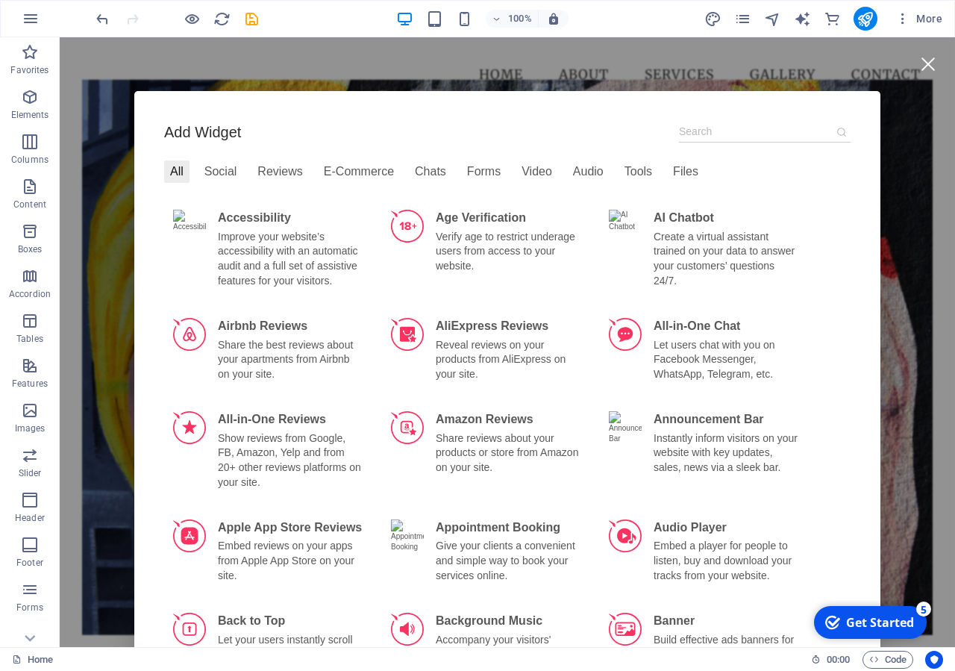
click at [916, 57] on div at bounding box center [928, 64] width 34 height 34
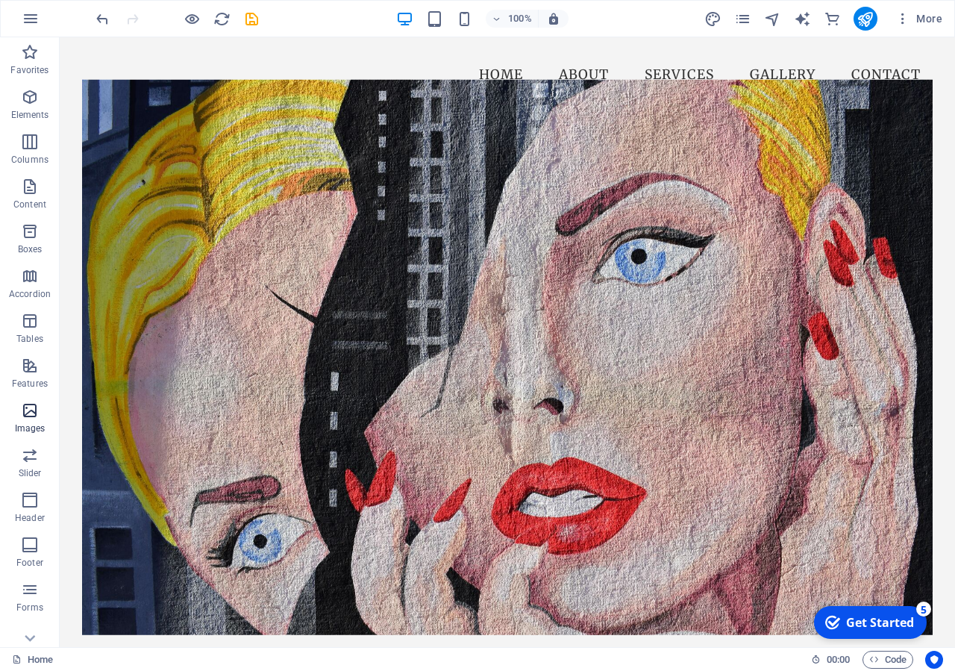
click at [38, 418] on icon "button" at bounding box center [30, 410] width 18 height 18
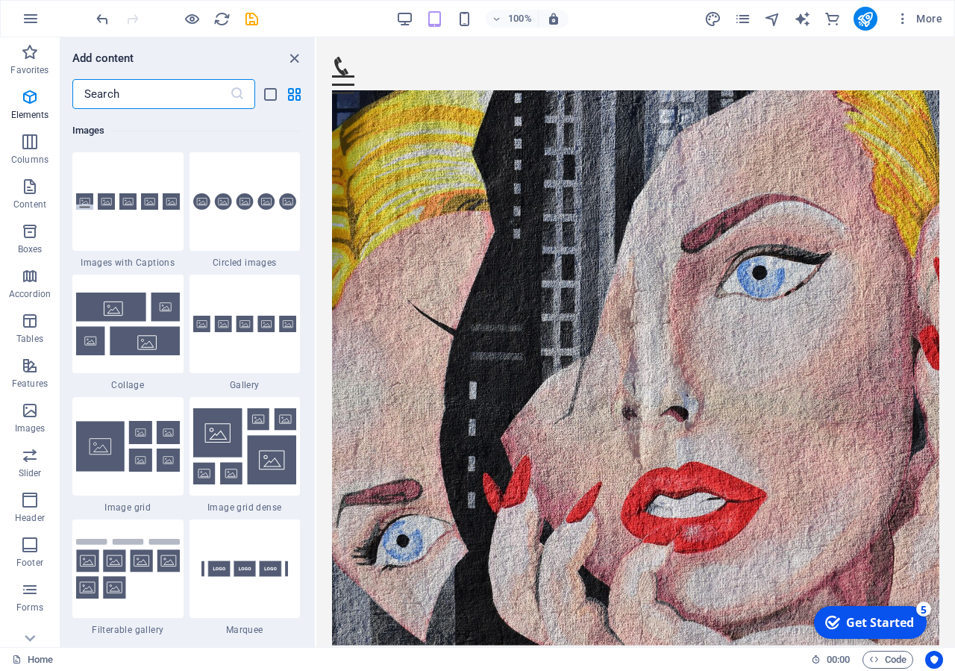
scroll to position [7567, 0]
click at [275, 96] on icon "list-view" at bounding box center [270, 94] width 17 height 17
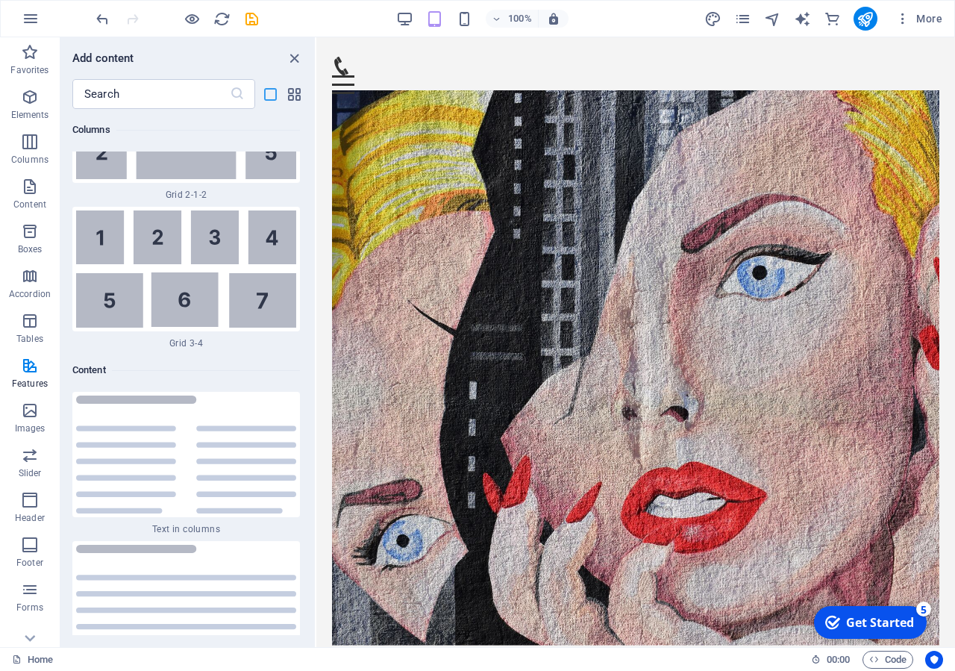
scroll to position [17865, 0]
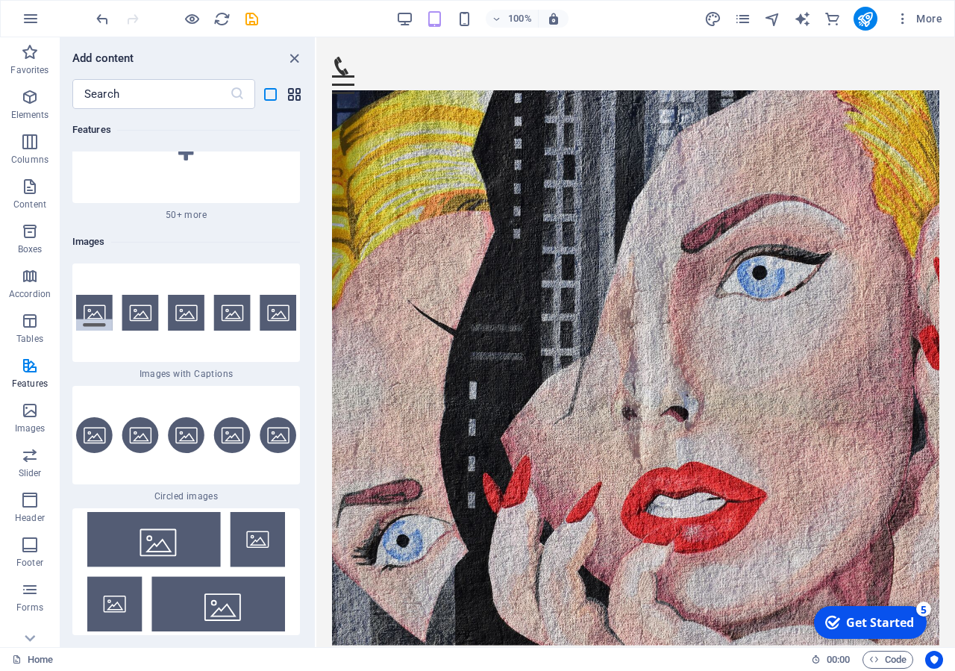
click at [298, 96] on icon "grid-view" at bounding box center [294, 94] width 17 height 17
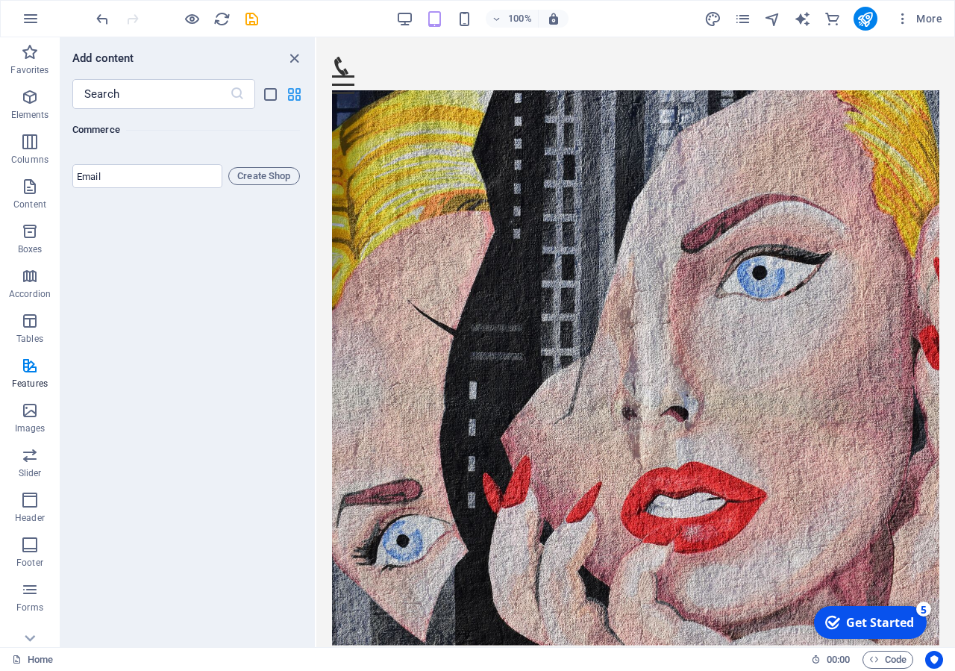
scroll to position [7567, 0]
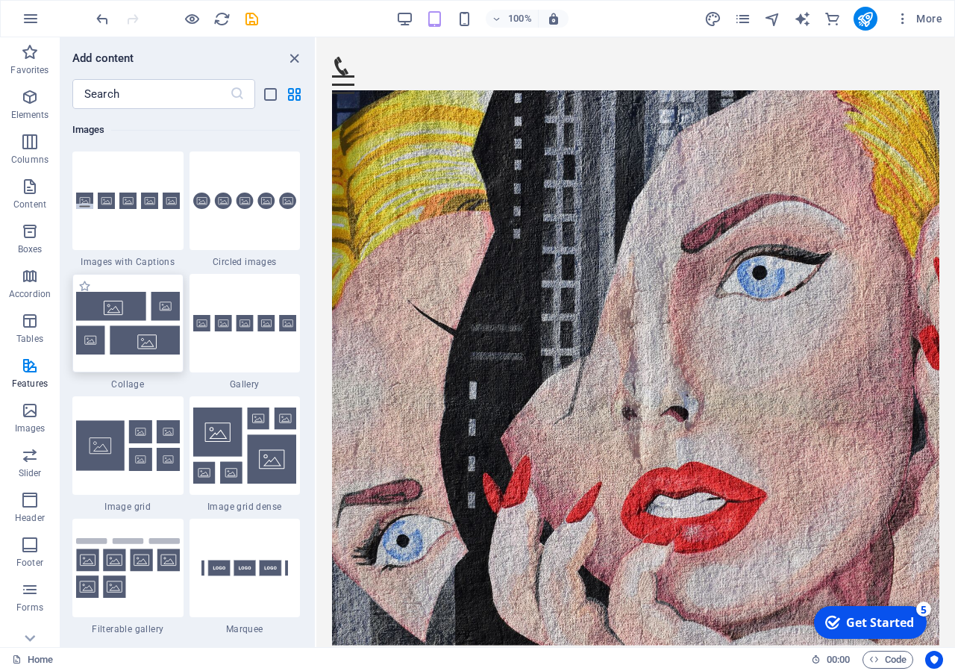
click at [146, 354] on img at bounding box center [128, 323] width 104 height 62
click at [145, 354] on img at bounding box center [128, 323] width 104 height 62
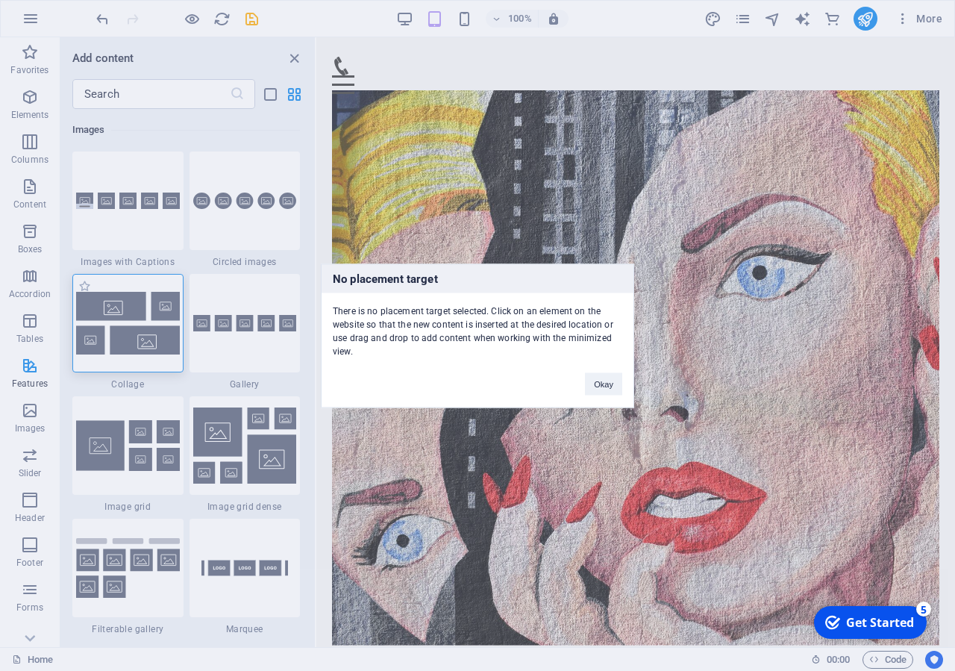
click at [225, 534] on div "No placement target There is no placement target selected. Click on an element …" at bounding box center [477, 335] width 955 height 671
click at [151, 354] on img at bounding box center [128, 323] width 104 height 62
click at [489, 220] on figure at bounding box center [635, 367] width 607 height 555
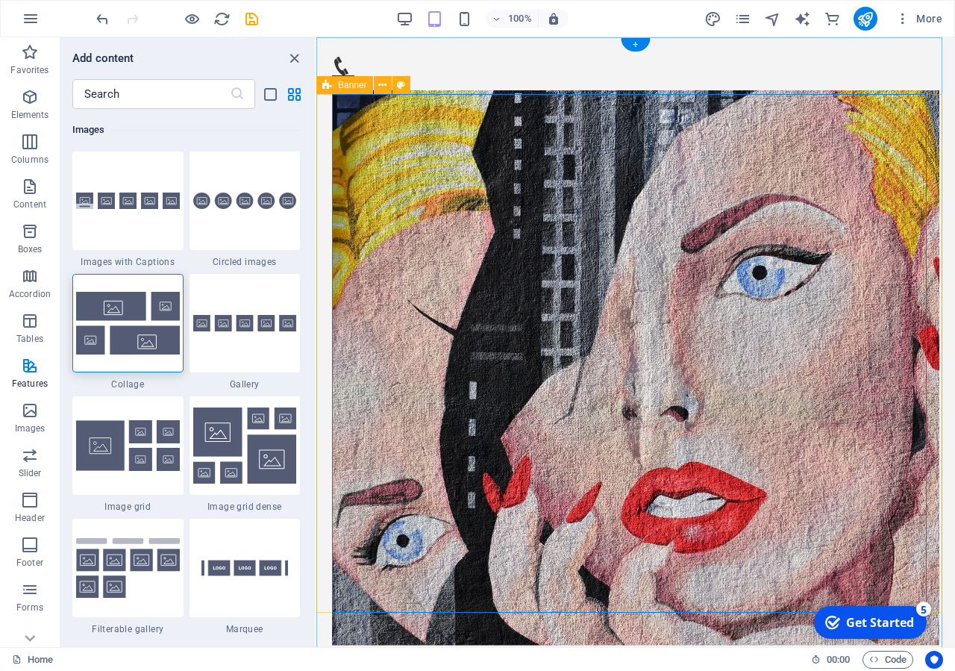
click at [316, 375] on div "H2 Container Banner Container Container Menu Bar Container Menu Elfsight widget…" at bounding box center [635, 342] width 639 height 610
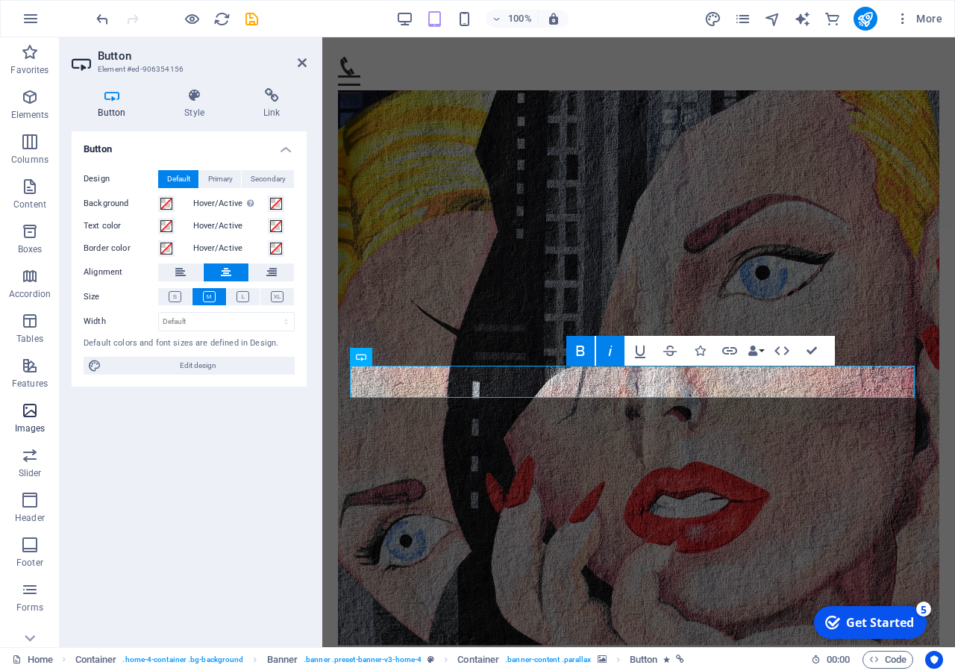
click at [33, 423] on p "Images" at bounding box center [30, 428] width 31 height 12
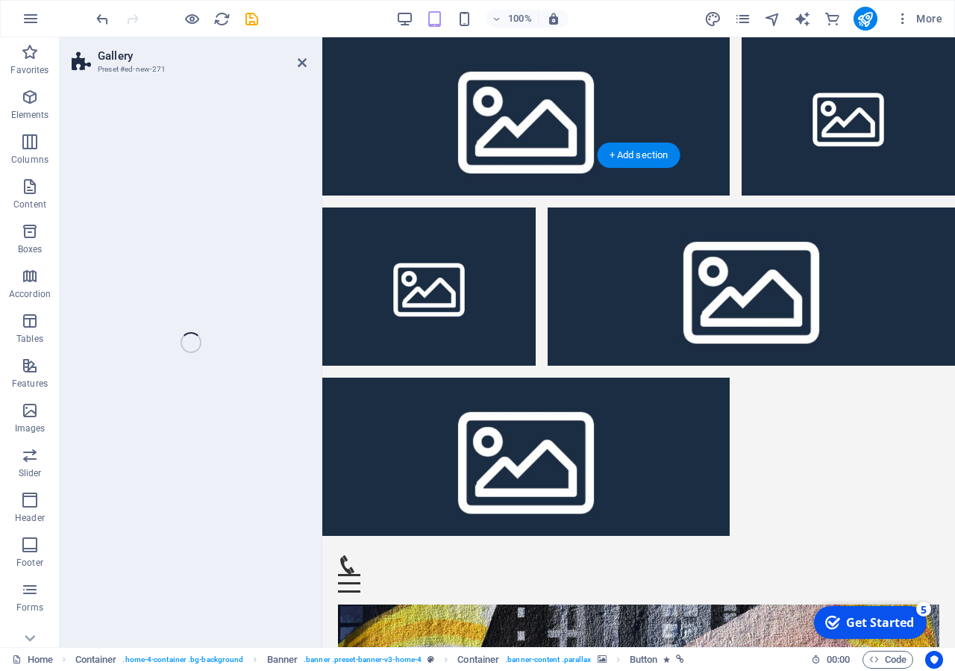
click at [296, 92] on div "Gallery Preset #ed-new-271 Drag here to replace the existing content. Press “Ct…" at bounding box center [507, 342] width 895 height 610
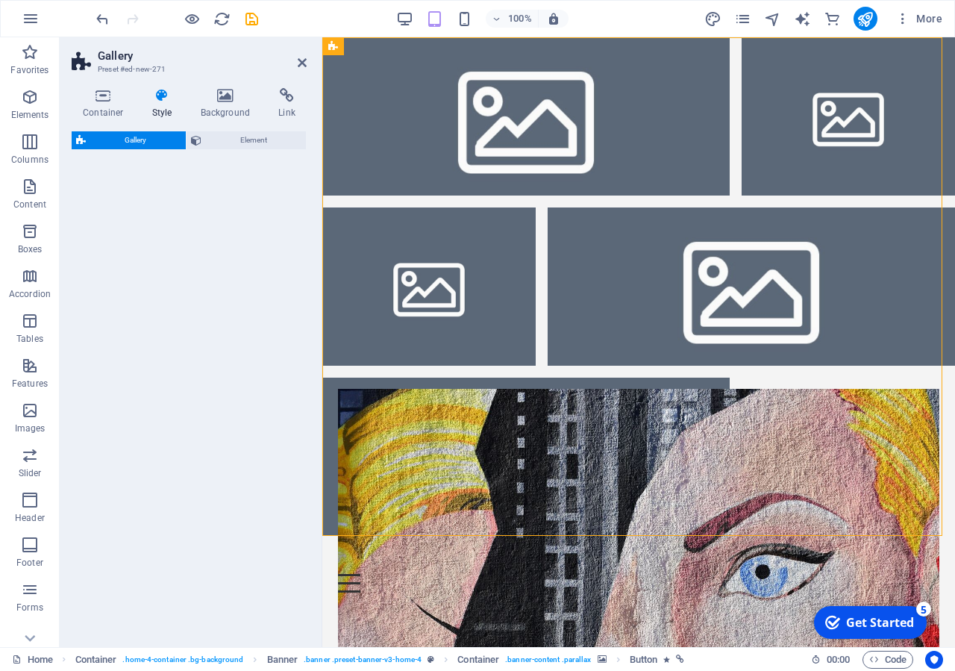
select select "rem"
select select "preset-gallery-v3-collage"
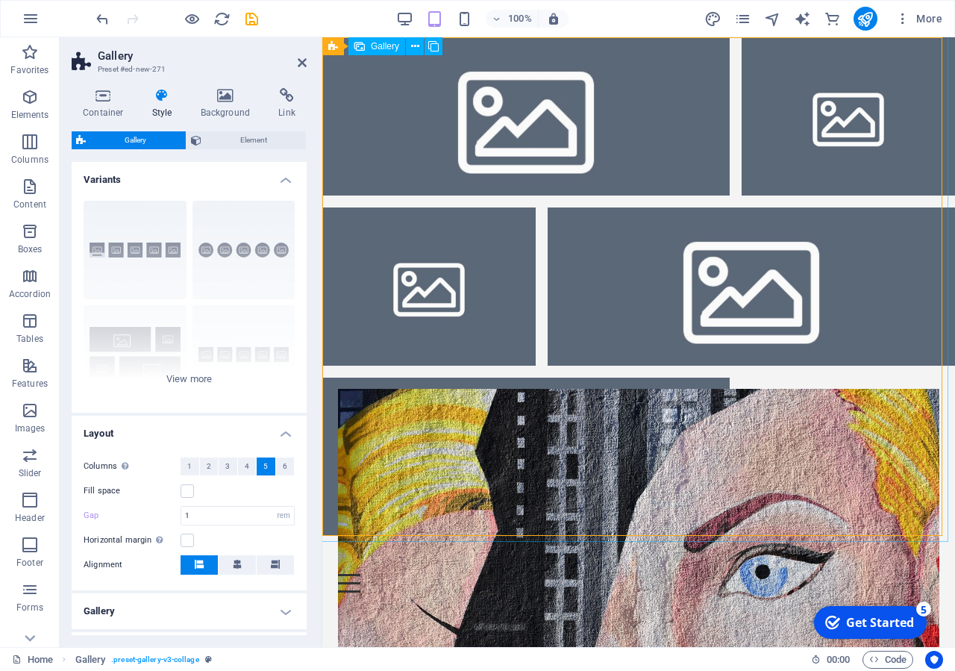
click at [490, 121] on li at bounding box center [525, 116] width 407 height 158
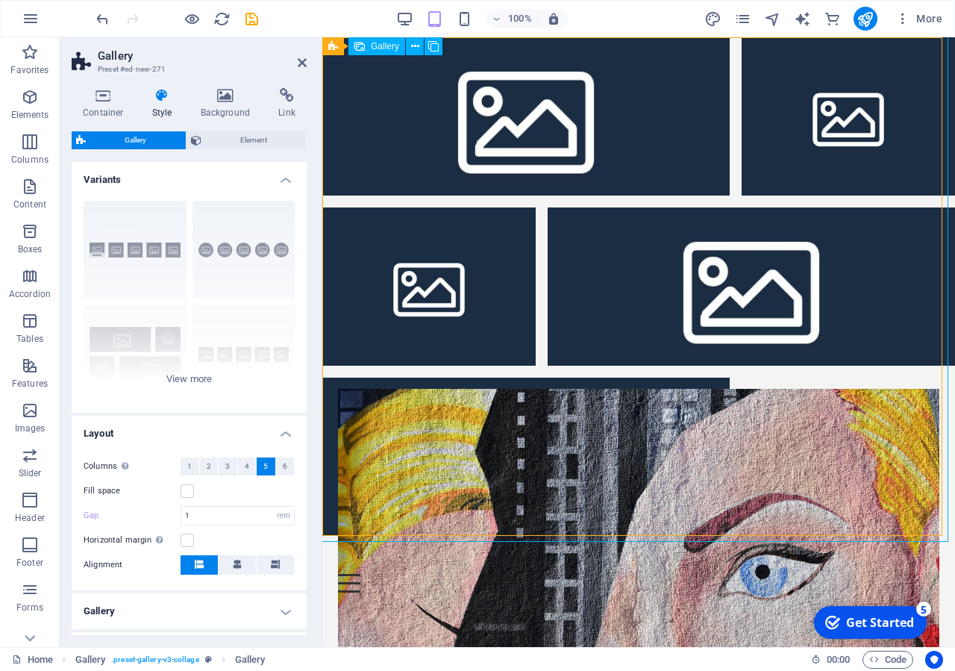
click at [385, 49] on span "Gallery" at bounding box center [385, 46] width 28 height 9
click at [430, 41] on icon at bounding box center [433, 47] width 10 height 16
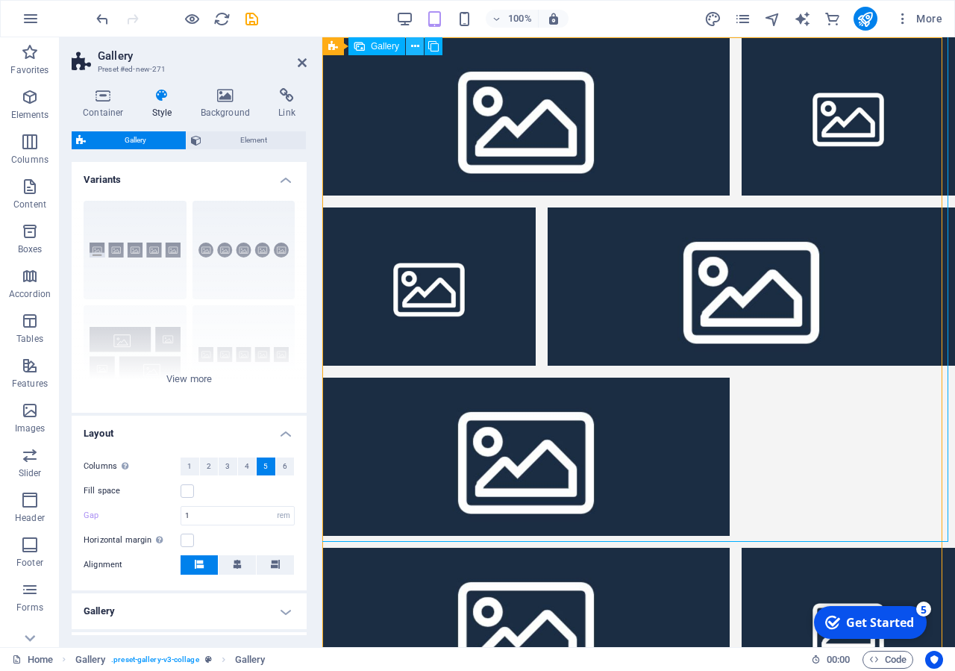
click at [413, 49] on icon at bounding box center [415, 47] width 8 height 16
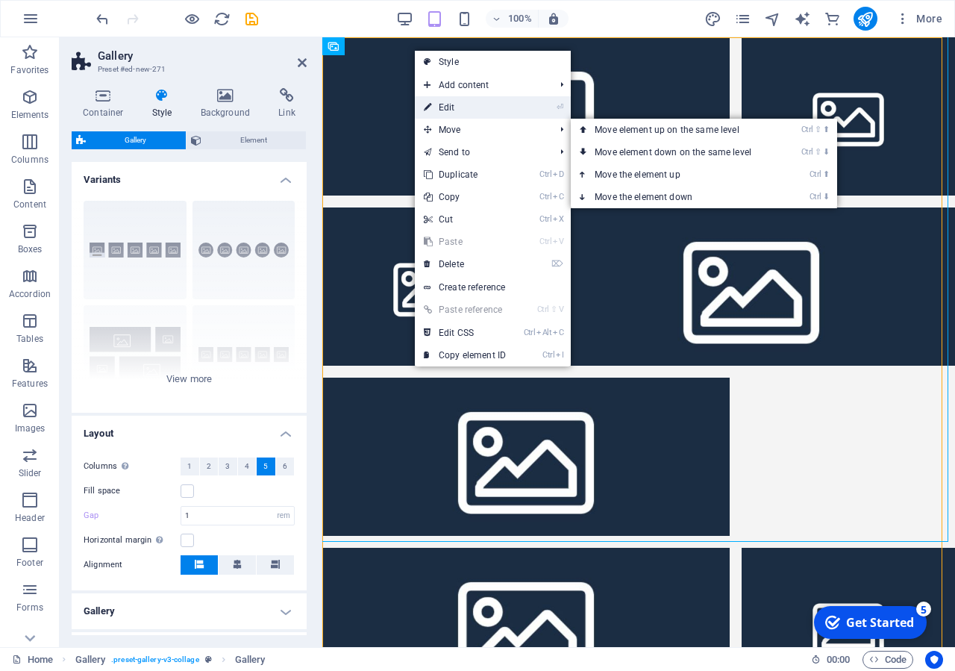
click at [453, 107] on link "⏎ Edit" at bounding box center [465, 107] width 100 height 22
select select "4"
select select "px"
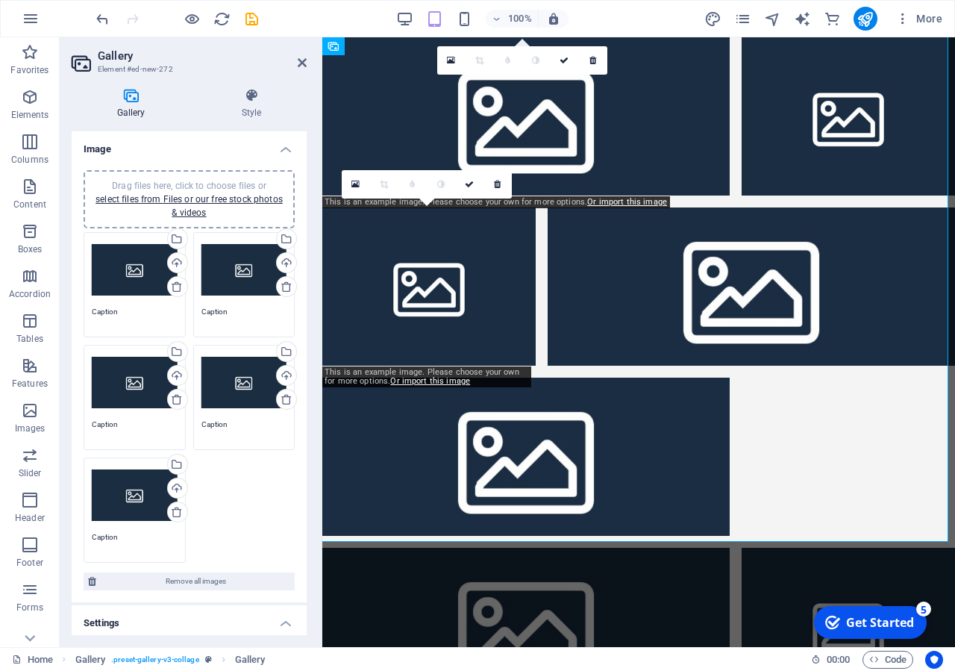
click at [130, 272] on div "Drag files here, click to choose files or select files from Files or our free s…" at bounding box center [135, 270] width 86 height 60
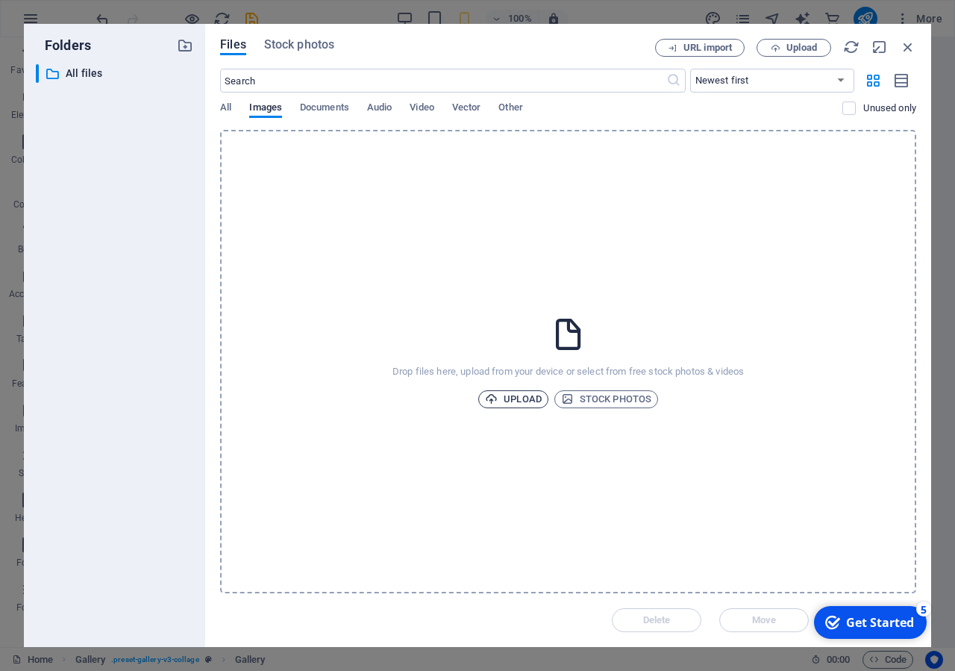
click at [534, 398] on span "Upload" at bounding box center [513, 399] width 57 height 18
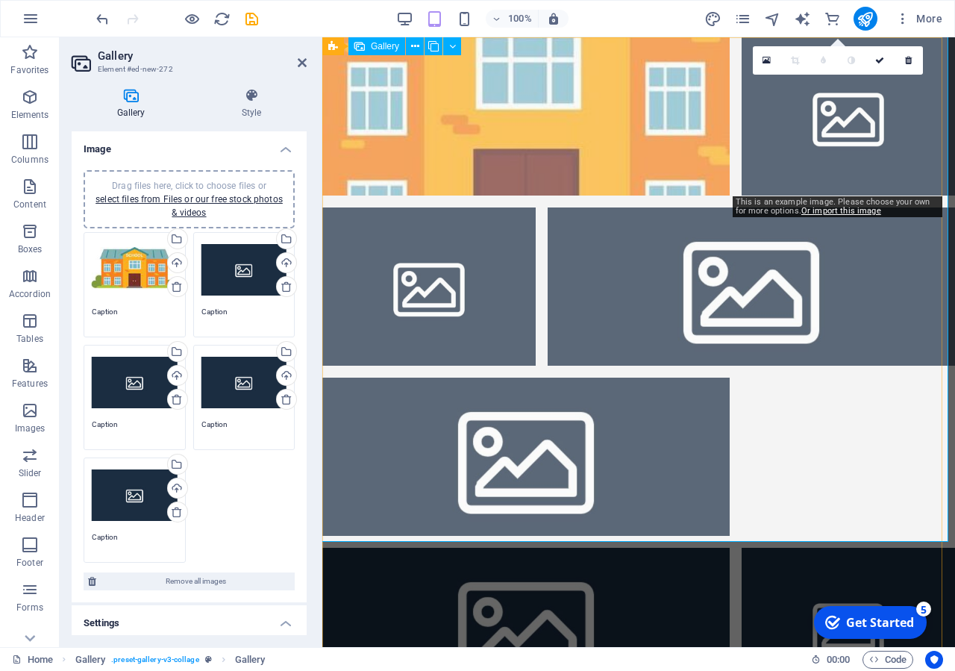
click at [827, 116] on li at bounding box center [848, 116] width 213 height 158
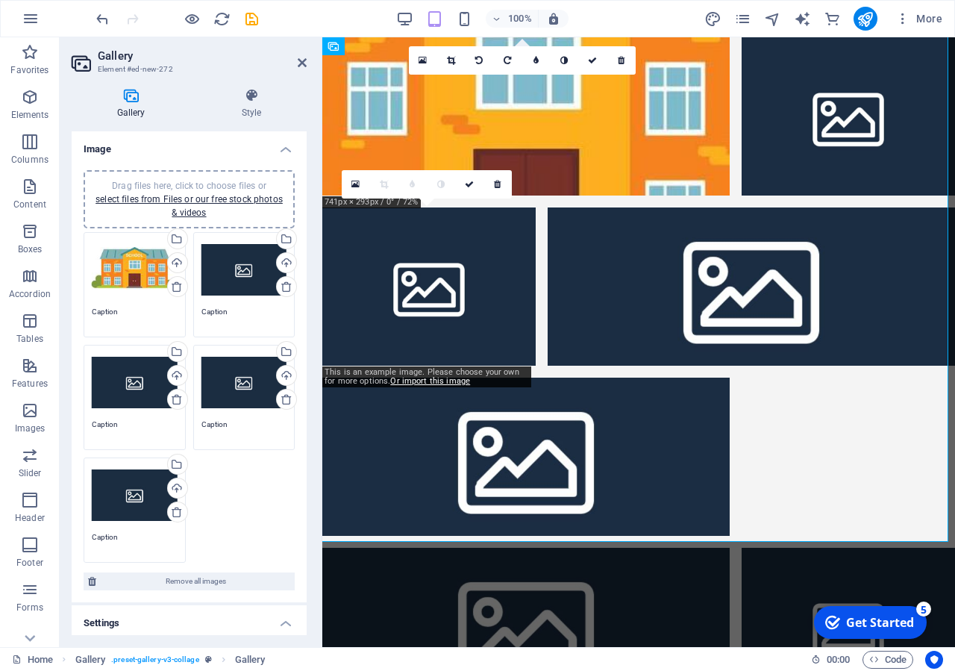
click at [229, 271] on div "Drag files here, click to choose files or select files from Files or our free s…" at bounding box center [244, 270] width 86 height 60
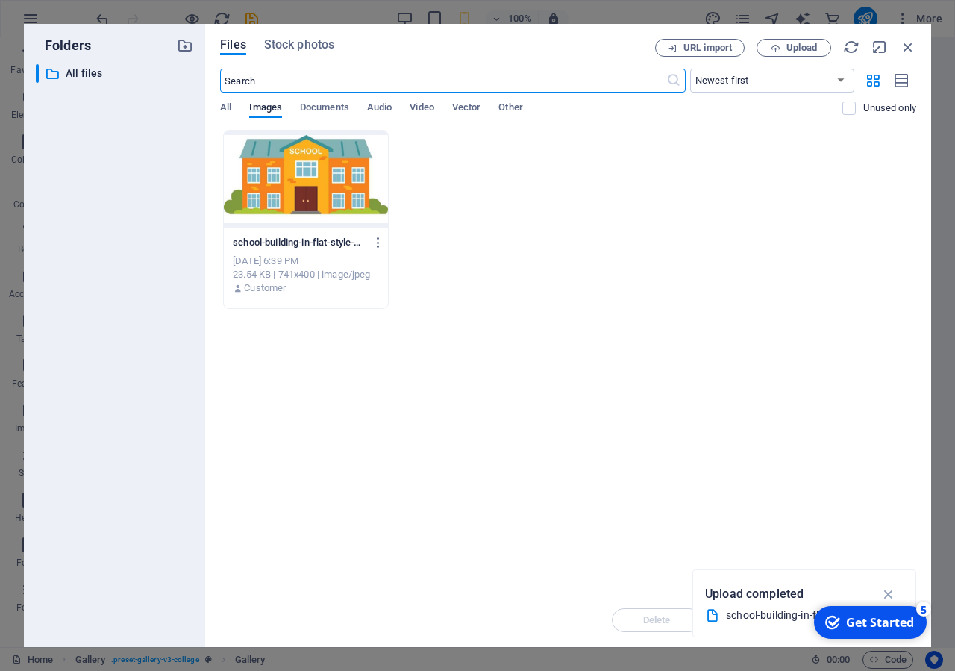
click at [366, 194] on div at bounding box center [306, 179] width 164 height 97
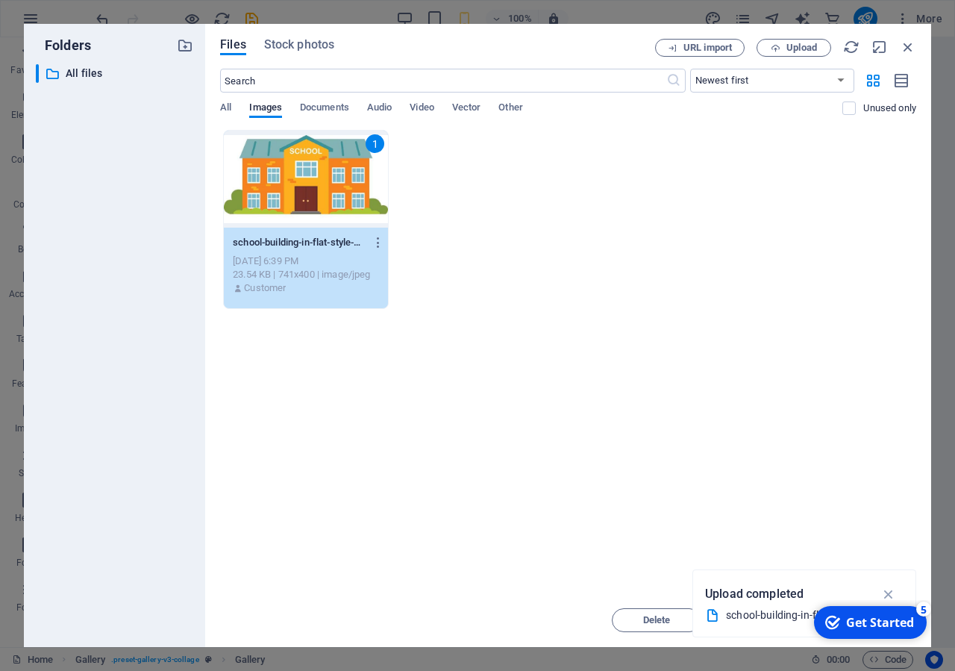
click at [366, 194] on div "1" at bounding box center [306, 179] width 164 height 97
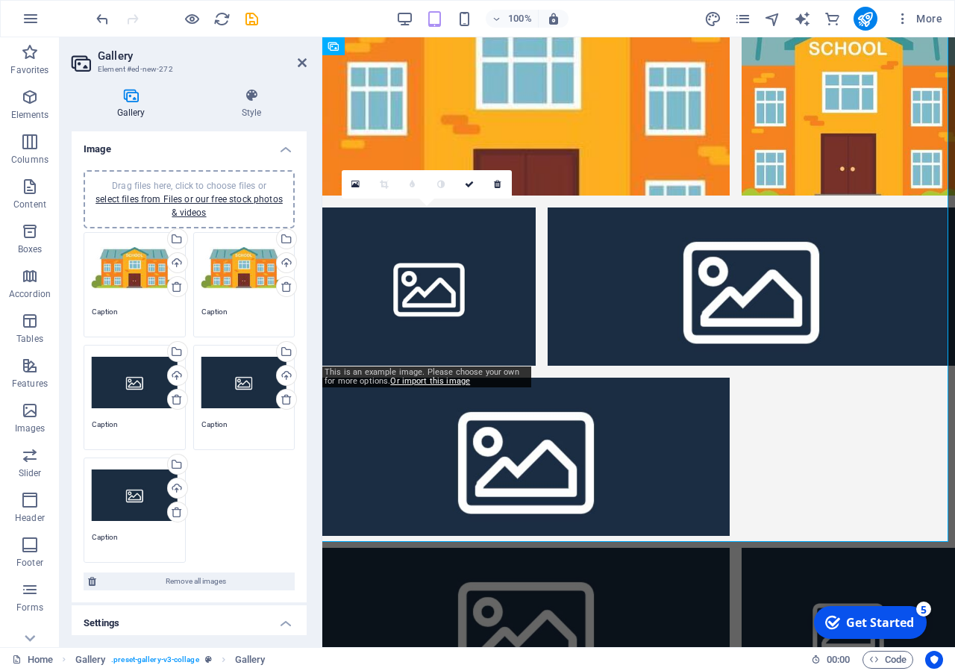
click at [130, 393] on div "Drag files here, click to choose files or select files from Files or our free s…" at bounding box center [135, 383] width 86 height 60
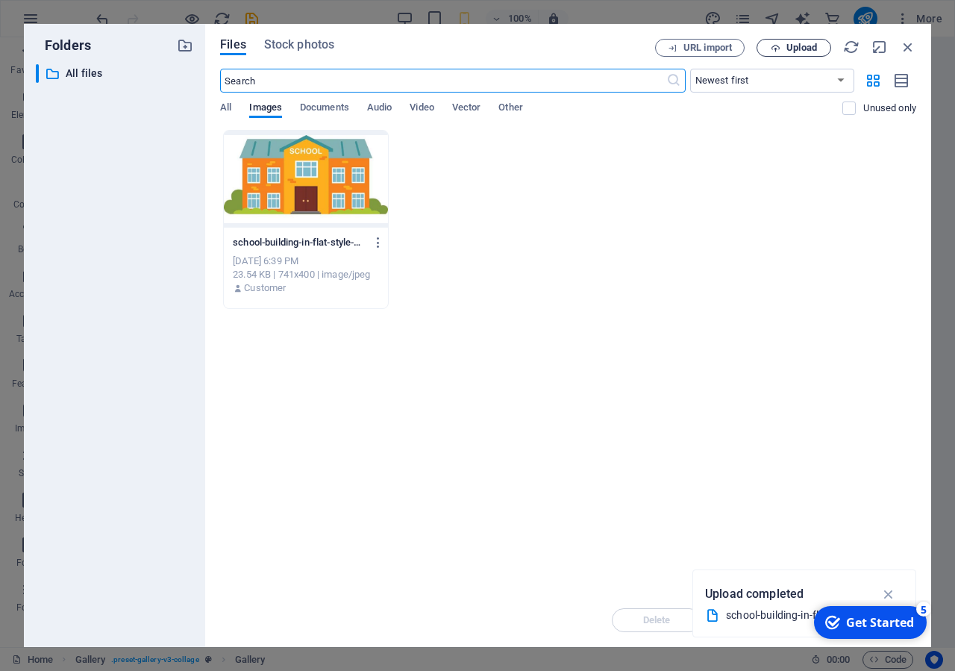
click at [805, 52] on span "Upload" at bounding box center [802, 47] width 31 height 9
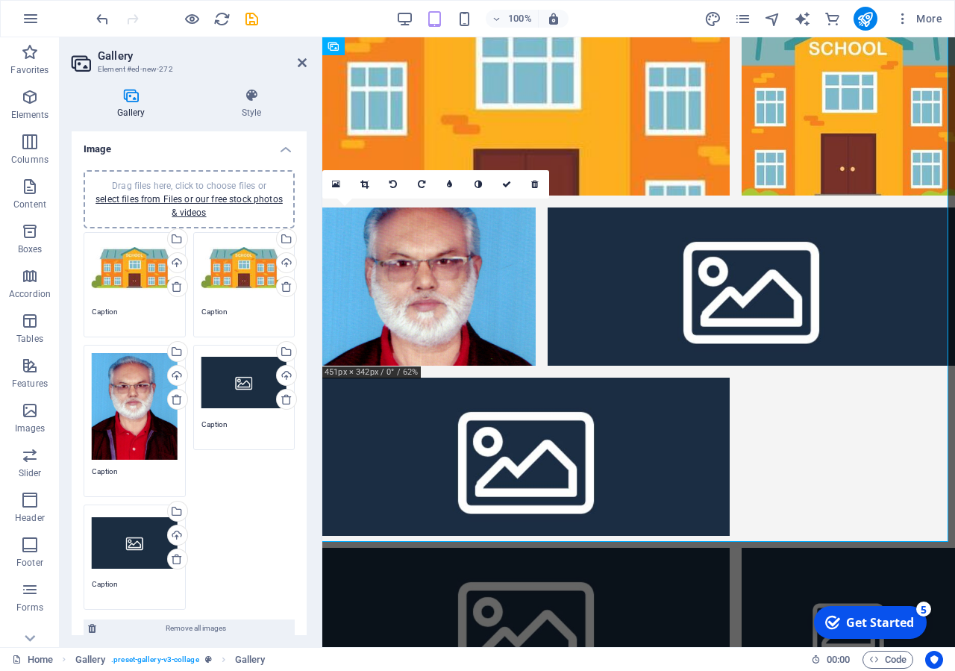
click at [245, 257] on div "Drag files here, click to choose files or select files from Files or our free s…" at bounding box center [244, 270] width 86 height 60
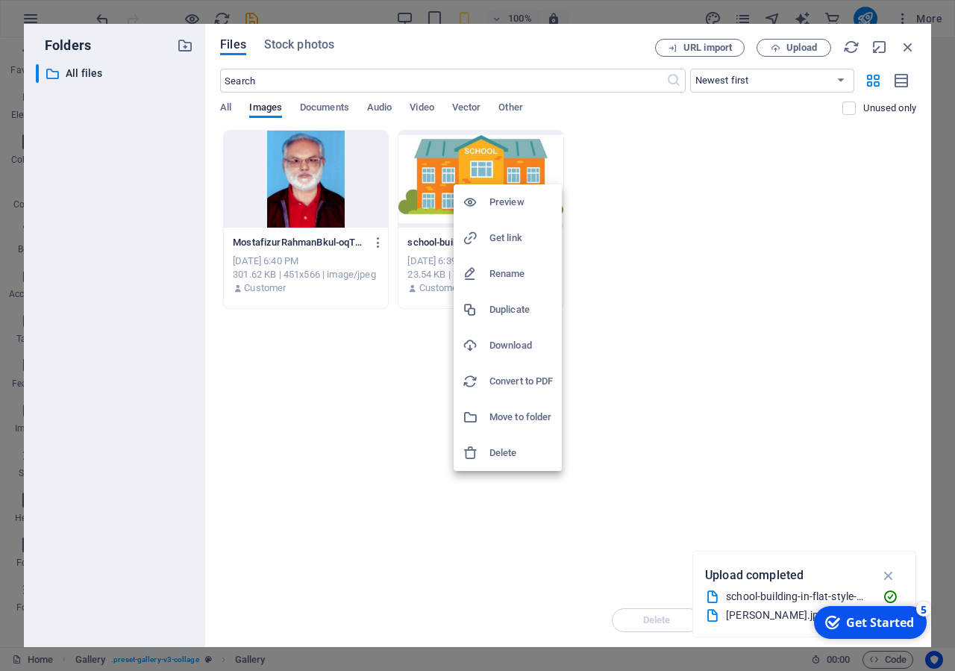
click at [517, 450] on h6 "Delete" at bounding box center [521, 453] width 63 height 18
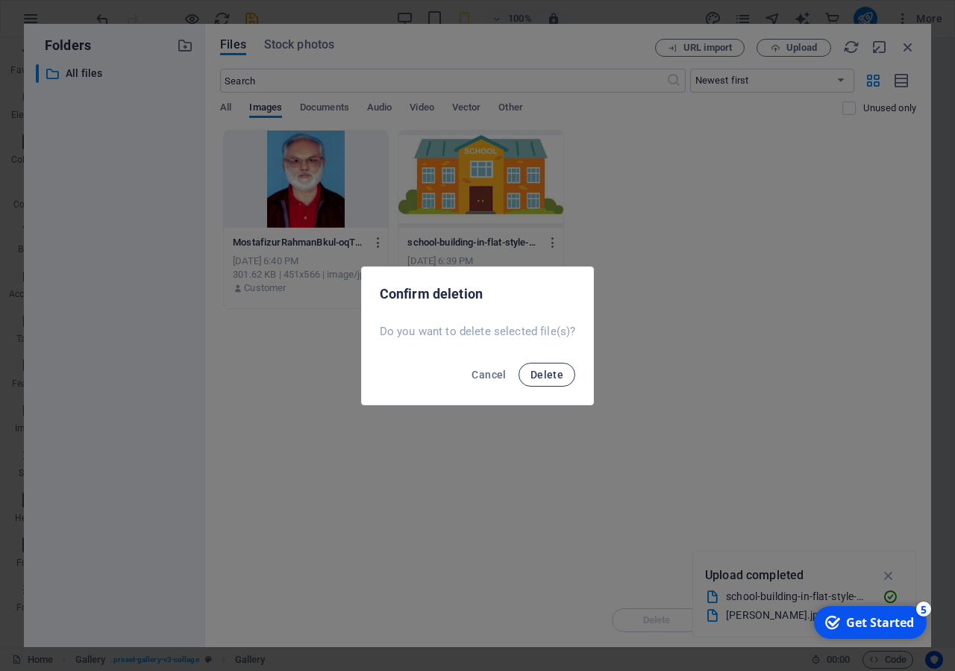
click at [534, 372] on span "Delete" at bounding box center [547, 375] width 33 height 12
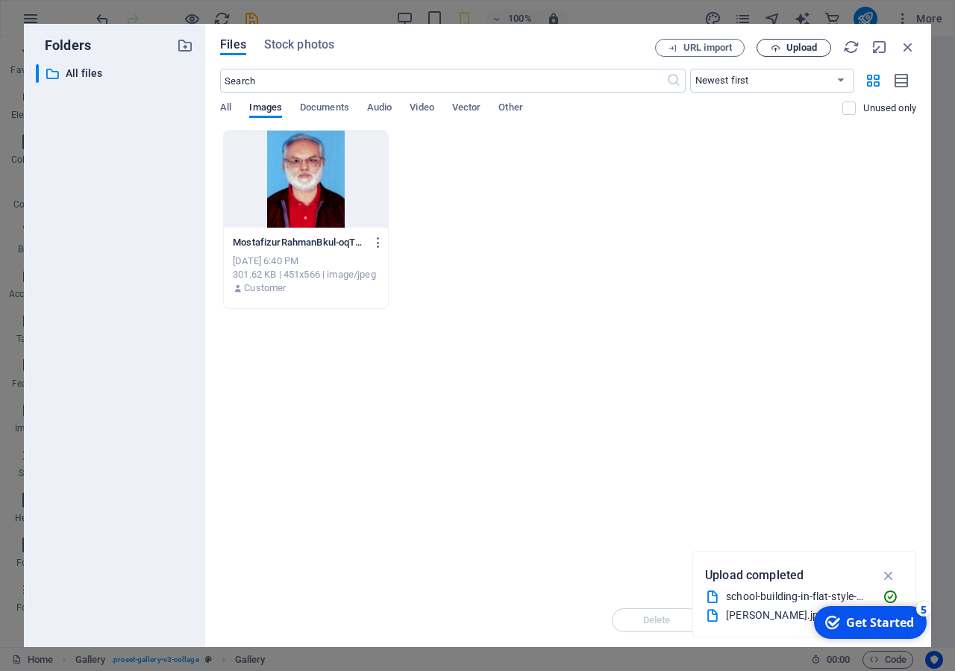
click at [791, 43] on span "Upload" at bounding box center [802, 47] width 31 height 9
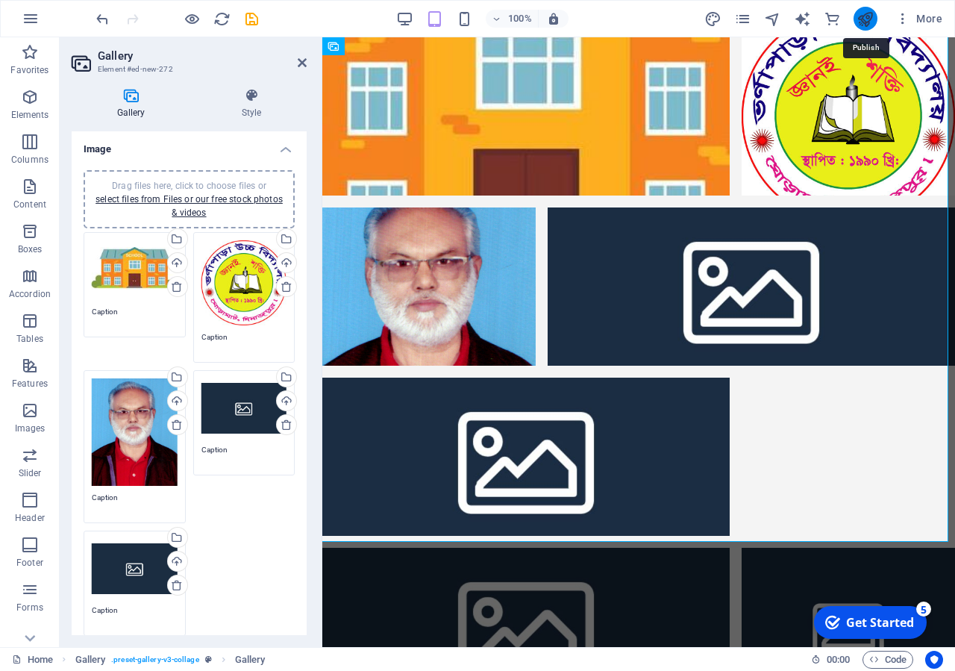
drag, startPoint x: 860, startPoint y: 15, endPoint x: 472, endPoint y: 63, distance: 391.0
click at [860, 15] on icon "publish" at bounding box center [865, 18] width 17 height 17
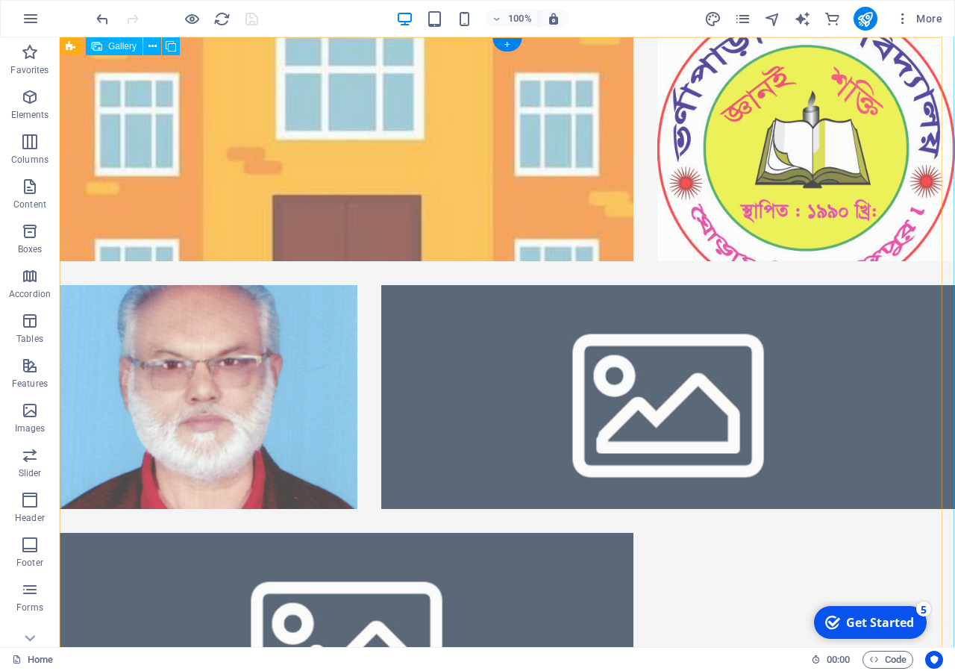
click at [334, 139] on li at bounding box center [347, 149] width 574 height 224
select select "4"
select select "px"
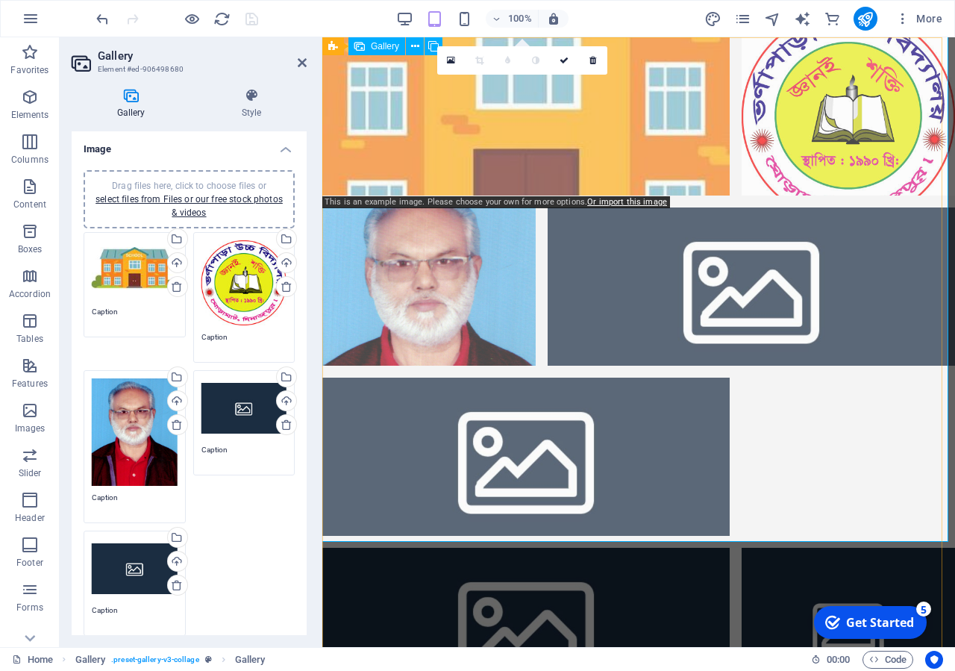
click at [613, 135] on li at bounding box center [525, 116] width 407 height 158
click at [554, 114] on li at bounding box center [525, 116] width 407 height 158
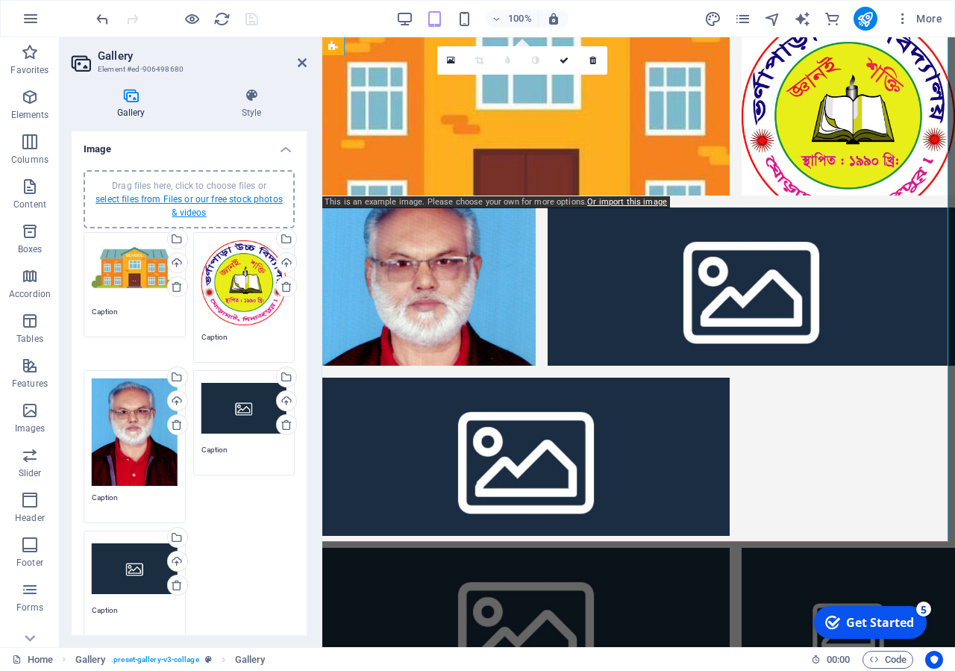
click at [211, 198] on link "select files from Files or our free stock photos & videos" at bounding box center [189, 206] width 187 height 24
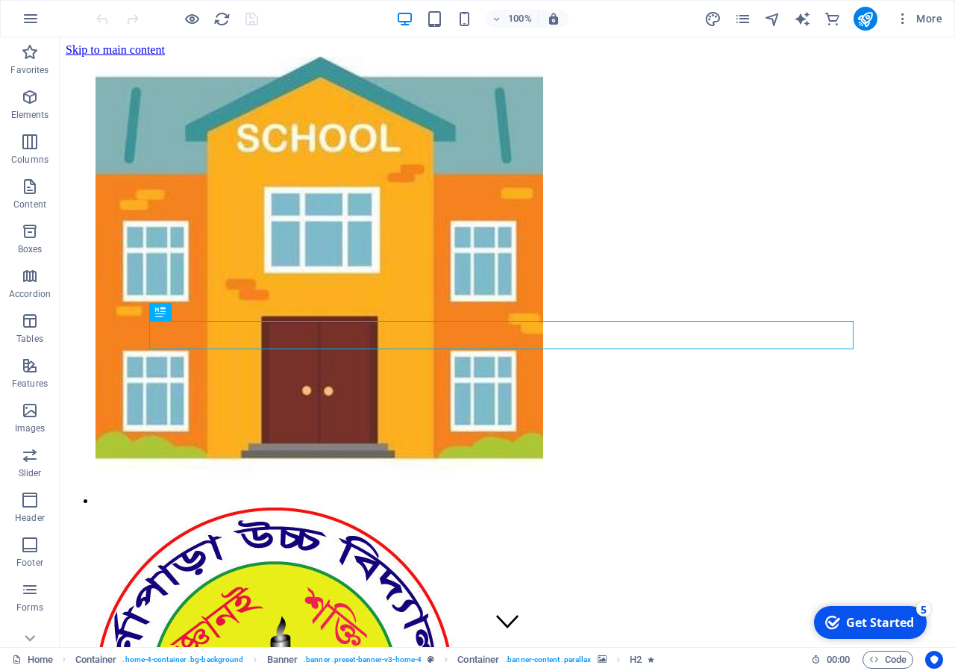
scroll to position [1465, 0]
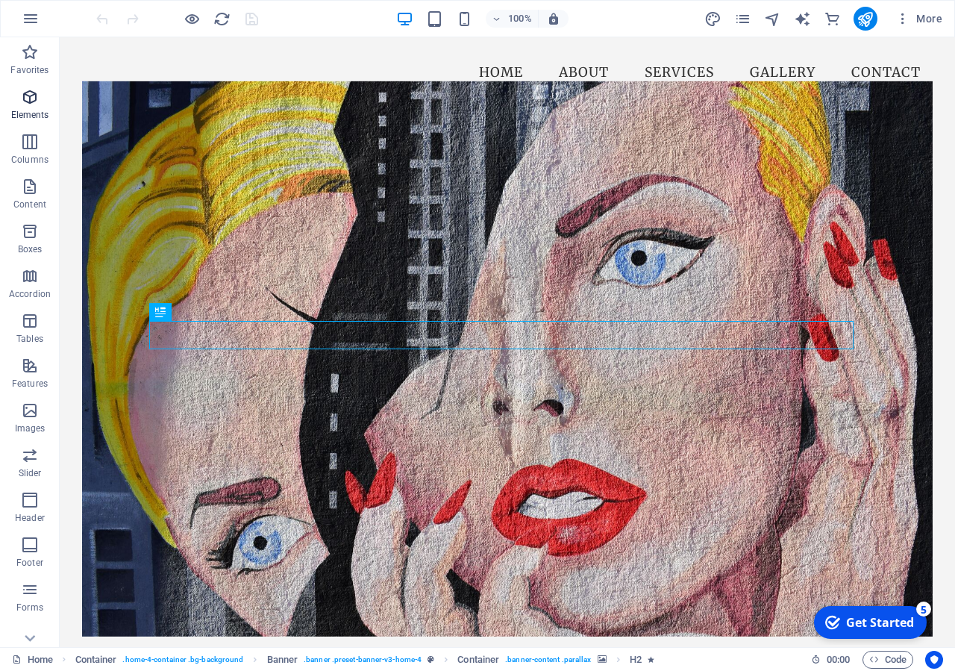
click at [43, 101] on span "Elements" at bounding box center [30, 106] width 60 height 36
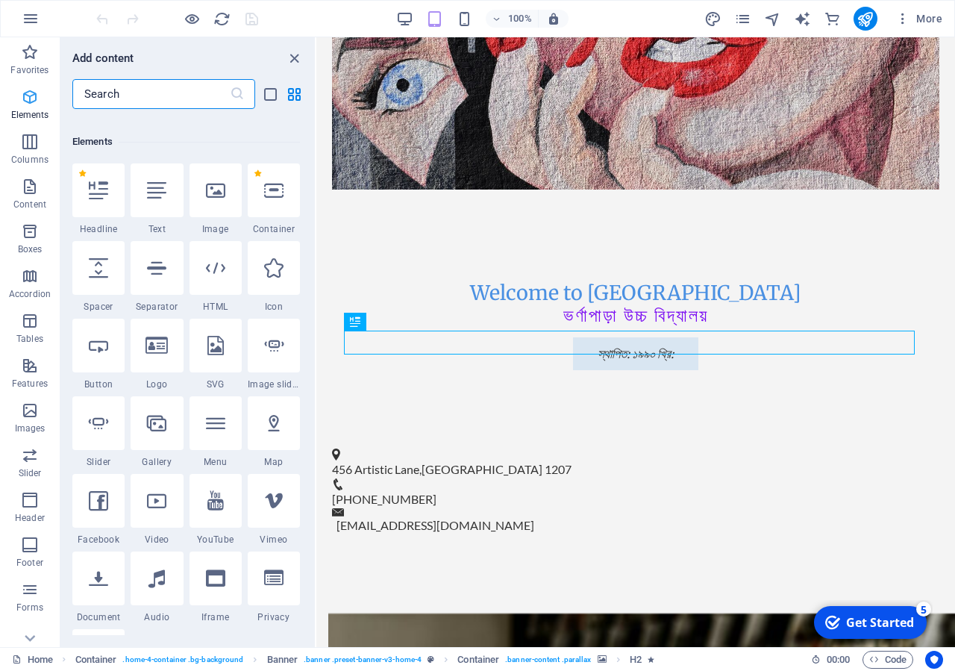
scroll to position [996, 0]
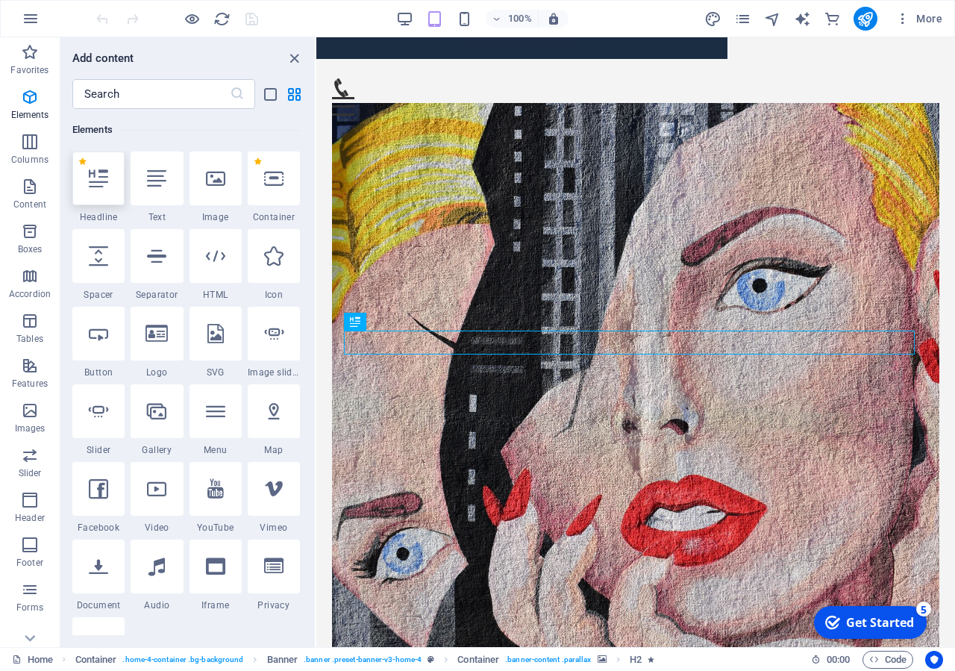
click at [107, 187] on icon at bounding box center [98, 178] width 19 height 19
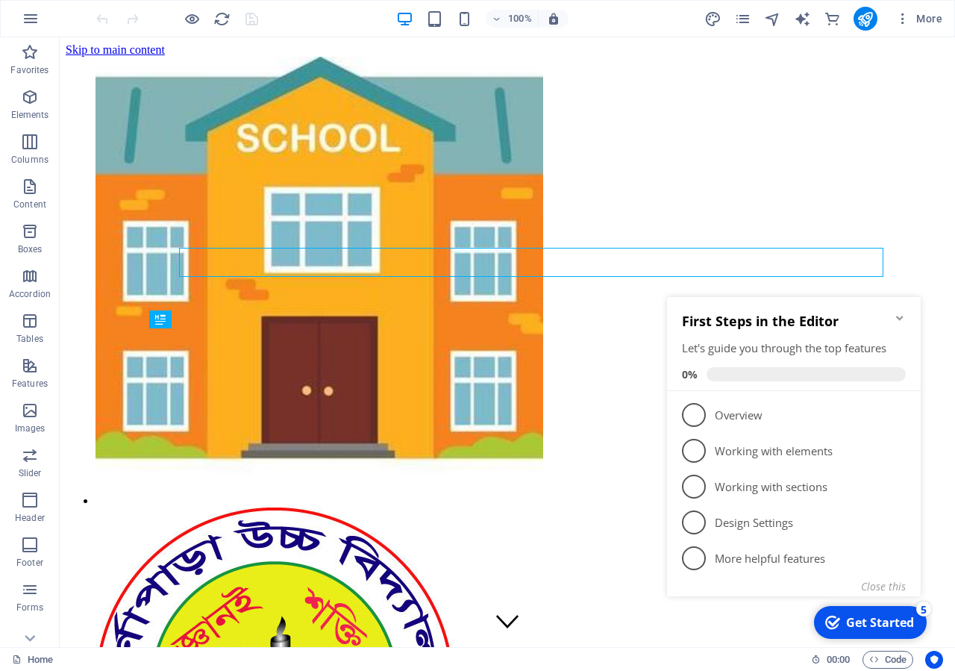
scroll to position [1465, 0]
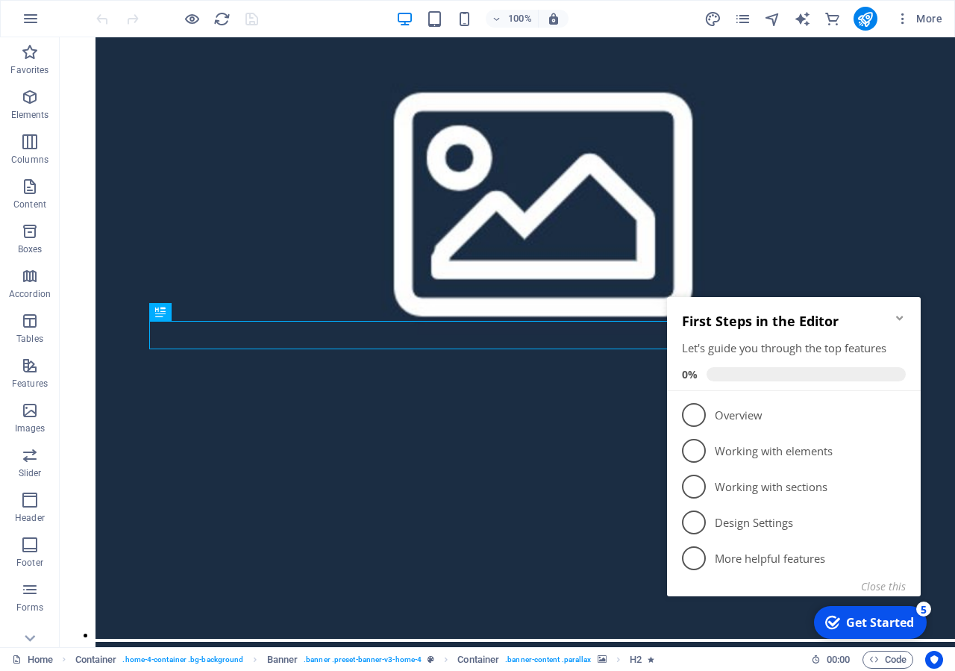
click at [900, 316] on icon "Minimize checklist" at bounding box center [900, 318] width 12 height 12
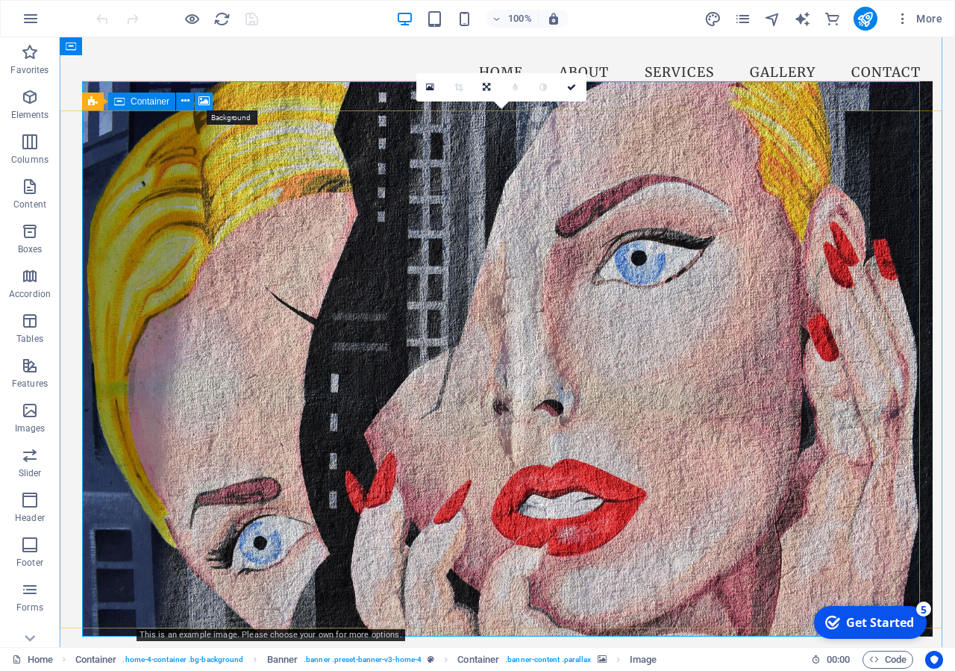
click at [200, 99] on icon at bounding box center [203, 101] width 11 height 16
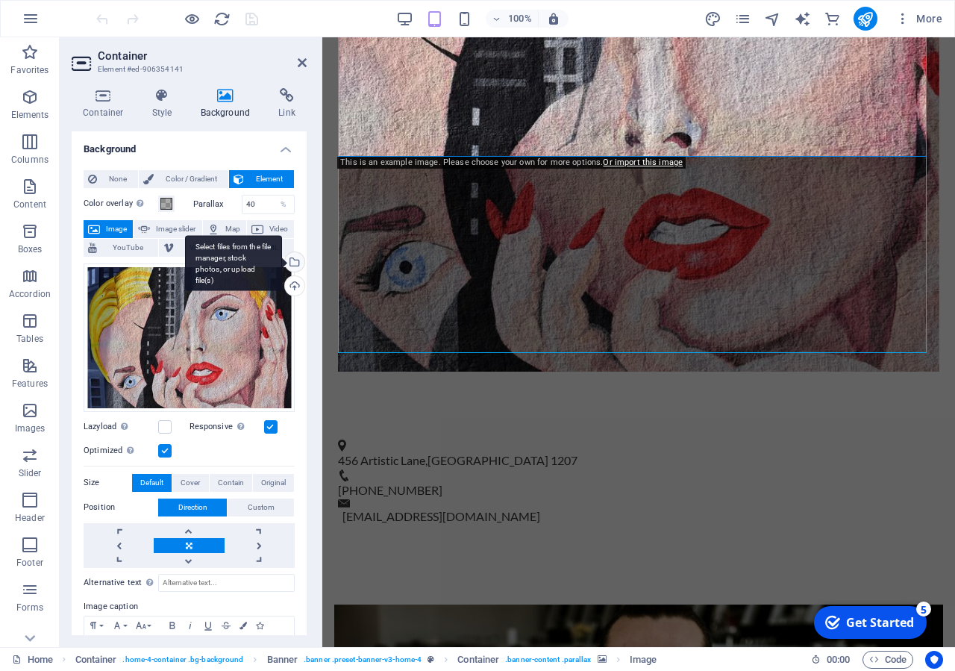
click at [279, 260] on div "Select files from the file manager, stock photos, or upload file(s)" at bounding box center [233, 263] width 97 height 56
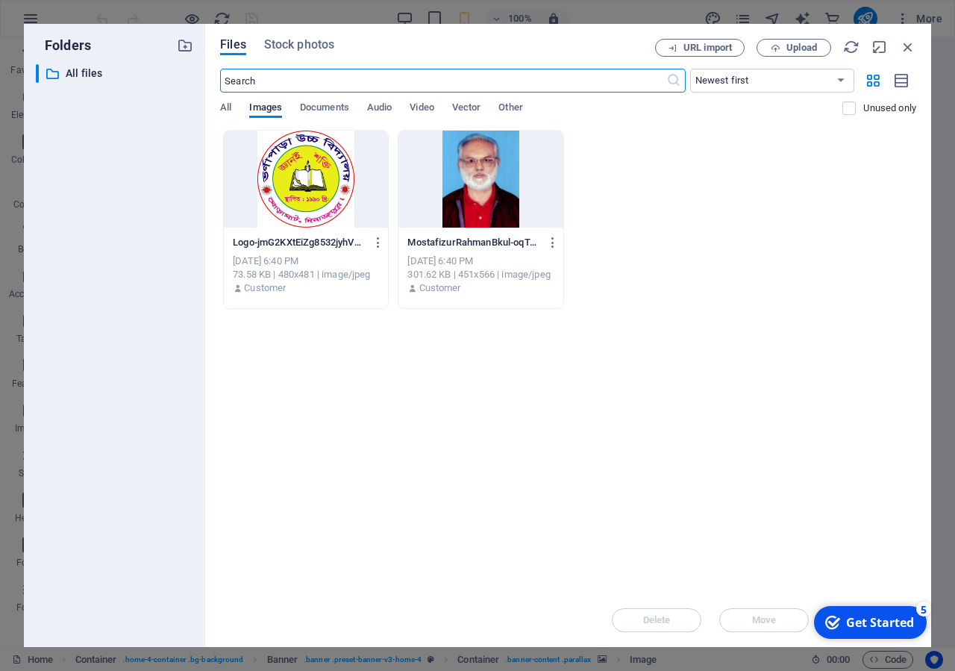
scroll to position [816, 0]
click at [335, 196] on div at bounding box center [306, 179] width 164 height 97
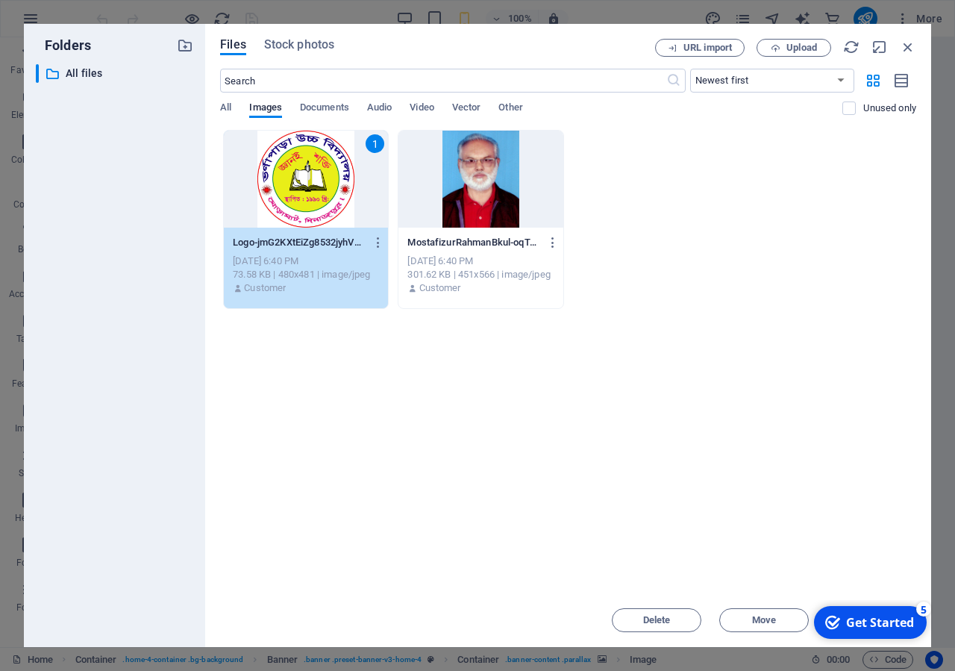
click at [335, 196] on div "1" at bounding box center [306, 179] width 164 height 97
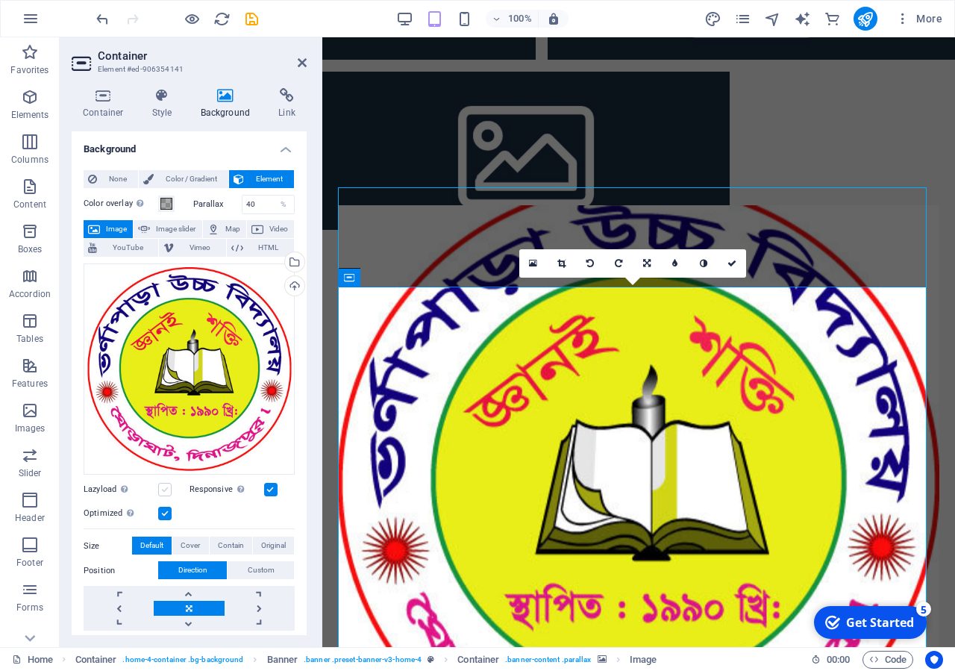
click at [162, 483] on label at bounding box center [164, 489] width 13 height 13
click at [0, 0] on input "Lazyload Loading images after the page loads improves page speed." at bounding box center [0, 0] width 0 height 0
click at [168, 483] on label at bounding box center [164, 489] width 13 height 13
click at [0, 0] on input "Lazyload Loading images after the page loads improves page speed." at bounding box center [0, 0] width 0 height 0
click at [269, 483] on label at bounding box center [270, 489] width 13 height 13
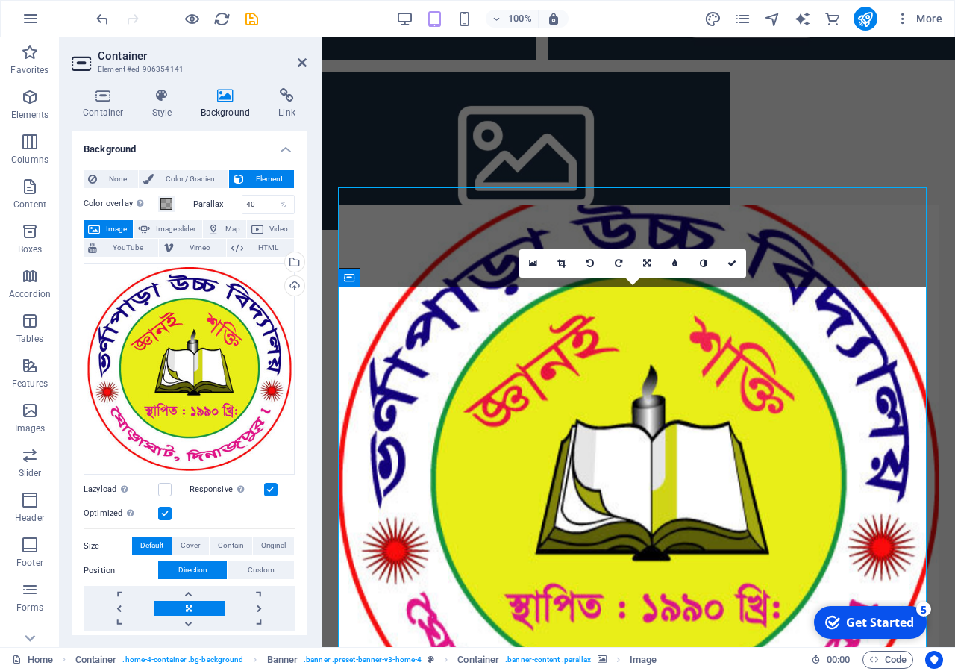
click at [0, 0] on input "Responsive Automatically load retina image and smartphone optimized sizes." at bounding box center [0, 0] width 0 height 0
click at [264, 483] on label at bounding box center [270, 489] width 13 height 13
click at [0, 0] on input "Responsive Automatically load retina image and smartphone optimized sizes." at bounding box center [0, 0] width 0 height 0
click at [171, 483] on label at bounding box center [164, 489] width 13 height 13
click at [0, 0] on input "Lazyload Loading images after the page loads improves page speed." at bounding box center [0, 0] width 0 height 0
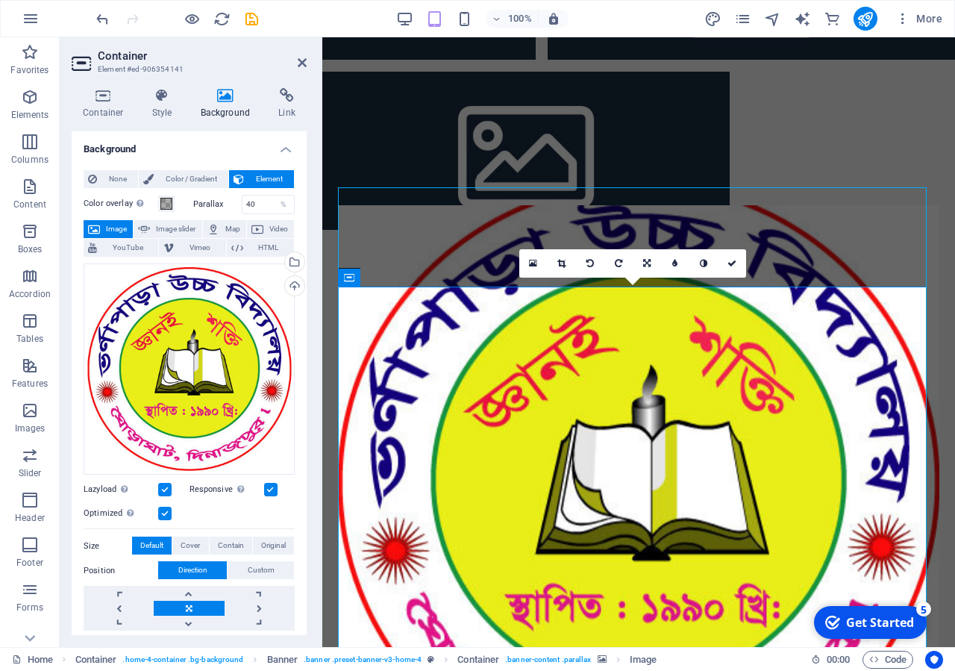
click at [169, 483] on label at bounding box center [164, 489] width 13 height 13
click at [0, 0] on input "Lazyload Loading images after the page loads improves page speed." at bounding box center [0, 0] width 0 height 0
click at [168, 504] on div "Optimized Images are compressed to improve page speed." at bounding box center [189, 513] width 211 height 18
click at [165, 509] on div "Optimized Images are compressed to improve page speed." at bounding box center [189, 513] width 211 height 18
click at [162, 507] on label at bounding box center [164, 513] width 13 height 13
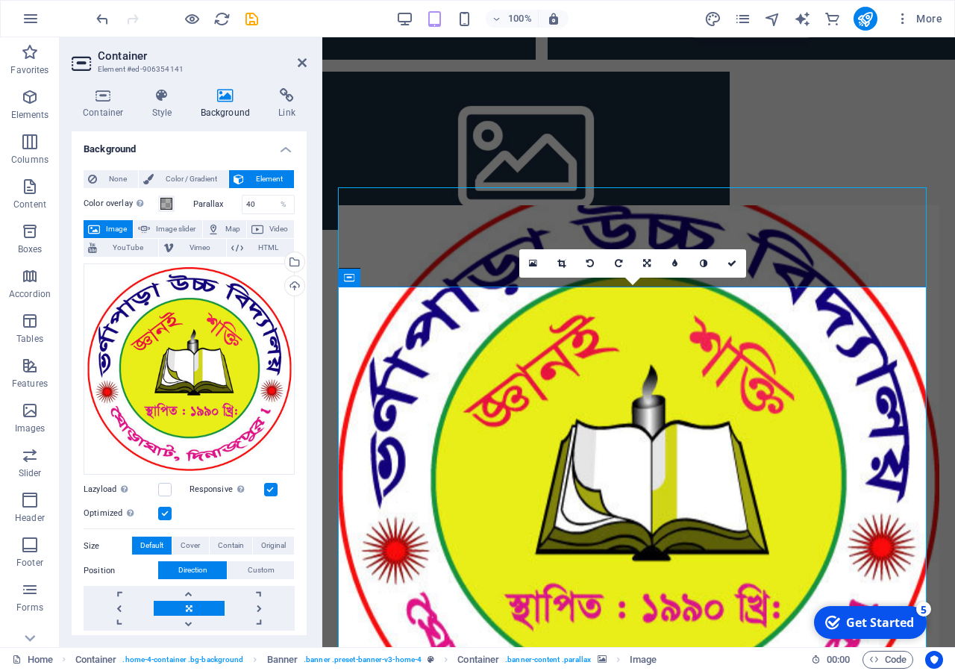
click at [0, 0] on input "Optimized Images are compressed to improve page speed." at bounding box center [0, 0] width 0 height 0
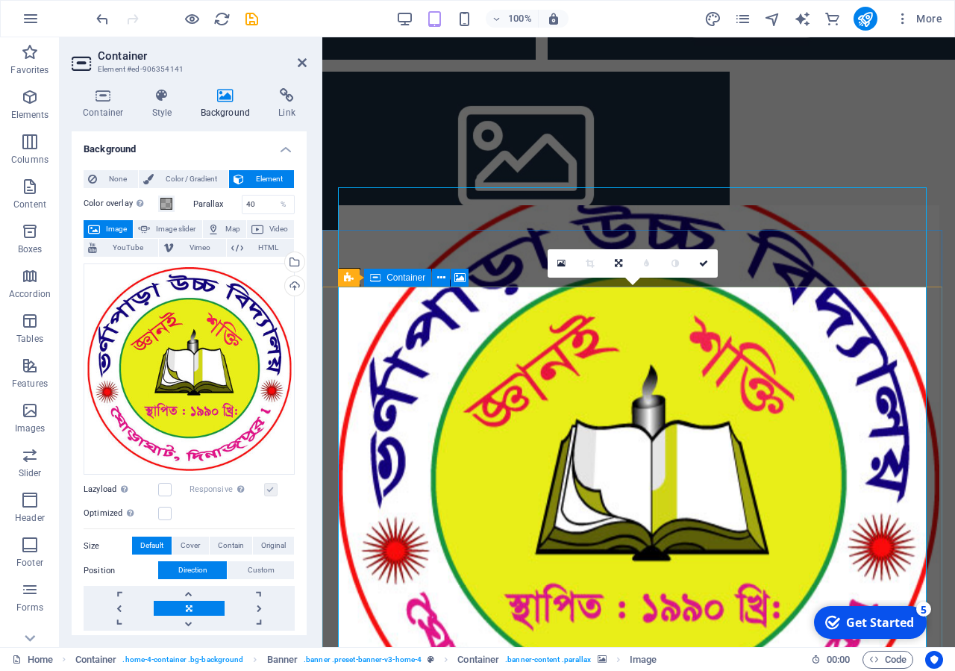
drag, startPoint x: 909, startPoint y: 407, endPoint x: 523, endPoint y: 428, distance: 386.4
click at [846, 388] on figure at bounding box center [638, 483] width 601 height 555
click at [560, 263] on icon at bounding box center [561, 263] width 8 height 10
click at [569, 443] on figure at bounding box center [638, 483] width 601 height 555
click at [524, 384] on figure at bounding box center [638, 483] width 601 height 555
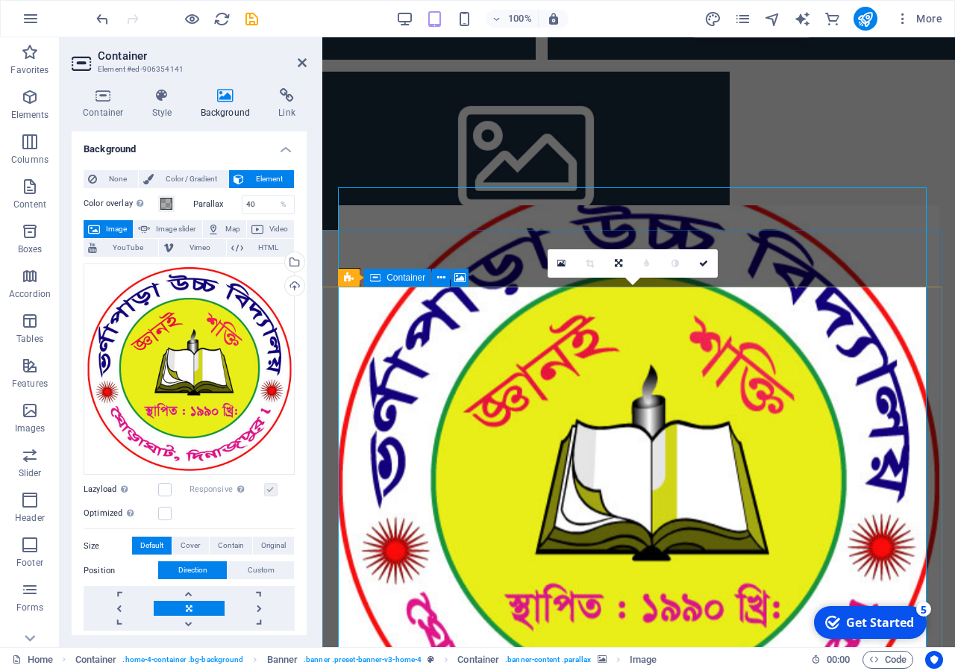
click at [520, 442] on figure at bounding box center [638, 483] width 601 height 555
click at [520, 440] on figure at bounding box center [638, 483] width 601 height 555
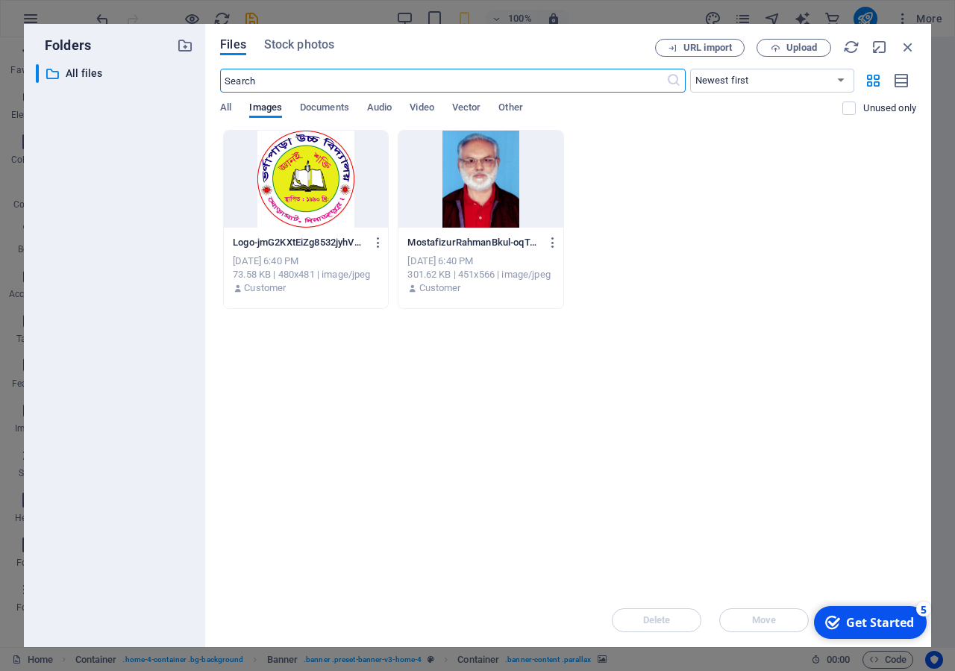
click at [331, 184] on div at bounding box center [306, 179] width 164 height 97
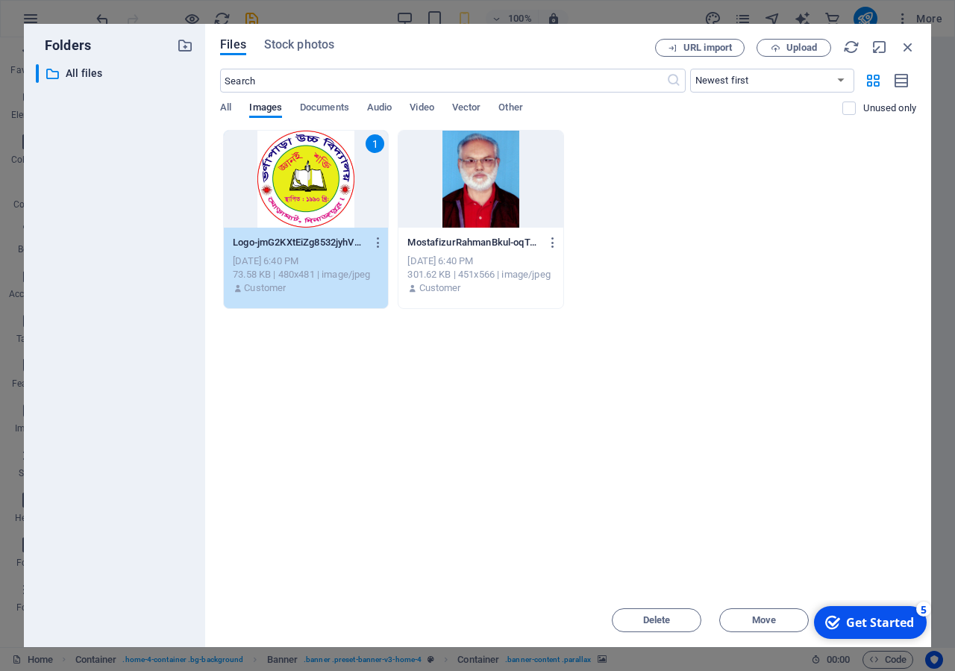
click at [331, 184] on div "1" at bounding box center [306, 179] width 164 height 97
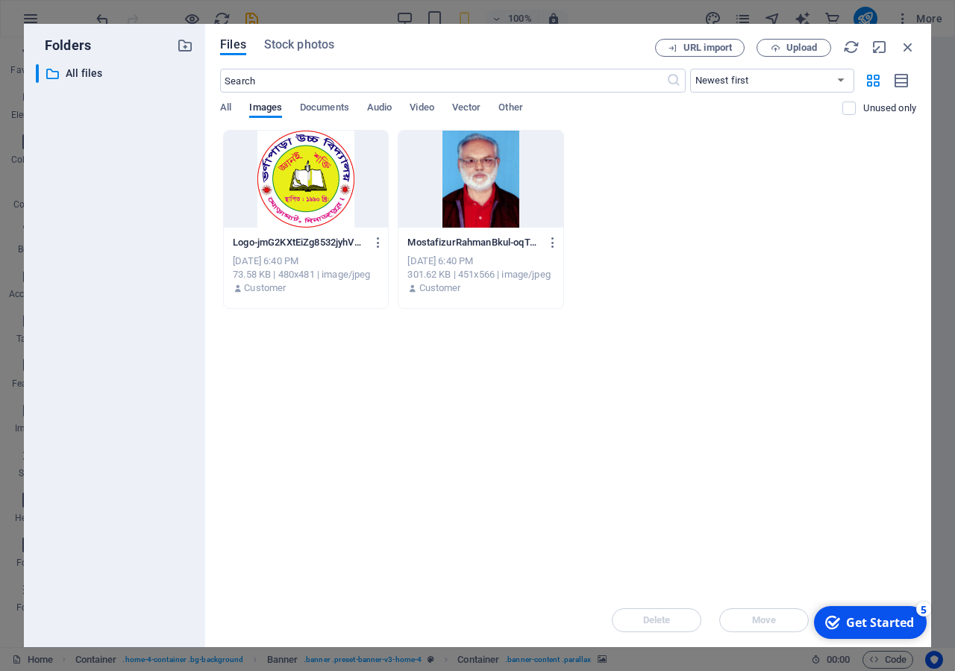
click at [331, 184] on div at bounding box center [306, 179] width 164 height 97
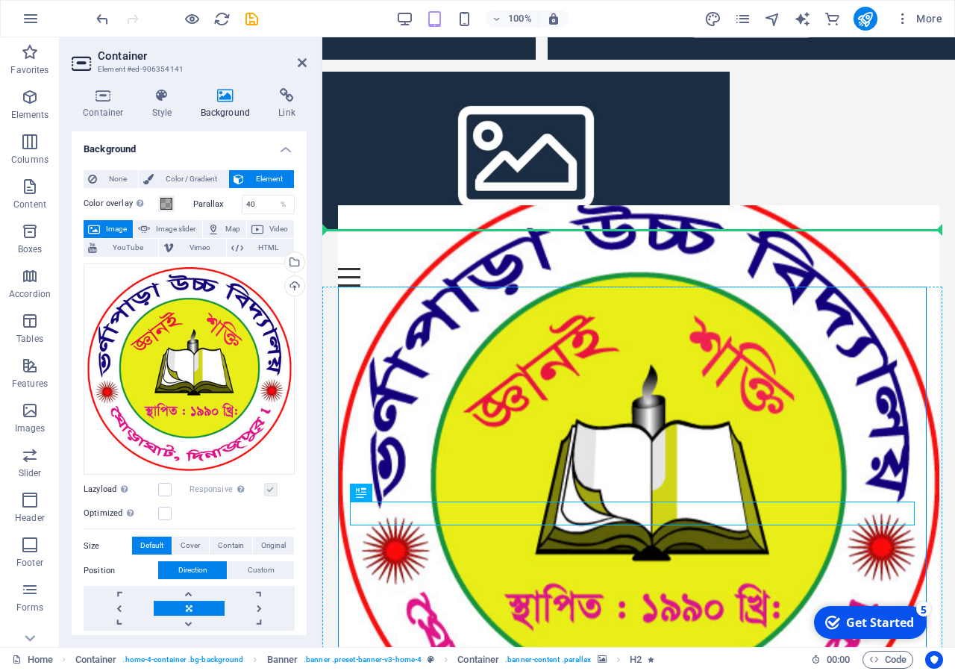
drag, startPoint x: 685, startPoint y: 529, endPoint x: 494, endPoint y: 474, distance: 198.9
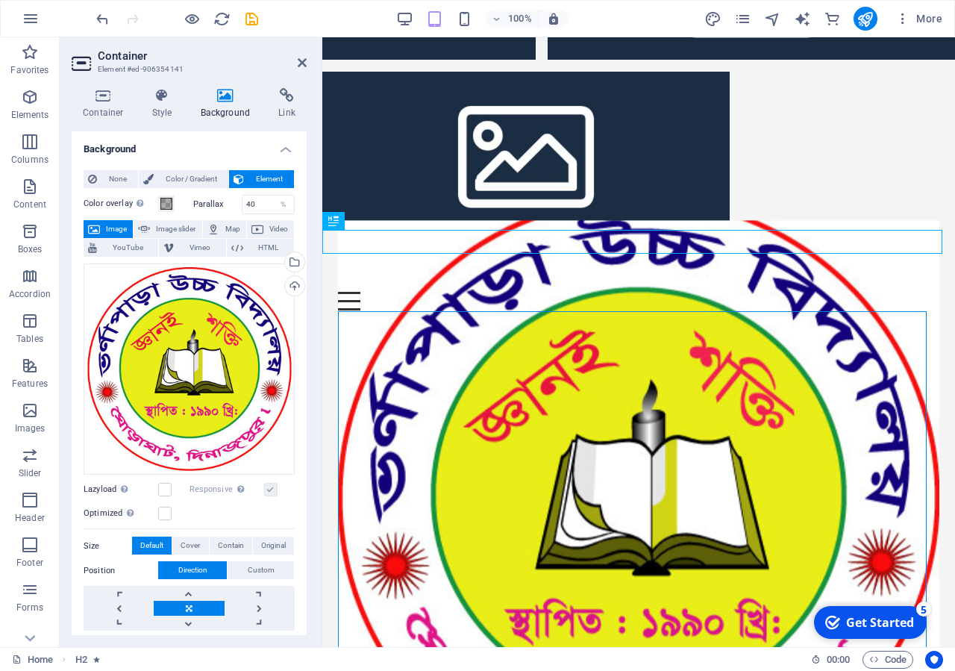
drag, startPoint x: 641, startPoint y: 460, endPoint x: 642, endPoint y: 485, distance: 25.4
click at [642, 485] on figure at bounding box center [638, 497] width 601 height 555
drag, startPoint x: 667, startPoint y: 476, endPoint x: 667, endPoint y: 357, distance: 119.4
click at [667, 357] on figure at bounding box center [638, 497] width 601 height 555
click at [919, 609] on div "5" at bounding box center [923, 608] width 15 height 15
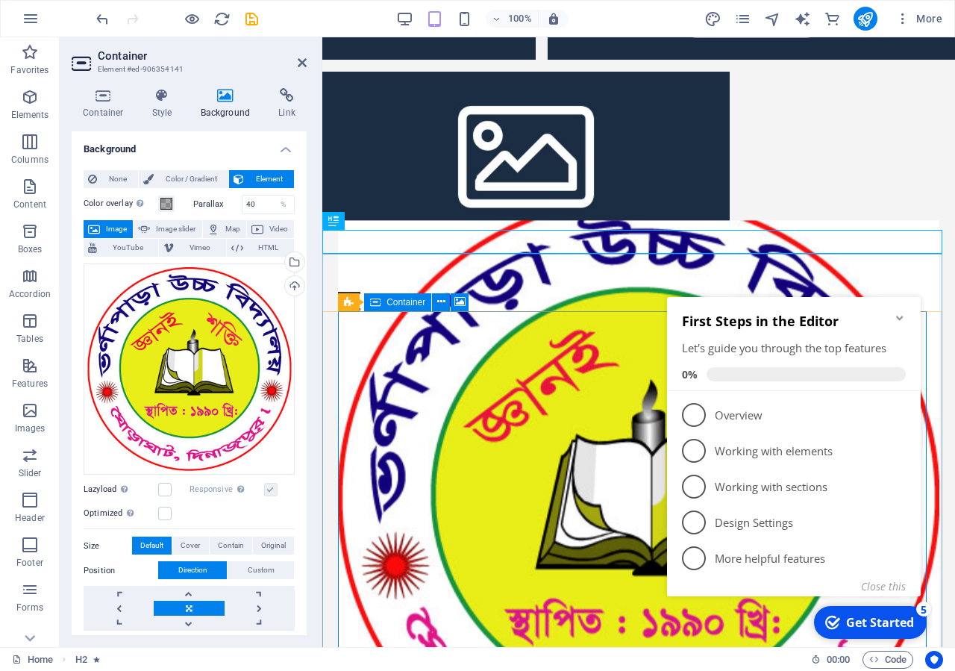
click at [499, 452] on figure at bounding box center [638, 497] width 601 height 555
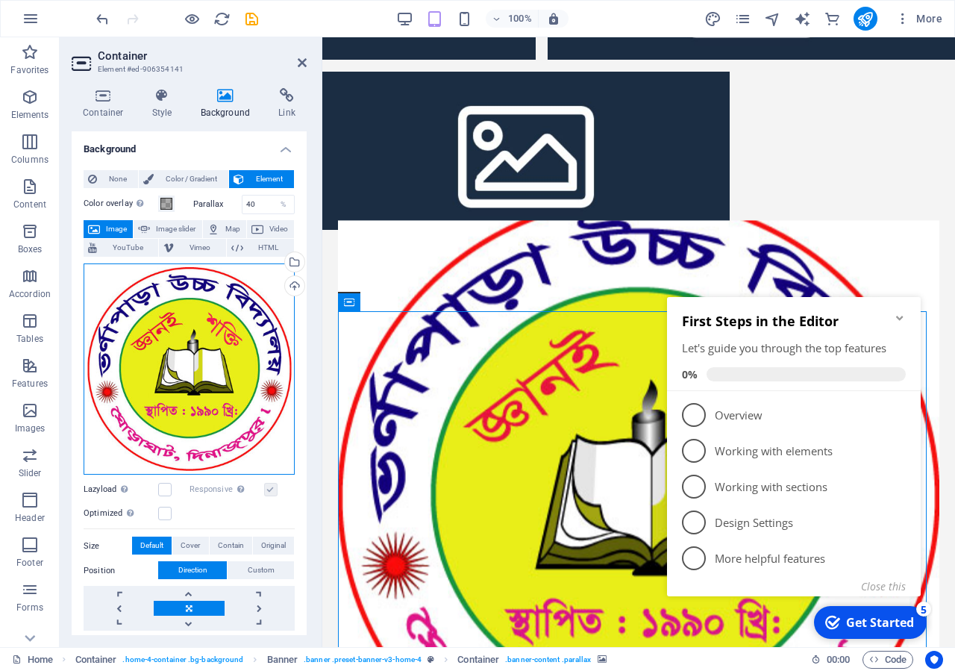
click at [223, 397] on div "Drag files here, click to choose files or select files from Files or our free s…" at bounding box center [189, 369] width 211 height 212
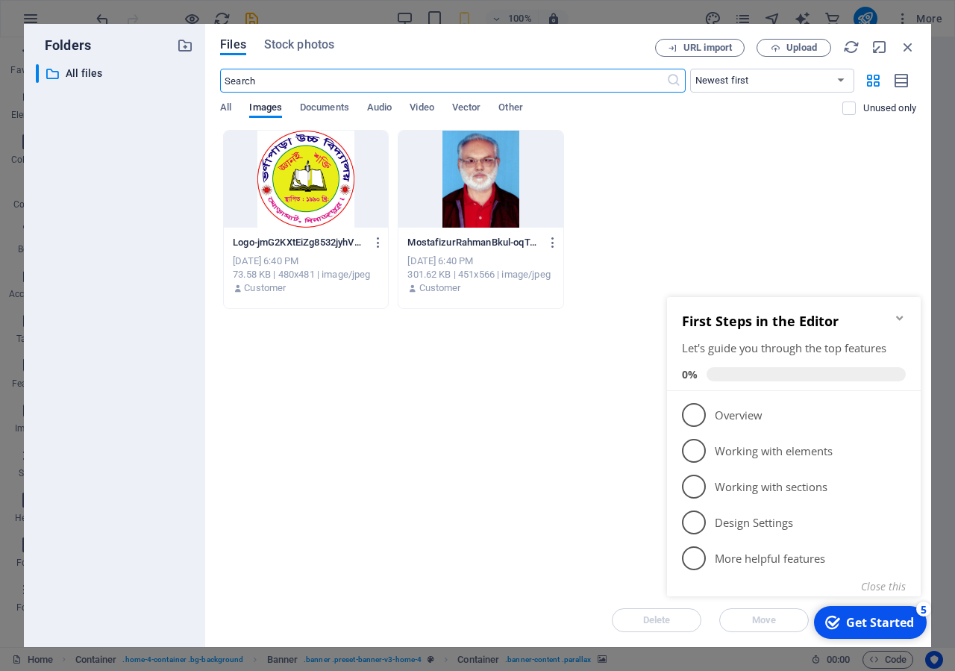
click at [343, 193] on div at bounding box center [306, 179] width 164 height 97
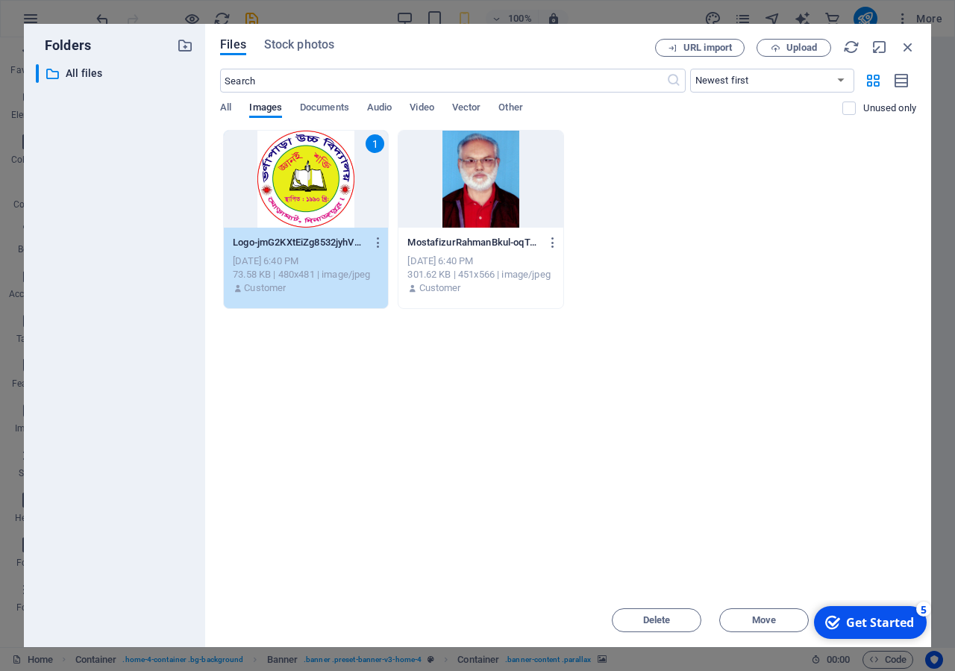
click at [478, 186] on div at bounding box center [480, 179] width 164 height 97
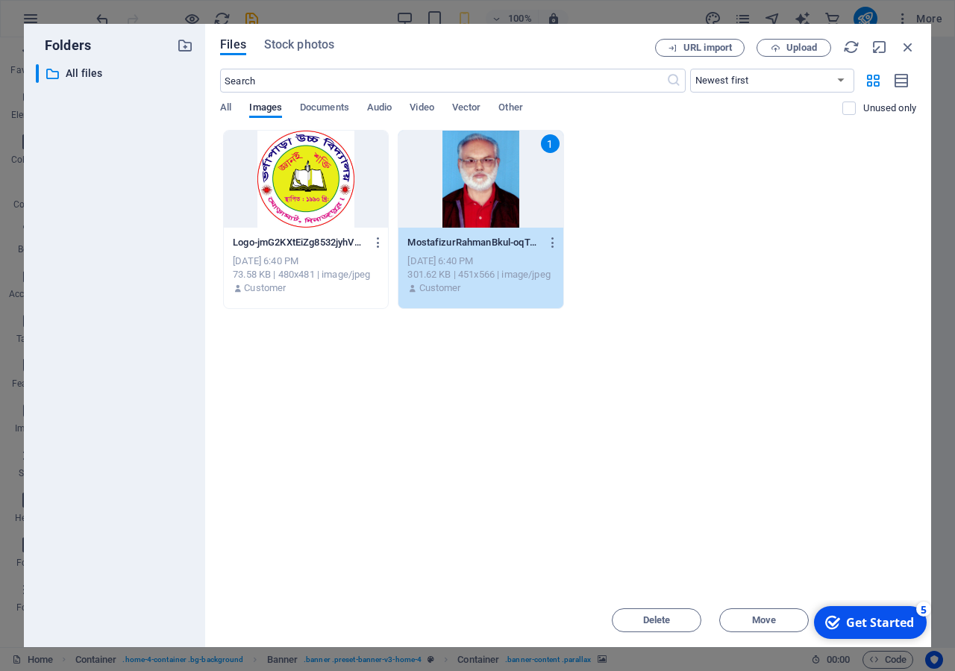
click at [478, 186] on div "1" at bounding box center [480, 179] width 164 height 97
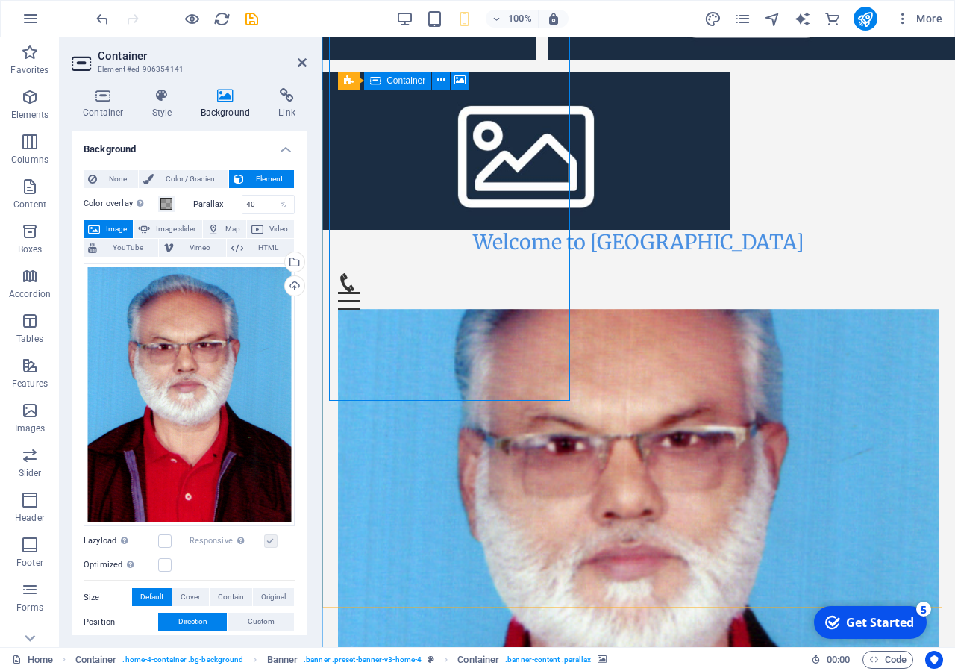
scroll to position [1038, 0]
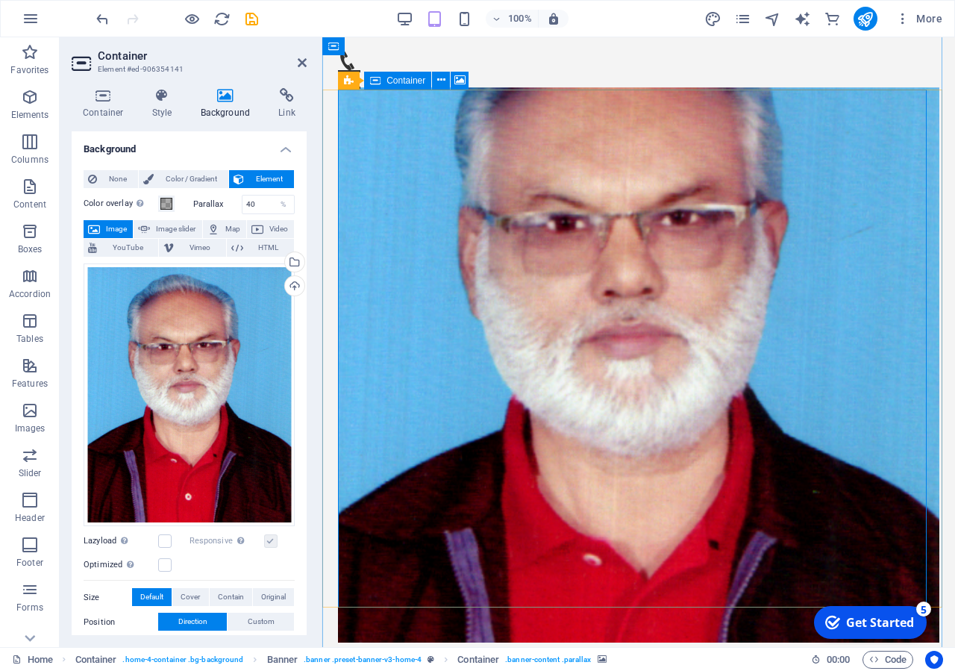
click at [548, 253] on figure at bounding box center [638, 364] width 601 height 555
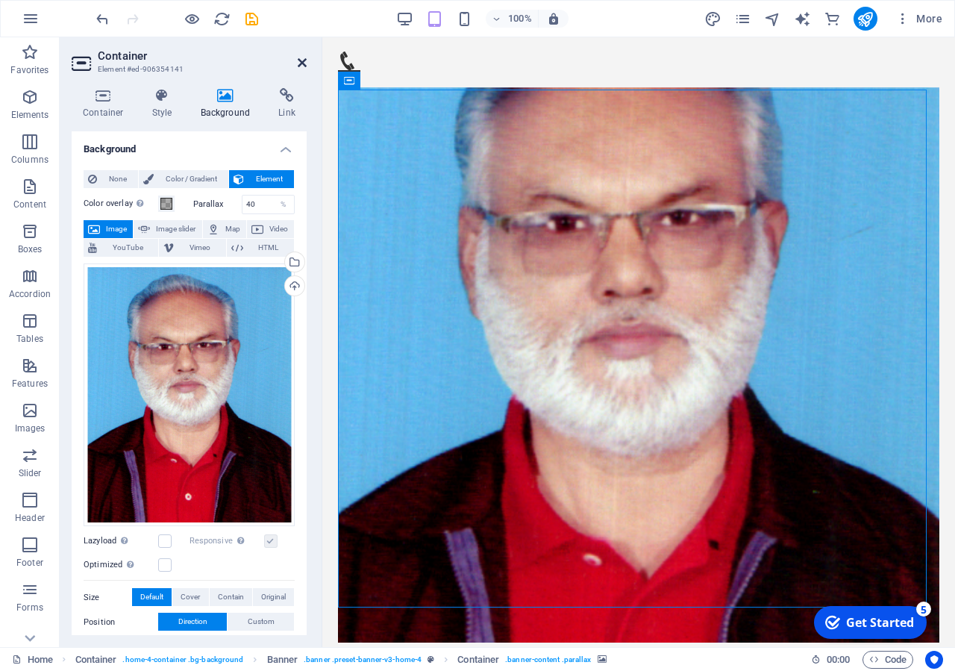
click at [304, 61] on icon at bounding box center [302, 63] width 9 height 12
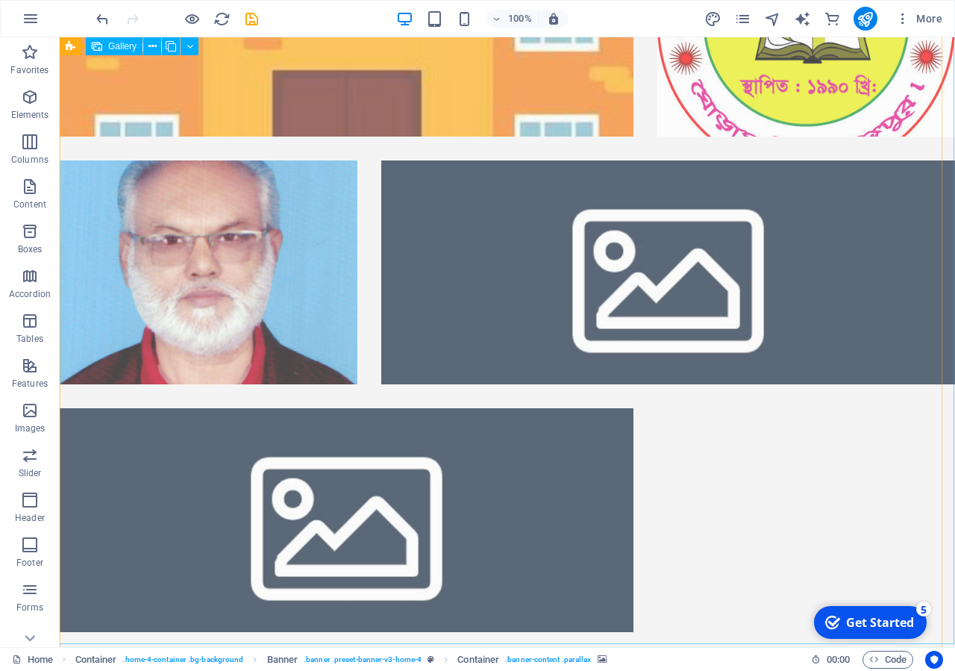
scroll to position [0, 0]
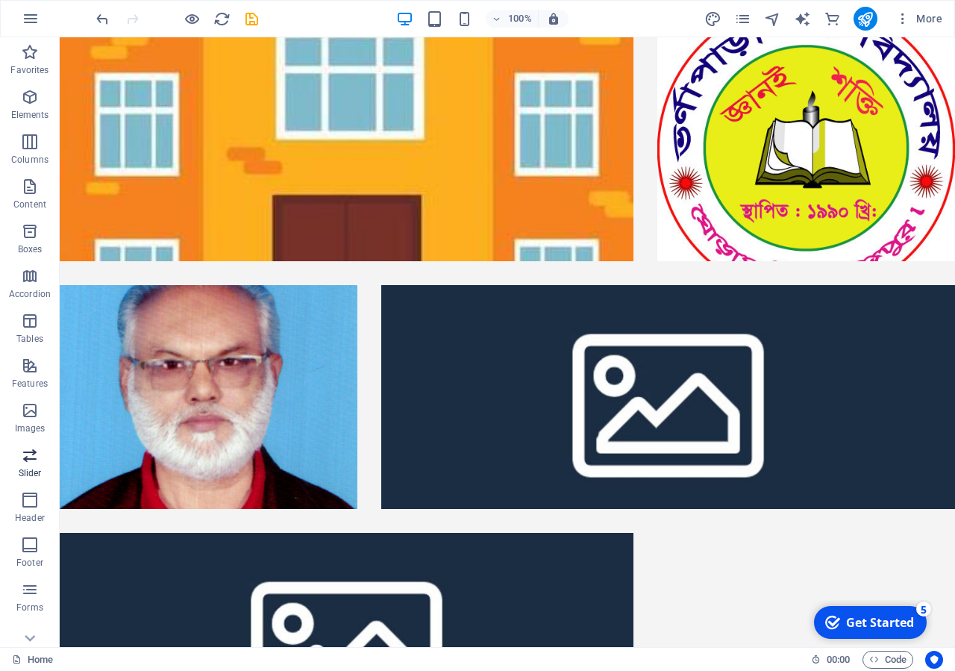
click at [30, 460] on icon "button" at bounding box center [30, 455] width 18 height 18
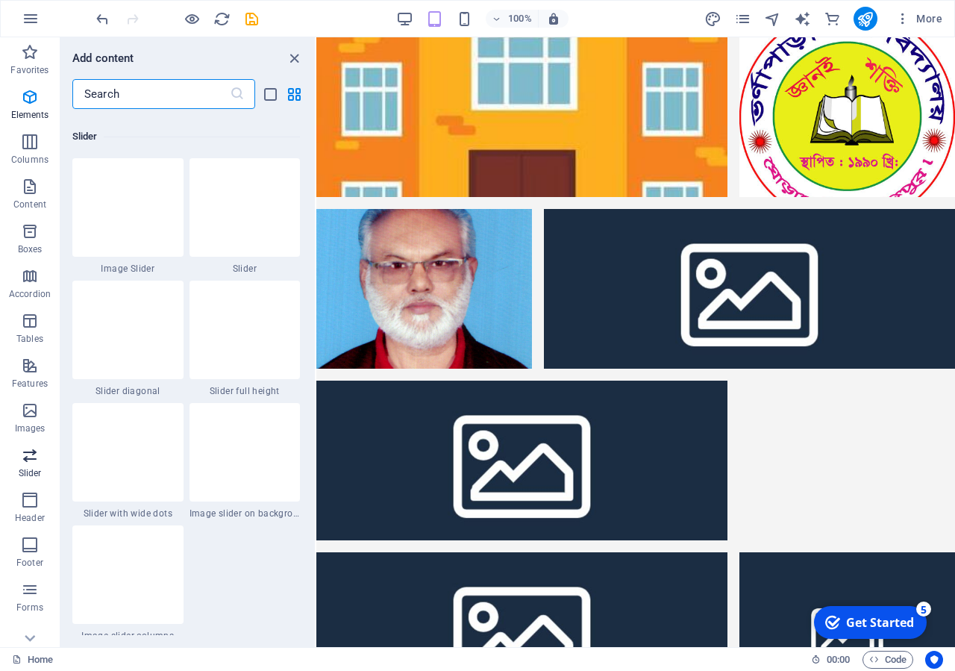
scroll to position [8460, 0]
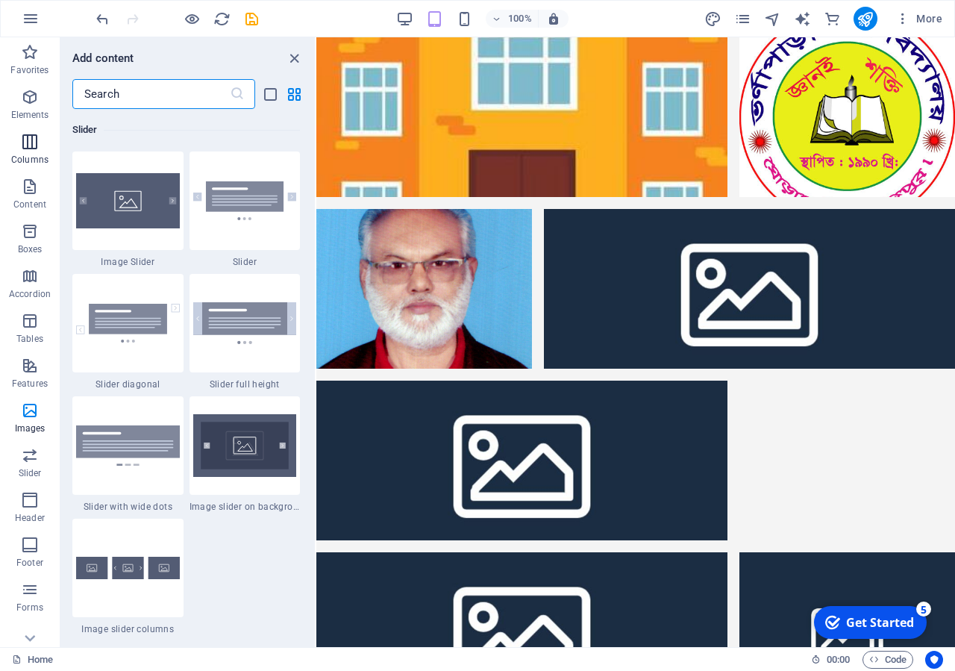
click at [38, 140] on icon "button" at bounding box center [30, 142] width 18 height 18
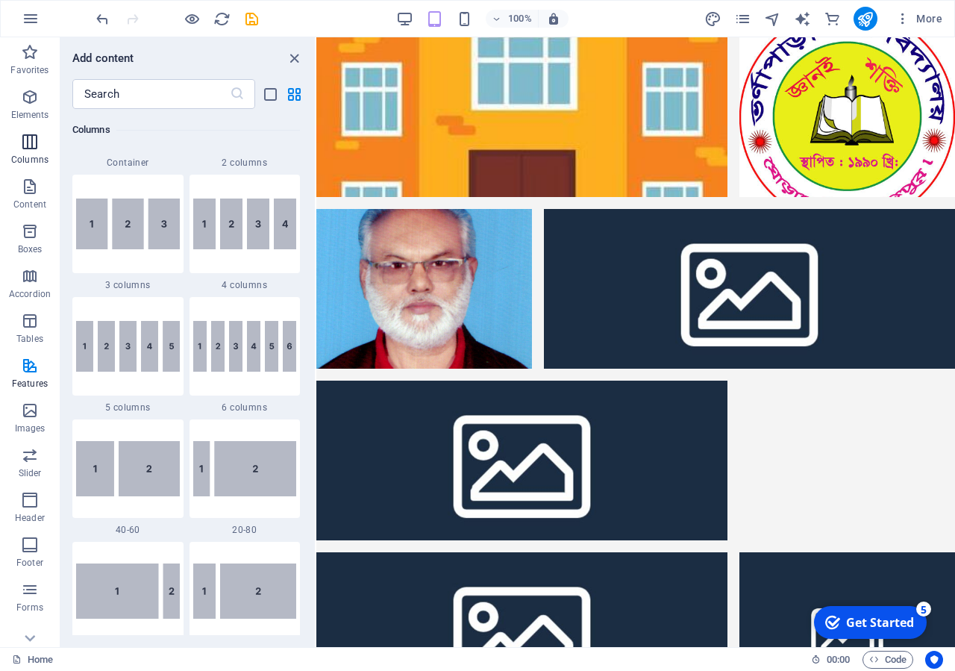
scroll to position [739, 0]
